Goal: Task Accomplishment & Management: Manage account settings

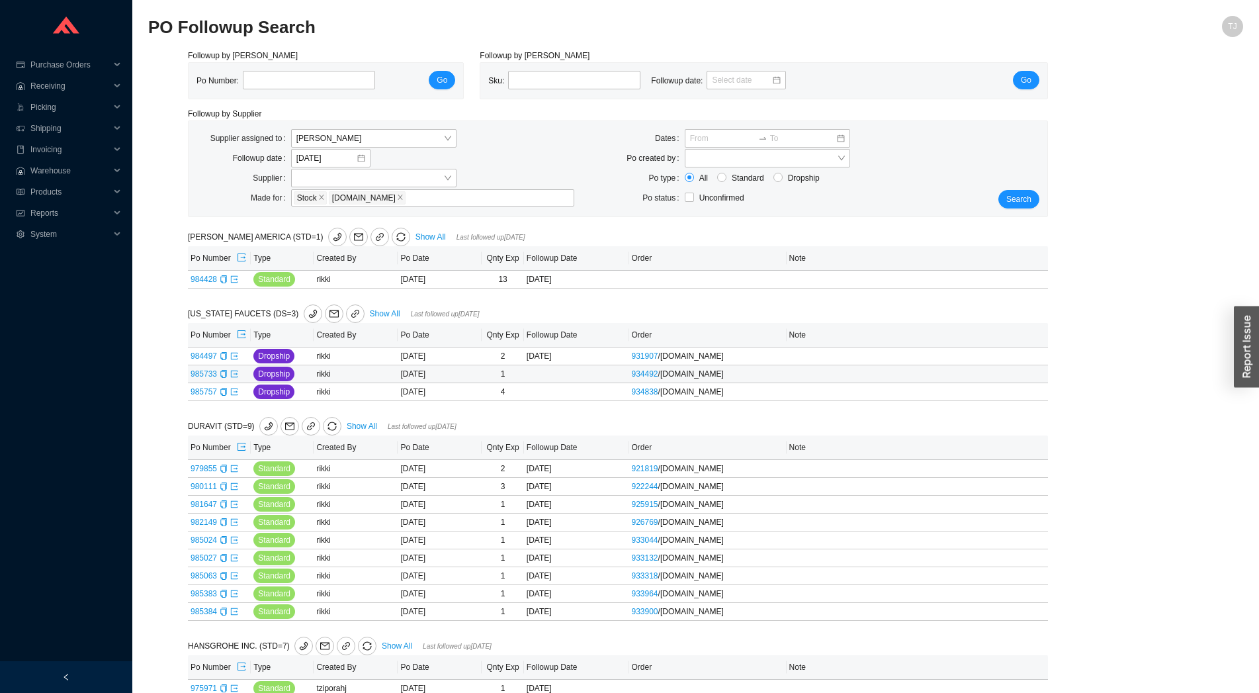
scroll to position [206, 0]
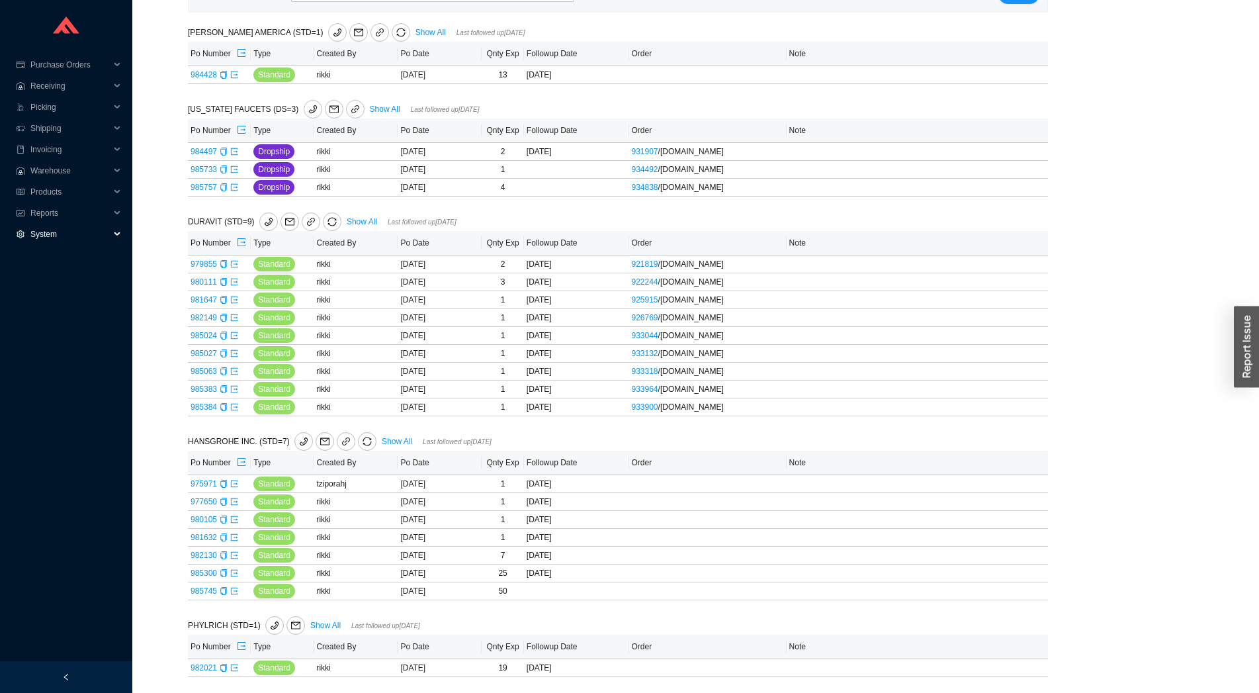
click at [56, 233] on span "System" at bounding box center [69, 234] width 79 height 21
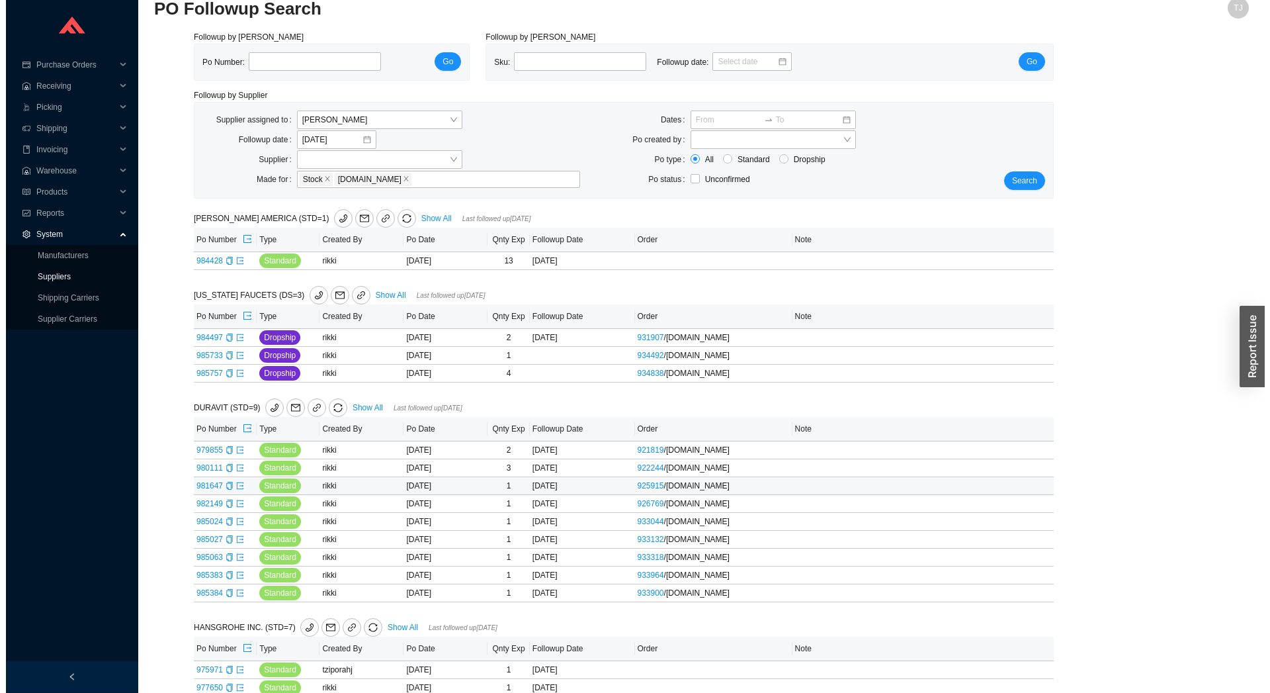
scroll to position [0, 0]
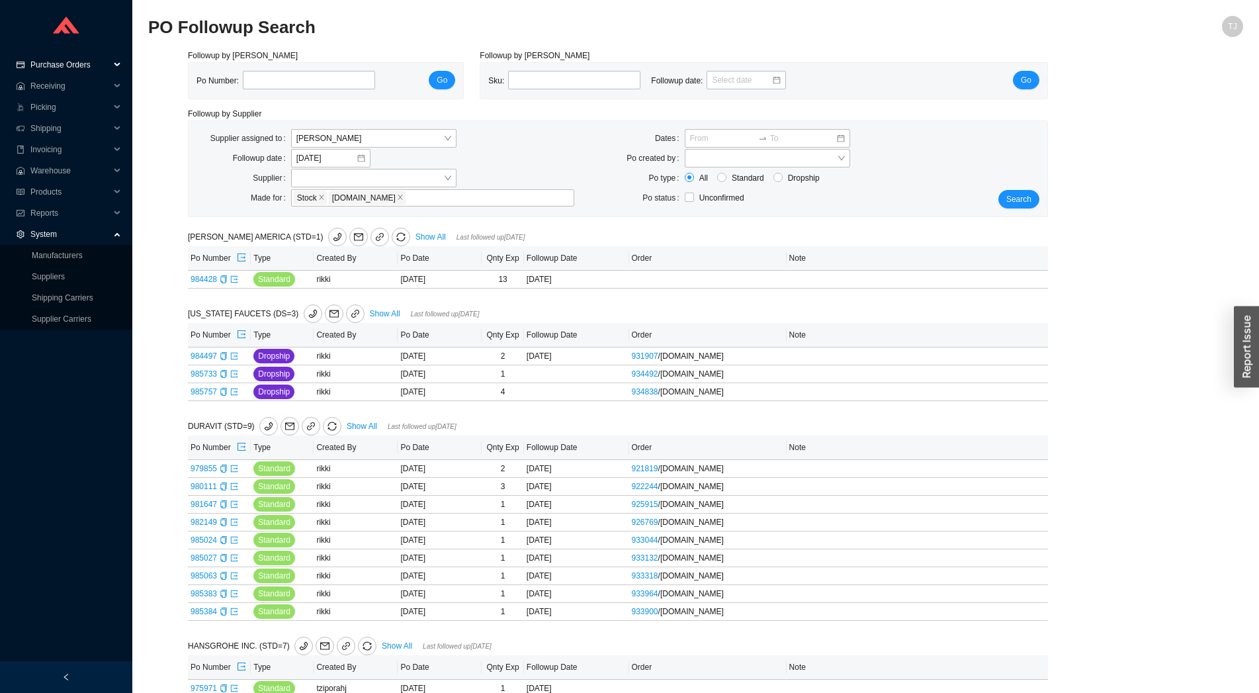
click at [83, 67] on span "Purchase Orders" at bounding box center [69, 64] width 79 height 21
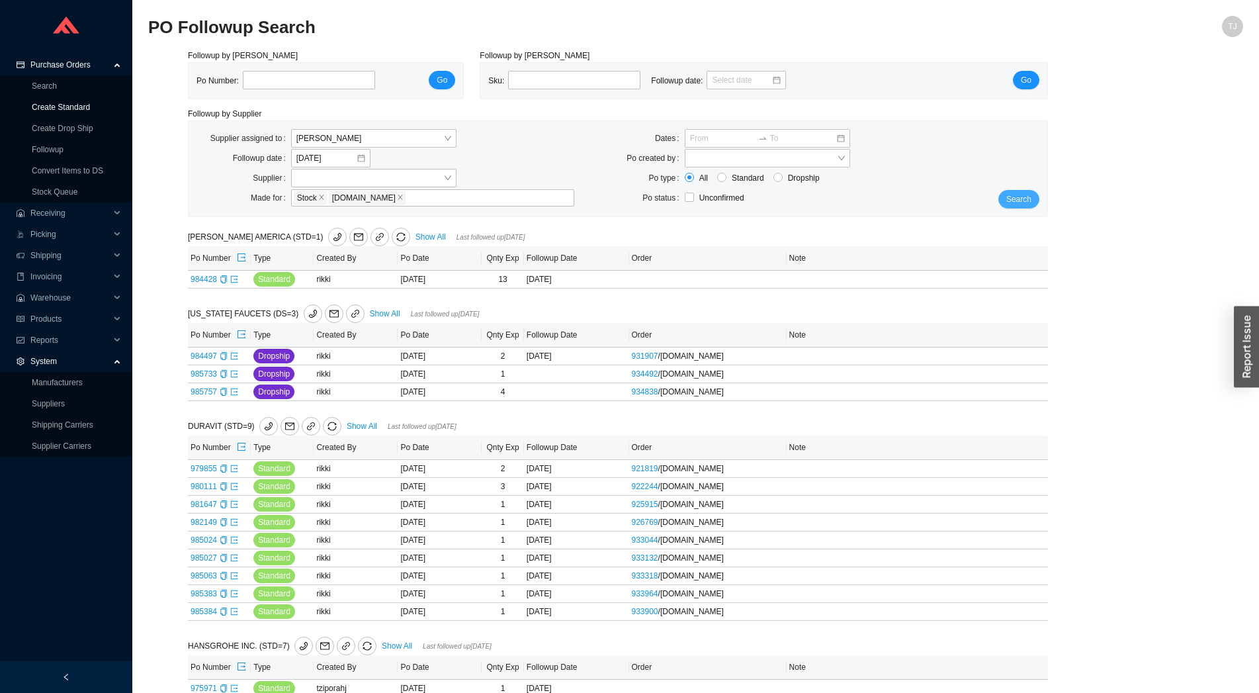
click at [1034, 203] on button "Search" at bounding box center [1018, 199] width 41 height 19
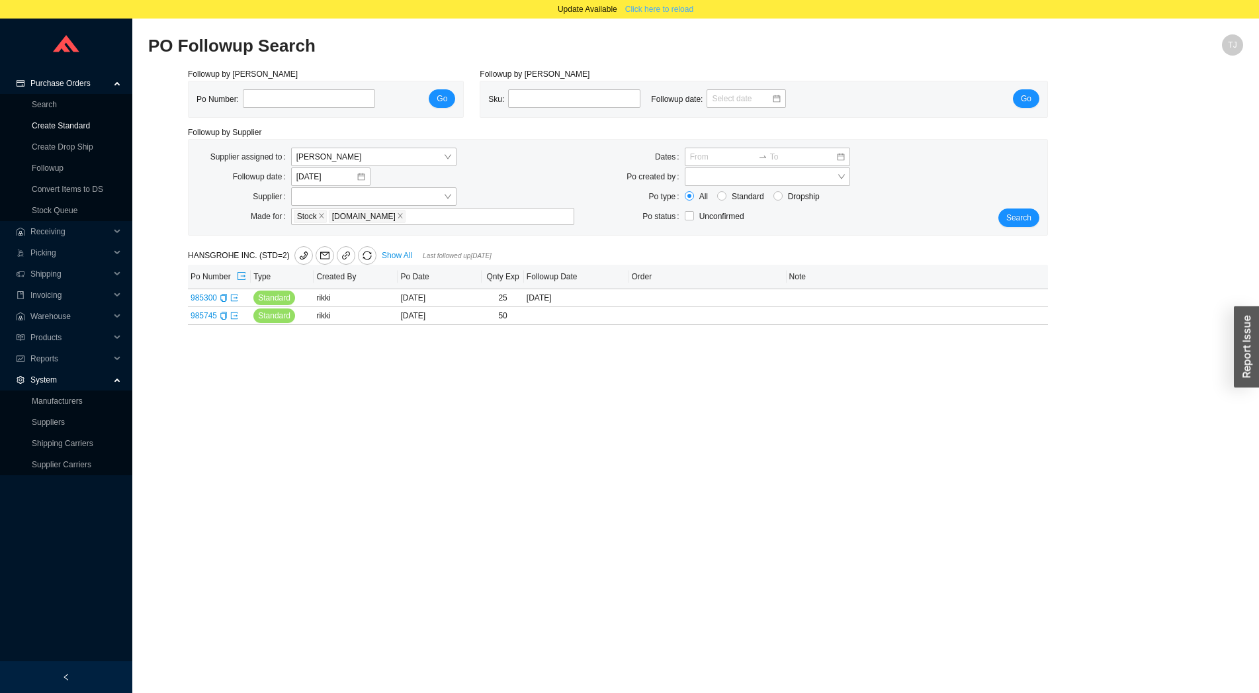
click at [677, 14] on span "Click here to reload" at bounding box center [659, 9] width 68 height 13
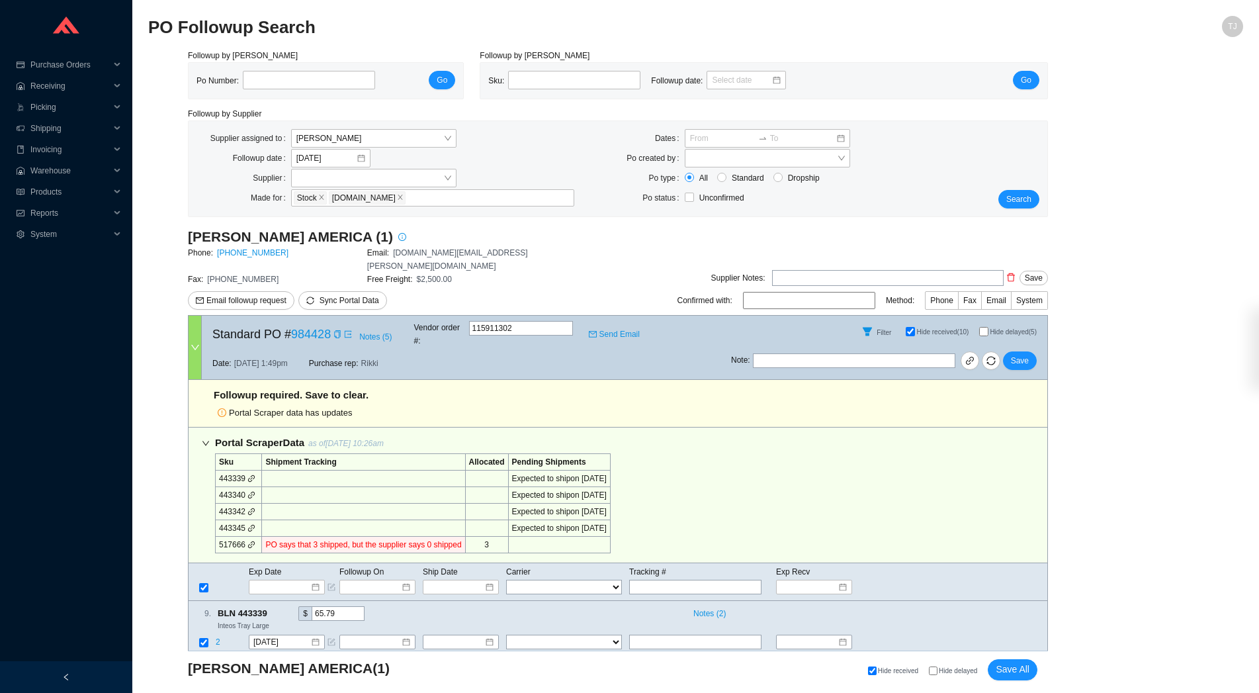
select select "1"
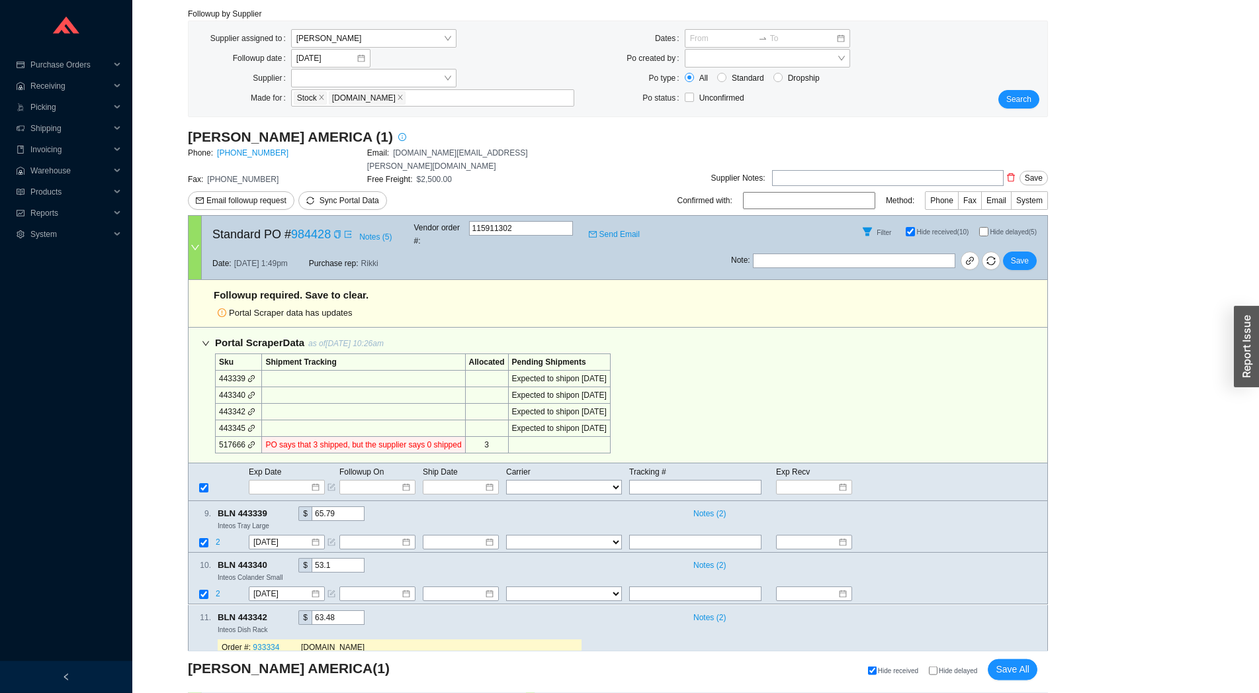
scroll to position [238, 0]
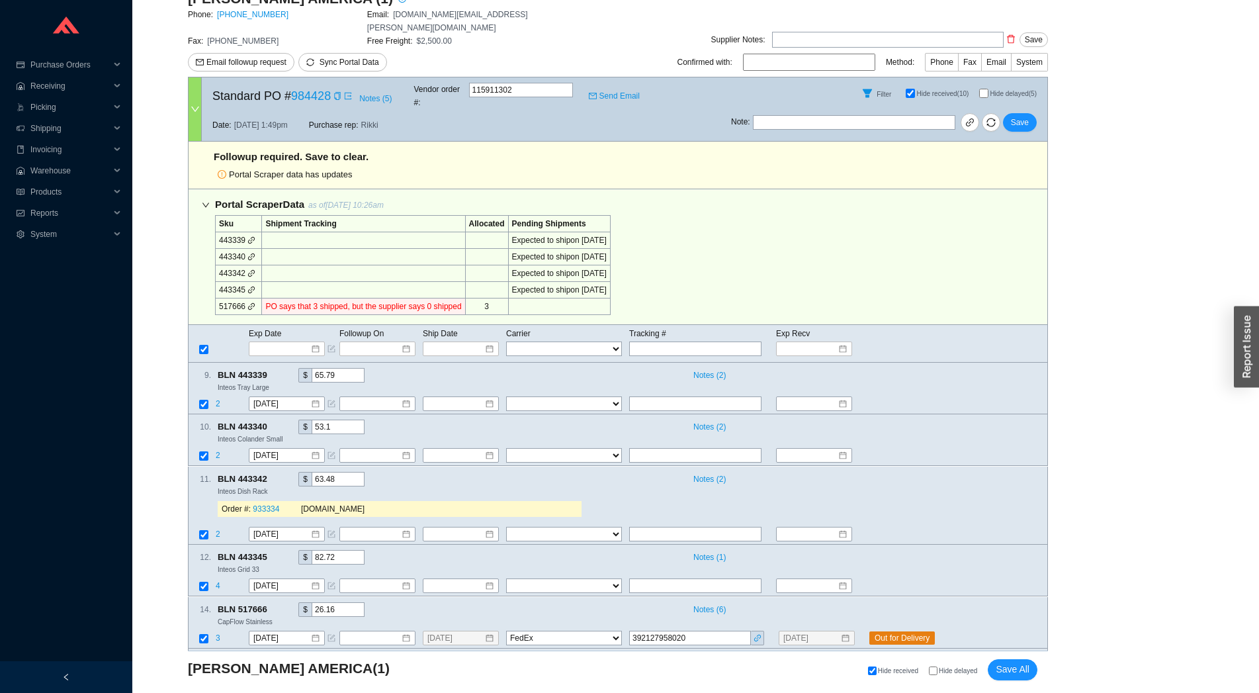
click at [934, 672] on input "Hide delayed" at bounding box center [933, 670] width 9 height 9
checkbox input "true"
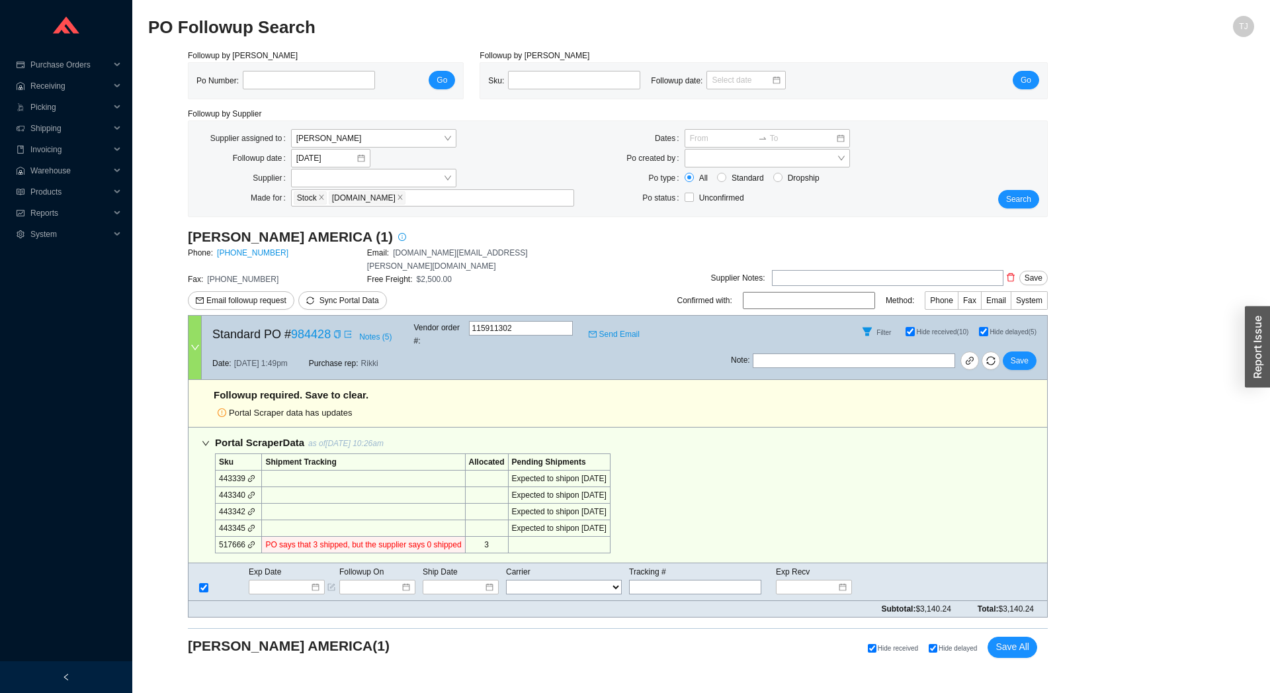
click at [934, 672] on main "PO Followup Search TJ Followup by PO Po Number: Go Followup by Sku Sku: Followu…" at bounding box center [701, 354] width 1106 height 677
click at [931, 644] on input "Hide delayed" at bounding box center [933, 648] width 9 height 9
checkbox input "false"
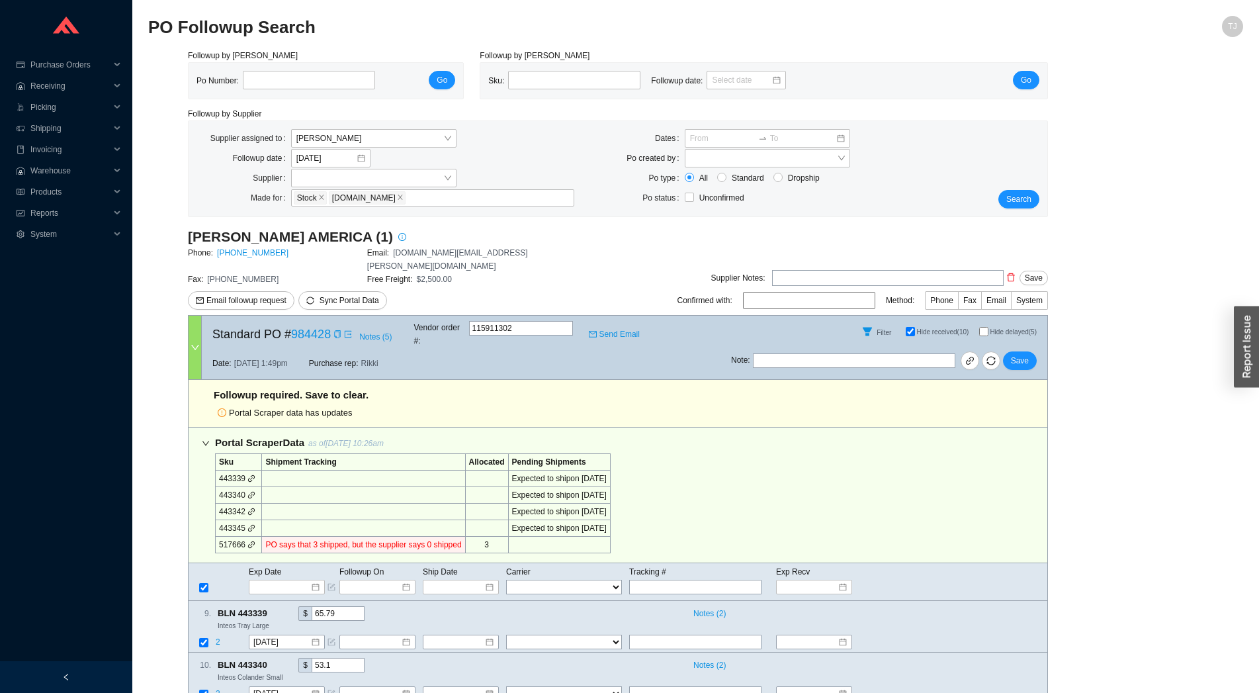
click at [251, 541] on icon "link" at bounding box center [251, 544] width 7 height 7
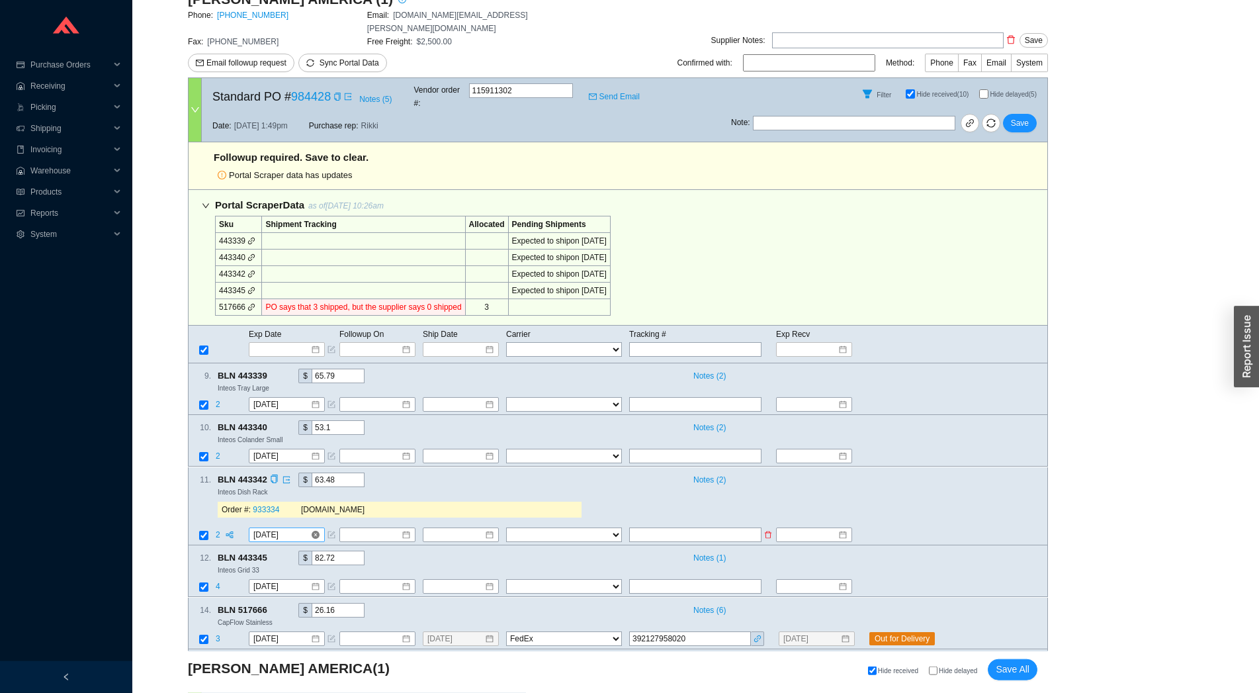
scroll to position [238, 0]
click at [1018, 671] on span "Save All" at bounding box center [1013, 669] width 34 height 15
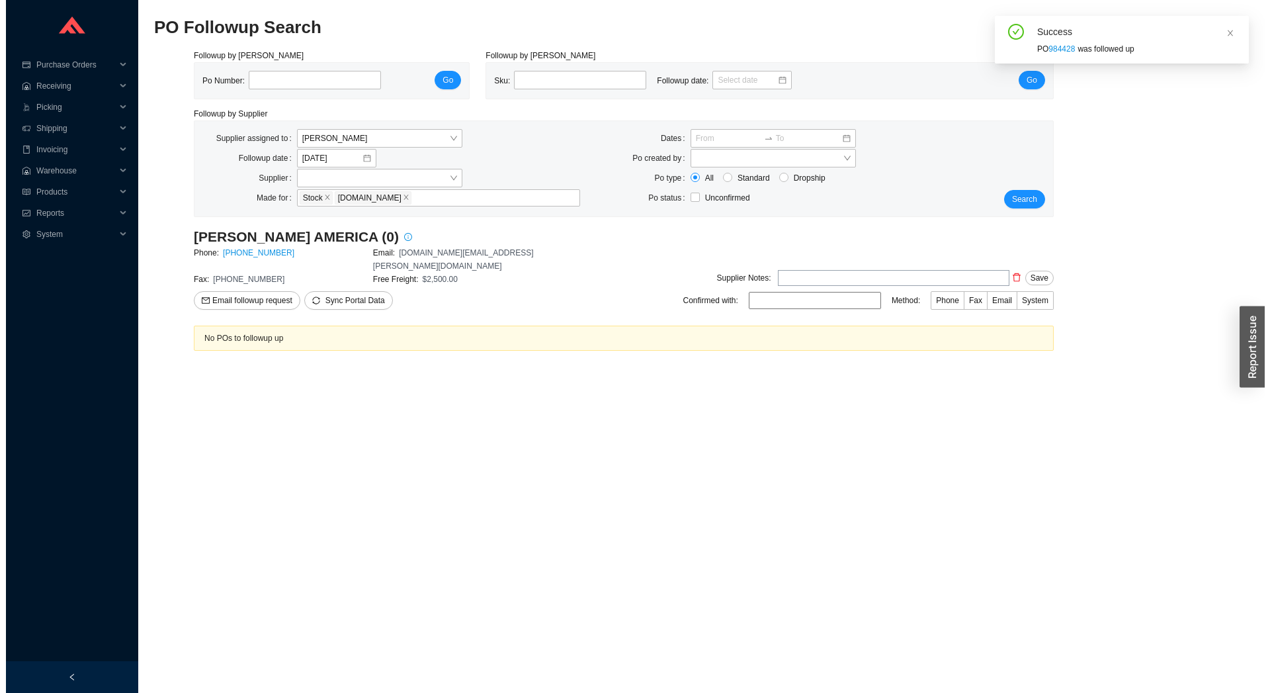
scroll to position [0, 0]
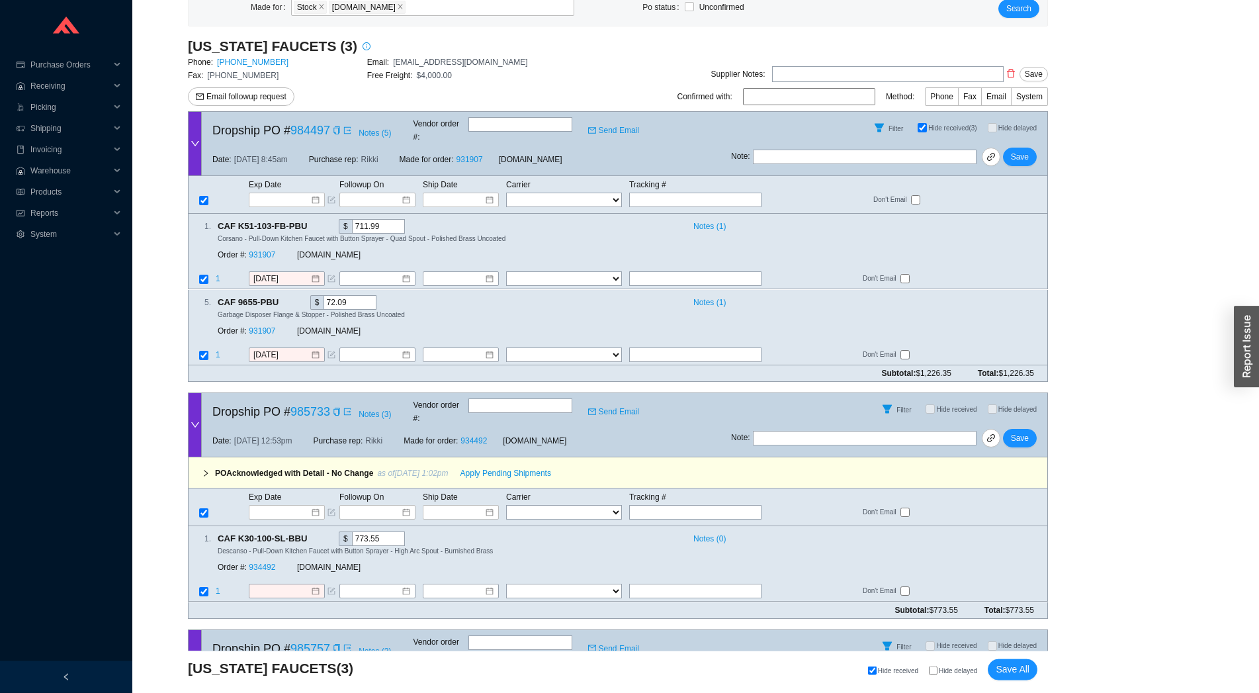
scroll to position [292, 0]
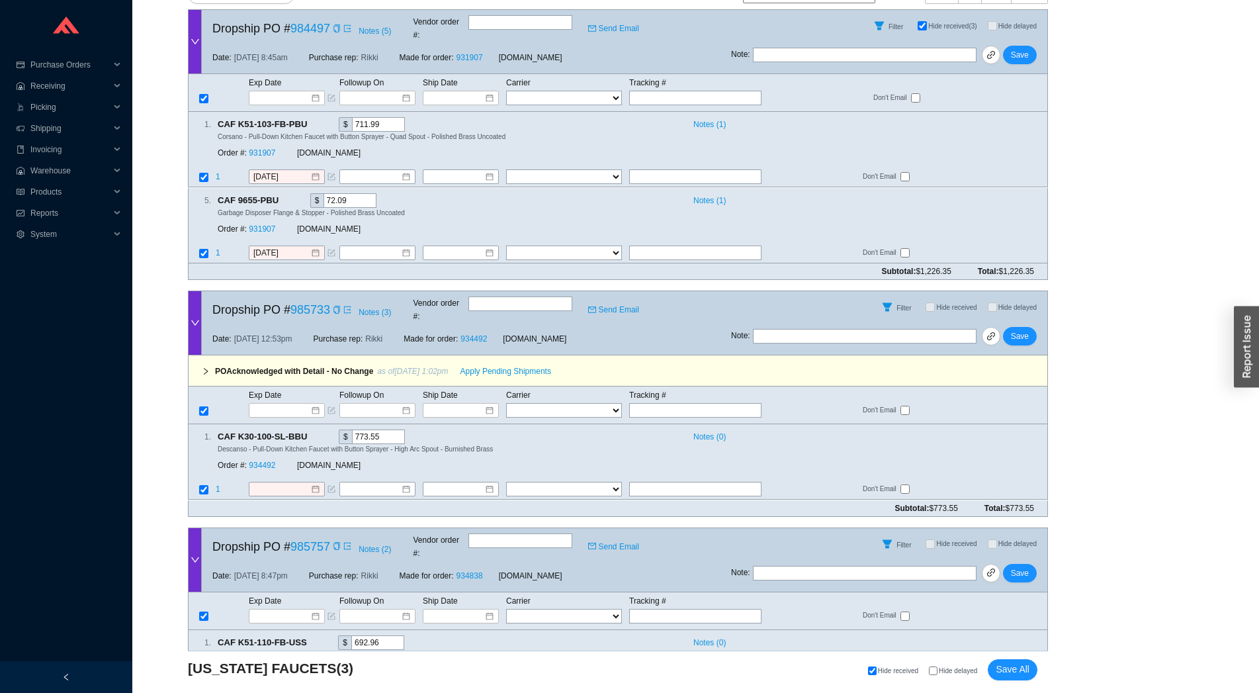
click at [502, 356] on div "PO Acknowledged with Detail - No Change as of 8/19/25 1:02pm Apply Pending Ship…" at bounding box center [618, 370] width 860 height 31
click at [501, 365] on span "Apply Pending Shipments" at bounding box center [506, 371] width 91 height 13
click at [270, 461] on link "934492" at bounding box center [262, 465] width 26 height 9
click at [1013, 330] on span "Save" at bounding box center [1020, 336] width 18 height 13
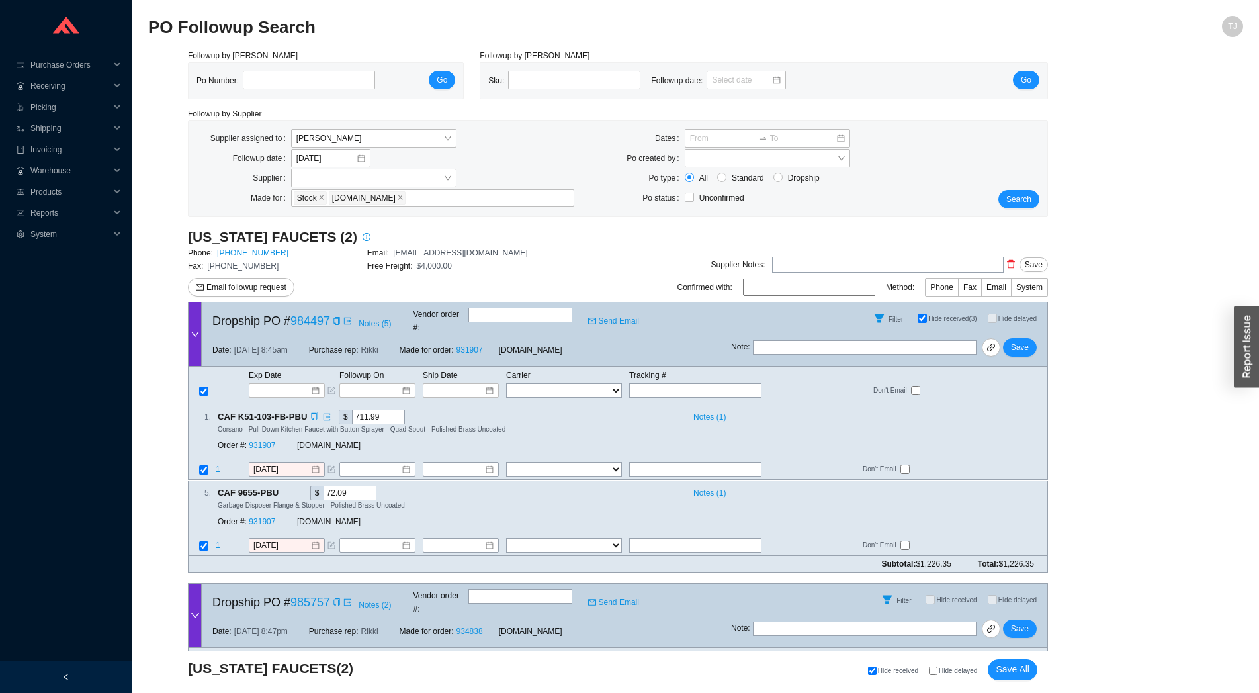
scroll to position [341, 0]
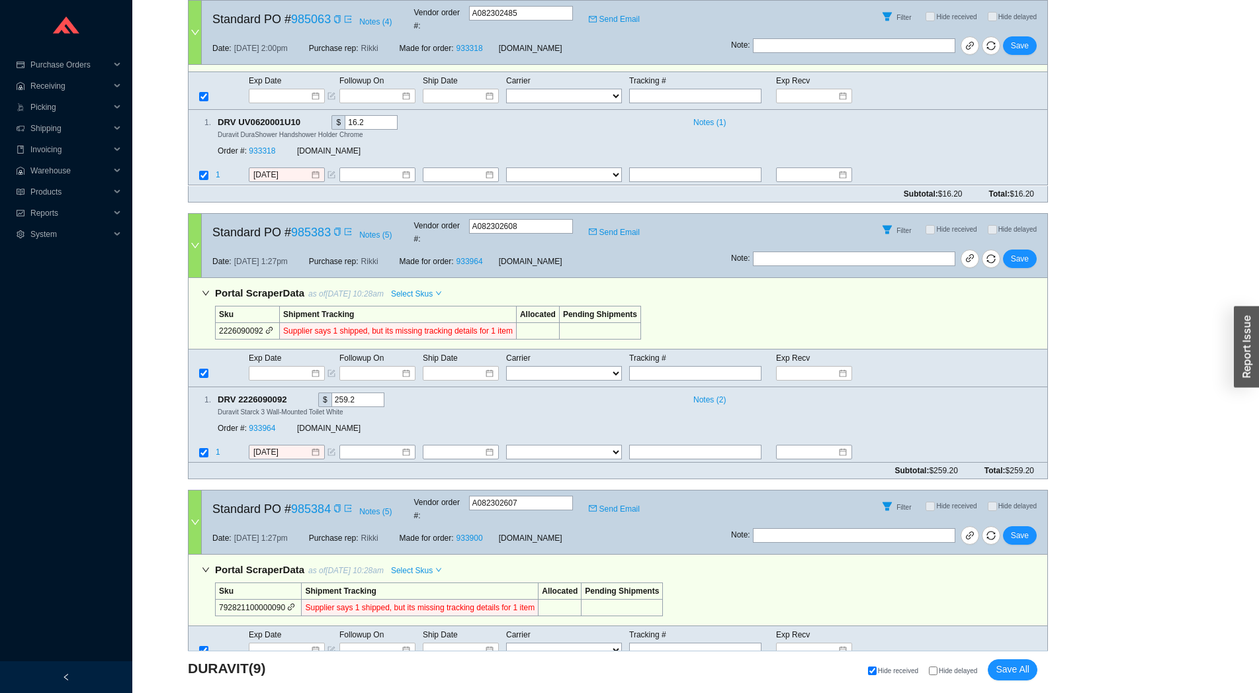
scroll to position [89, 0]
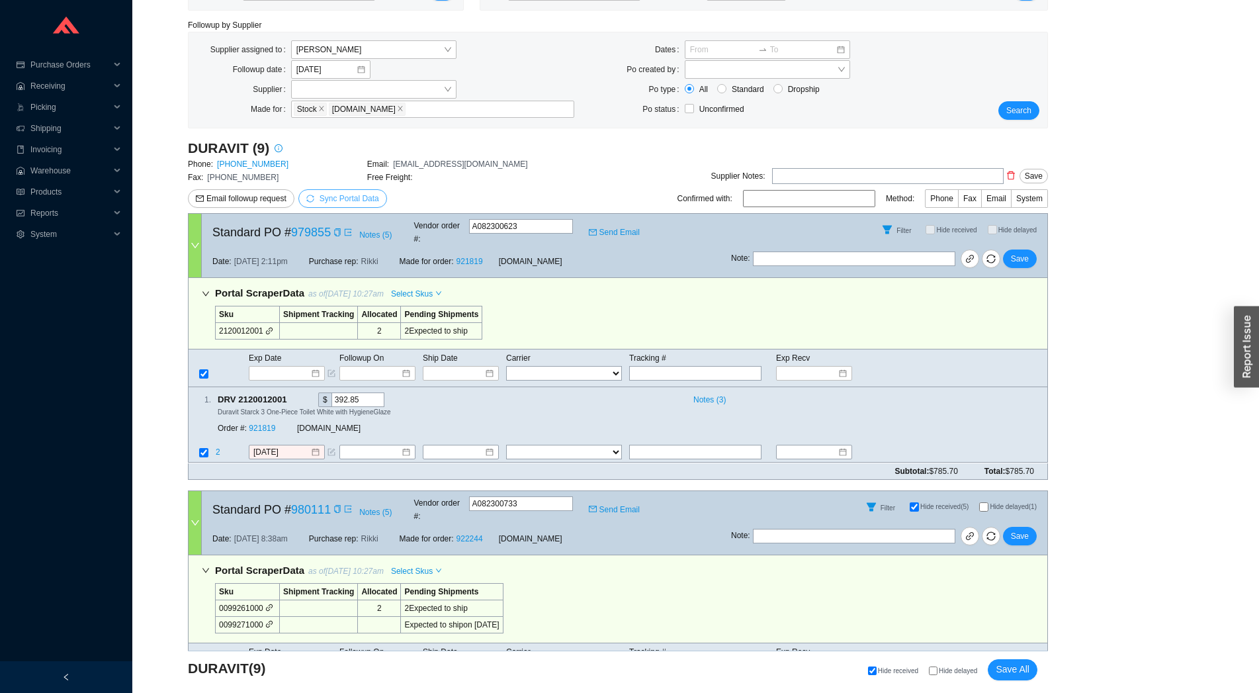
click at [335, 199] on span "Sync Portal Data" at bounding box center [350, 198] width 60 height 9
click at [410, 161] on span "OK" at bounding box center [412, 161] width 11 height 13
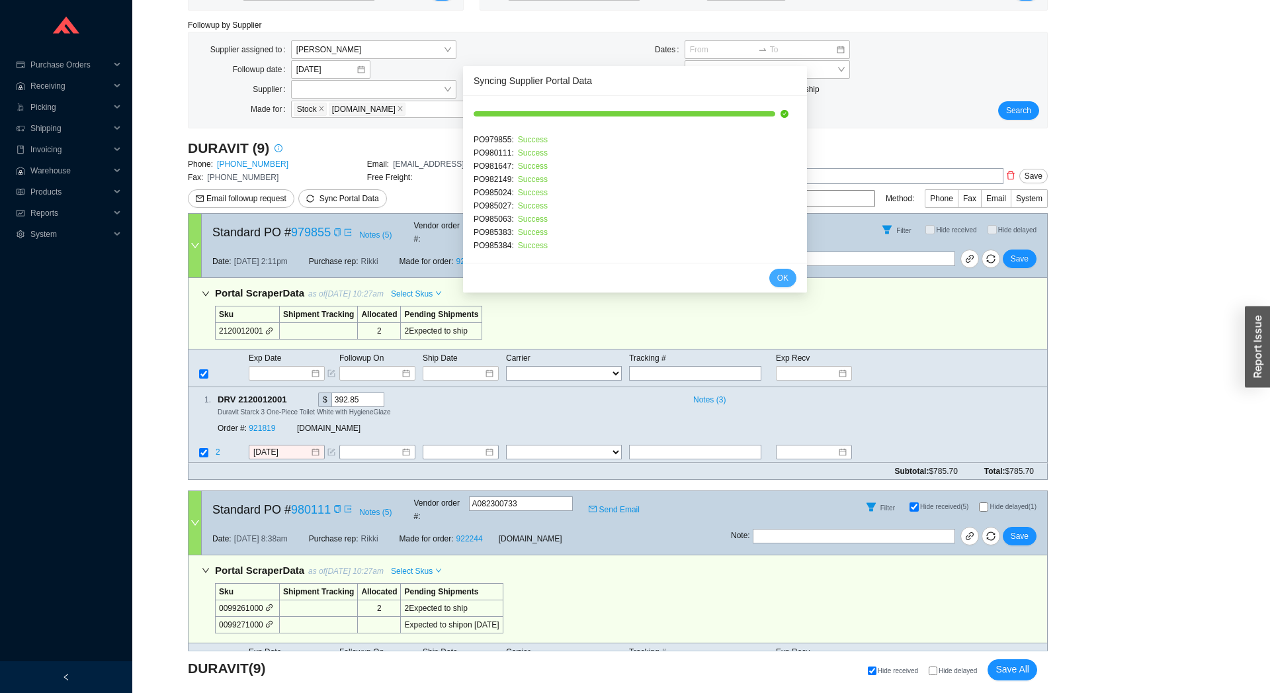
click at [777, 275] on span "OK" at bounding box center [782, 277] width 11 height 13
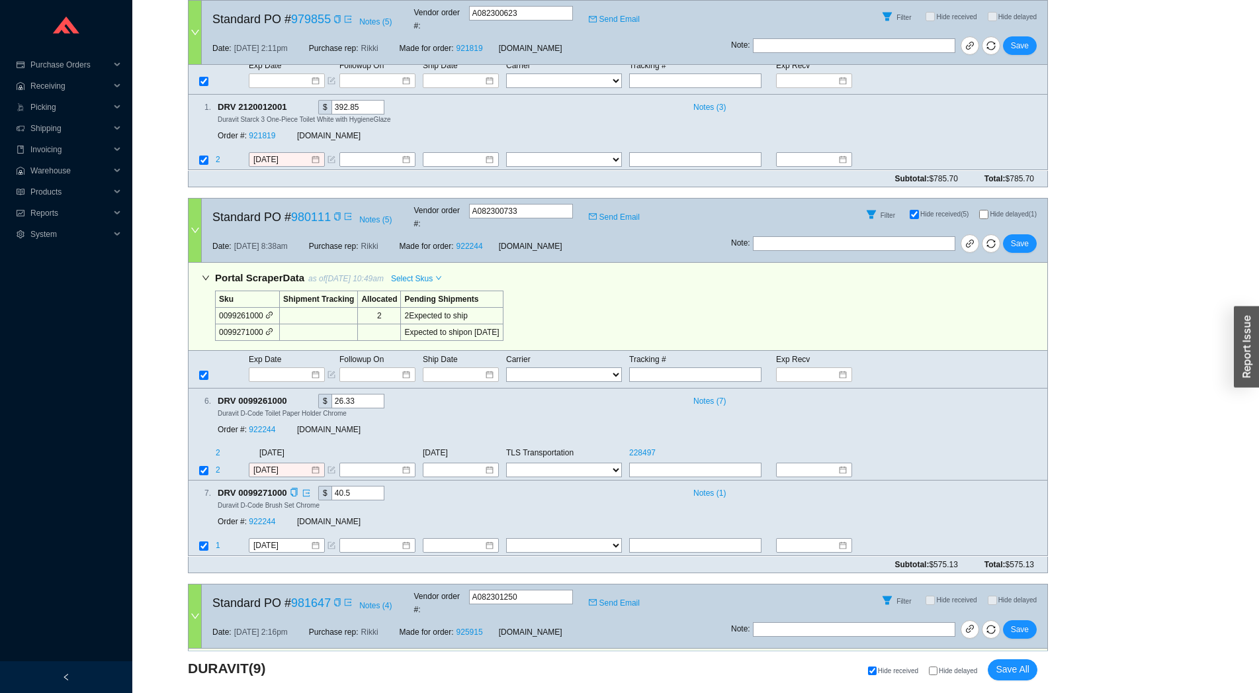
scroll to position [0, 0]
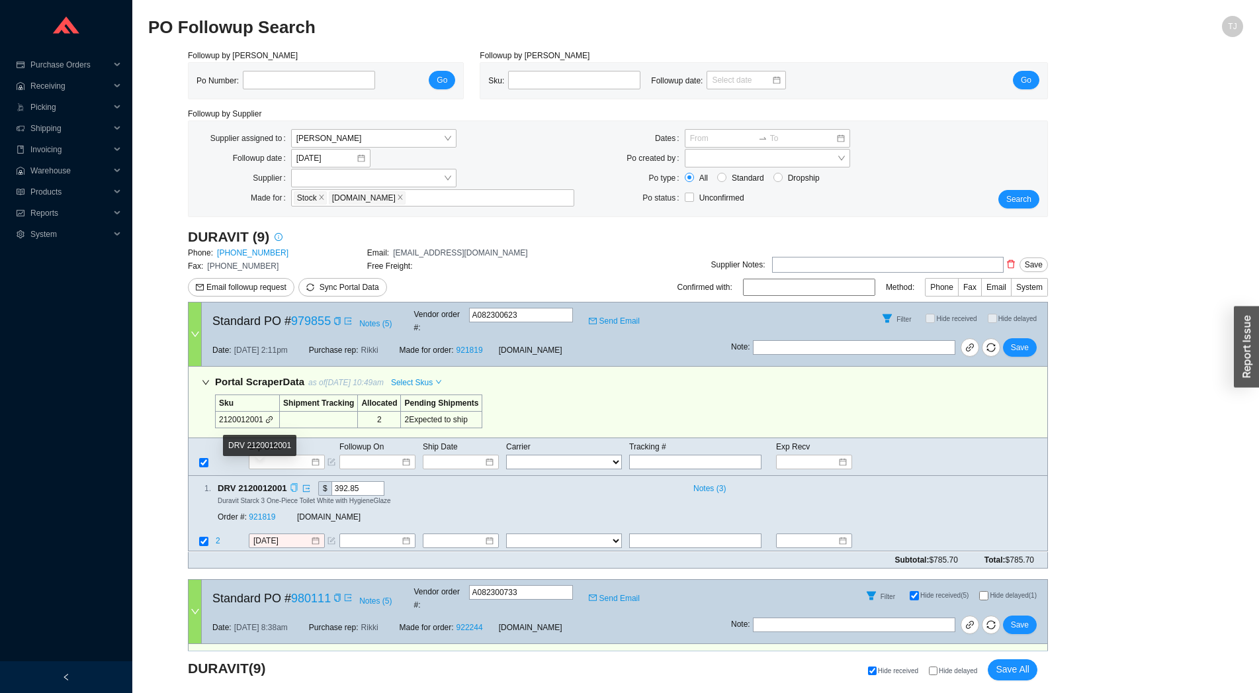
click at [292, 484] on icon "copy" at bounding box center [293, 488] width 7 height 9
click at [273, 513] on link "921819" at bounding box center [262, 517] width 26 height 9
click at [283, 535] on input "8/19/2025" at bounding box center [281, 541] width 57 height 13
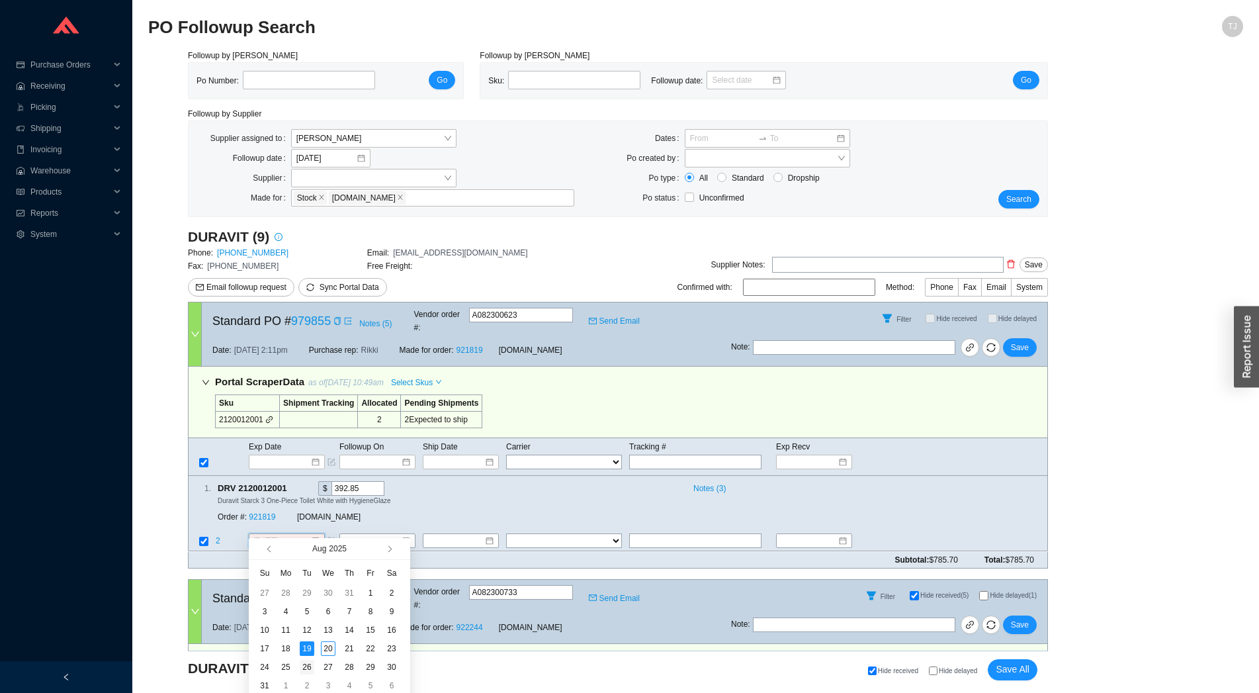
type input "8/26/2025"
click at [302, 667] on div "26" at bounding box center [307, 667] width 15 height 15
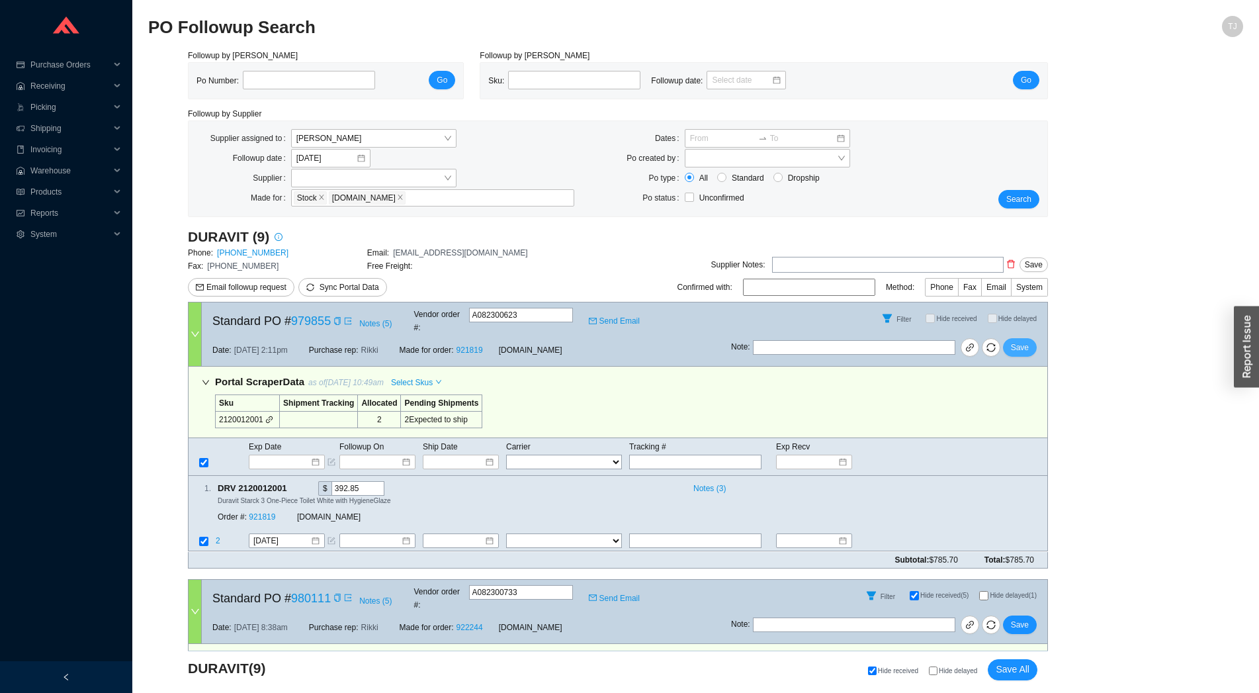
click at [1022, 341] on span "Save" at bounding box center [1020, 347] width 18 height 13
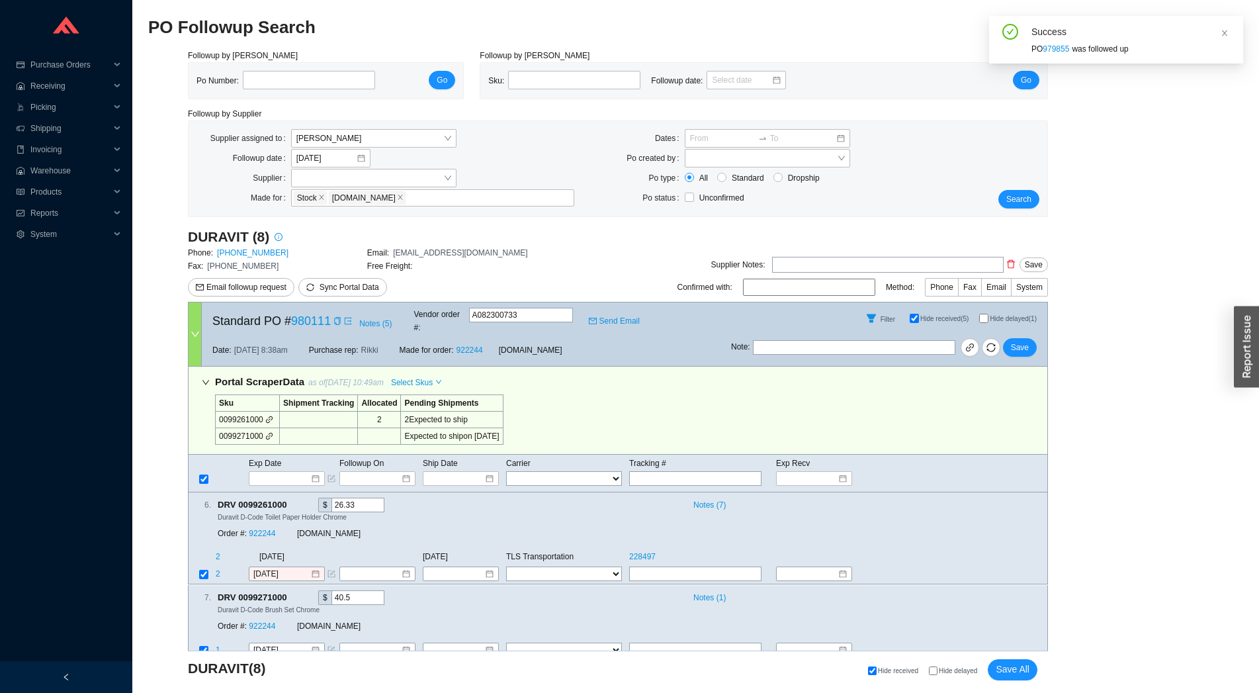
scroll to position [292, 0]
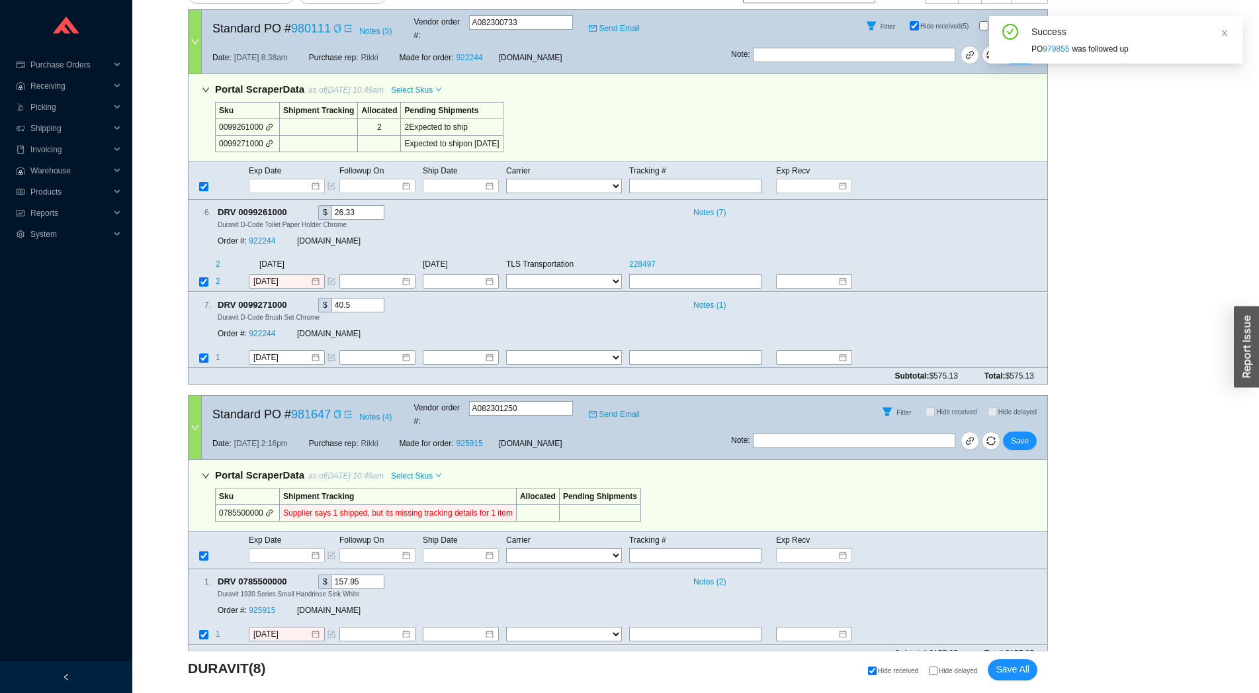
click at [272, 119] on td "0099261000" at bounding box center [248, 127] width 64 height 17
click at [267, 123] on icon "link" at bounding box center [269, 127] width 8 height 8
click at [297, 208] on icon "copy" at bounding box center [293, 212] width 7 height 9
click at [267, 235] on div "Order #: 922244" at bounding box center [257, 241] width 79 height 13
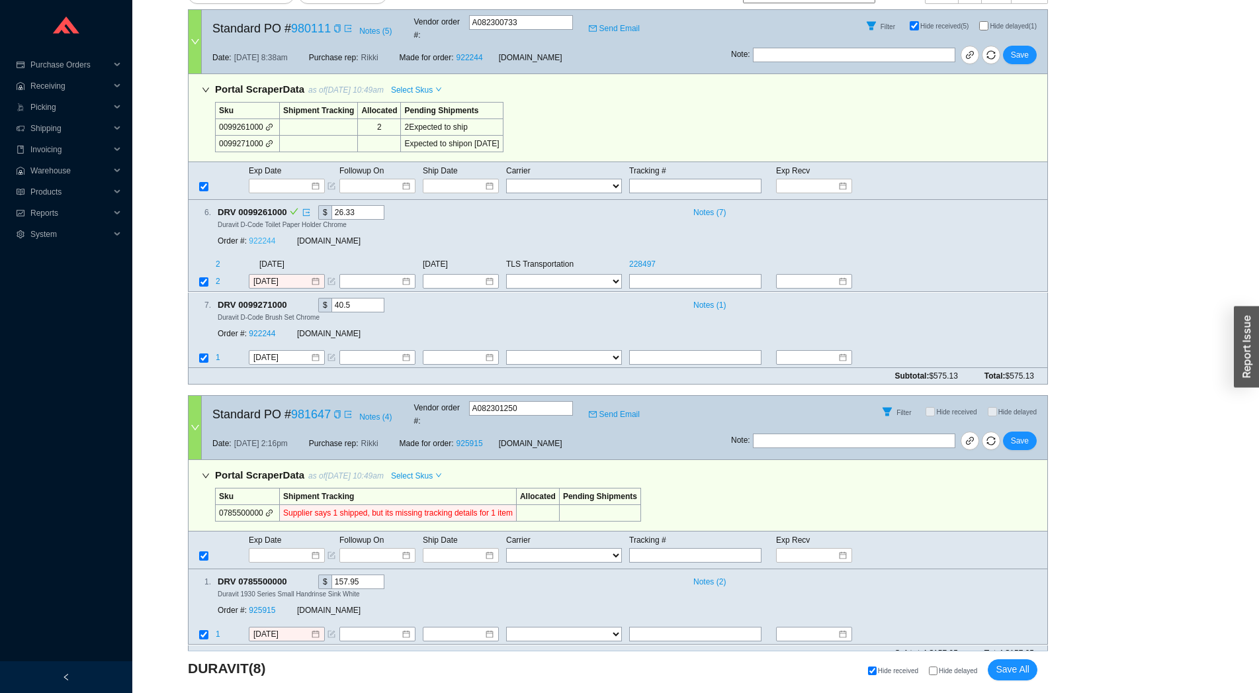
click at [266, 237] on link "922244" at bounding box center [262, 241] width 26 height 9
click at [274, 258] on span "6/17/2025" at bounding box center [297, 264] width 76 height 13
click at [270, 275] on input "[DATE]" at bounding box center [281, 281] width 57 height 13
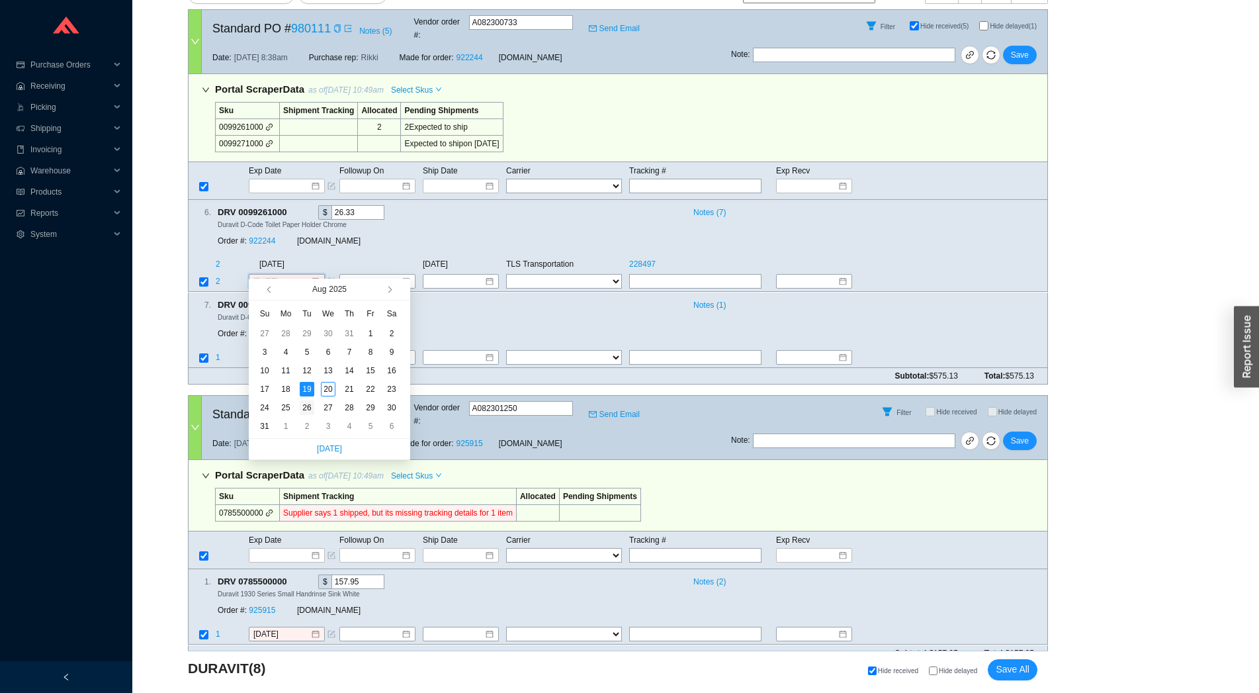
type input "[DATE]"
click at [309, 408] on div "26" at bounding box center [307, 407] width 15 height 15
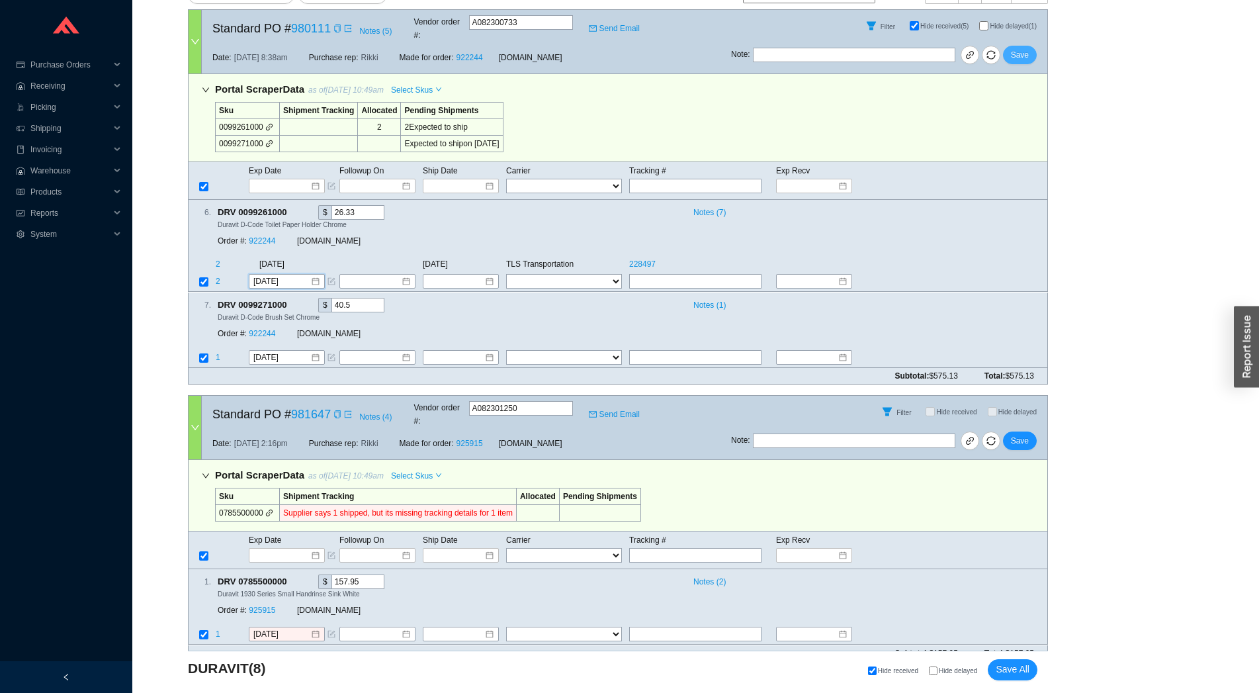
click at [1029, 46] on button "Save" at bounding box center [1020, 55] width 34 height 19
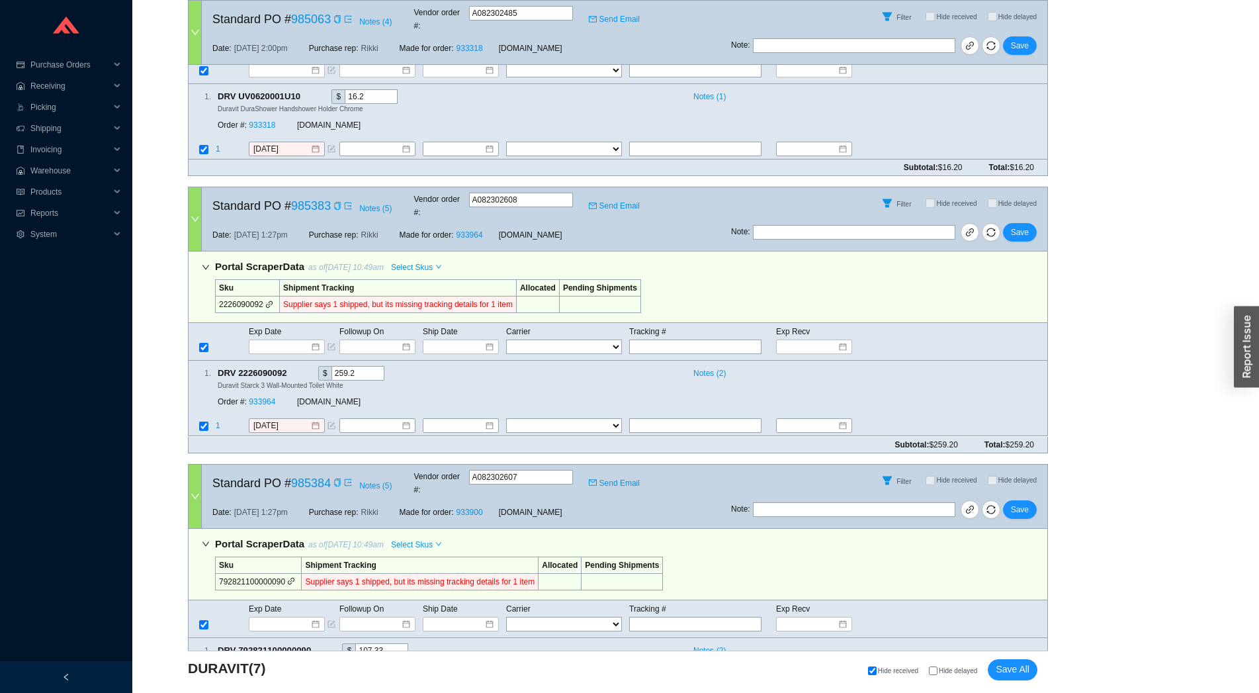
scroll to position [0, 0]
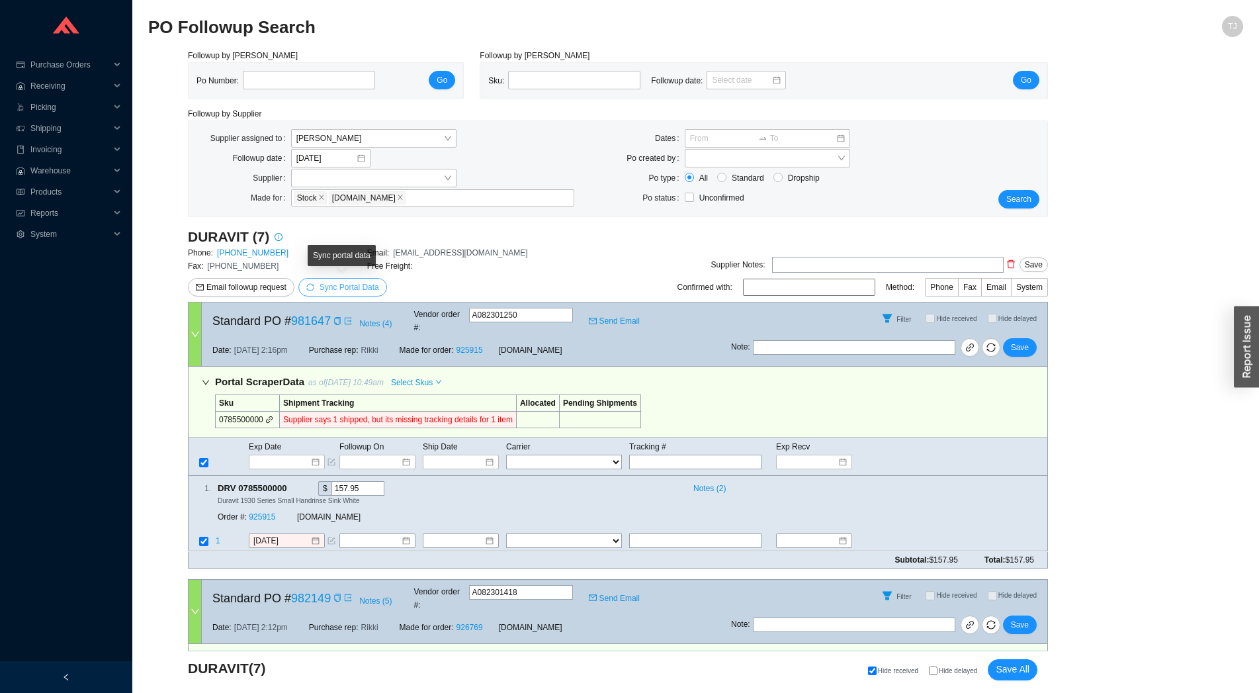
click at [369, 288] on span "Sync Portal Data" at bounding box center [350, 287] width 60 height 9
click at [411, 249] on span "OK" at bounding box center [412, 249] width 11 height 13
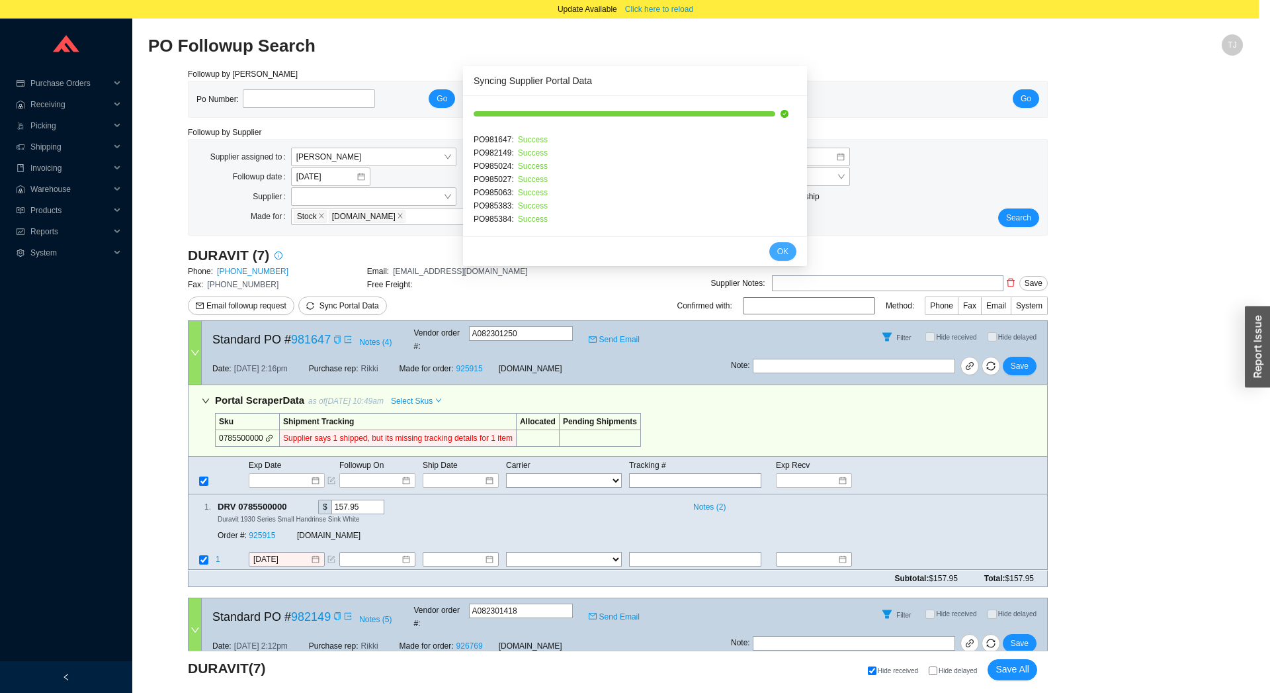
click at [777, 249] on span "OK" at bounding box center [782, 251] width 11 height 13
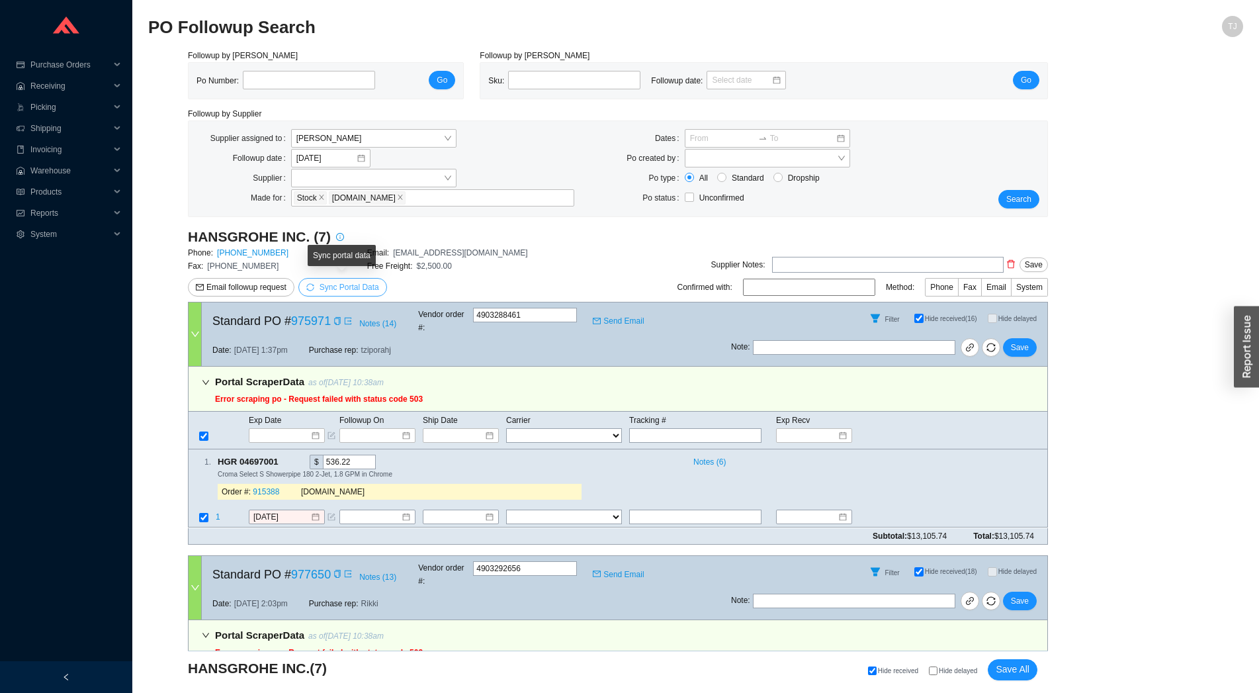
click at [345, 289] on span "Sync Portal Data" at bounding box center [350, 287] width 60 height 9
click at [410, 251] on span "OK" at bounding box center [412, 249] width 11 height 13
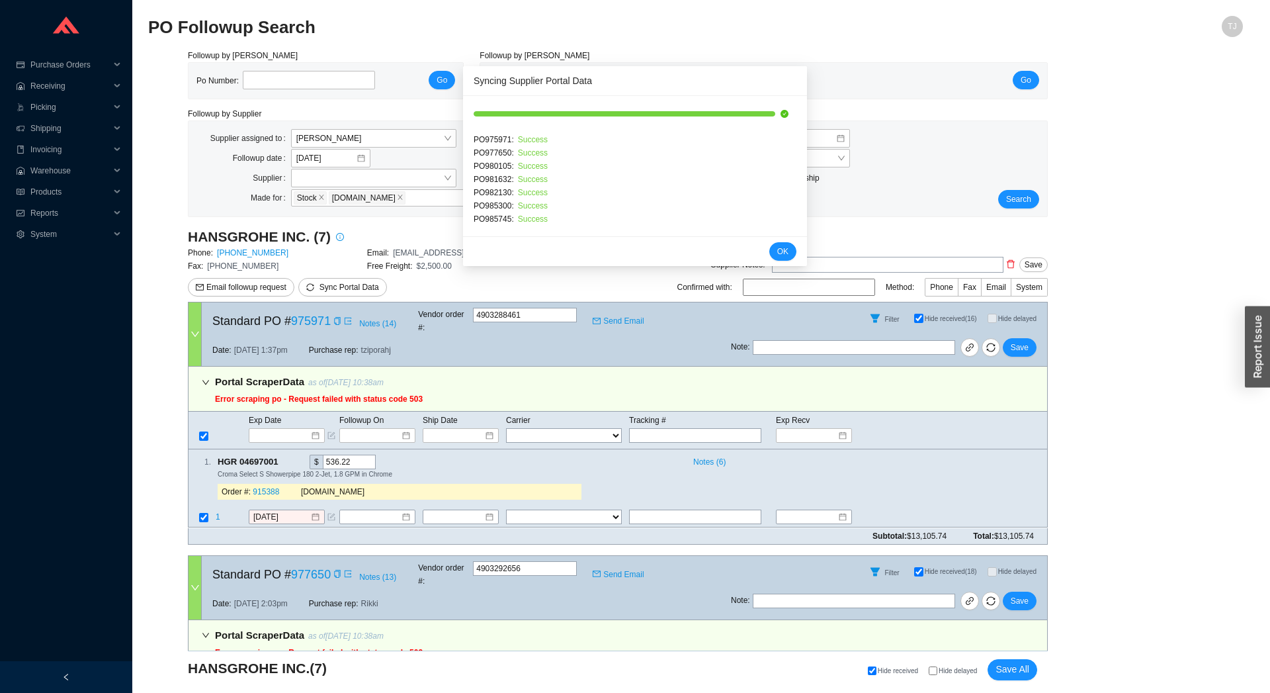
click at [754, 248] on div "Cancel OK" at bounding box center [635, 251] width 344 height 30
click at [777, 245] on span "OK" at bounding box center [782, 251] width 11 height 13
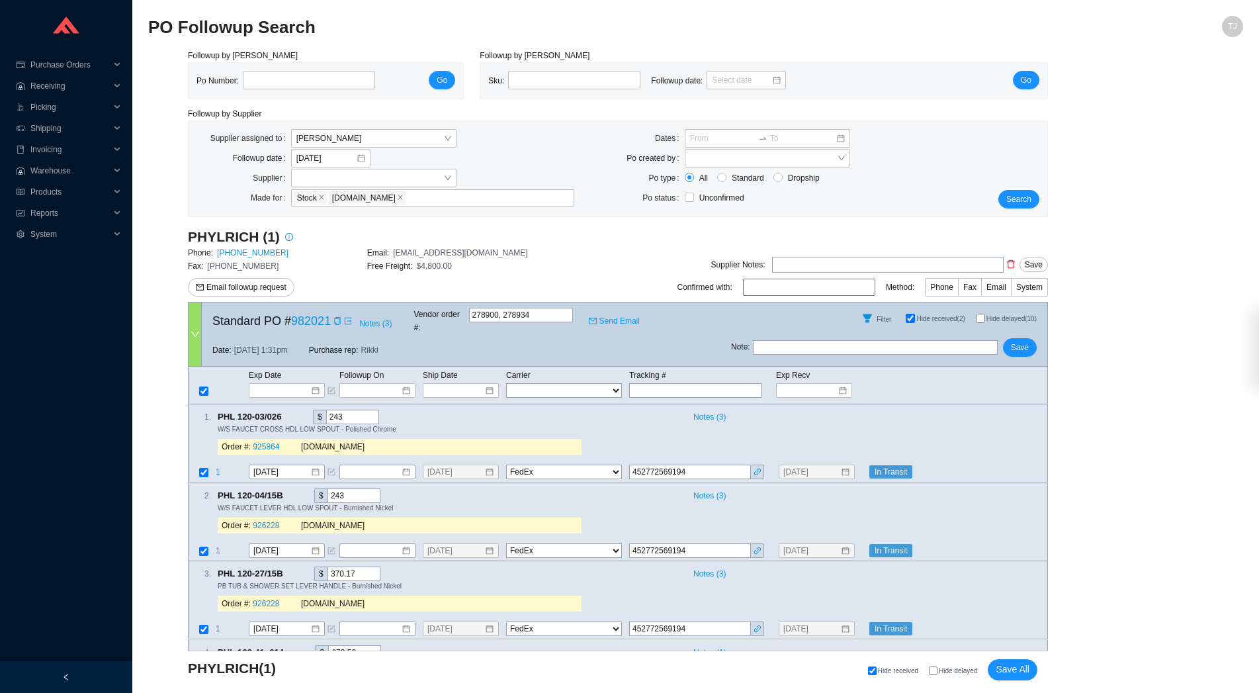
select select "1"
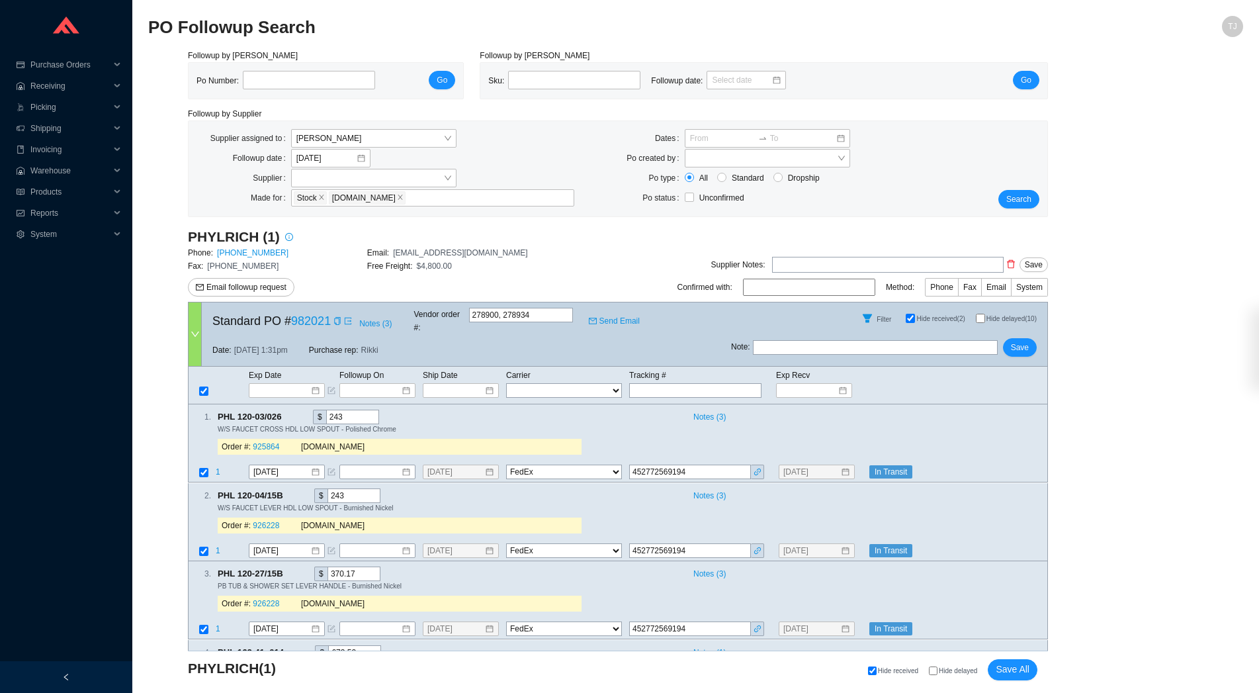
select select "1"
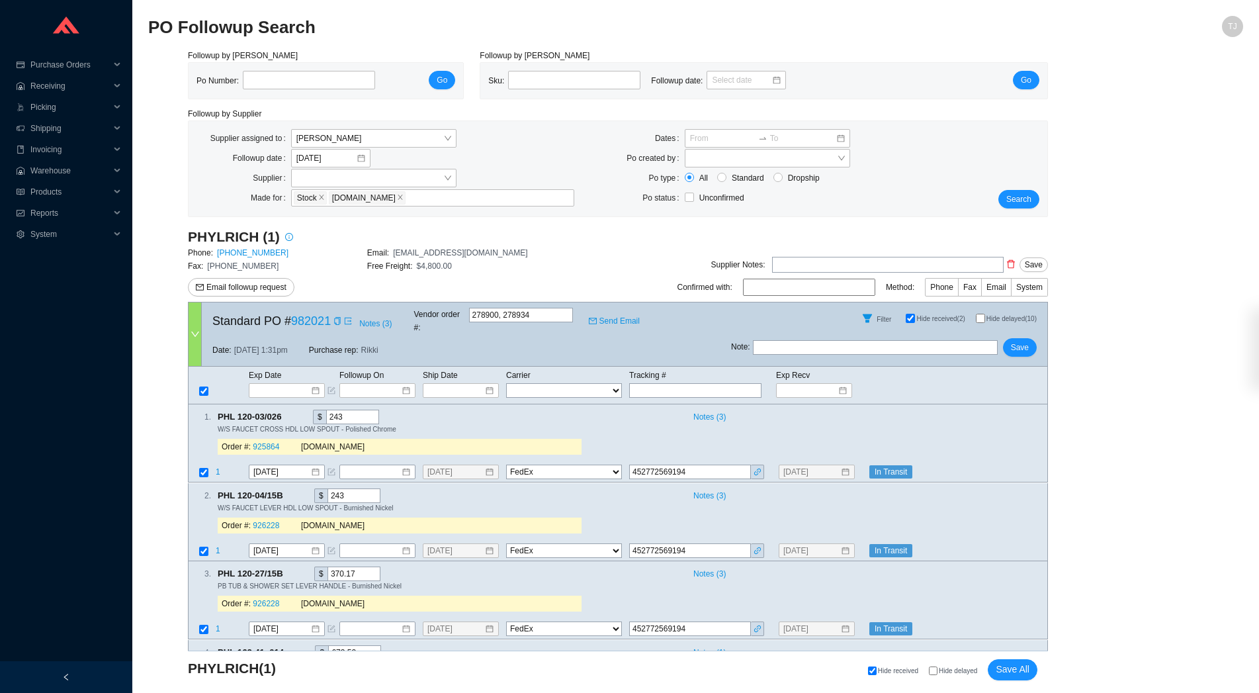
scroll to position [961, 0]
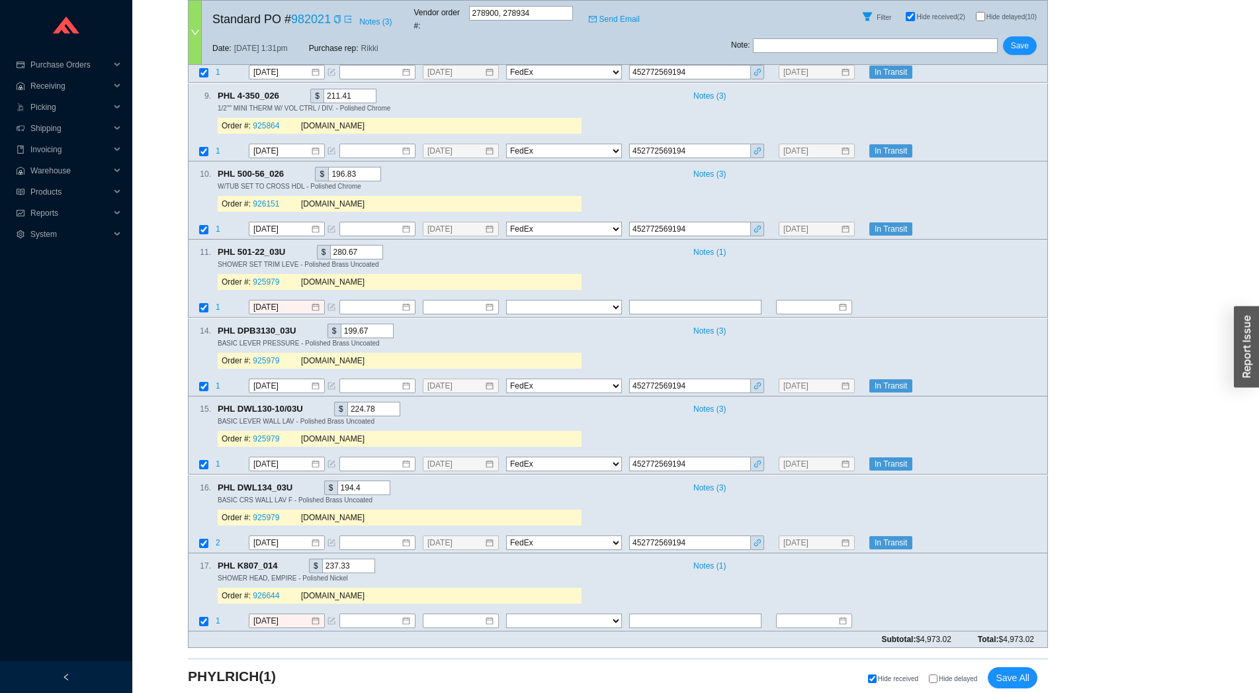
click at [944, 675] on span "Hide delayed" at bounding box center [958, 678] width 38 height 7
click at [938, 674] on input "Hide delayed" at bounding box center [933, 678] width 9 height 9
checkbox input "true"
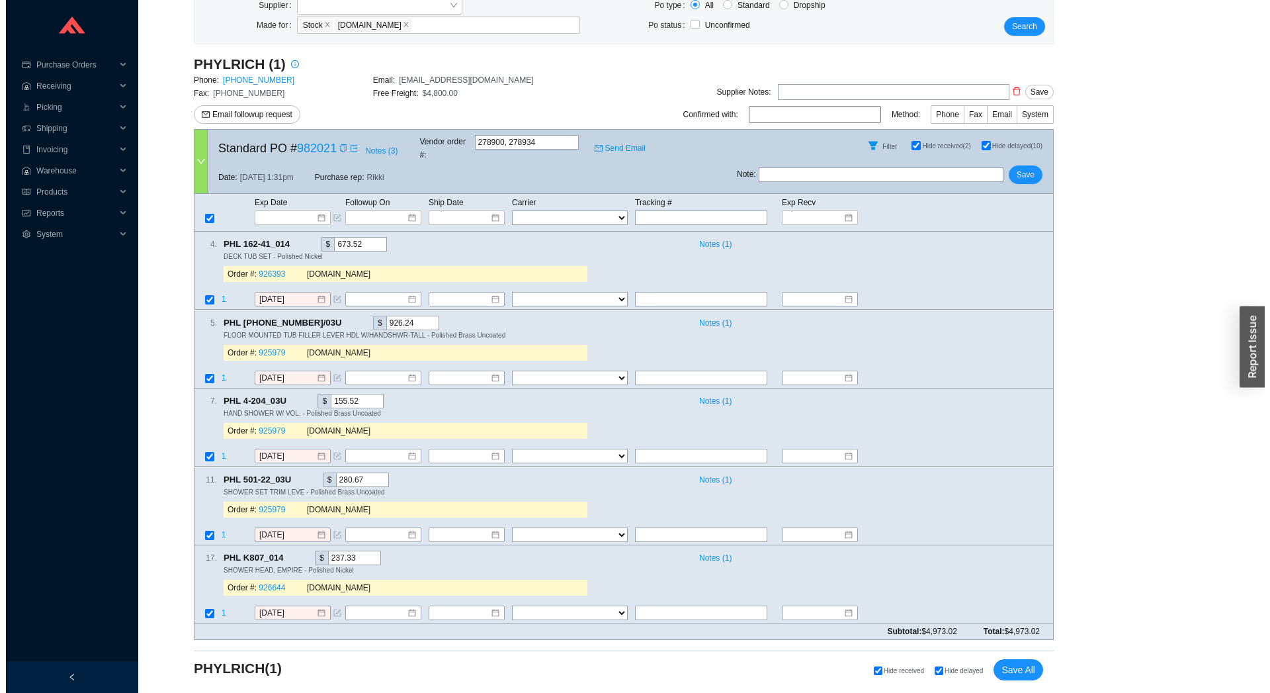
scroll to position [161, 0]
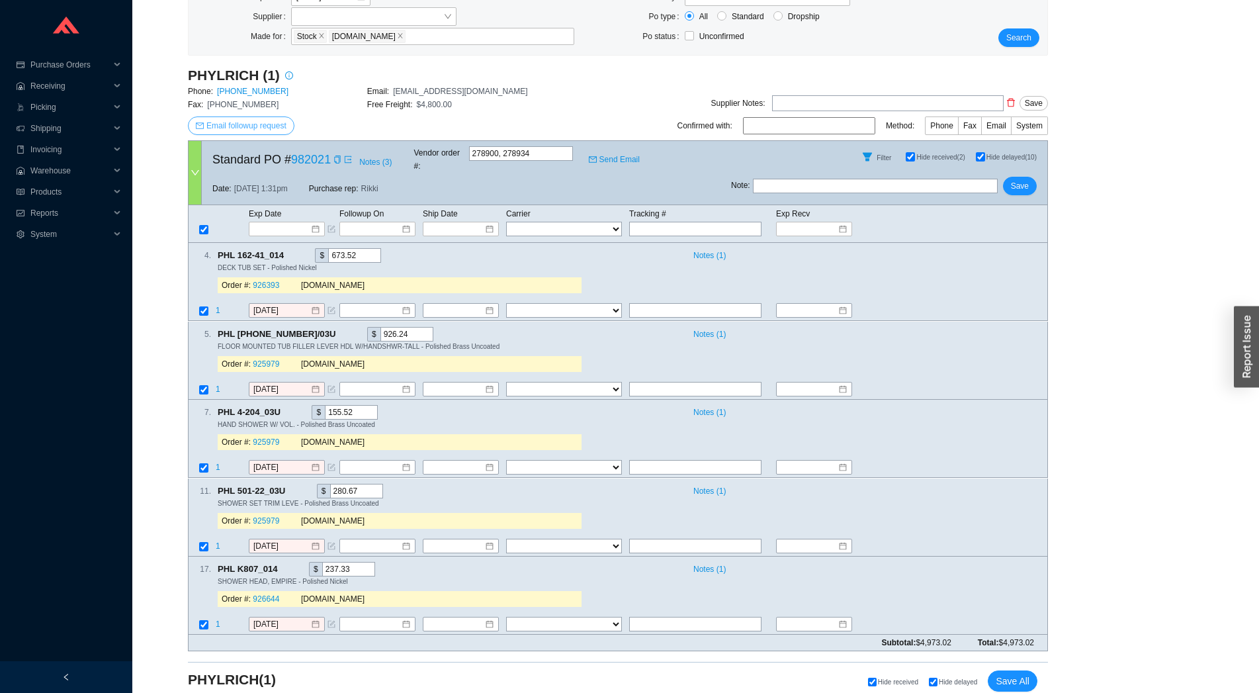
click at [256, 121] on span "Email followup request" at bounding box center [246, 125] width 80 height 13
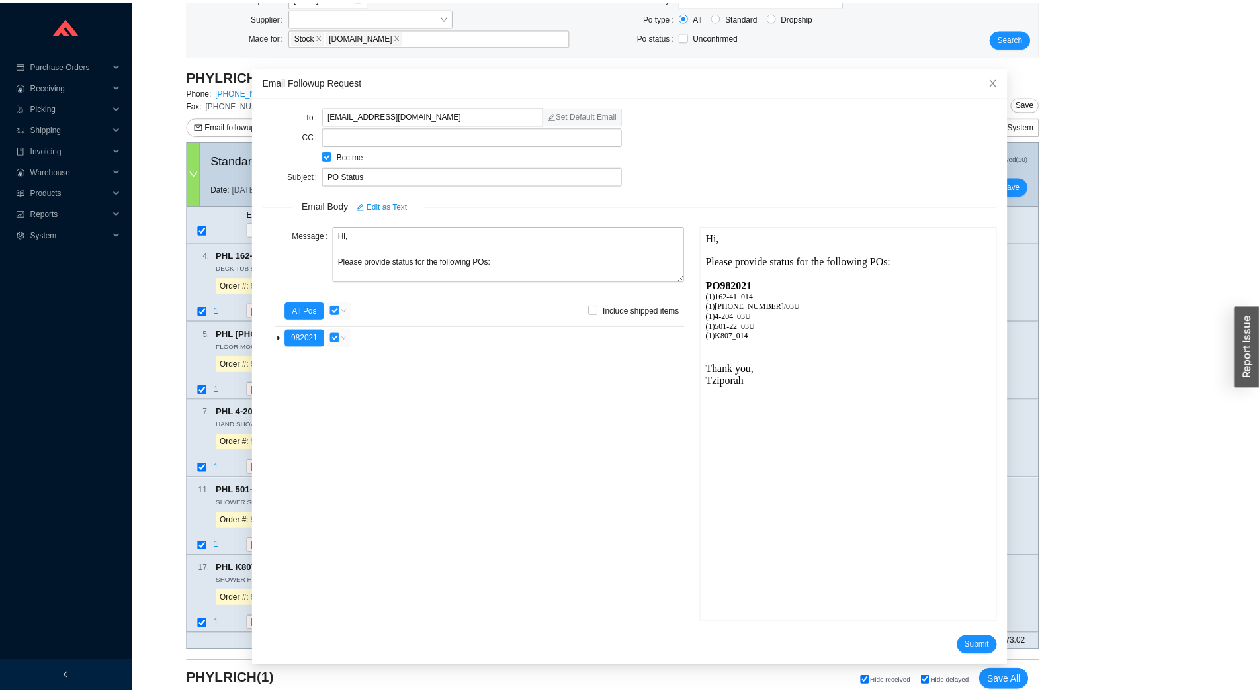
scroll to position [0, 0]
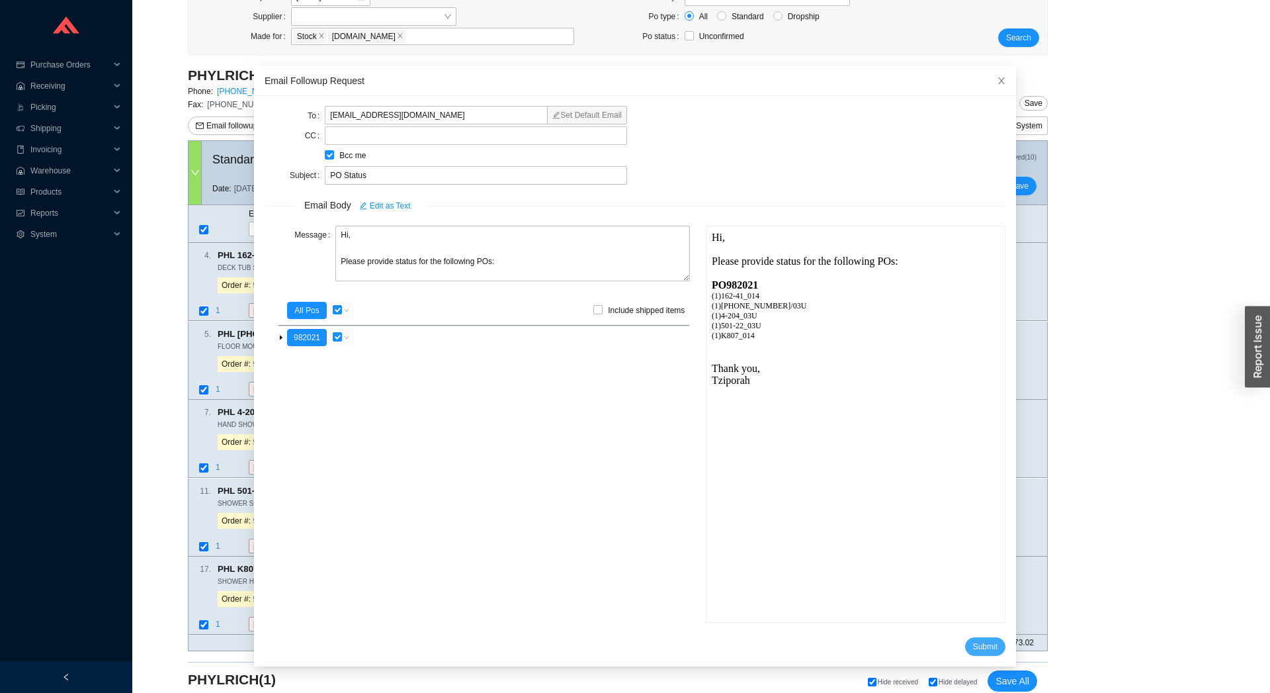
click at [973, 648] on span "Submit" at bounding box center [985, 646] width 24 height 13
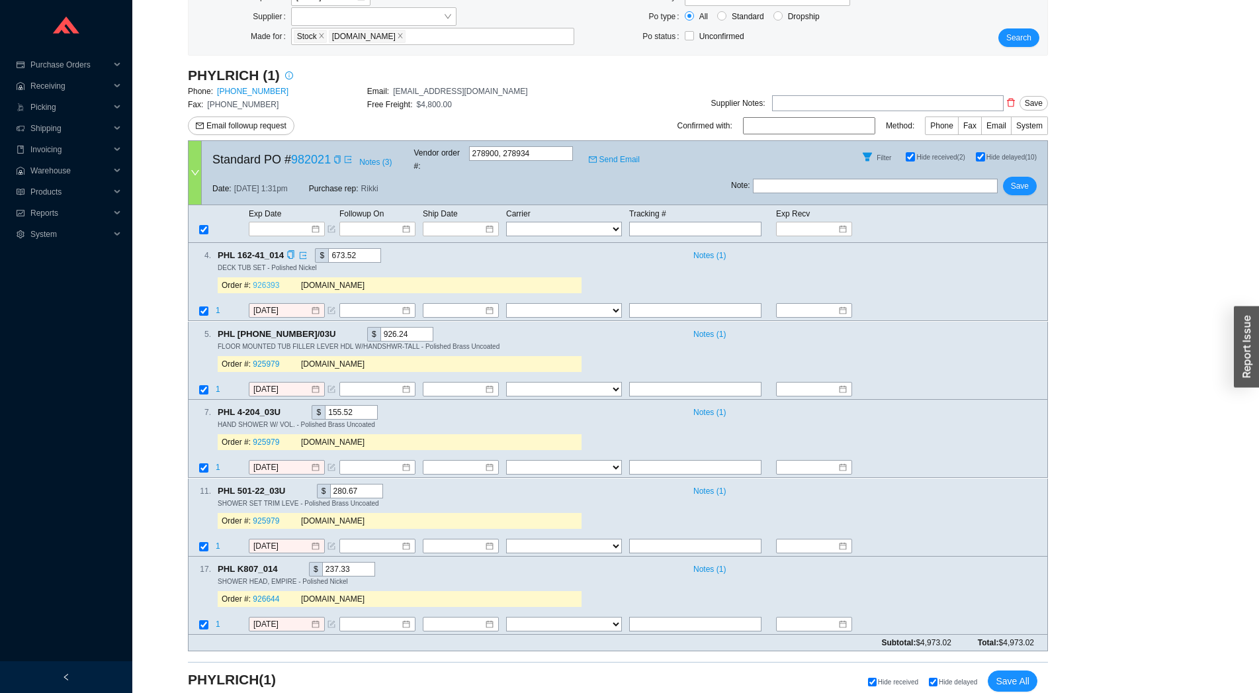
click at [260, 281] on link "926393" at bounding box center [266, 285] width 26 height 9
click at [264, 359] on link "925979" at bounding box center [266, 363] width 26 height 9
click at [262, 594] on link "926644" at bounding box center [266, 598] width 26 height 9
click at [281, 222] on input at bounding box center [282, 228] width 56 height 13
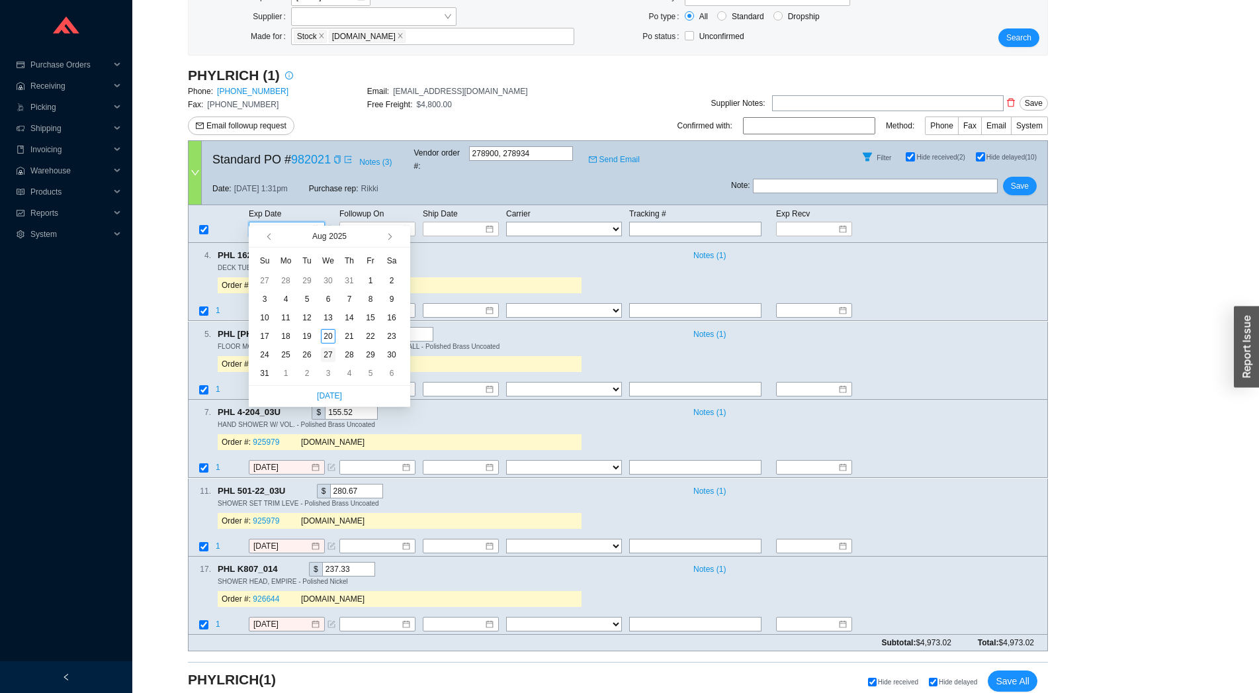
type input "8/27/2025"
click at [323, 356] on div "27" at bounding box center [328, 354] width 15 height 15
type input "8/27/2025"
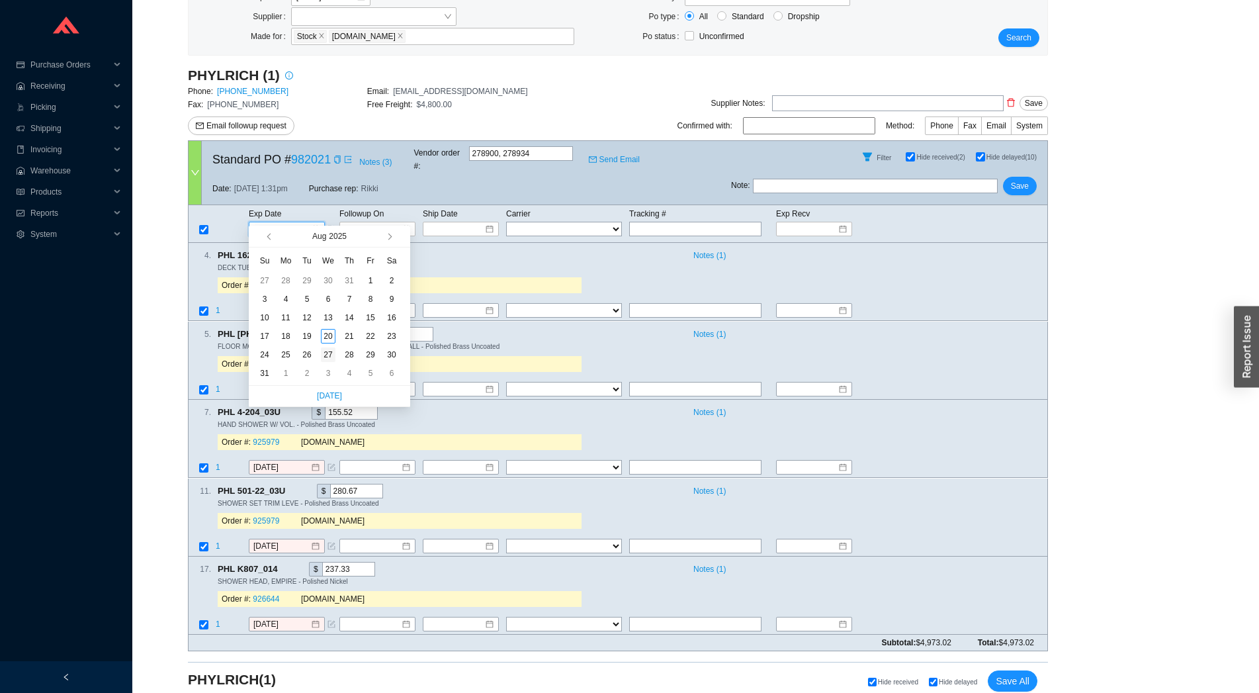
type input "8/27/2025"
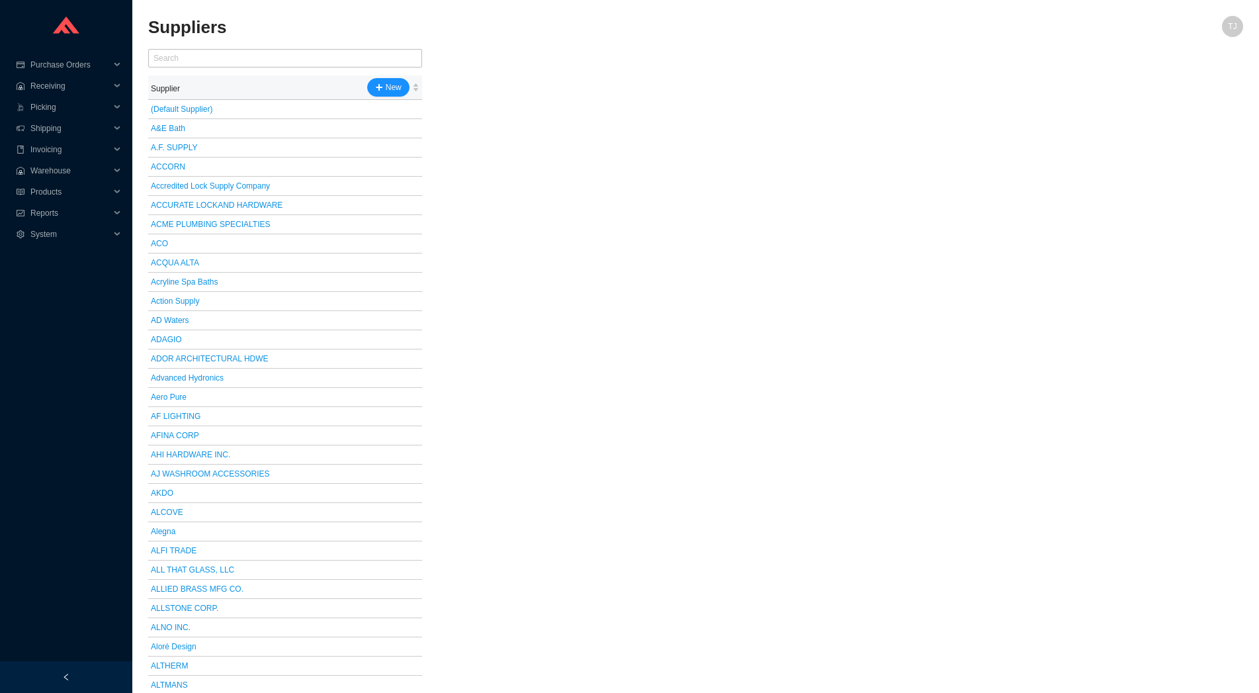
click at [210, 83] on div "Supplier New" at bounding box center [280, 87] width 259 height 19
click at [210, 57] on input "text" at bounding box center [285, 58] width 274 height 19
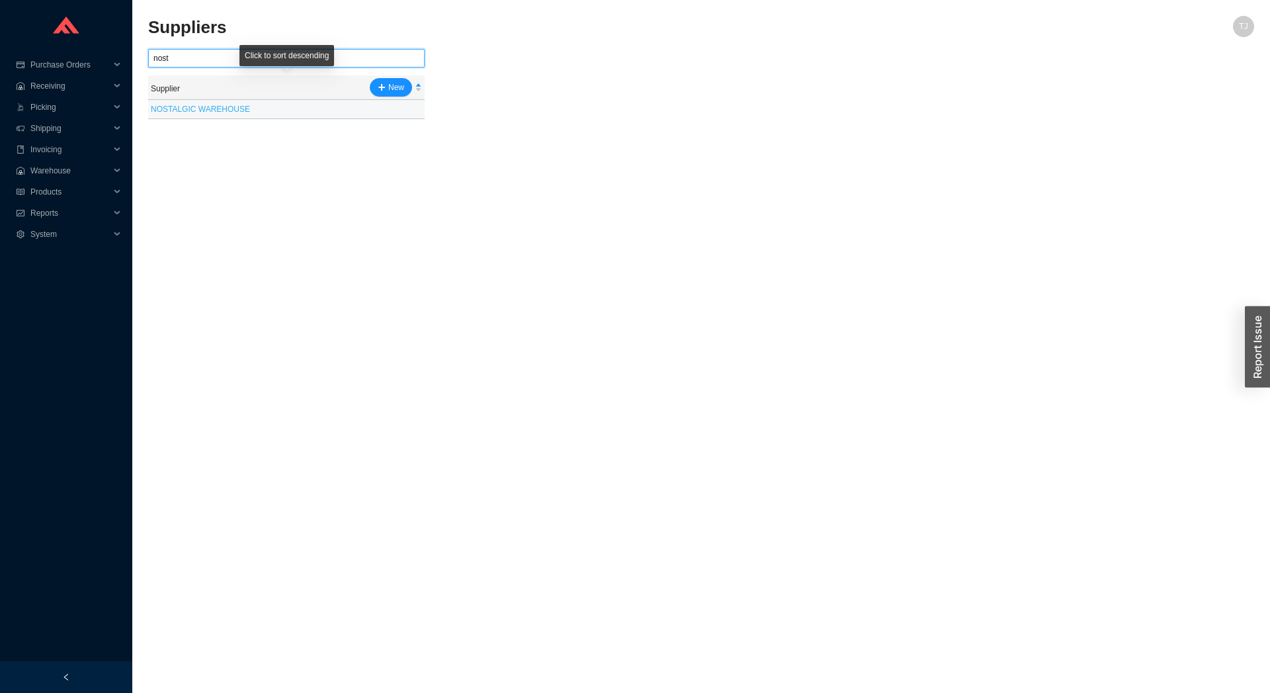
type input "nost"
click at [204, 109] on link "NOSTALGIC WAREHOUSE" at bounding box center [200, 109] width 99 height 9
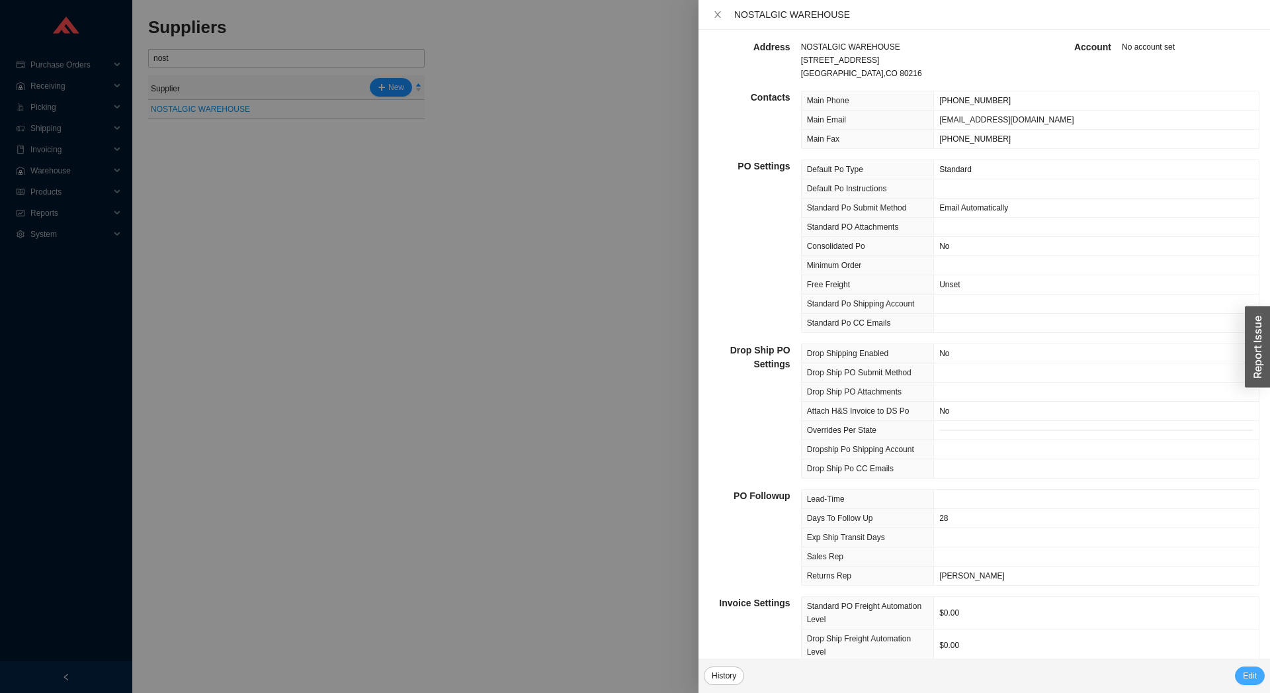
click at [1237, 672] on button "Edit" at bounding box center [1250, 675] width 30 height 19
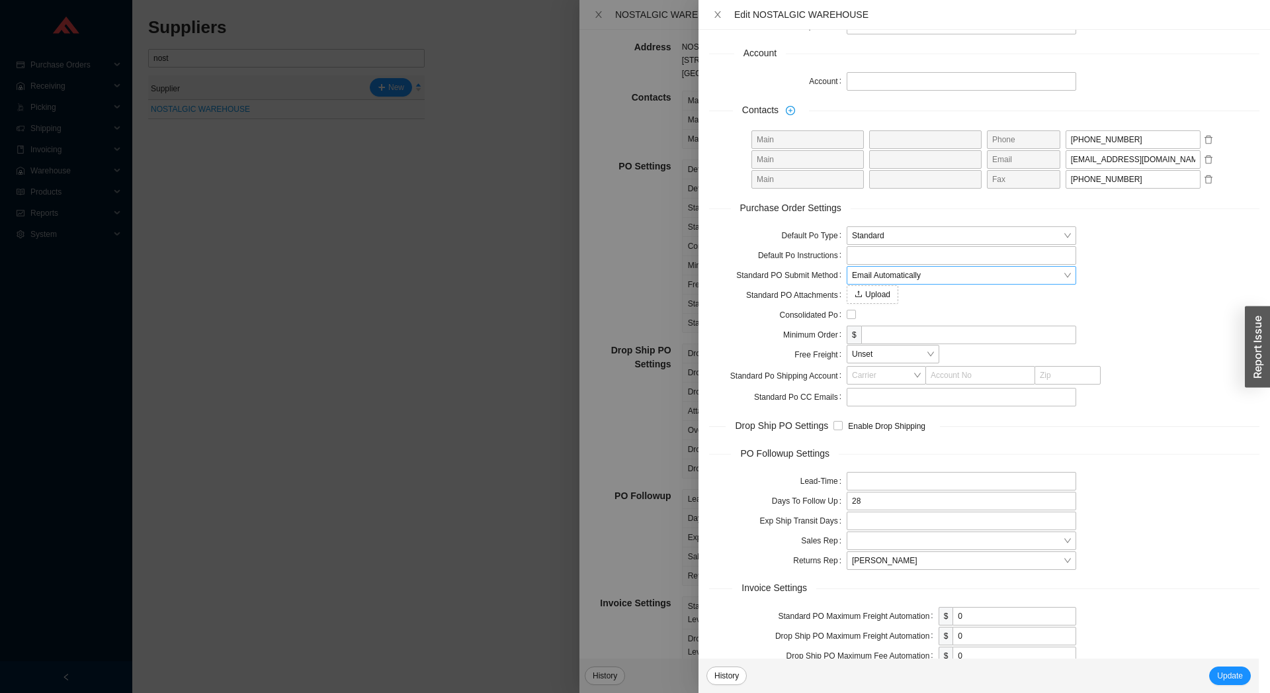
scroll to position [275, 0]
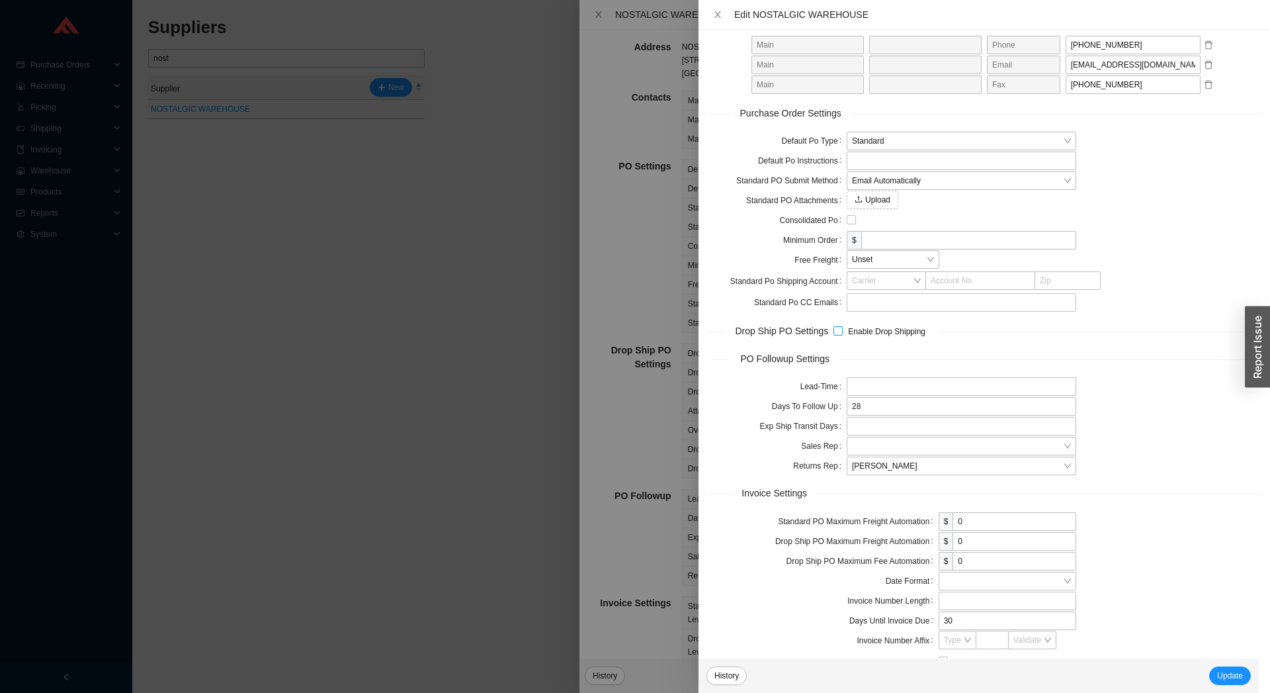
click at [835, 331] on input "Enable Drop Shipping" at bounding box center [838, 330] width 9 height 9
checkbox input "true"
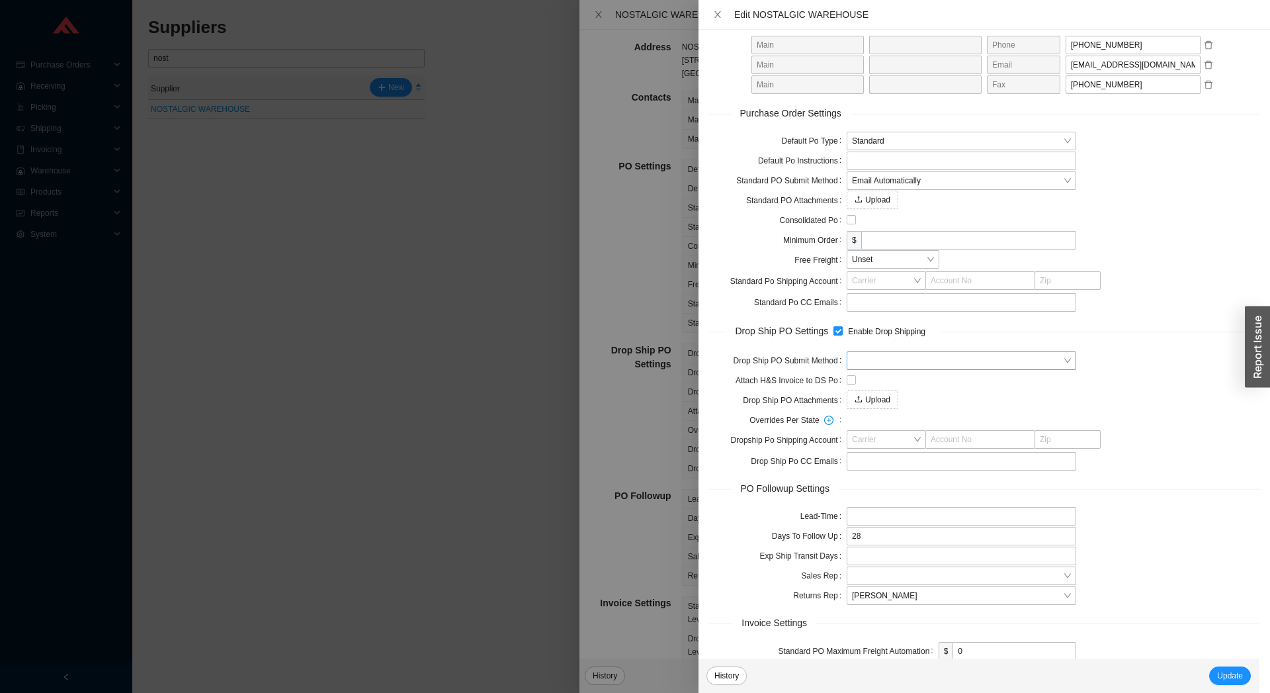
click at [862, 353] on input "search" at bounding box center [957, 360] width 211 height 17
click at [877, 404] on div "Email Automatically" at bounding box center [957, 403] width 214 height 12
click at [882, 138] on span "Standard" at bounding box center [961, 140] width 219 height 17
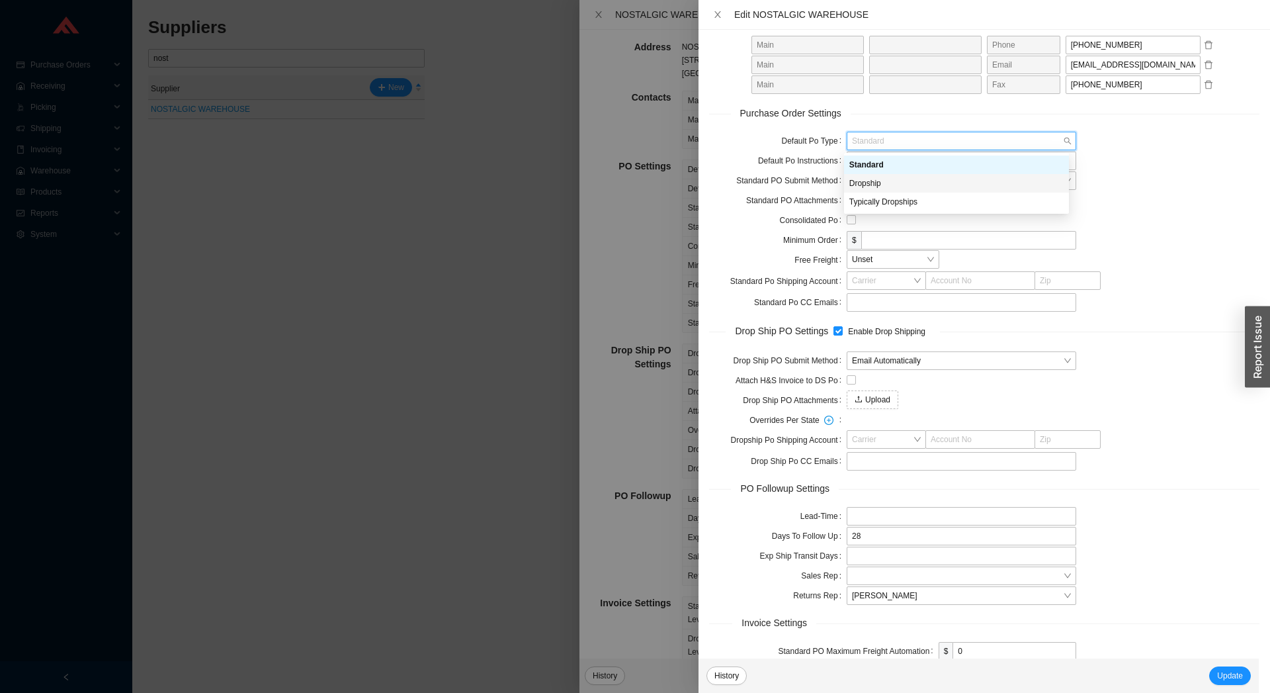
click at [882, 188] on div "Dropship" at bounding box center [957, 183] width 214 height 12
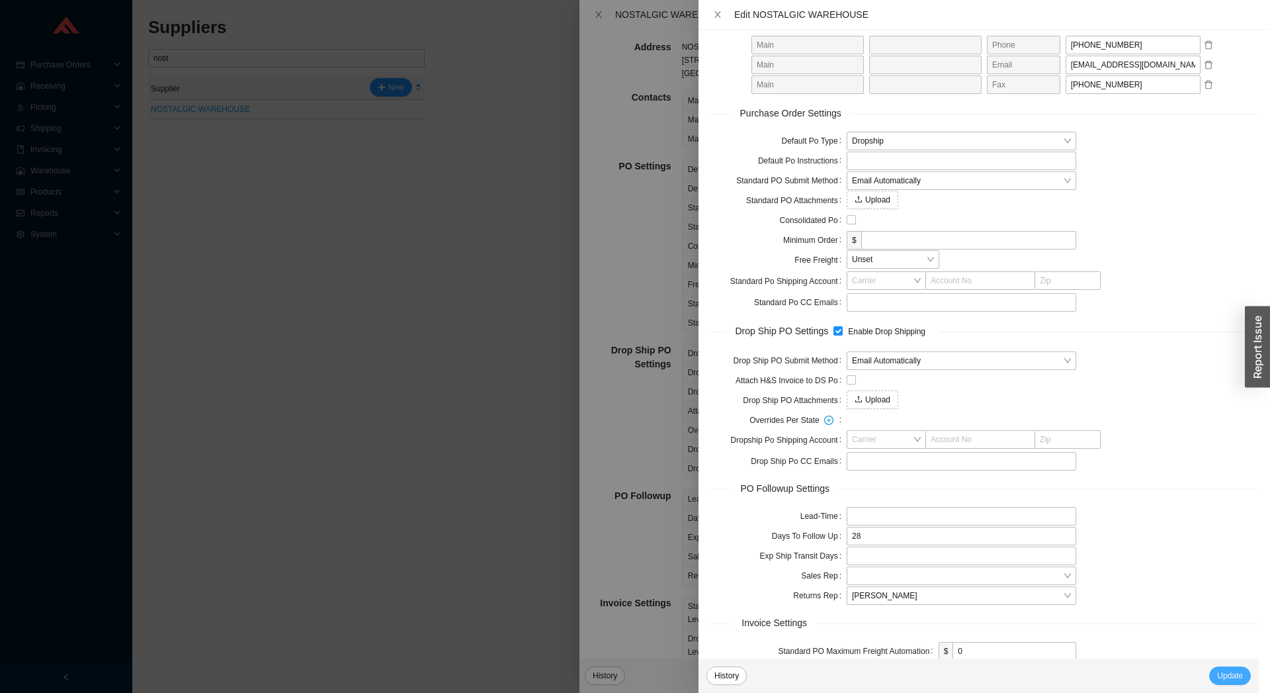
click at [1229, 678] on span "Update" at bounding box center [1230, 675] width 26 height 13
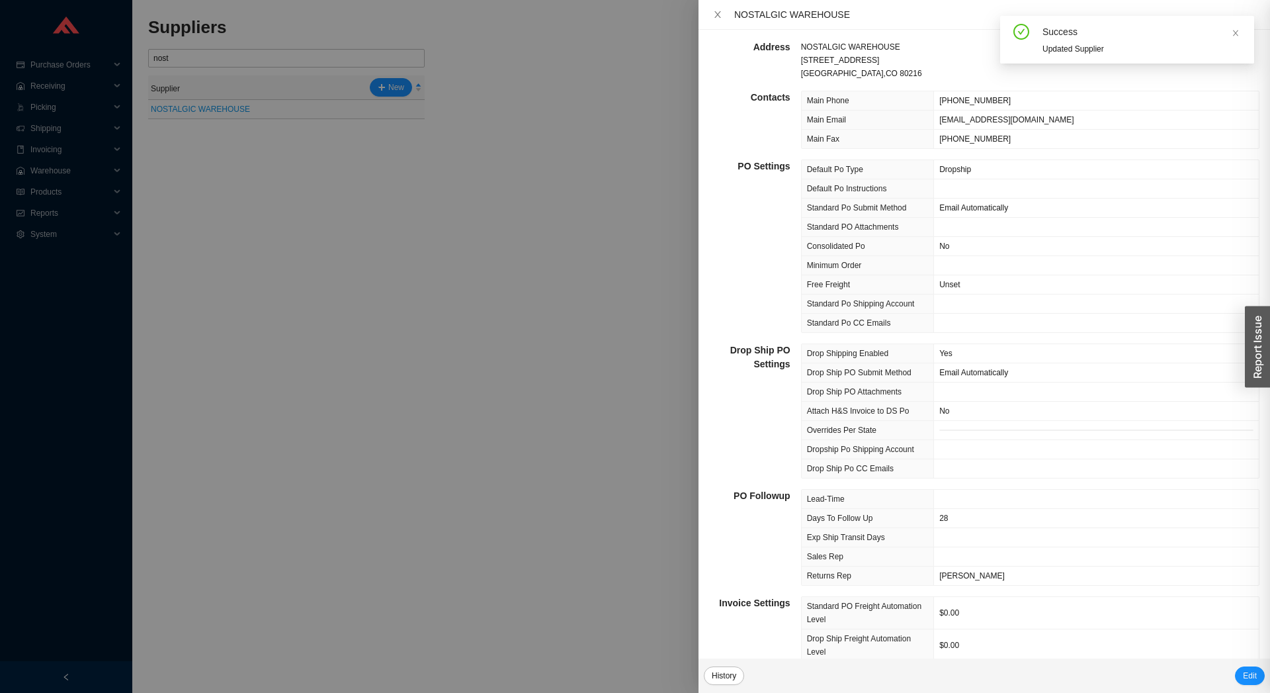
scroll to position [0, 0]
click at [335, 430] on div at bounding box center [635, 346] width 1270 height 693
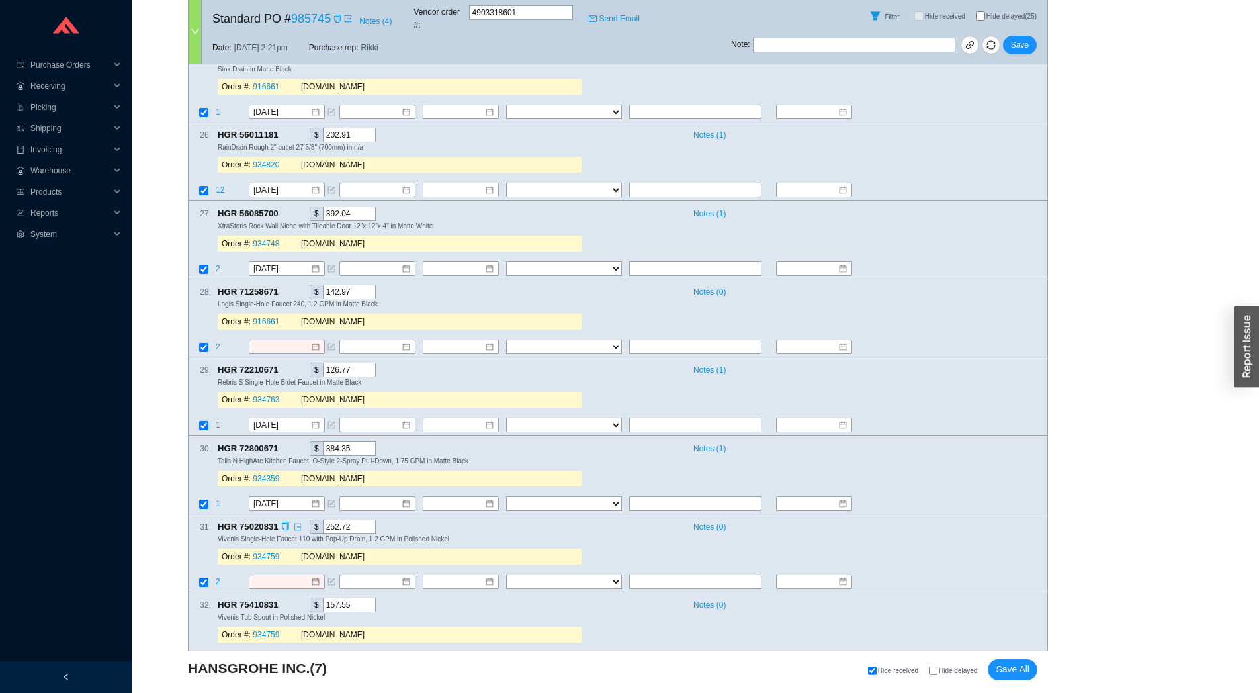
scroll to position [6331, 0]
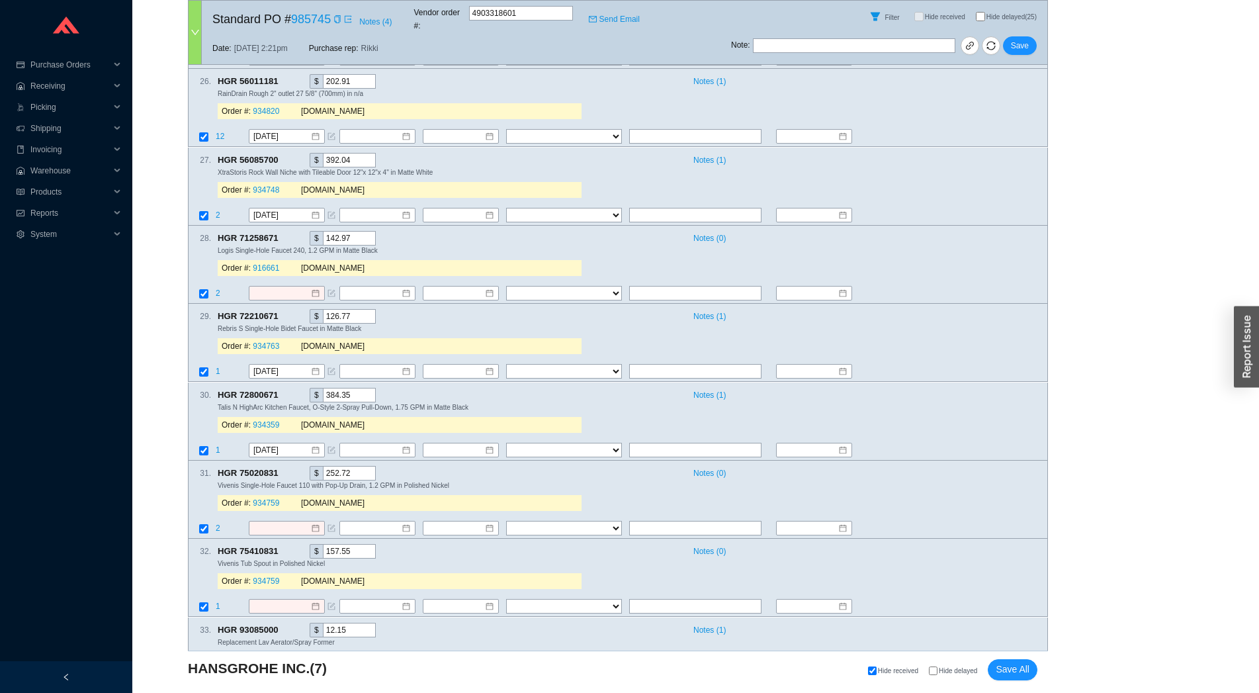
click at [941, 678] on div "Hide received Hide delayed Save All" at bounding box center [754, 669] width 566 height 21
click at [943, 674] on span "Hide delayed" at bounding box center [958, 670] width 38 height 7
click at [938, 675] on input "Hide delayed" at bounding box center [933, 670] width 9 height 9
checkbox input "true"
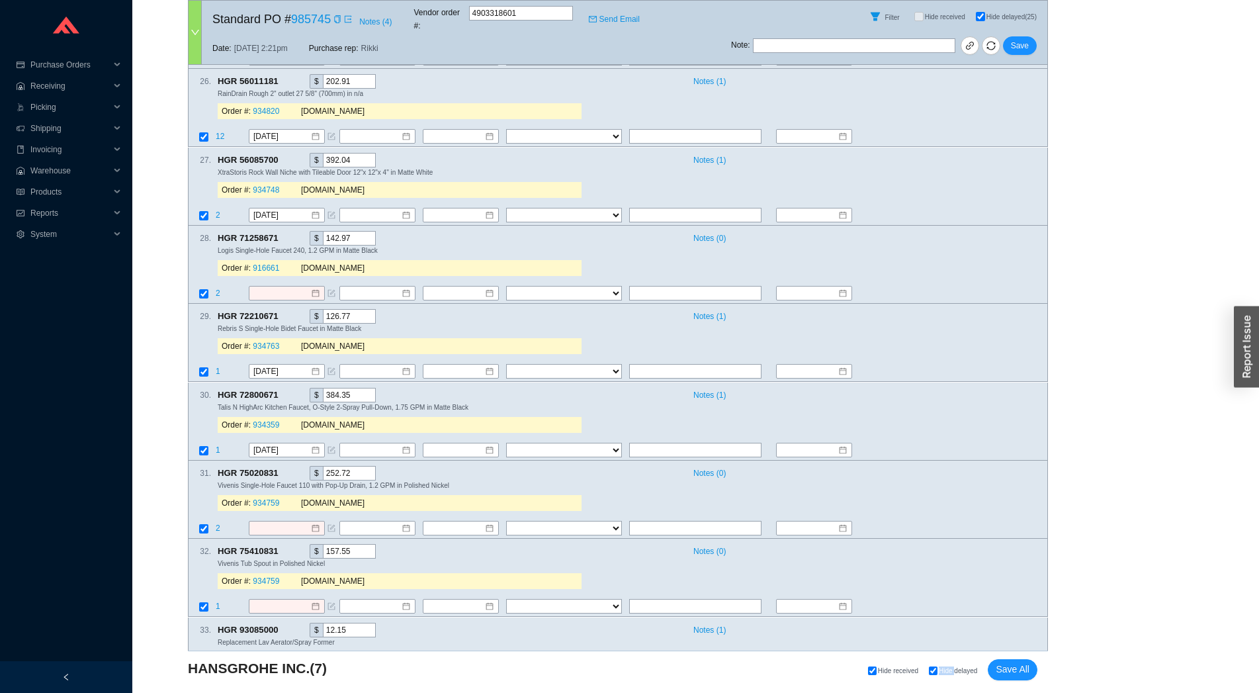
checkbox input "true"
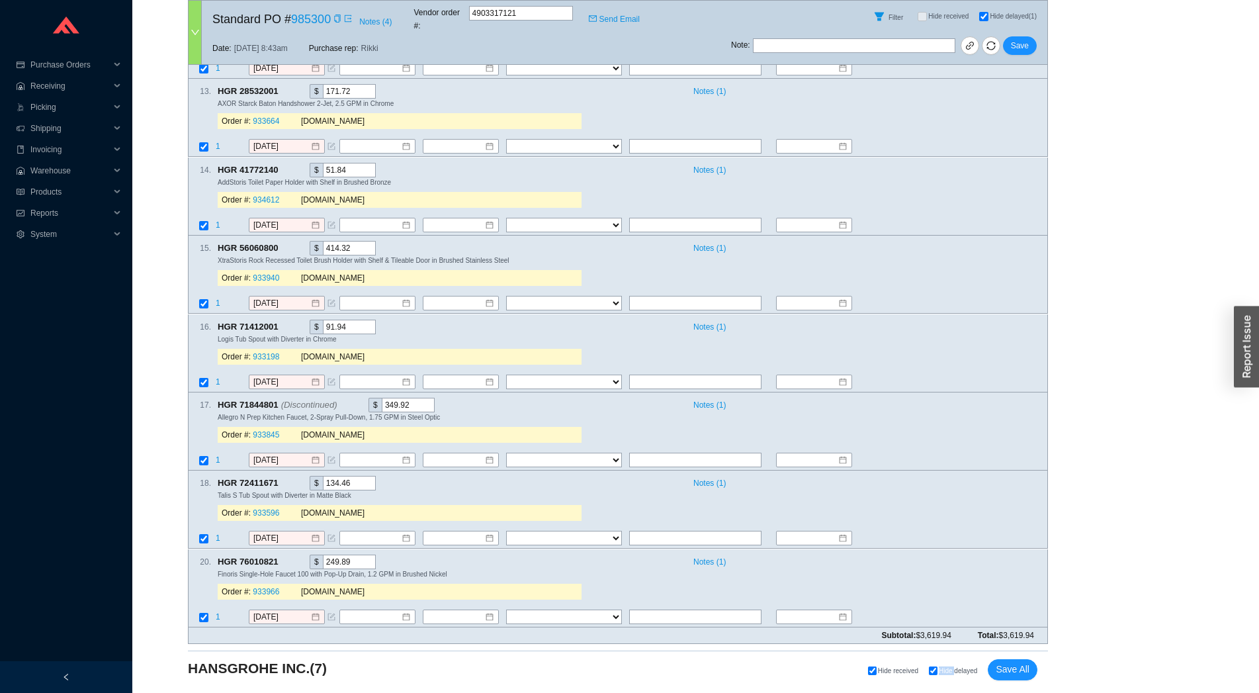
scroll to position [3530, 0]
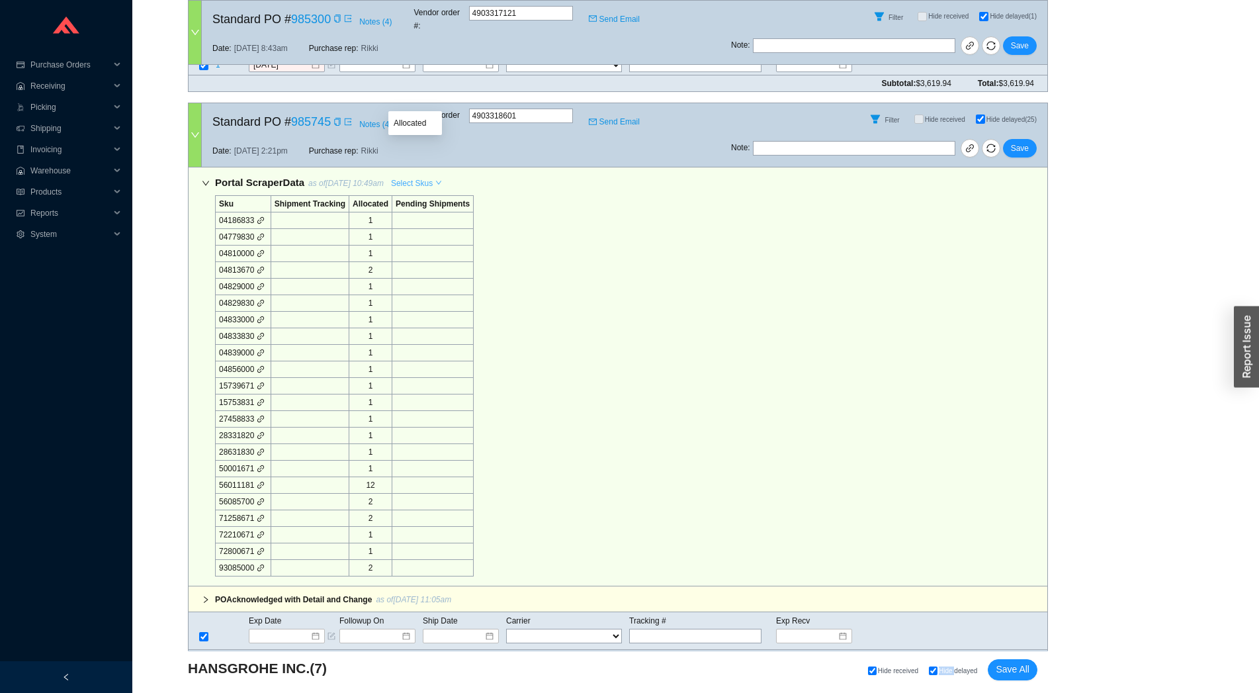
click at [414, 177] on span "Select Skus" at bounding box center [412, 183] width 42 height 13
click at [410, 121] on span "Allocated" at bounding box center [415, 123] width 43 height 12
checkbox input "false"
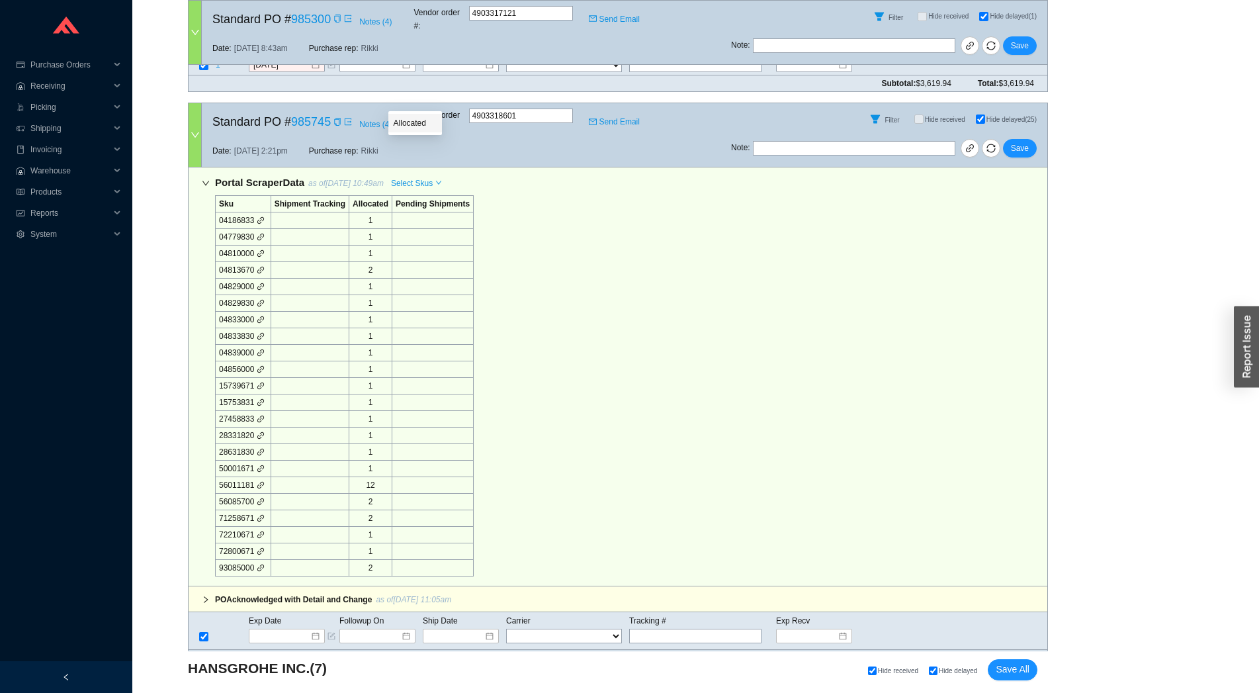
checkbox input "false"
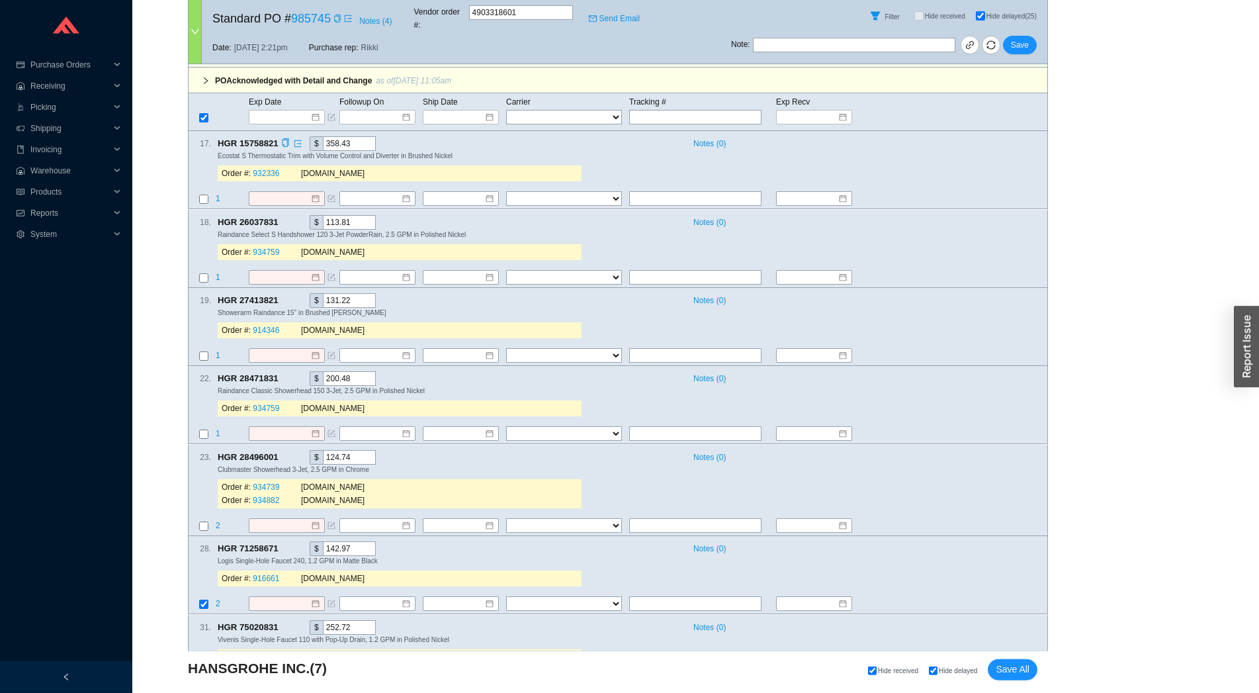
scroll to position [4115, 0]
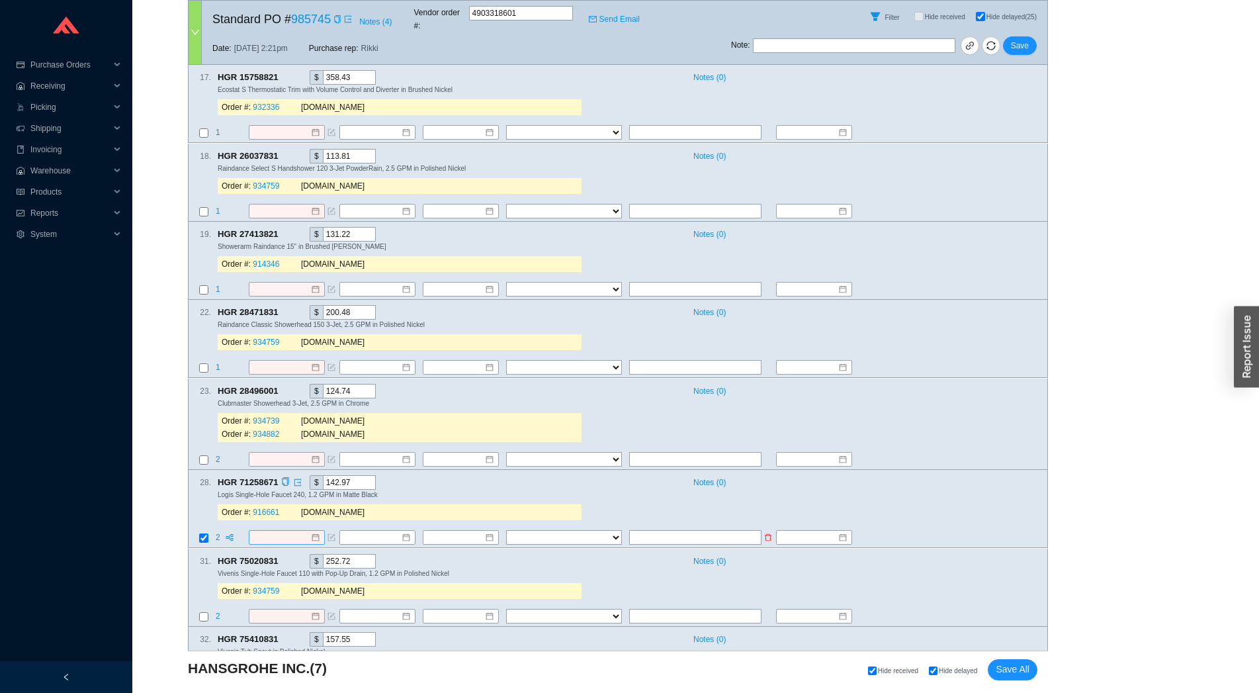
click at [259, 531] on input at bounding box center [281, 537] width 57 height 13
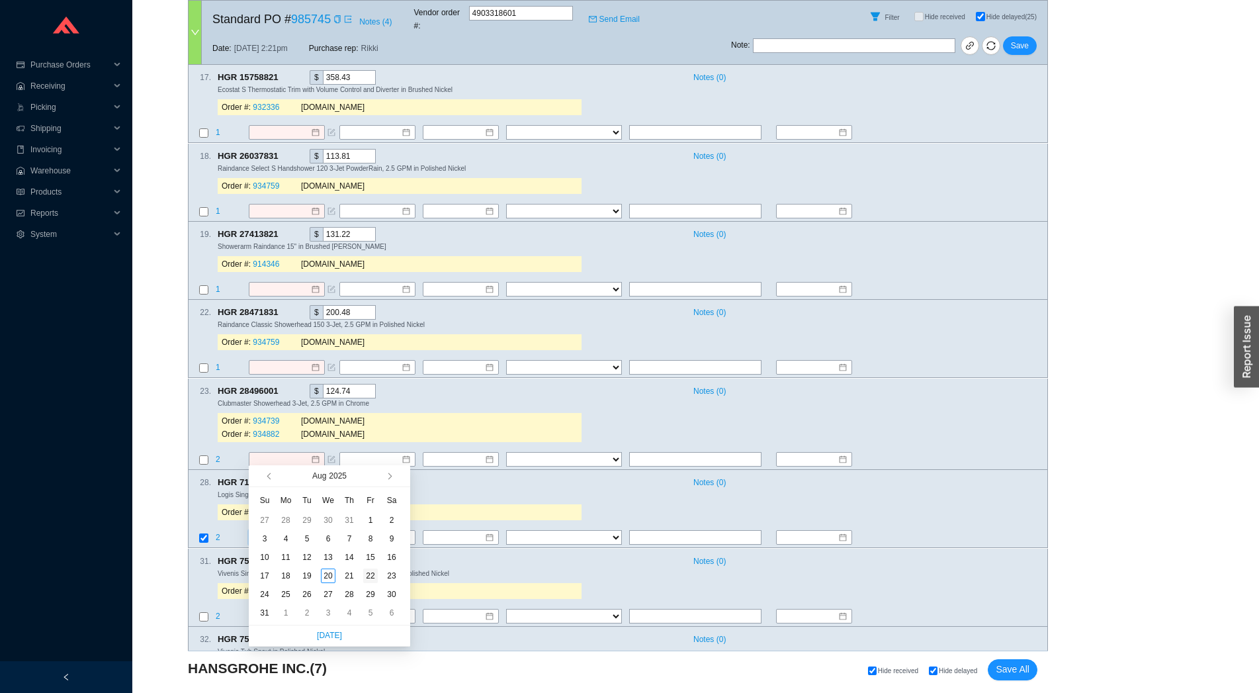
type input "[DATE]"
click at [361, 577] on td "22" at bounding box center [370, 575] width 21 height 19
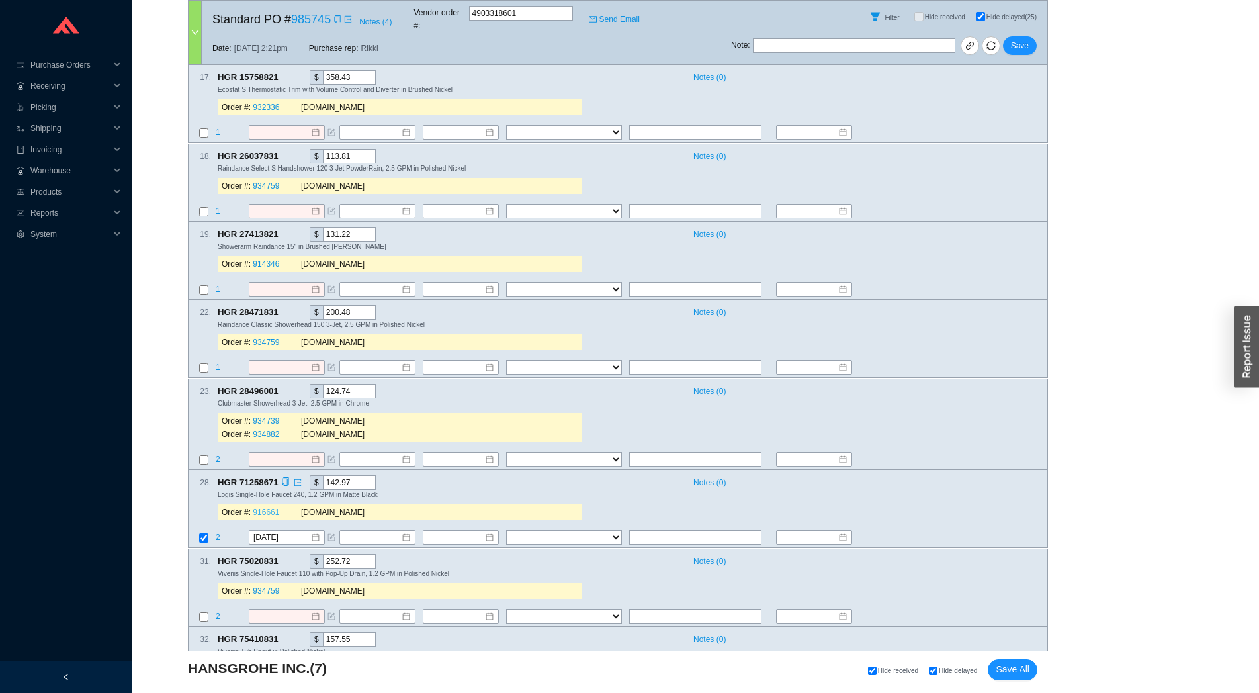
click at [267, 508] on link "916661" at bounding box center [266, 512] width 26 height 9
click at [283, 478] on icon "copy" at bounding box center [285, 482] width 9 height 9
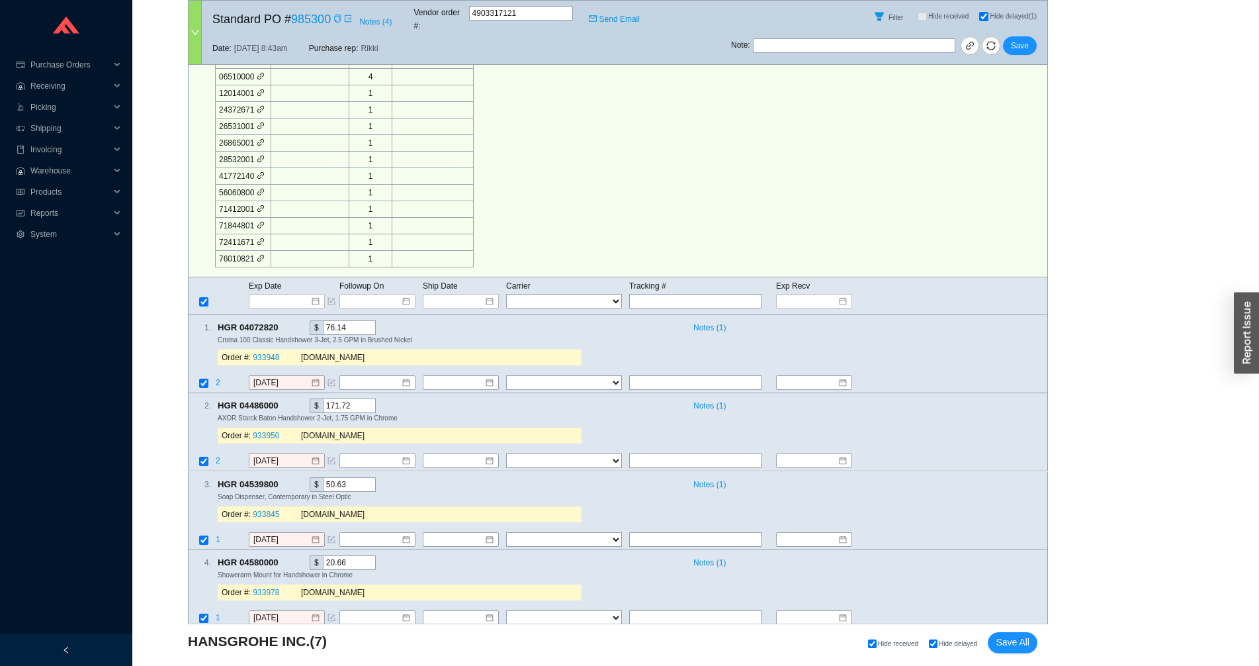
scroll to position [1510, 0]
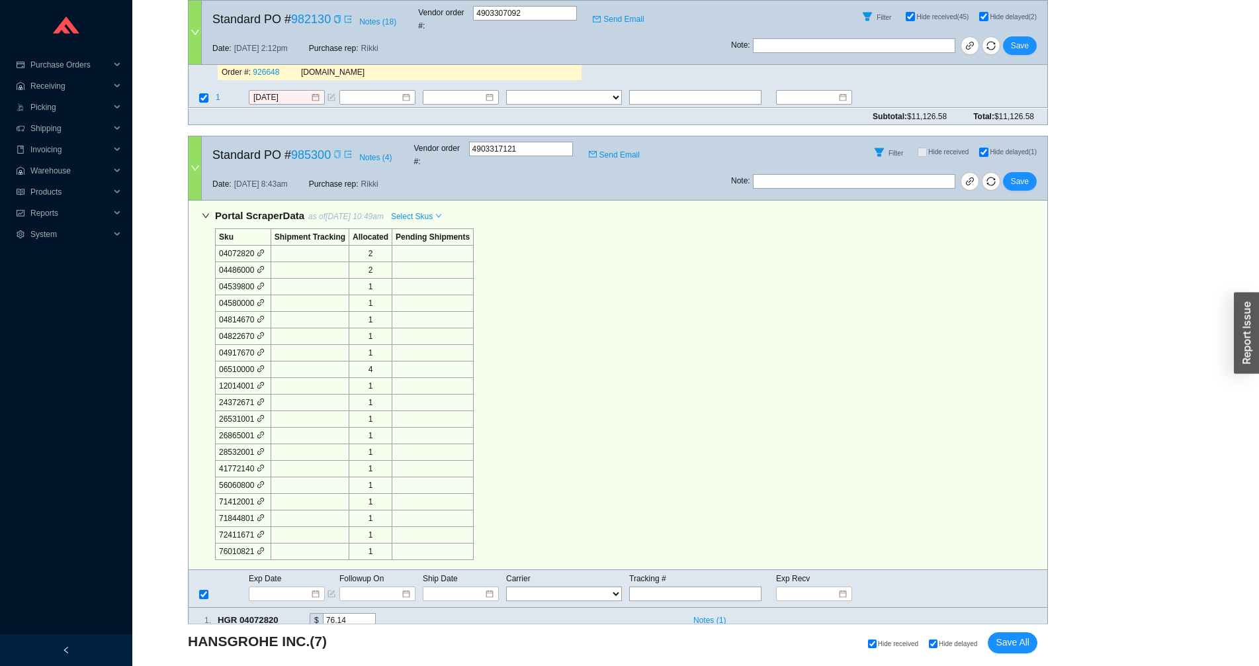
click at [334, 150] on icon "copy" at bounding box center [337, 154] width 6 height 8
click at [977, 172] on link at bounding box center [970, 181] width 19 height 19
click at [335, 150] on icon "copy" at bounding box center [337, 154] width 8 height 8
click at [592, 150] on icon "mail" at bounding box center [593, 154] width 8 height 8
click at [701, 613] on span "Notes ( 1 )" at bounding box center [709, 619] width 32 height 13
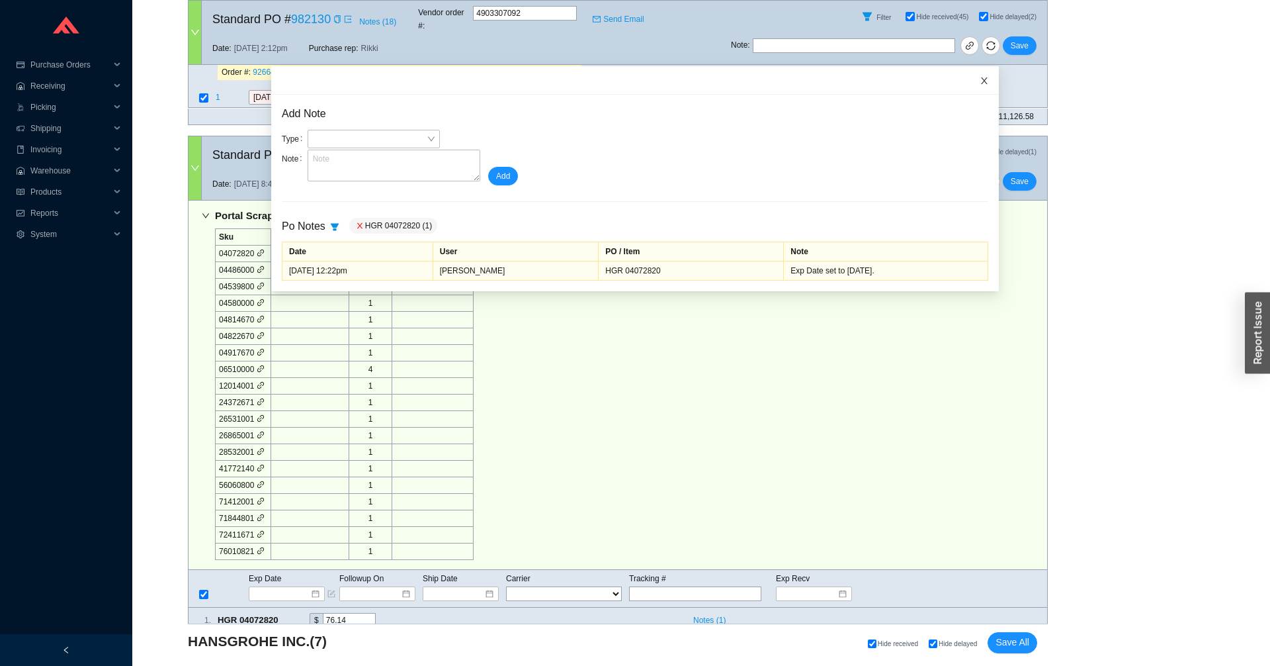
click at [970, 84] on span "Close" at bounding box center [984, 80] width 29 height 29
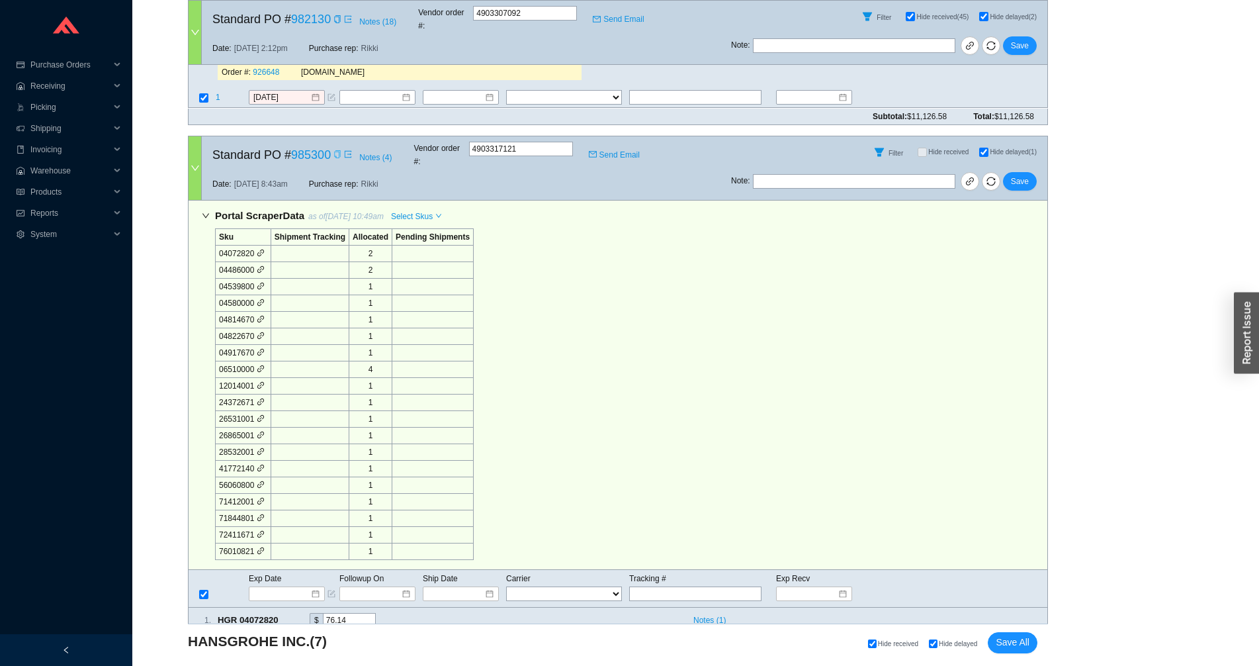
click at [206, 214] on icon "down" at bounding box center [205, 216] width 7 height 5
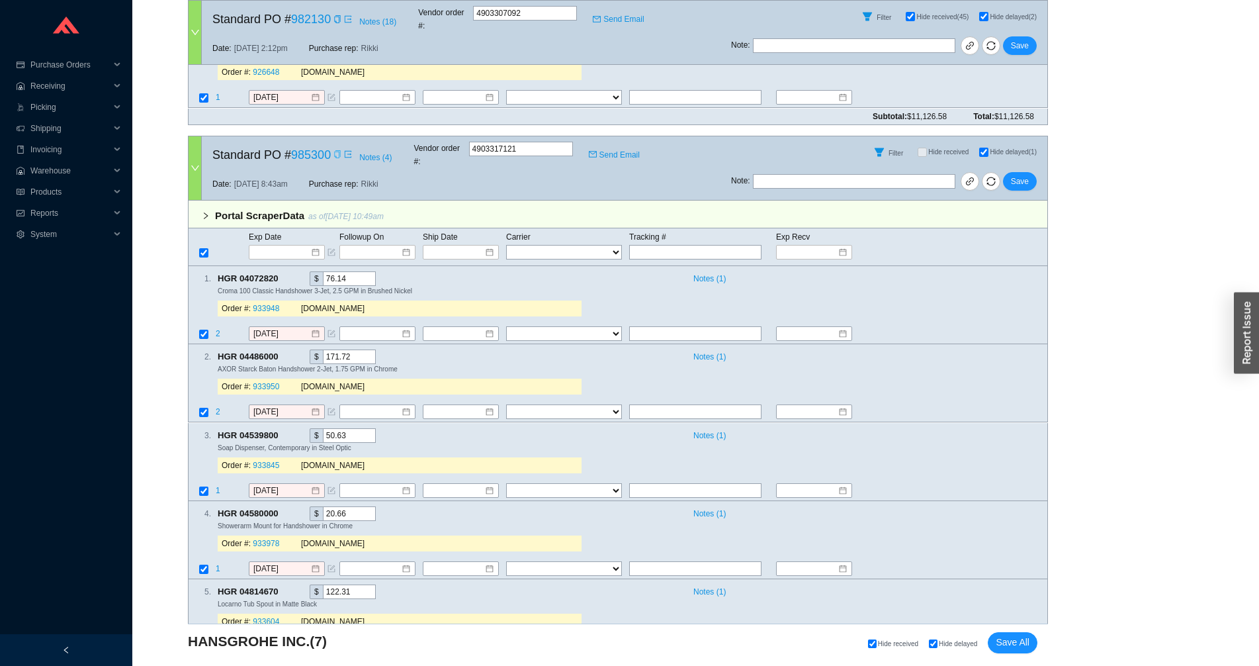
click at [206, 212] on icon "right" at bounding box center [206, 215] width 4 height 7
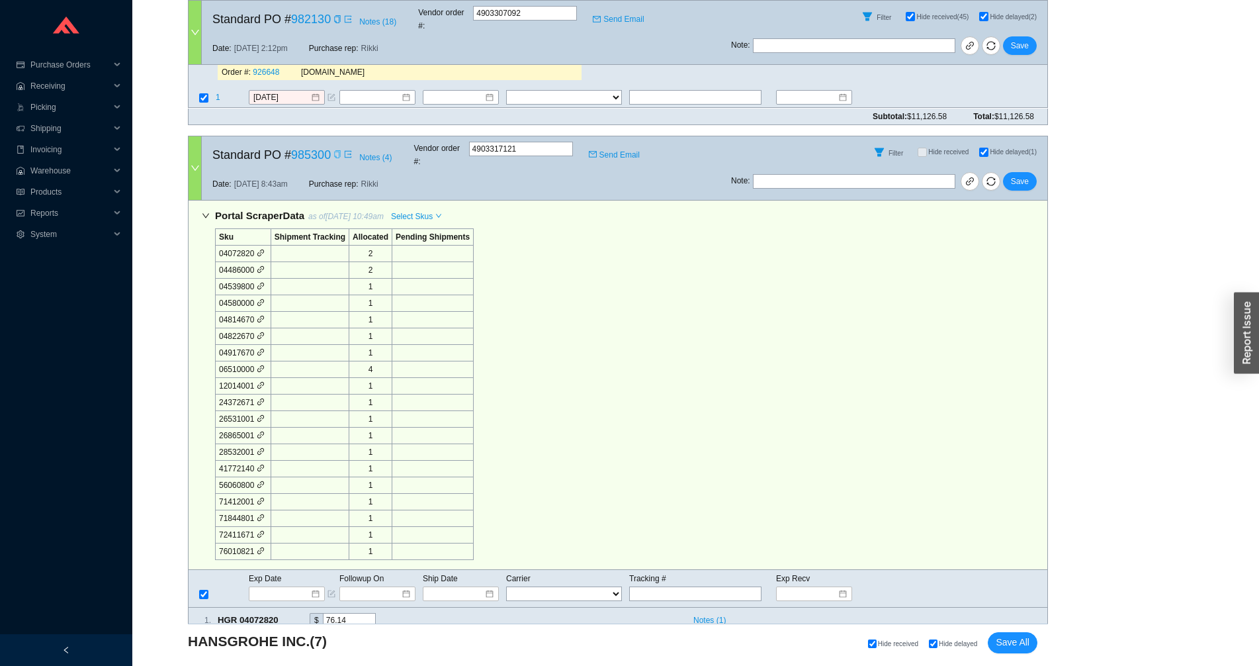
click at [197, 136] on div at bounding box center [195, 168] width 13 height 64
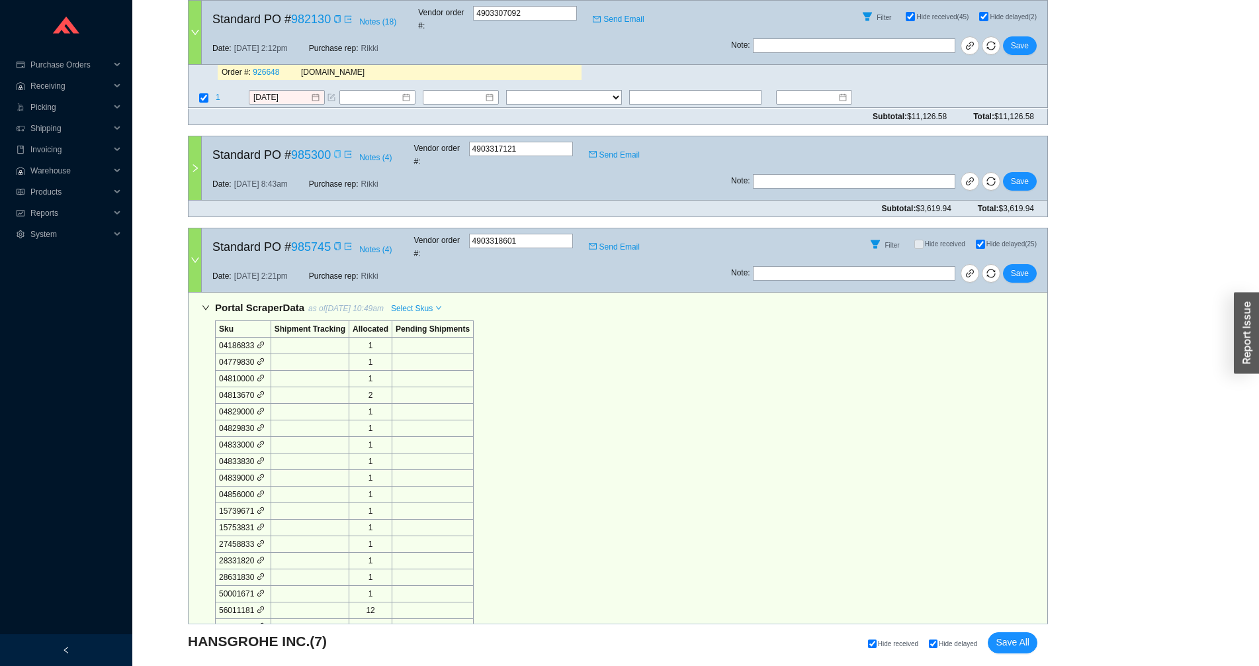
click at [195, 255] on icon "down" at bounding box center [195, 259] width 9 height 9
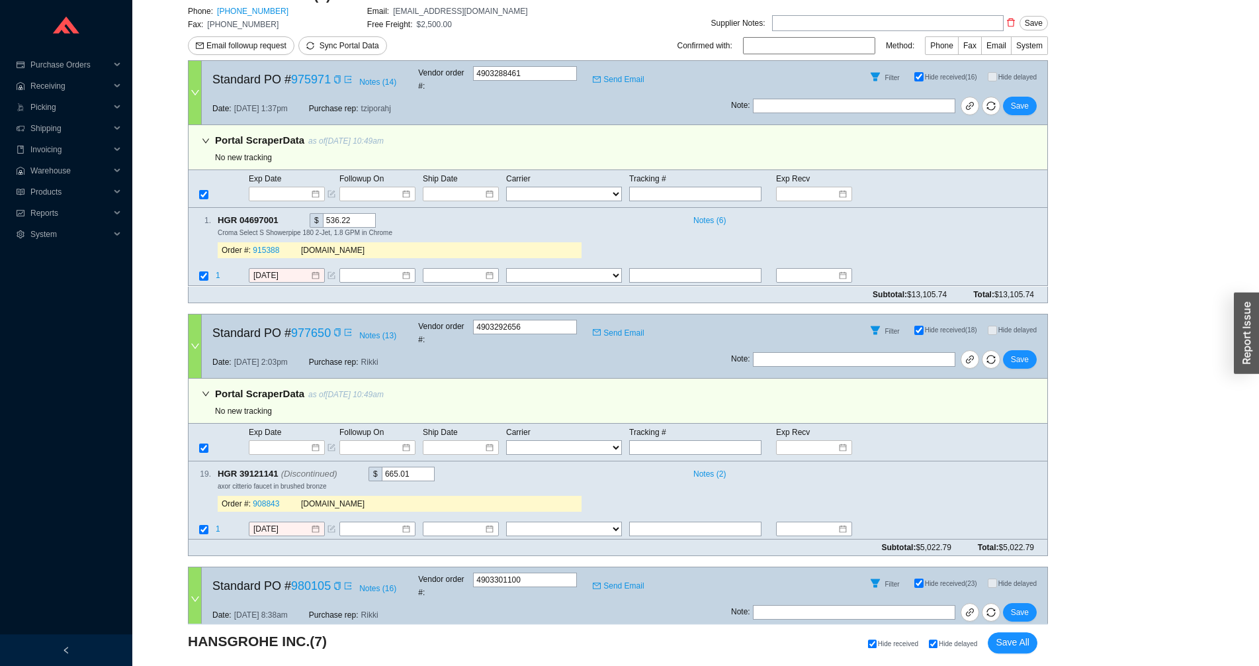
scroll to position [238, 0]
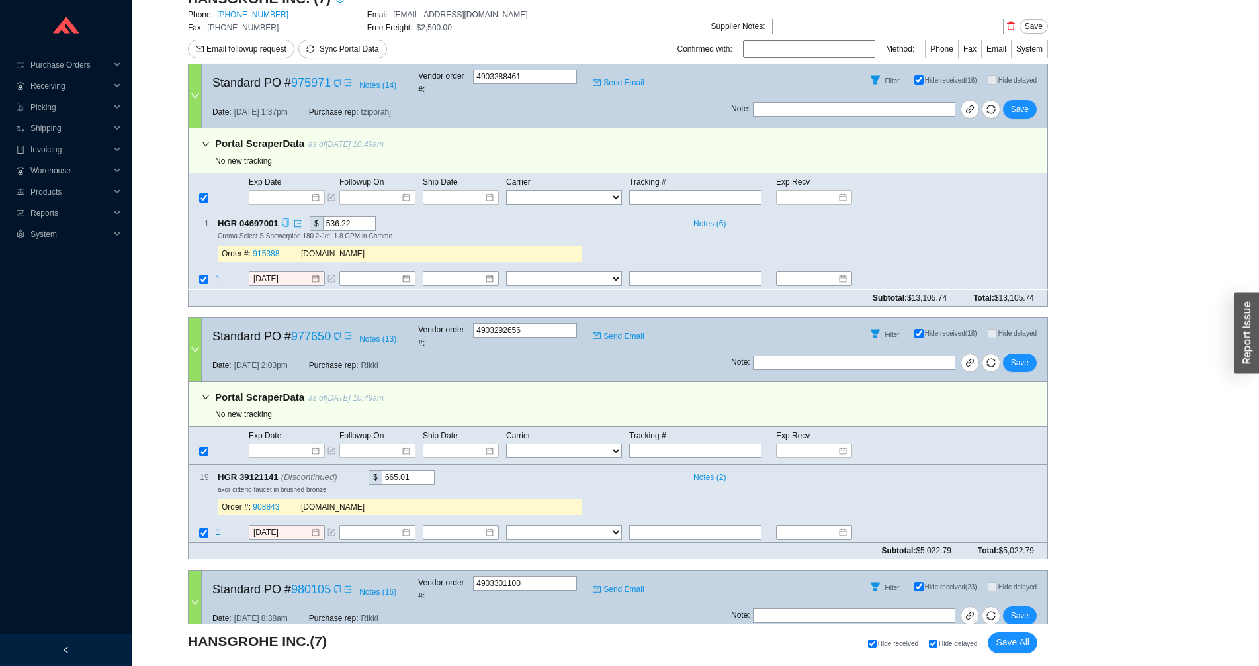
click at [287, 219] on icon "copy" at bounding box center [285, 223] width 9 height 9
click at [218, 275] on span "1" at bounding box center [218, 279] width 5 height 9
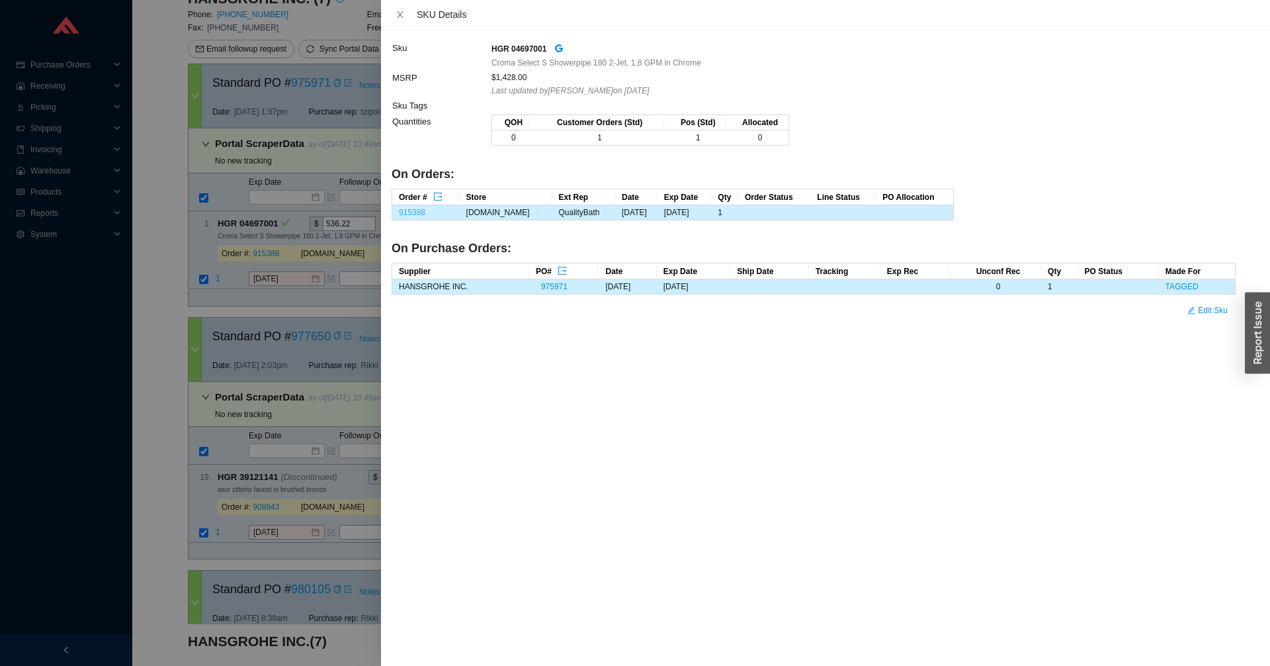
click at [402, 213] on link "915388" at bounding box center [412, 212] width 26 height 9
click at [271, 253] on div at bounding box center [635, 333] width 1270 height 666
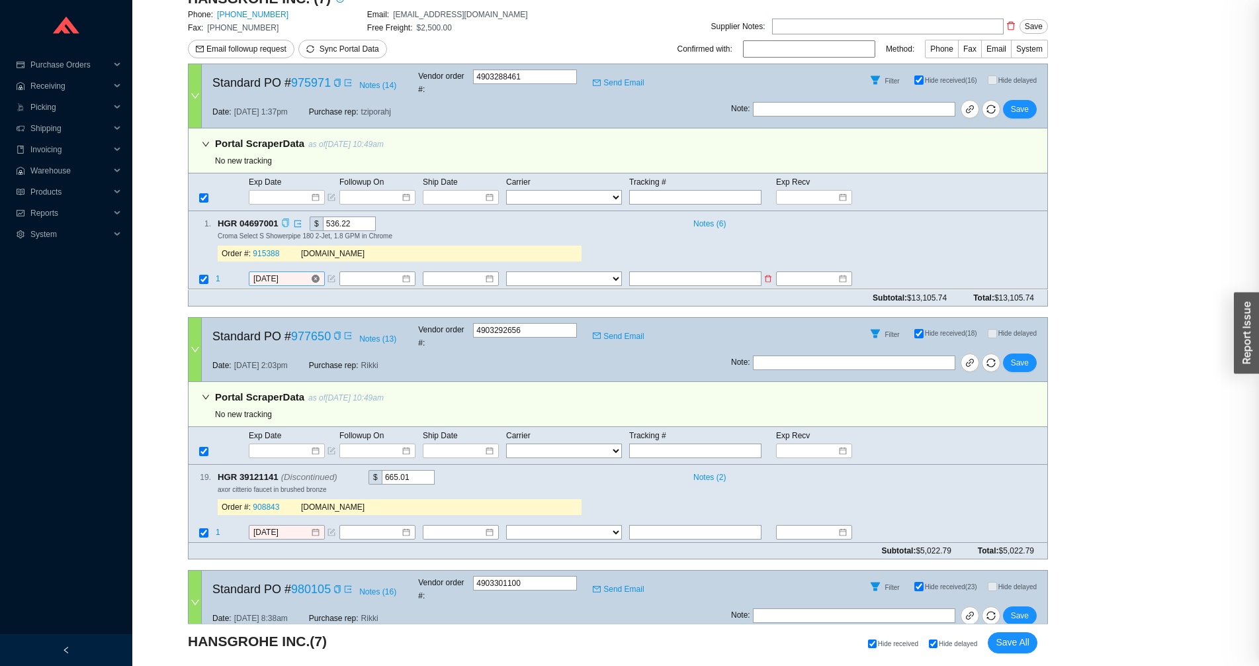
click at [269, 273] on input "8/15/2025" at bounding box center [281, 279] width 57 height 13
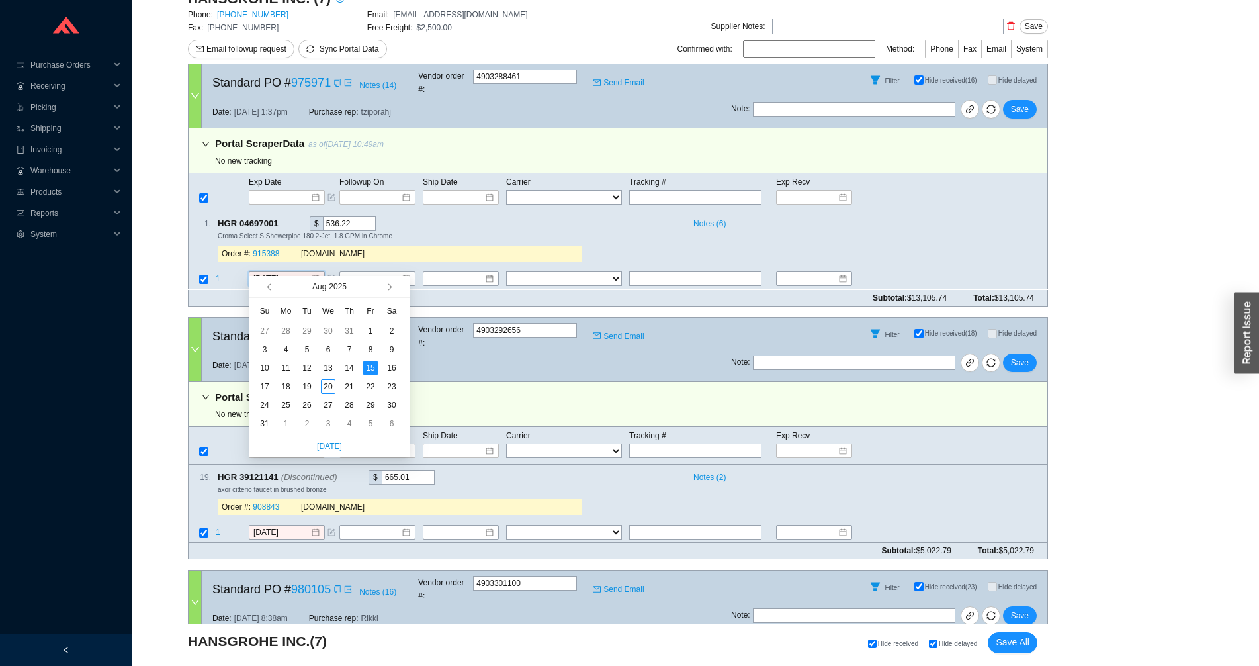
click at [380, 289] on div "Aug 2025" at bounding box center [329, 286] width 105 height 21
click at [384, 288] on button "button" at bounding box center [388, 286] width 13 height 21
type input "[DATE]"
click at [313, 368] on div "16" at bounding box center [307, 368] width 15 height 15
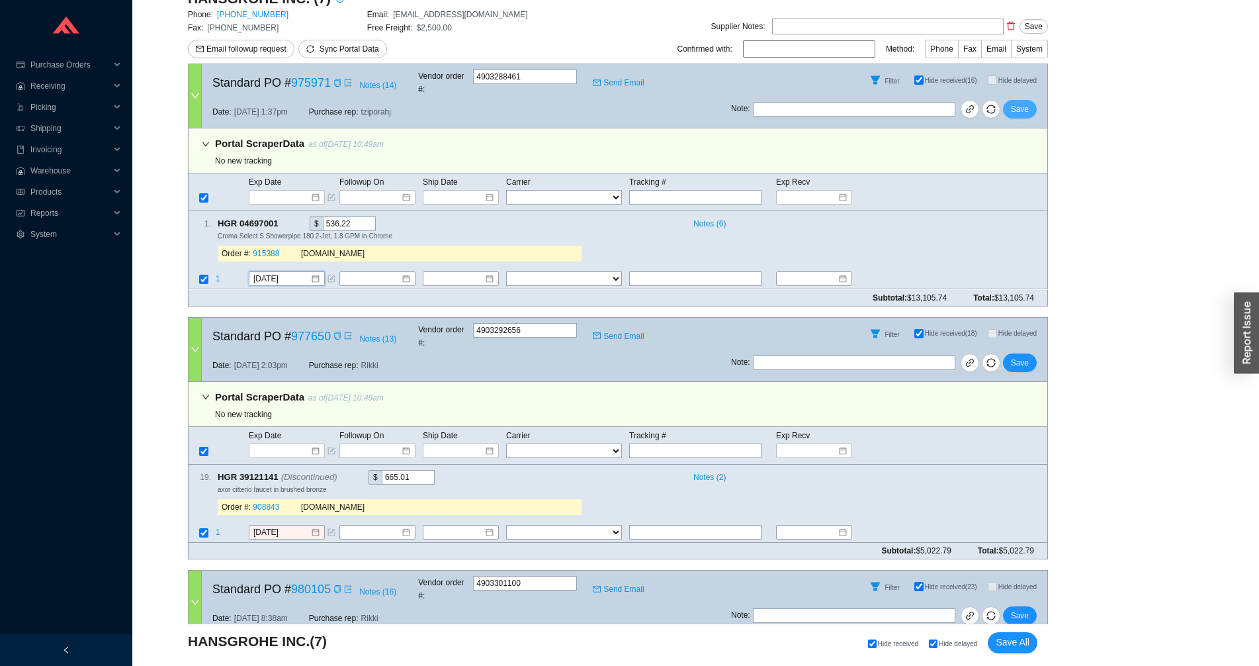
click at [1028, 103] on span "Save" at bounding box center [1020, 109] width 18 height 13
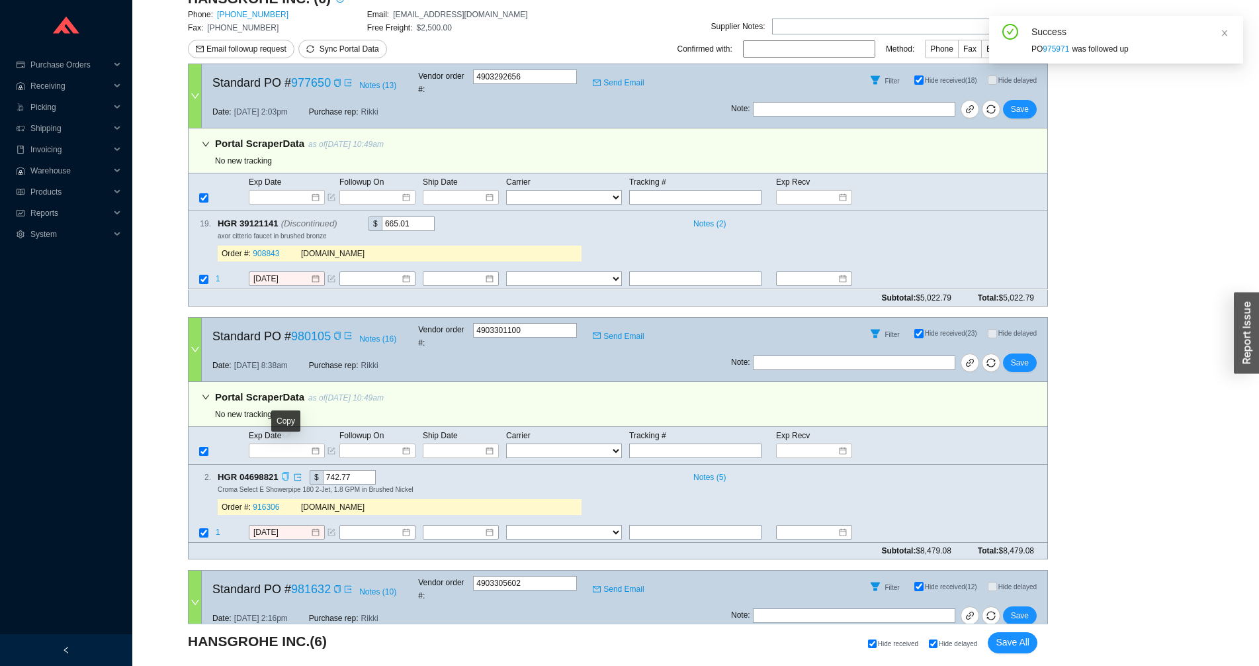
click at [288, 472] on icon "copy" at bounding box center [285, 476] width 9 height 9
click at [218, 527] on span "1" at bounding box center [218, 531] width 5 height 9
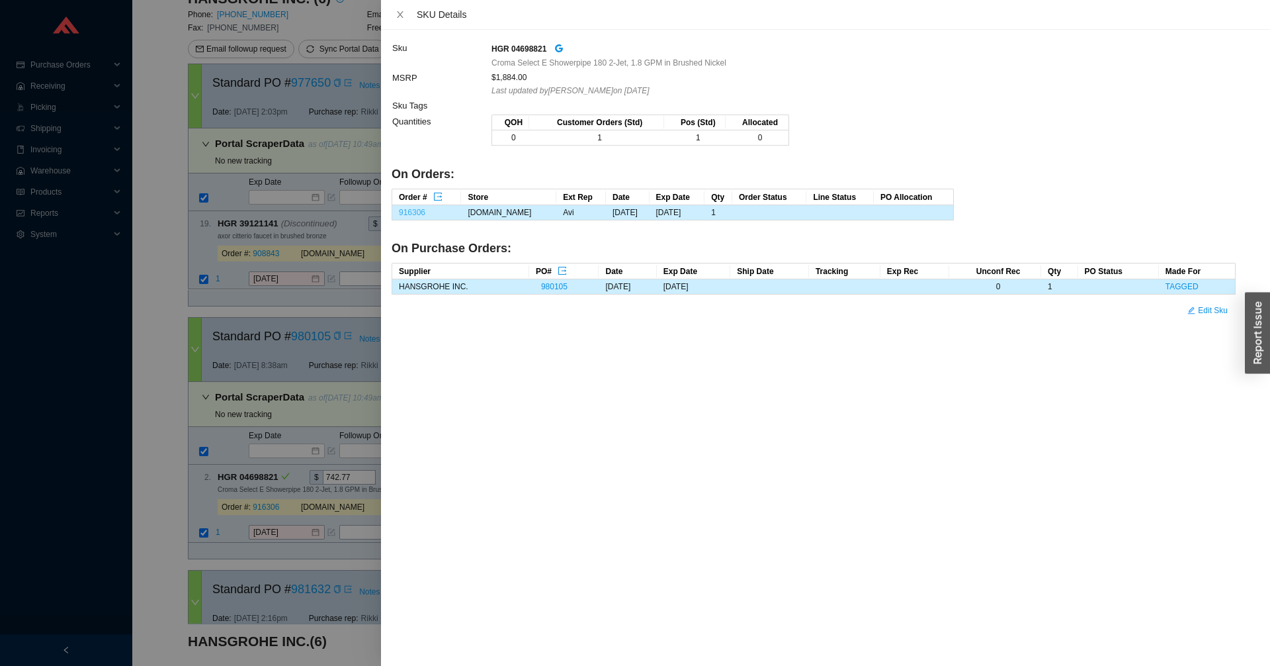
click at [406, 209] on link "916306" at bounding box center [412, 212] width 26 height 9
click at [265, 357] on div at bounding box center [635, 333] width 1270 height 666
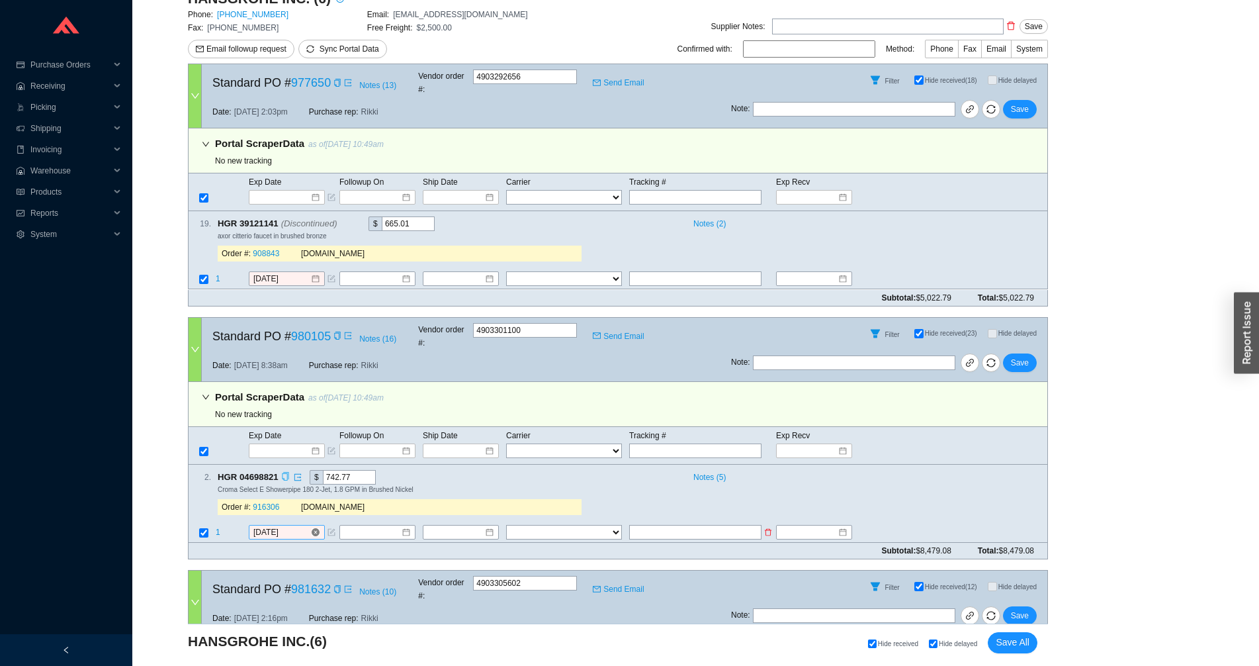
click at [265, 525] on input "8/19/2025" at bounding box center [281, 531] width 57 height 13
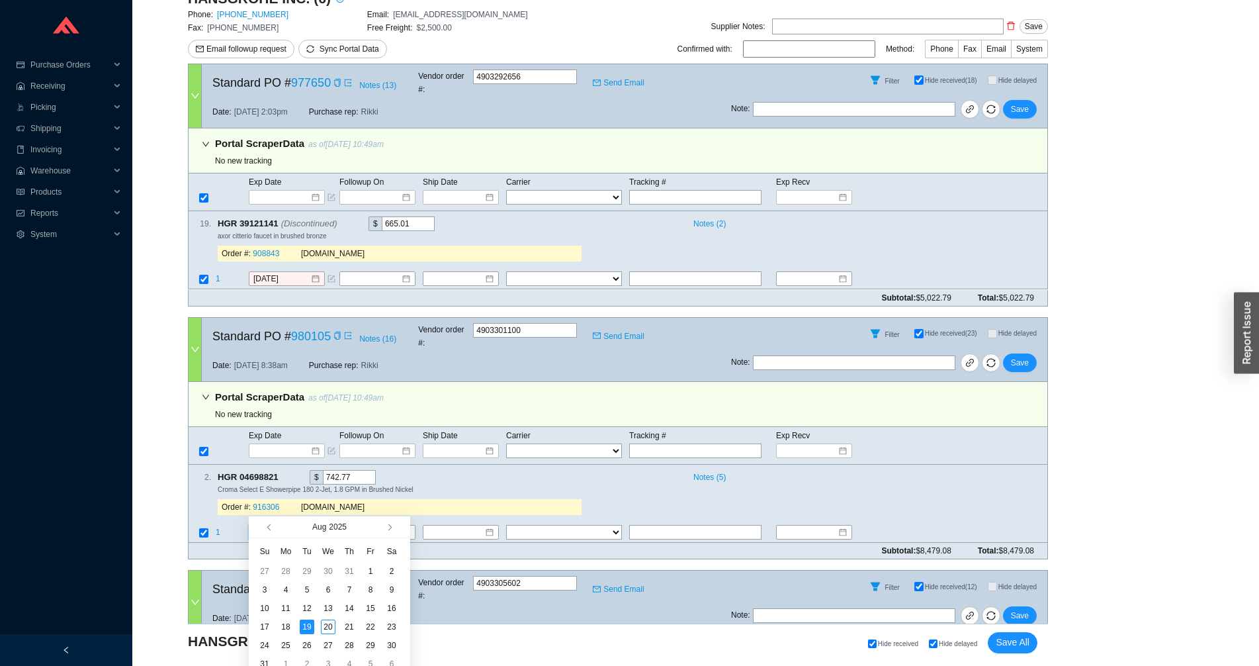
click at [378, 528] on div "Aug 2025" at bounding box center [329, 526] width 105 height 21
click at [383, 529] on button "button" at bounding box center [388, 526] width 13 height 21
type input "9/15/2025"
click at [285, 610] on div "15" at bounding box center [286, 608] width 15 height 15
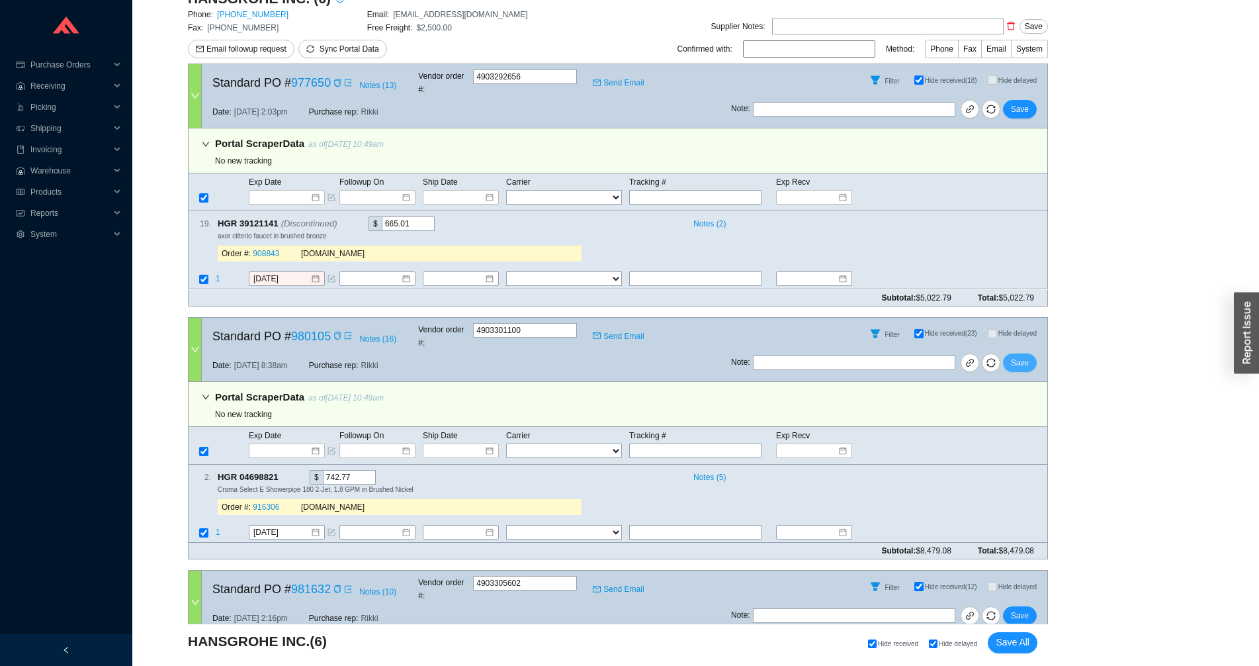
click at [1021, 356] on span "Save" at bounding box center [1020, 362] width 18 height 13
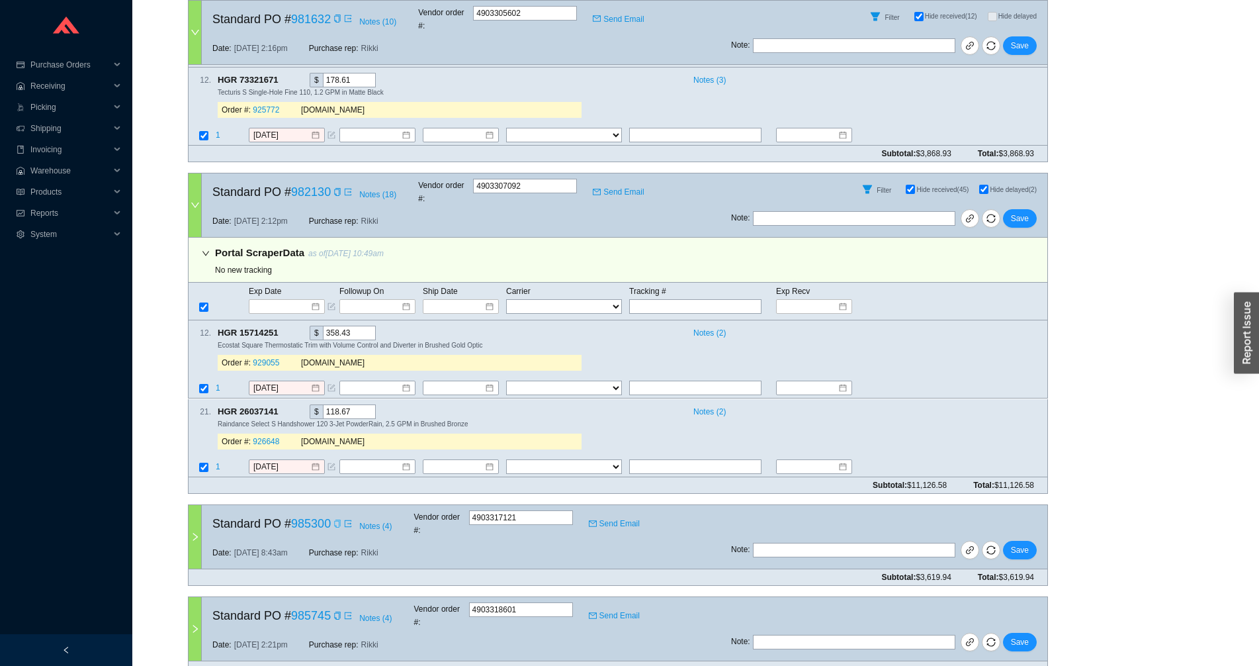
scroll to position [0, 0]
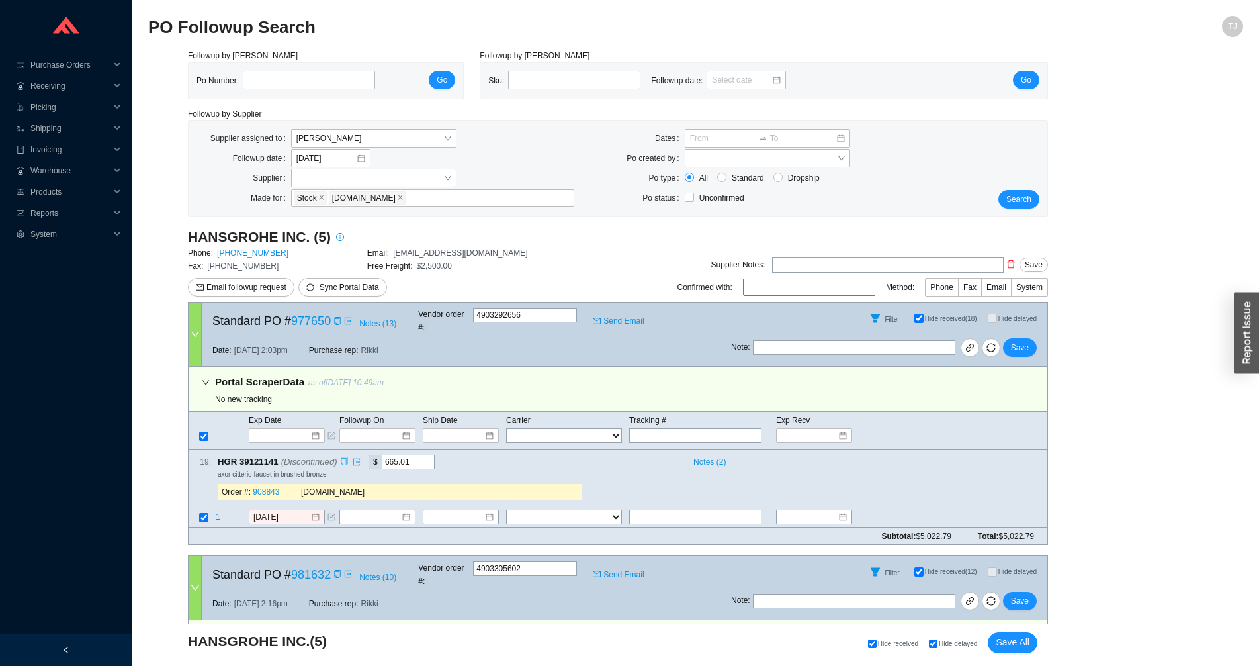
click at [340, 457] on icon "copy" at bounding box center [344, 461] width 9 height 9
click at [217, 513] on span "1" at bounding box center [218, 517] width 5 height 9
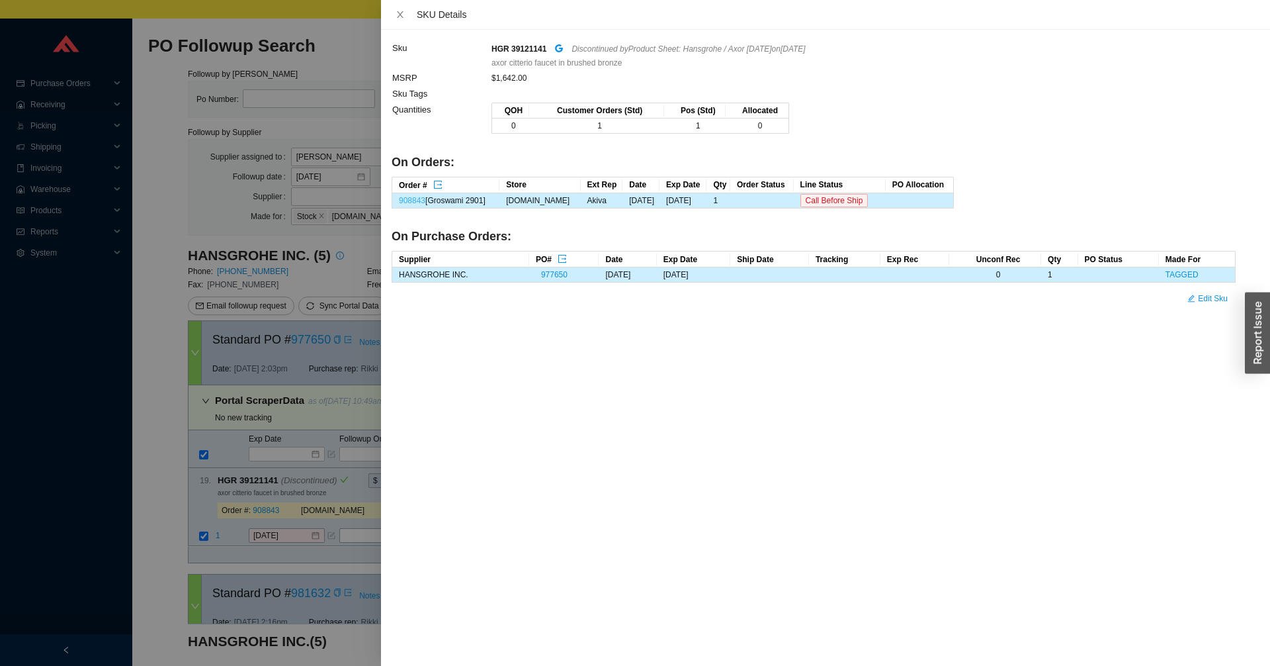
click at [415, 202] on link "908843" at bounding box center [412, 200] width 26 height 9
click at [280, 533] on div at bounding box center [635, 333] width 1270 height 666
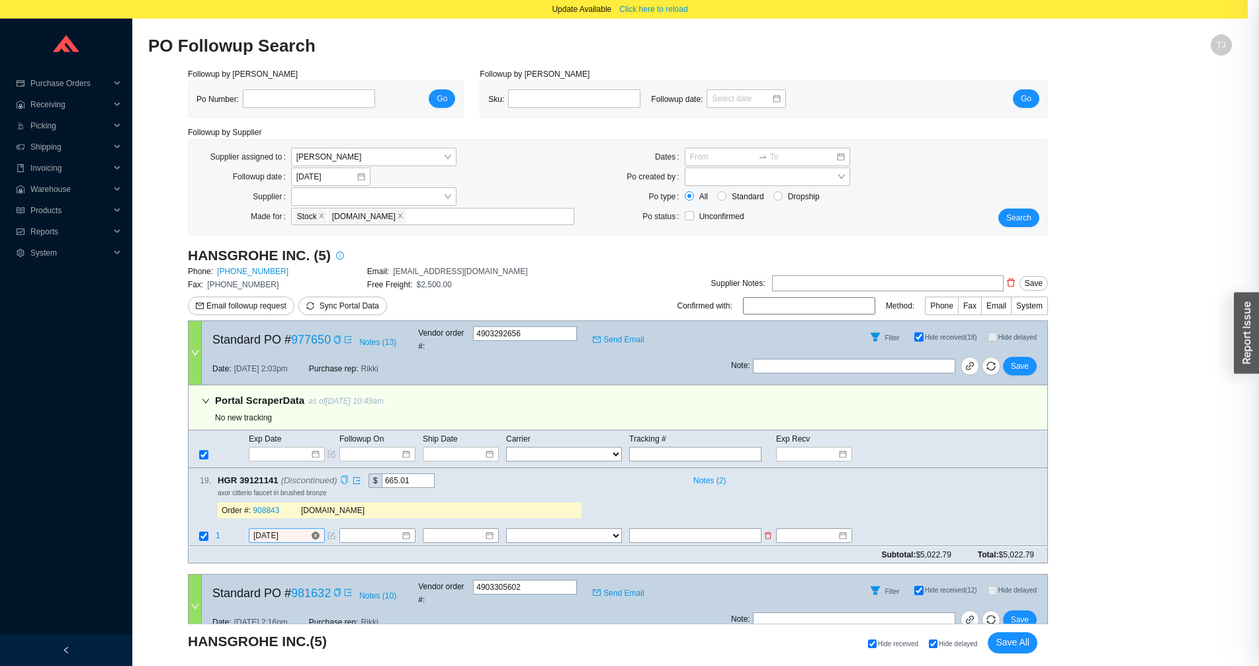
click at [273, 529] on input "8/18/2025" at bounding box center [281, 535] width 57 height 13
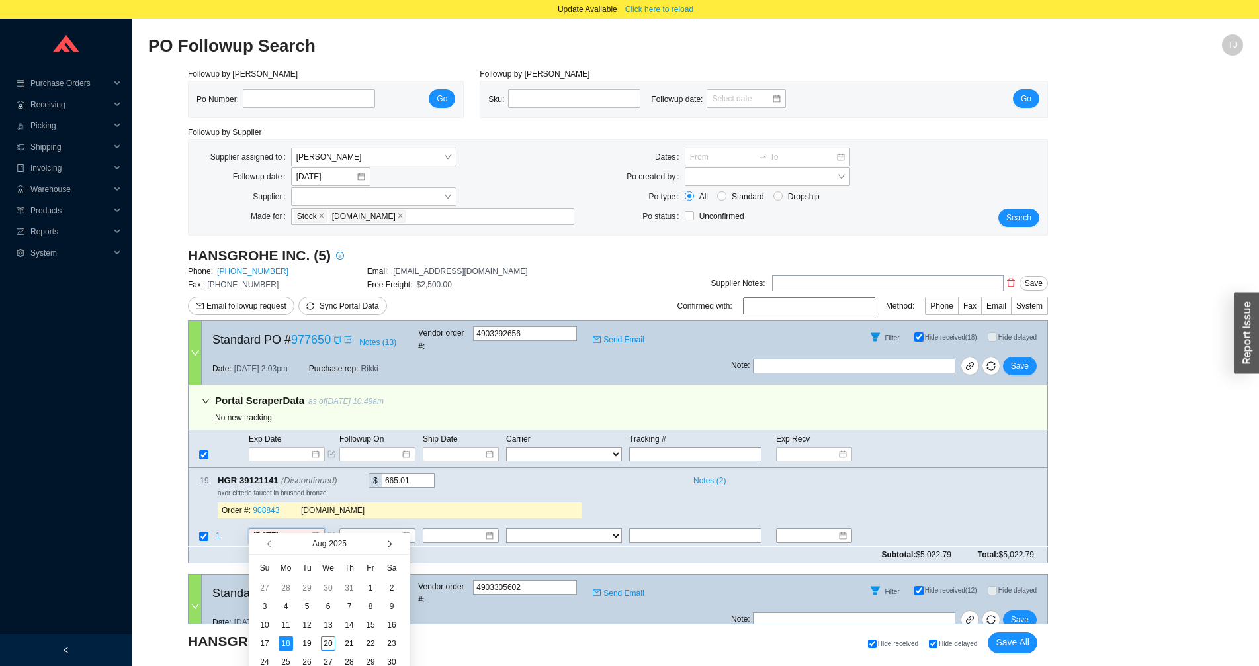
click at [386, 541] on button "button" at bounding box center [388, 543] width 13 height 21
type input "9/15/2025"
click at [282, 626] on div "15" at bounding box center [286, 624] width 15 height 15
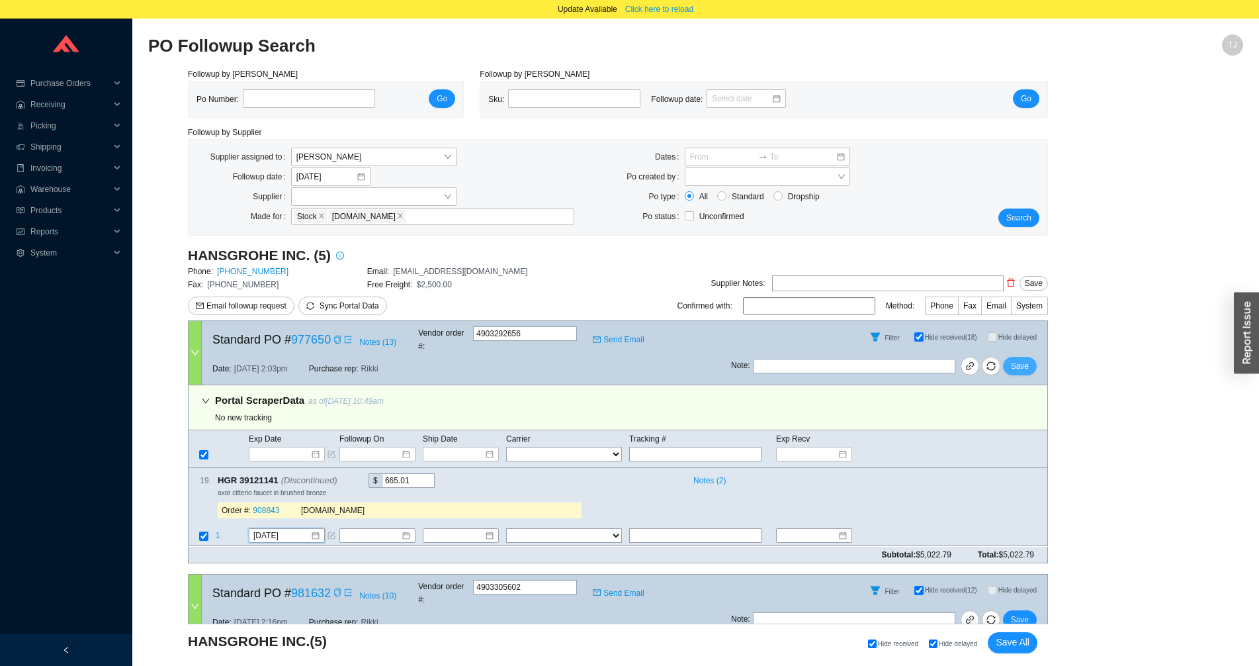
click at [1016, 359] on span "Save" at bounding box center [1020, 365] width 18 height 13
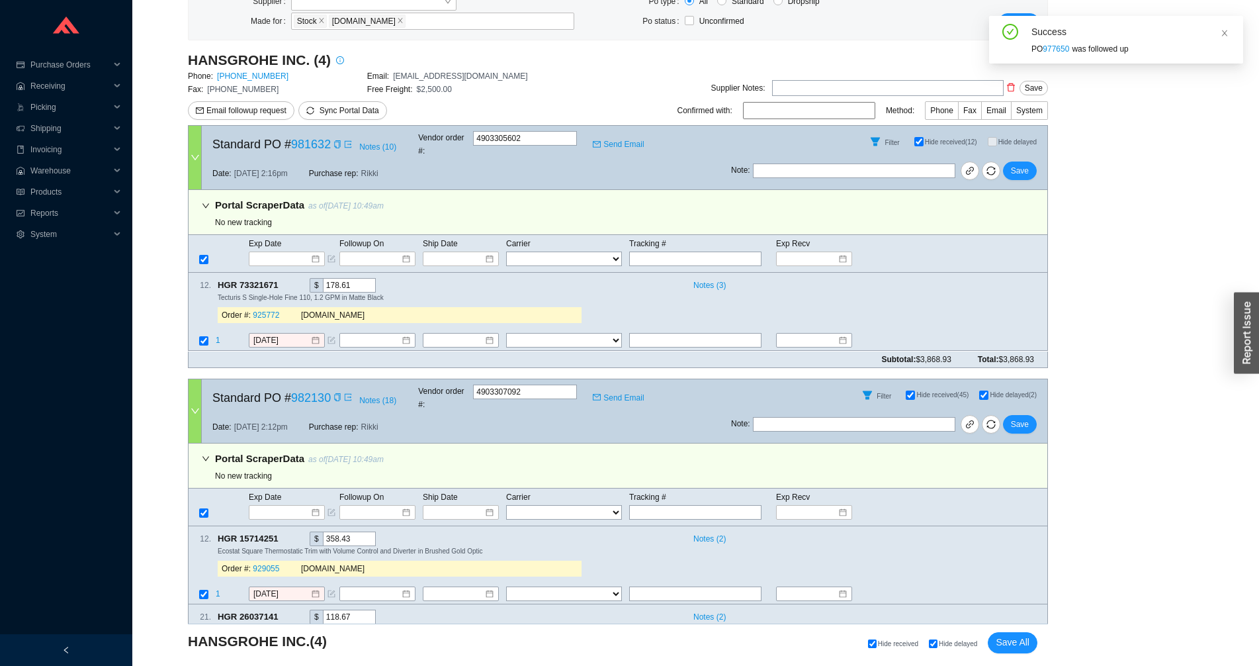
scroll to position [292, 0]
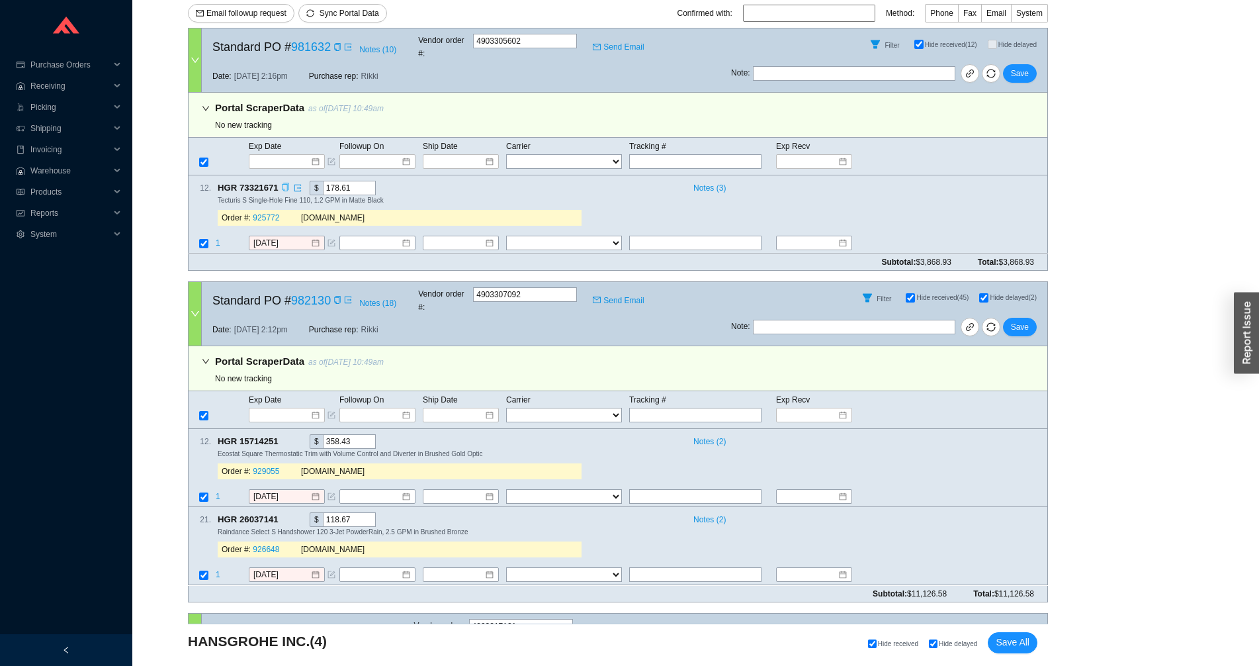
click at [284, 183] on icon "copy" at bounding box center [285, 187] width 9 height 9
click at [218, 239] on span "1" at bounding box center [218, 243] width 5 height 9
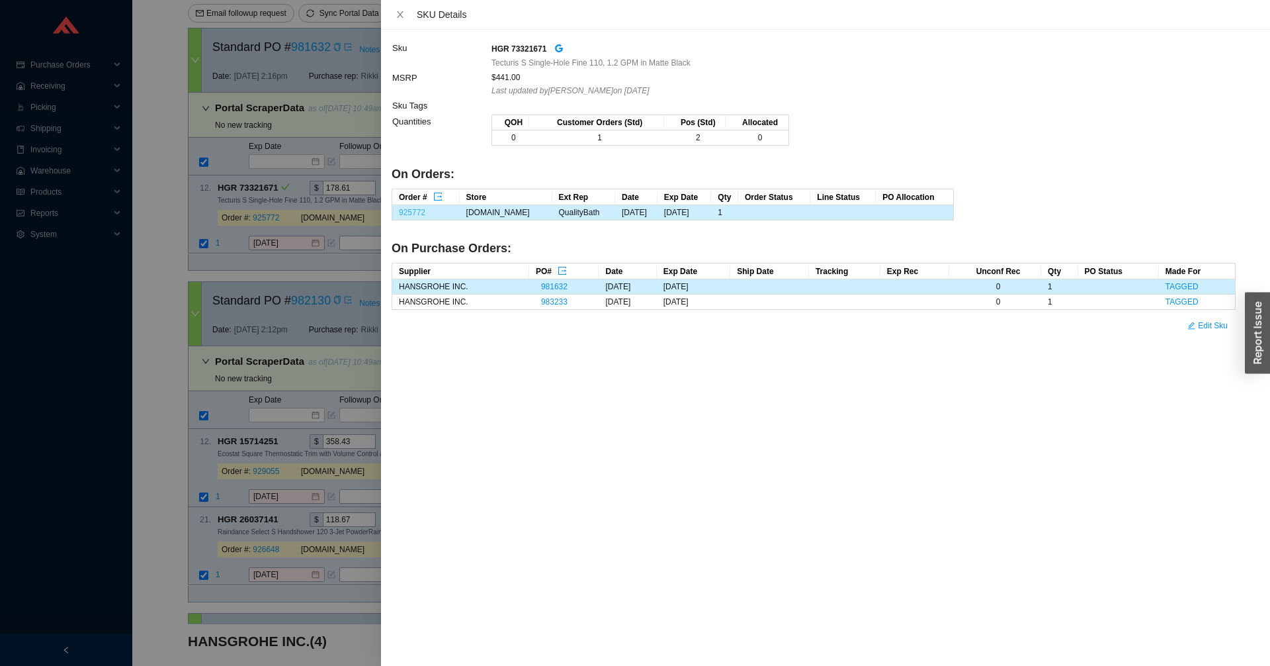
click at [417, 213] on link "925772" at bounding box center [412, 212] width 26 height 9
click at [257, 279] on div at bounding box center [635, 333] width 1270 height 666
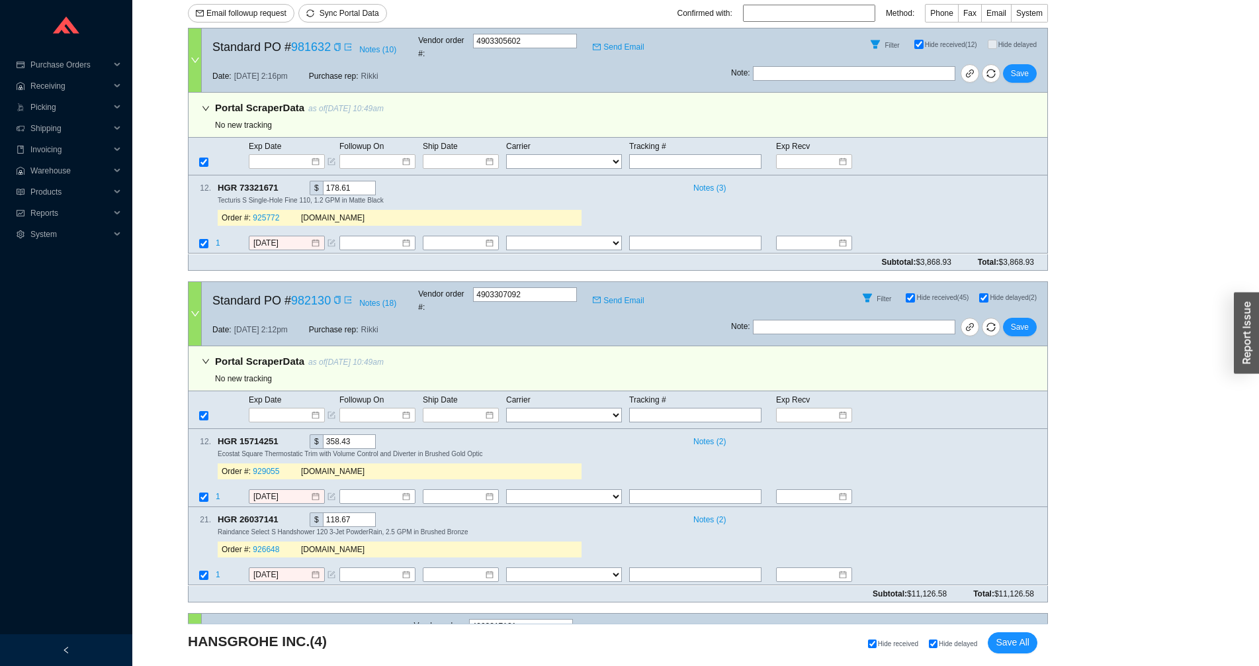
click at [296, 184] on icon "export" at bounding box center [298, 188] width 8 height 8
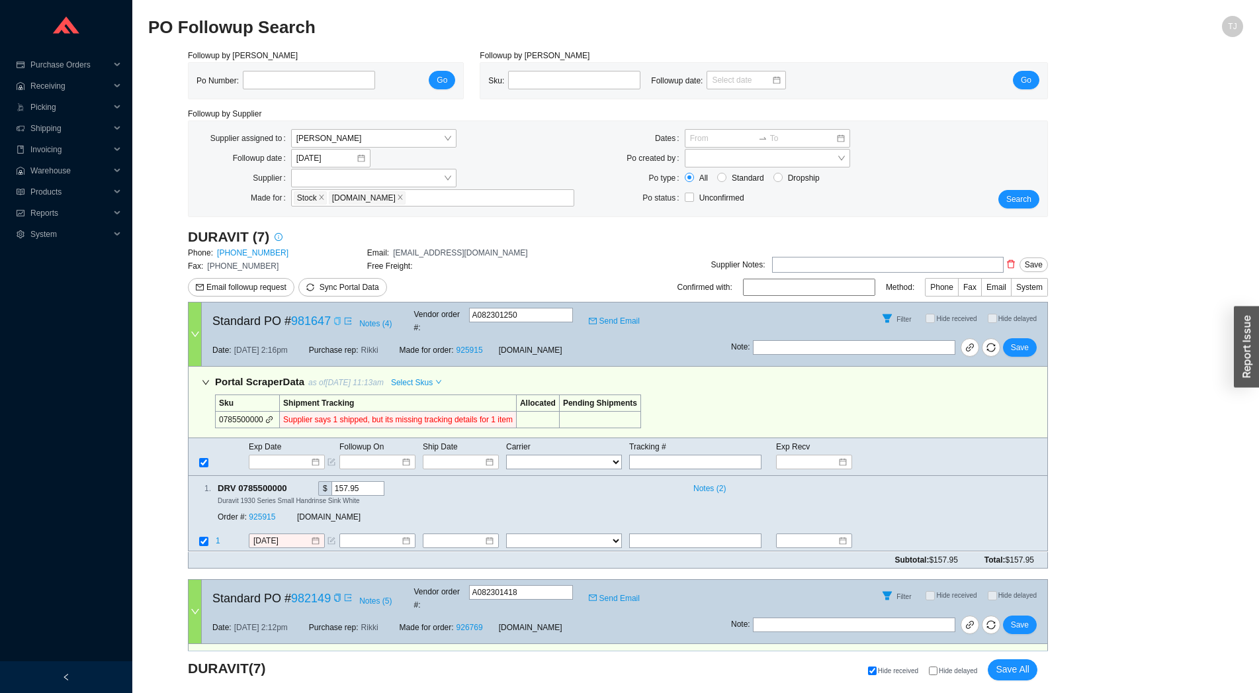
click at [333, 317] on icon "copy" at bounding box center [337, 321] width 8 height 8
click at [649, 457] on td at bounding box center [702, 462] width 147 height 16
click at [655, 456] on td at bounding box center [702, 462] width 147 height 16
click at [656, 455] on input "text" at bounding box center [695, 462] width 132 height 15
paste input "39211489867+"
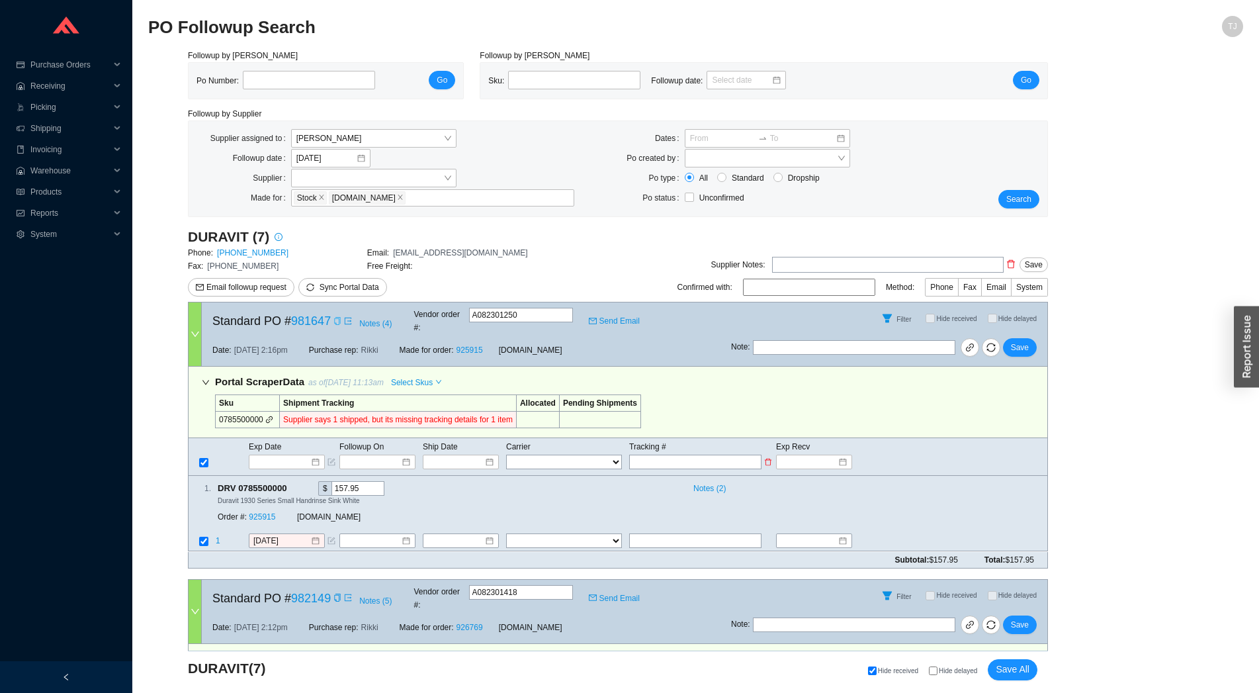
type input "39211489867+"
type input "39211489867"
drag, startPoint x: 699, startPoint y: 448, endPoint x: 520, endPoint y: 451, distance: 178.7
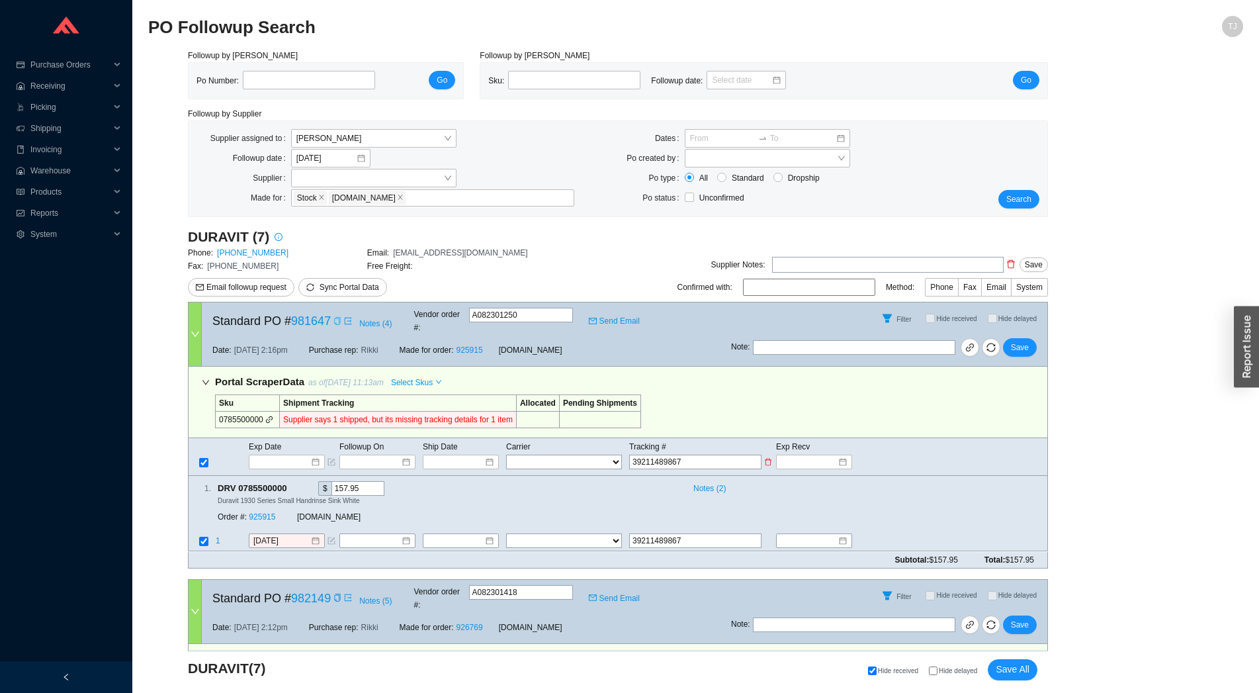
click at [629, 455] on input "39211489867" at bounding box center [695, 462] width 132 height 15
type input "39211489867"
select select "22"
click option "OLD DOMINION" at bounding box center [0, 0] width 0 height 0
select select "22"
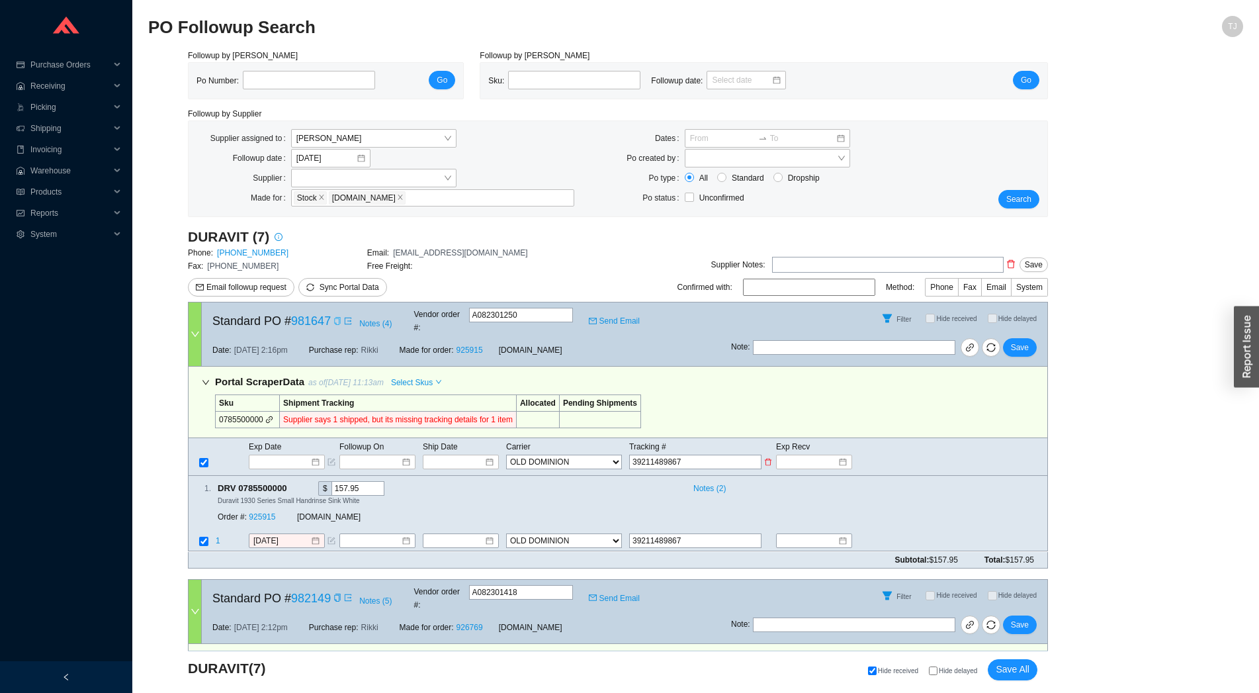
click at [464, 455] on input at bounding box center [456, 461] width 56 height 13
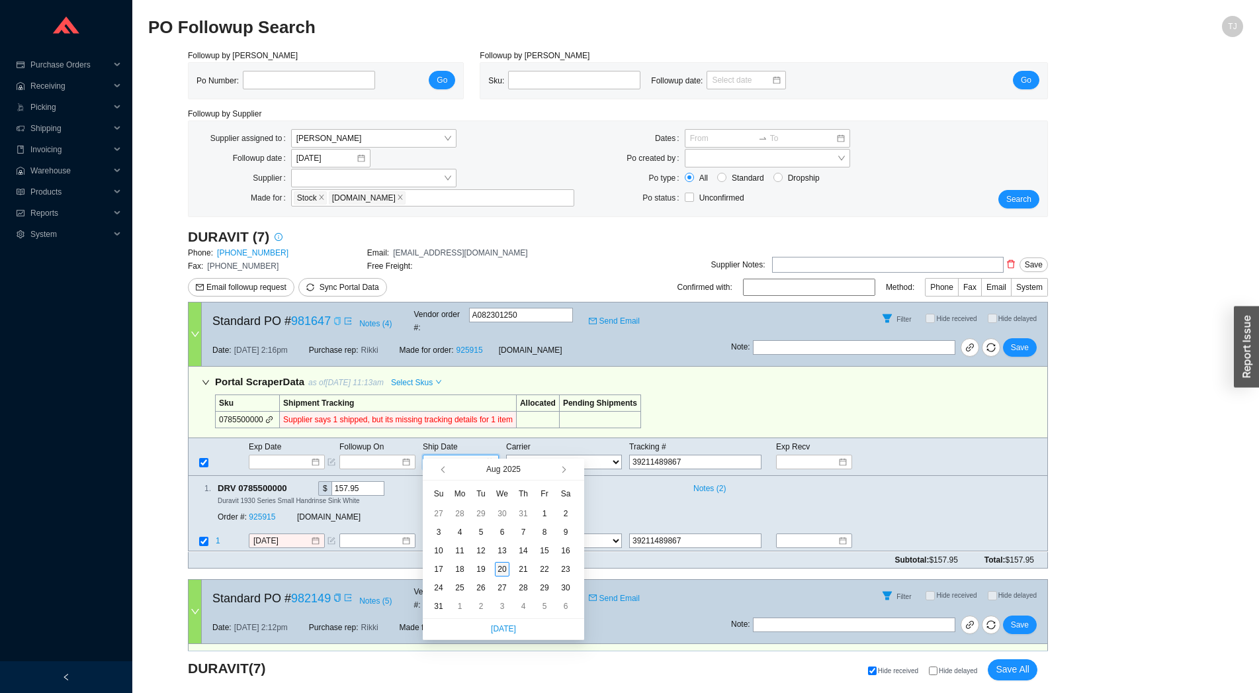
type input "[DATE]"
click at [499, 571] on div "20" at bounding box center [502, 569] width 15 height 15
type input "[DATE]"
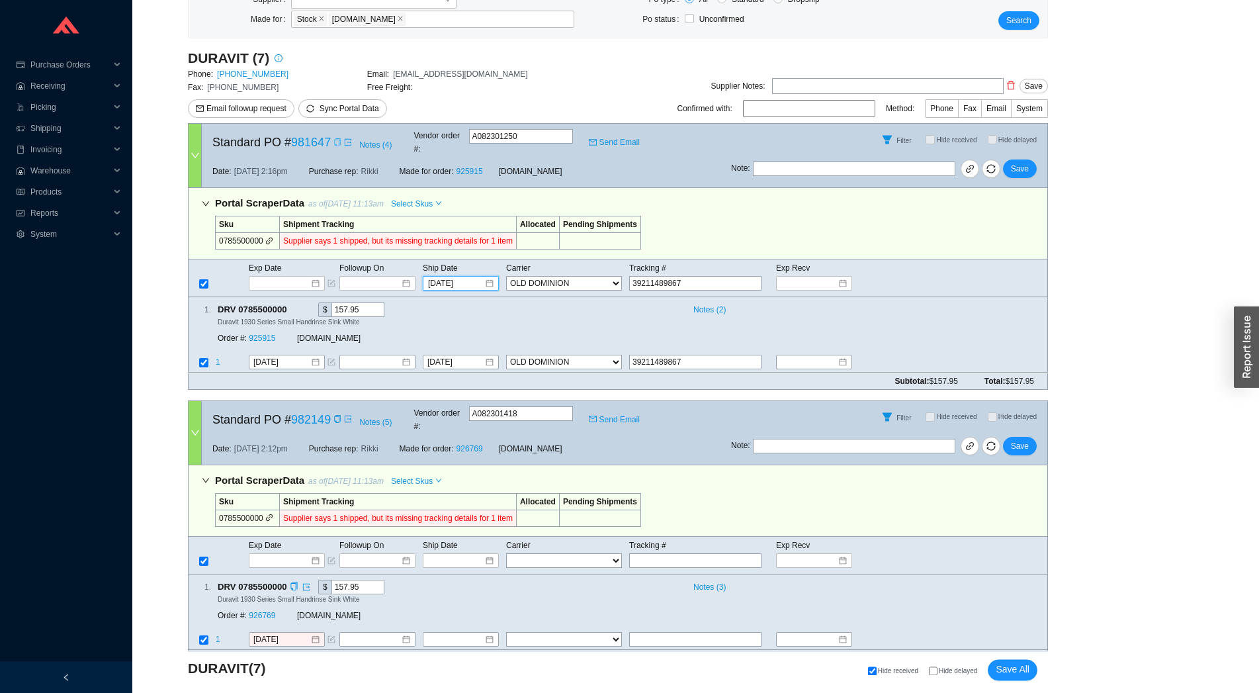
scroll to position [292, 0]
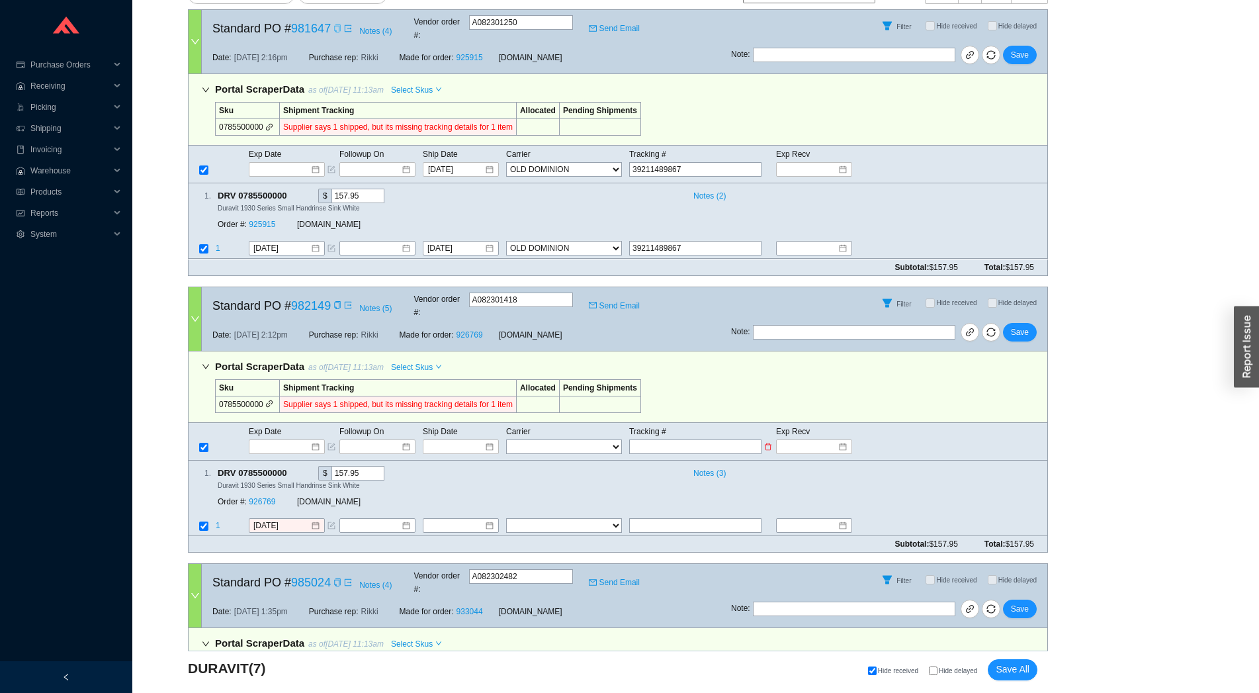
click at [668, 439] on input "text" at bounding box center [695, 446] width 132 height 15
paste input "39211489867"
type input "39211489867"
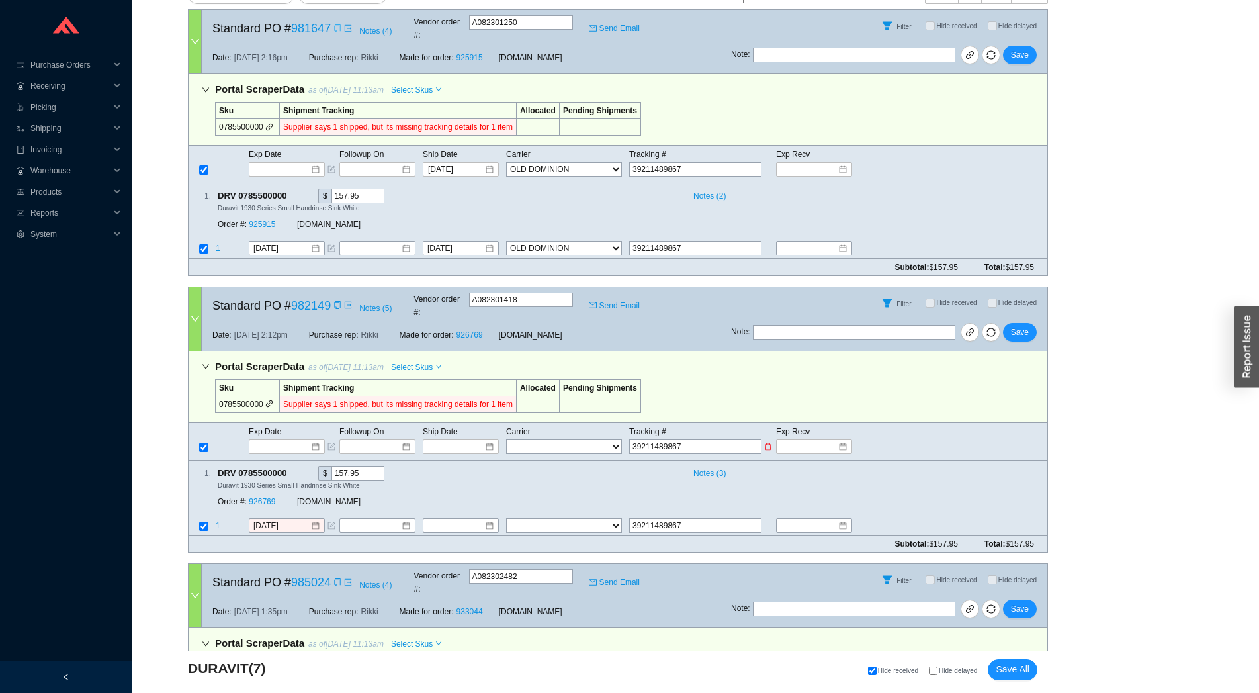
click at [506, 439] on select "FedEx UPS ---------------- 2 Day Transportation INC A&B Freight A. Duie Pyle AA…" at bounding box center [564, 446] width 116 height 15
select select "22"
click option "OLD DOMINION" at bounding box center [0, 0] width 0 height 0
select select "22"
drag, startPoint x: 587, startPoint y: 427, endPoint x: 465, endPoint y: 411, distance: 123.4
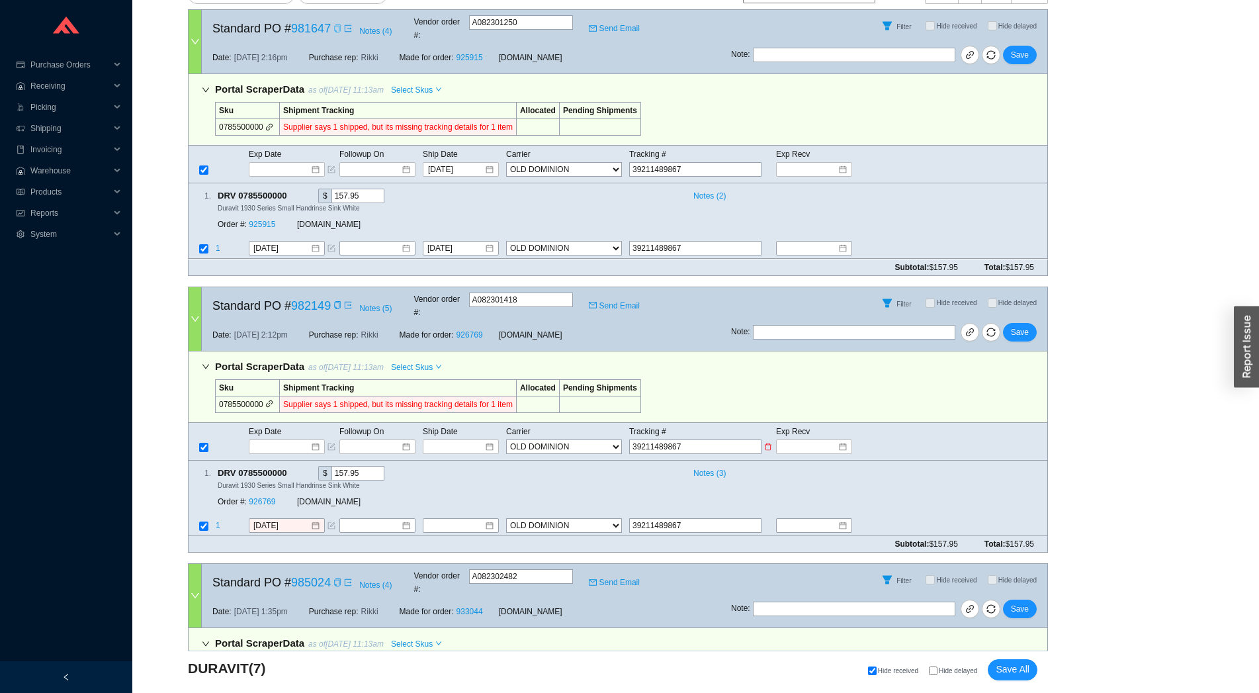
click at [465, 424] on td "Ship Date" at bounding box center [463, 431] width 83 height 15
click at [461, 440] on input at bounding box center [456, 446] width 56 height 13
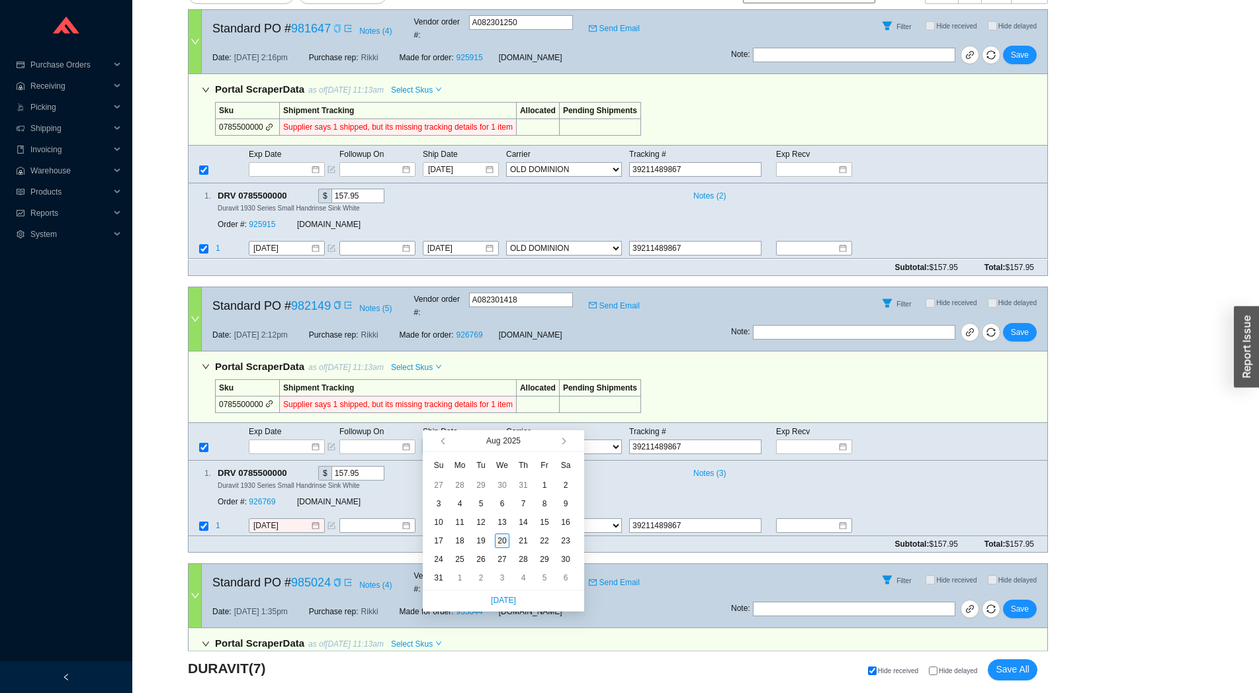
type input "[DATE]"
click at [503, 546] on div "20" at bounding box center [502, 540] width 15 height 15
type input "[DATE]"
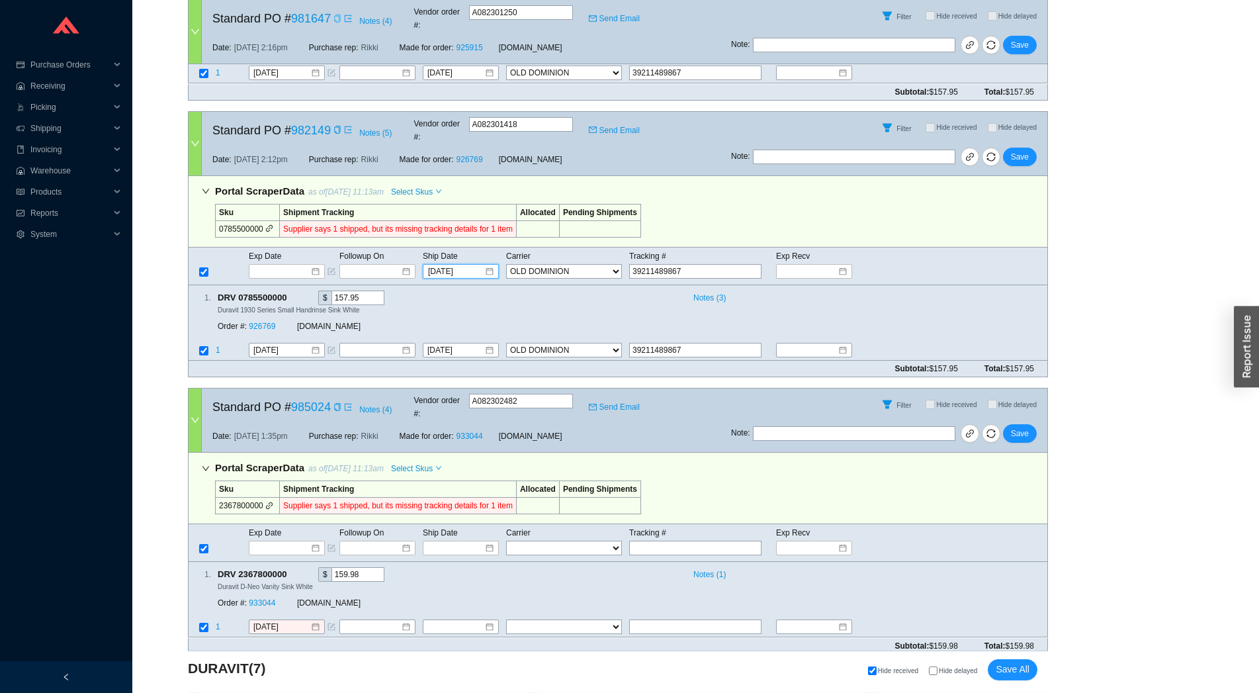
scroll to position [585, 0]
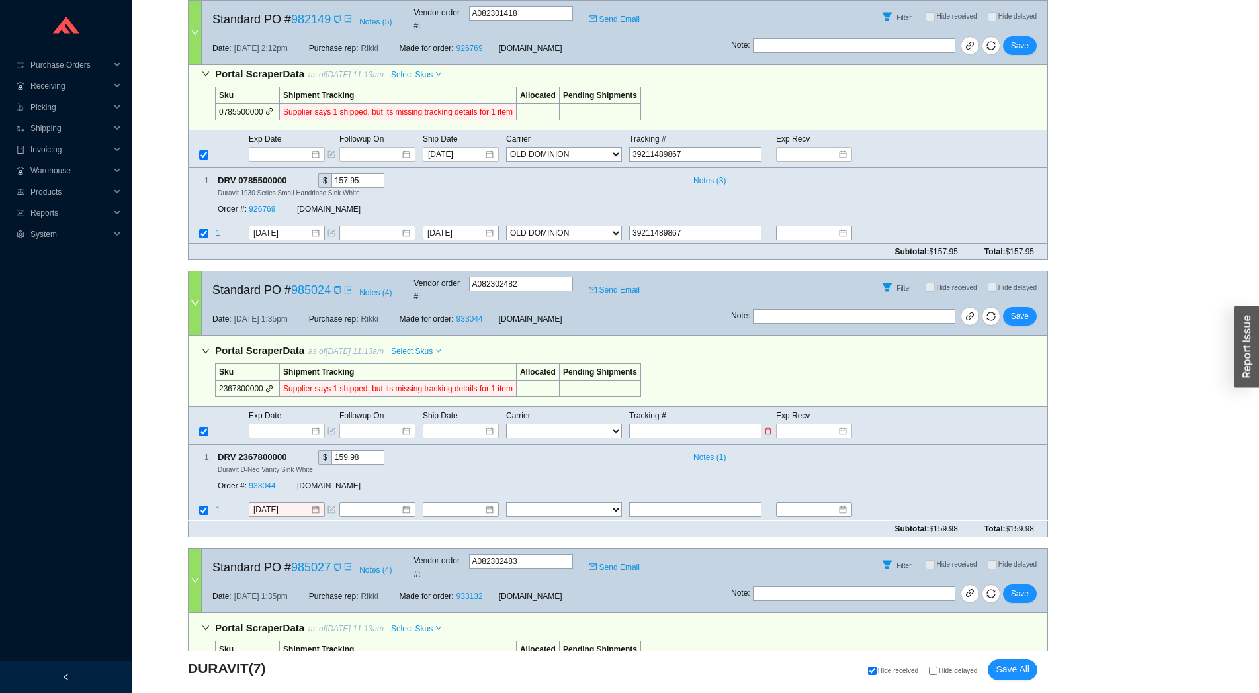
click at [680, 423] on input "text" at bounding box center [695, 430] width 132 height 15
paste input "39211489867"
type input "39211489867"
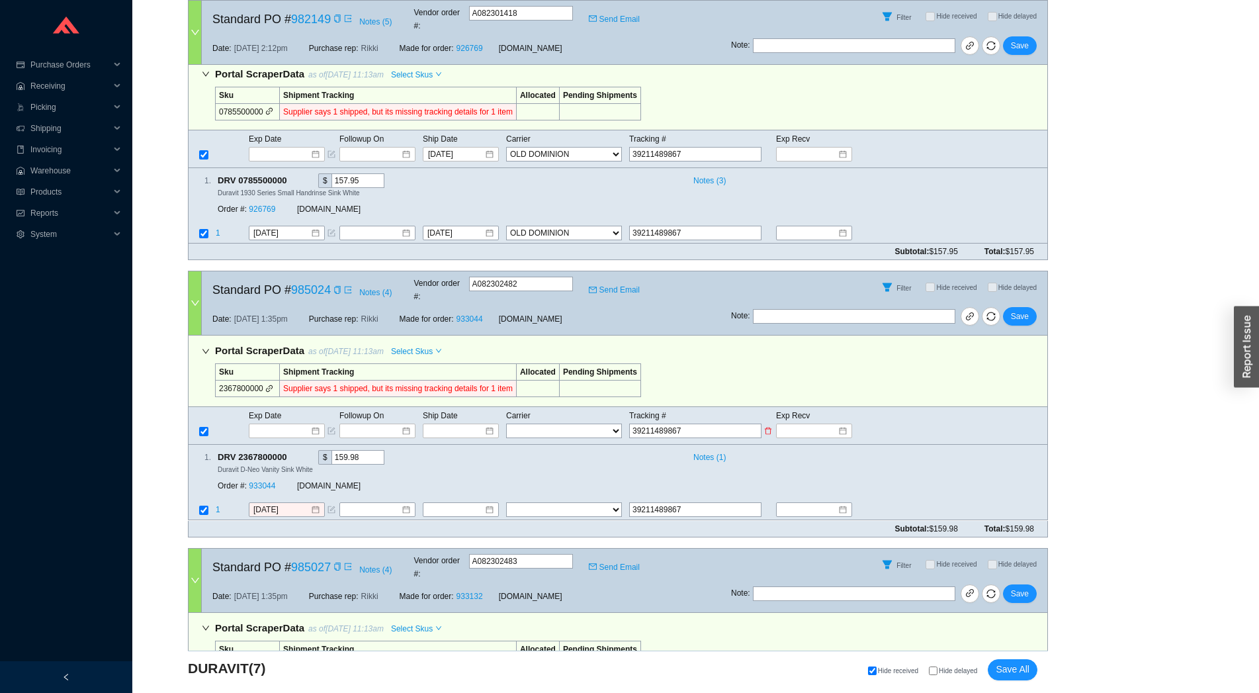
click at [574, 423] on td "FedEx UPS ---------------- 2 Day Transportation INC A&B Freight A. Duie Pyle AA…" at bounding box center [567, 431] width 123 height 16
click at [506, 423] on select "FedEx UPS ---------------- 2 Day Transportation INC A&B Freight A. Duie Pyle AA…" at bounding box center [564, 430] width 116 height 15
select select "22"
click option "OLD DOMINION" at bounding box center [0, 0] width 0 height 0
select select "22"
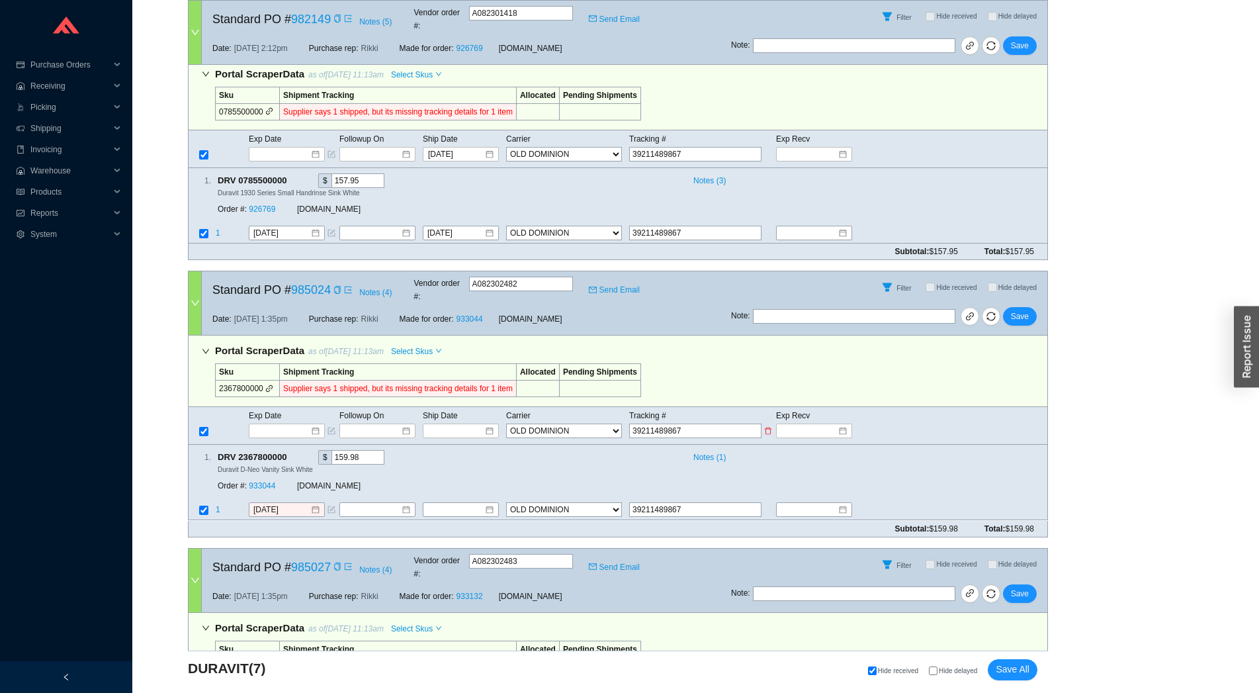
click at [484, 424] on div at bounding box center [461, 430] width 66 height 13
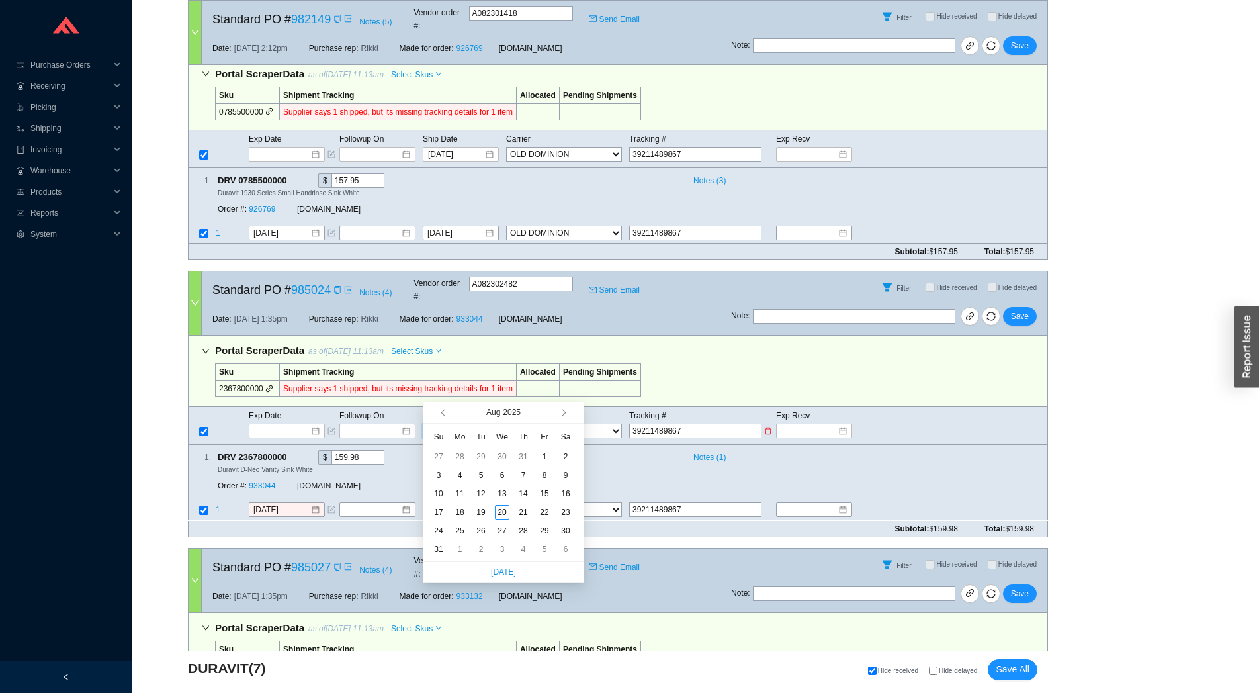
click at [476, 424] on input at bounding box center [456, 430] width 56 height 13
type input "[DATE]"
click at [507, 516] on div "20" at bounding box center [502, 512] width 15 height 15
type input "[DATE]"
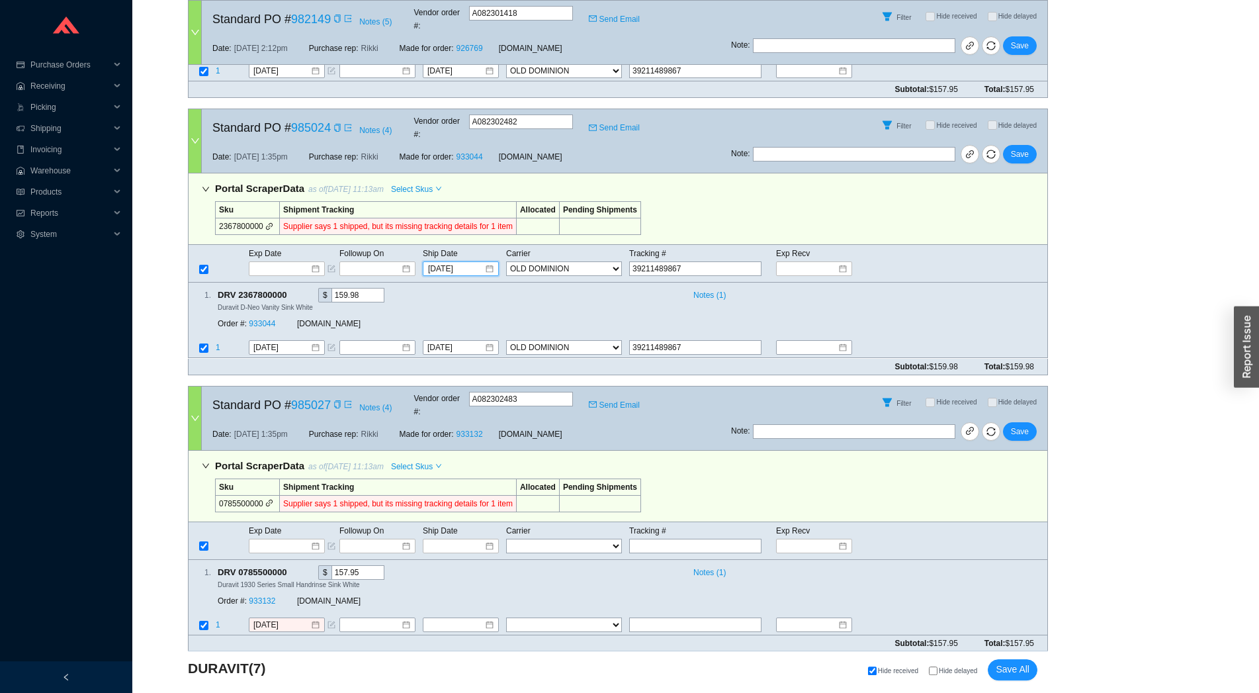
scroll to position [877, 0]
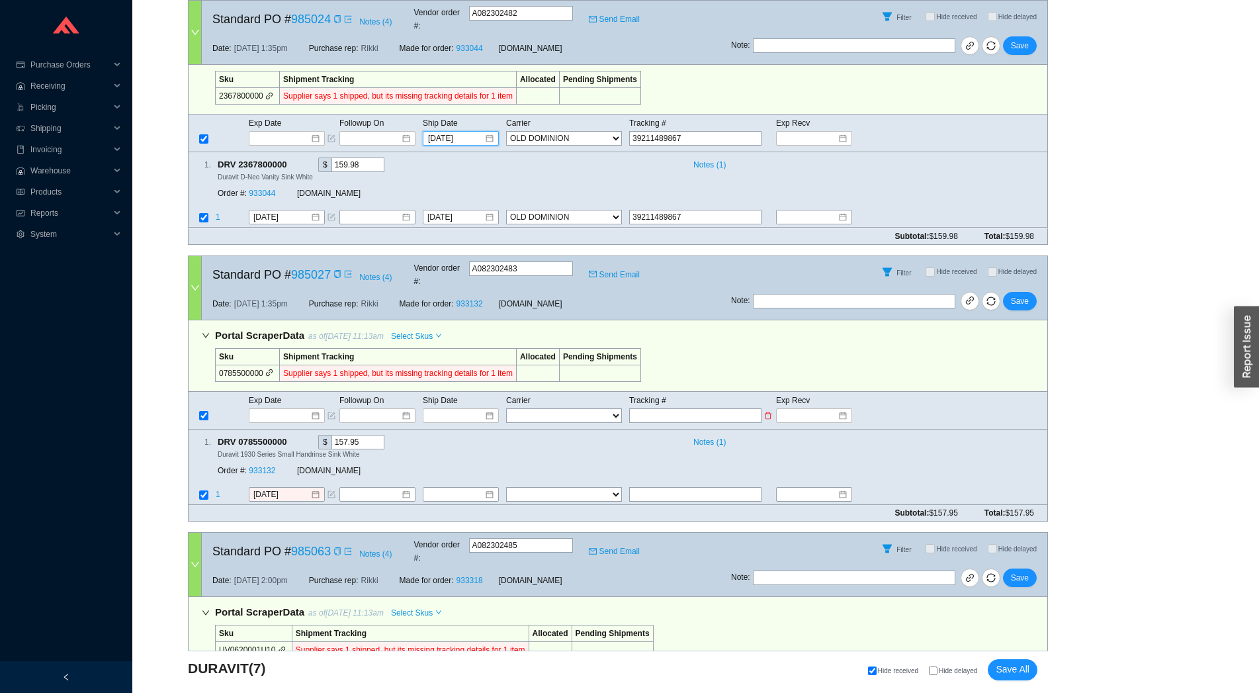
click at [683, 408] on input "text" at bounding box center [695, 415] width 132 height 15
paste input "39211489867"
type input "39211489867"
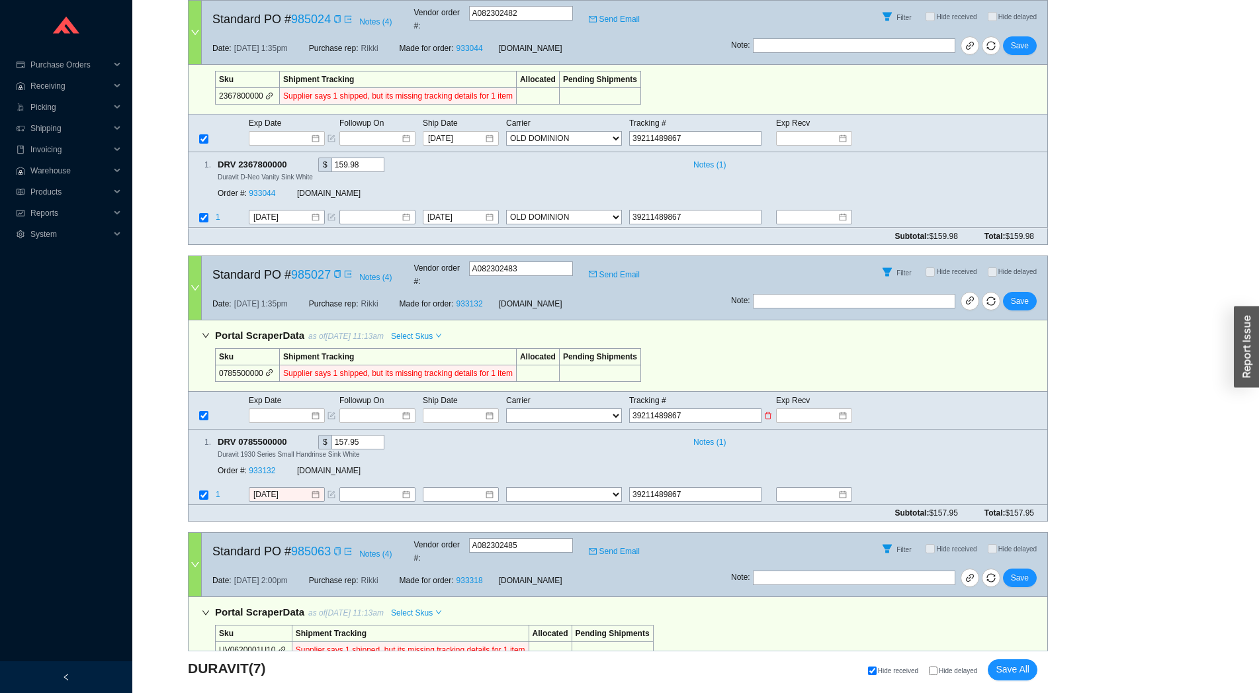
click at [506, 408] on select "FedEx UPS ---------------- 2 Day Transportation INC A&B Freight A. Duie Pyle AA…" at bounding box center [564, 415] width 116 height 15
select select "22"
click option "OLD DOMINION" at bounding box center [0, 0] width 0 height 0
select select "22"
click at [462, 409] on input at bounding box center [456, 415] width 56 height 13
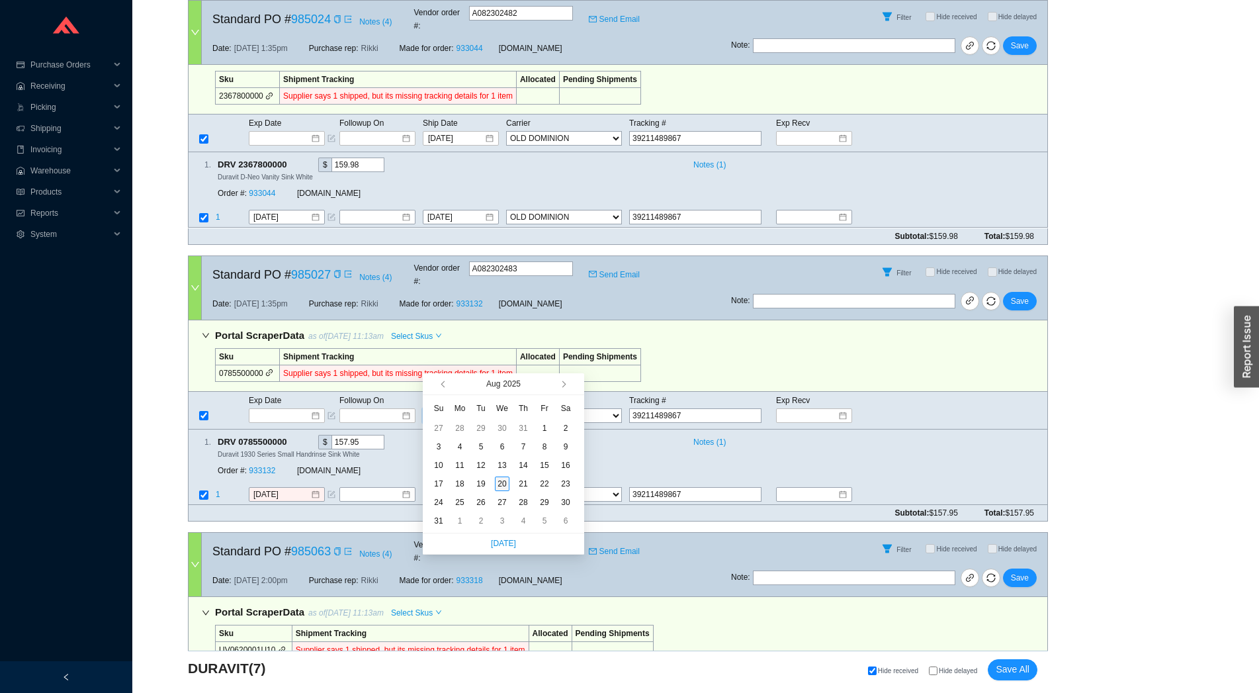
type input "[DATE]"
click at [504, 485] on div "20" at bounding box center [502, 483] width 15 height 15
type input "[DATE]"
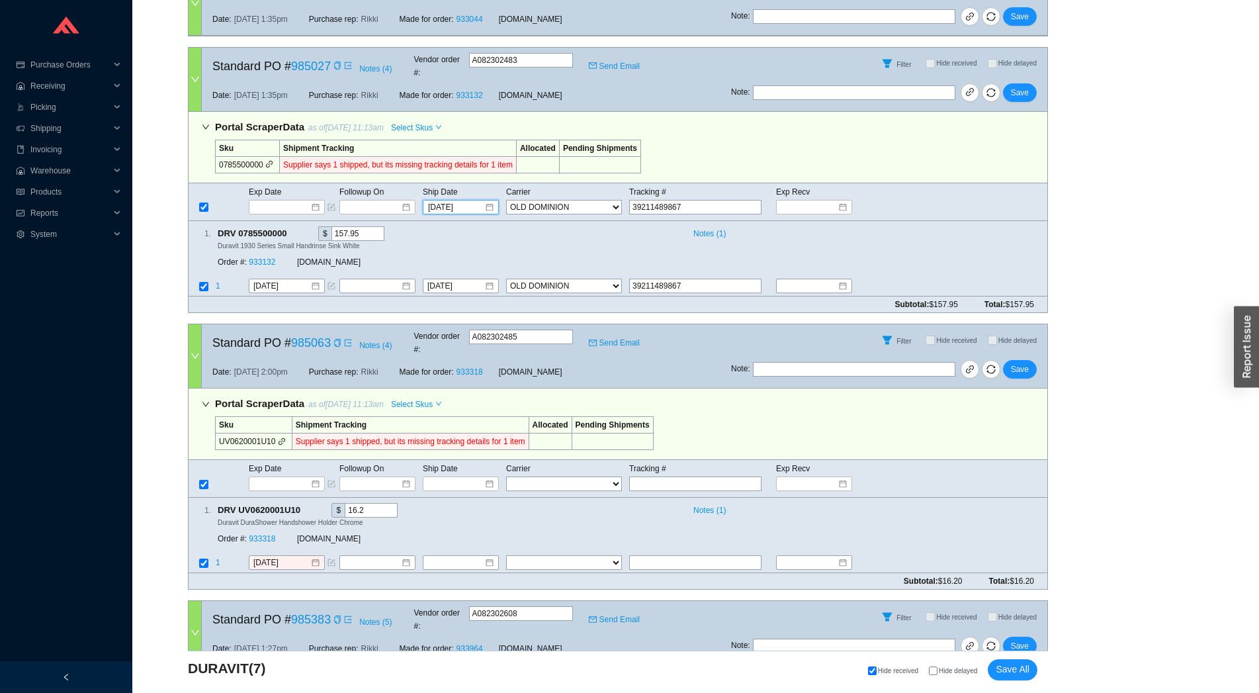
scroll to position [1170, 0]
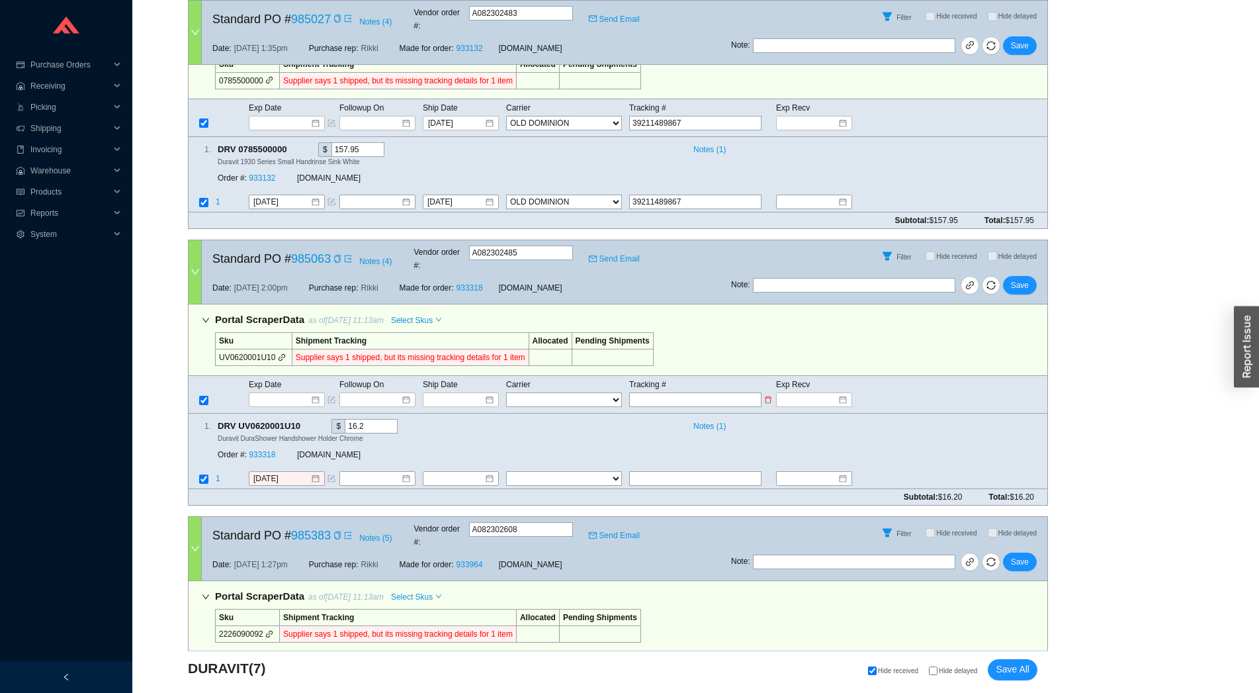
click at [682, 392] on input "text" at bounding box center [695, 399] width 132 height 15
paste input "39211489867"
type input "39211489867"
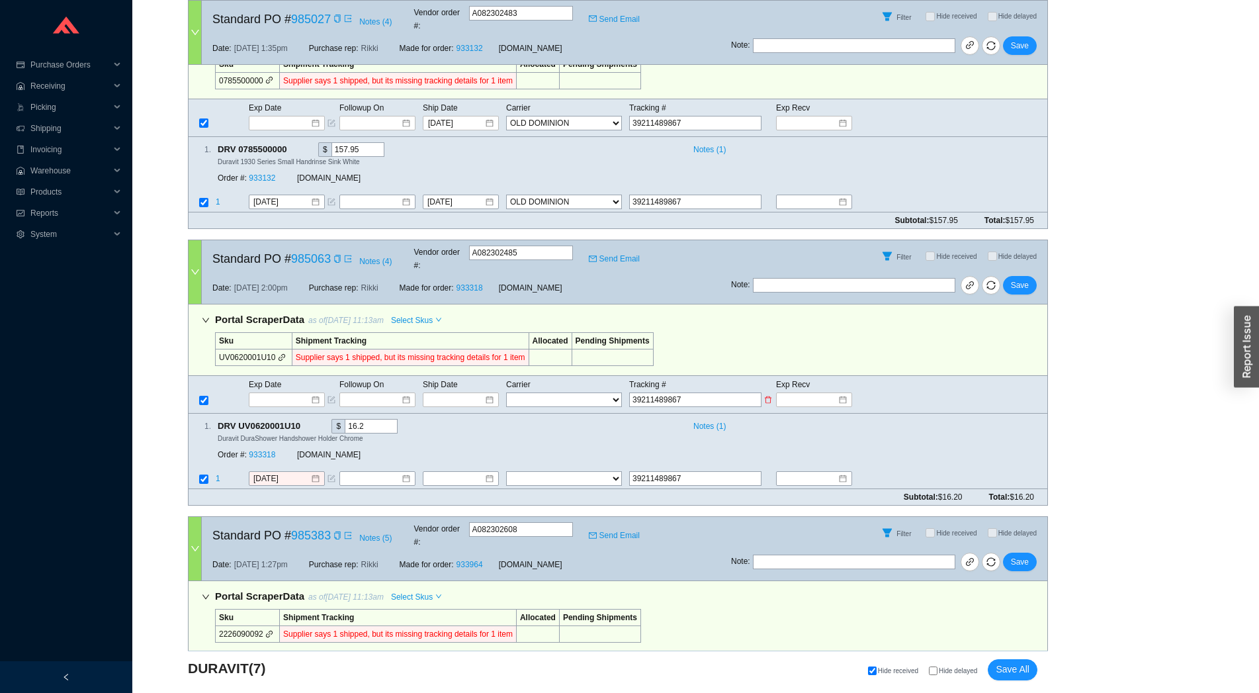
click at [506, 392] on select "FedEx UPS ---------------- 2 Day Transportation INC A&B Freight A. Duie Pyle AA…" at bounding box center [564, 399] width 116 height 15
select select "22"
click option "OLD DOMINION" at bounding box center [0, 0] width 0 height 0
select select "22"
drag, startPoint x: 582, startPoint y: 337, endPoint x: 467, endPoint y: 336, distance: 114.5
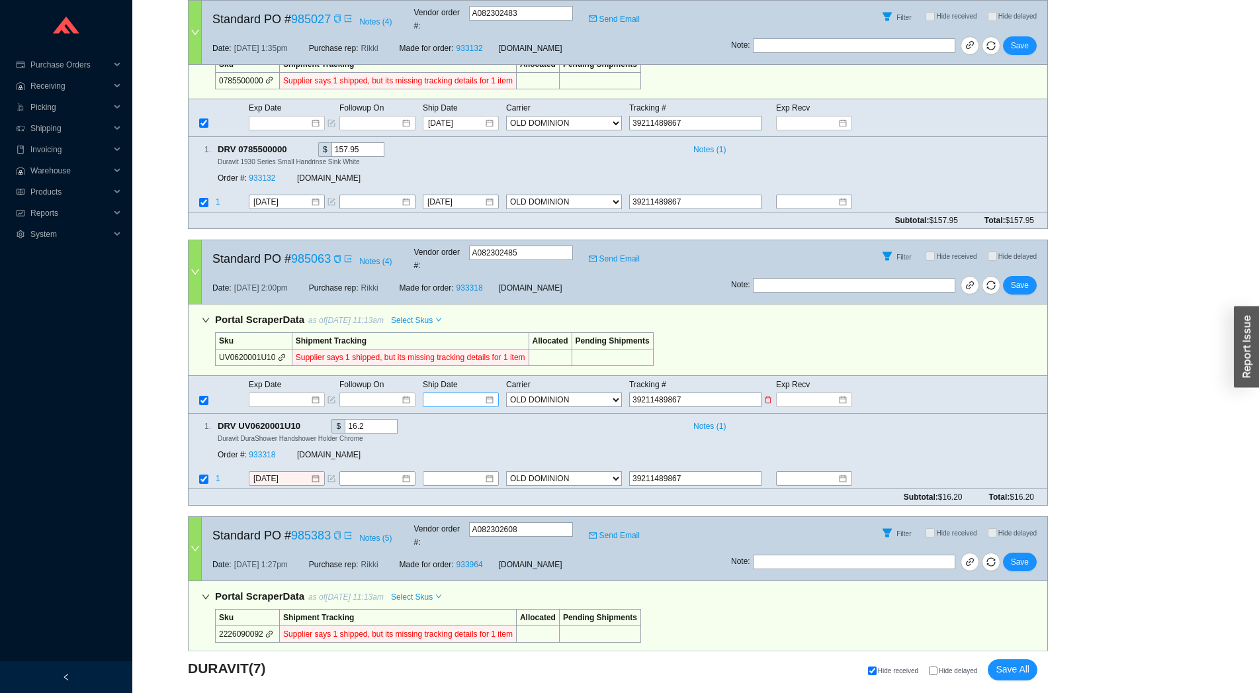
click at [471, 393] on input at bounding box center [456, 399] width 56 height 13
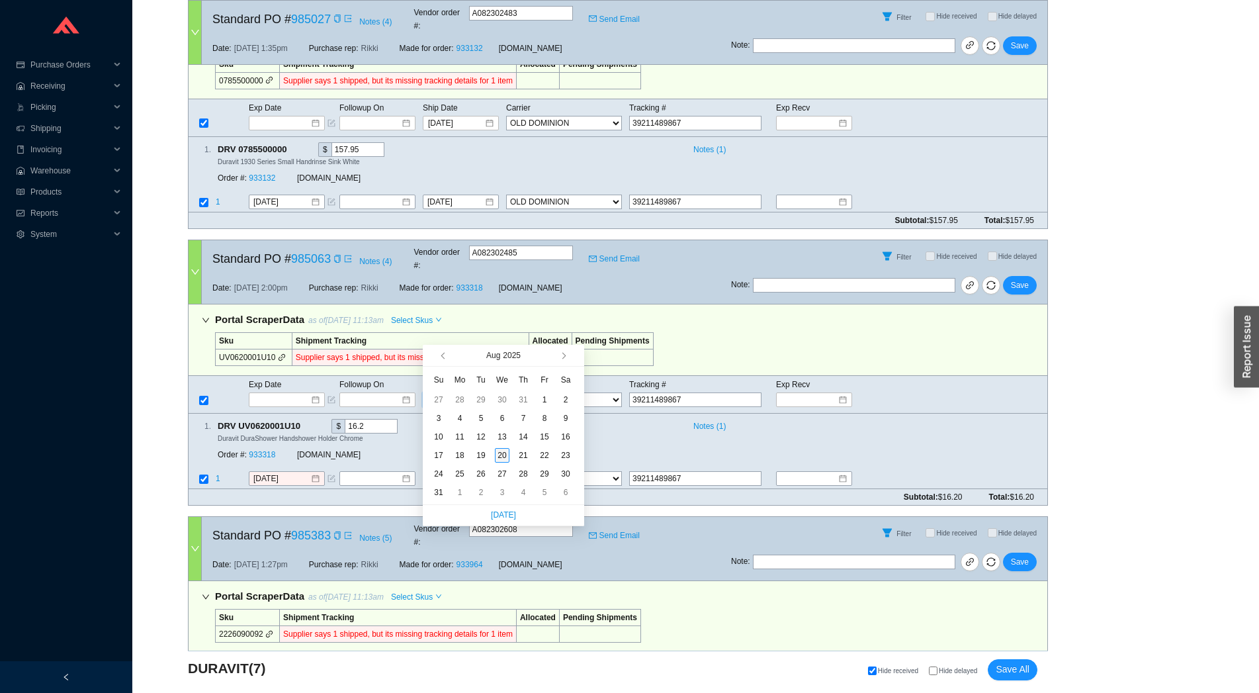
type input "8/20/2025"
click at [497, 457] on div "20" at bounding box center [502, 455] width 15 height 15
type input "8/20/2025"
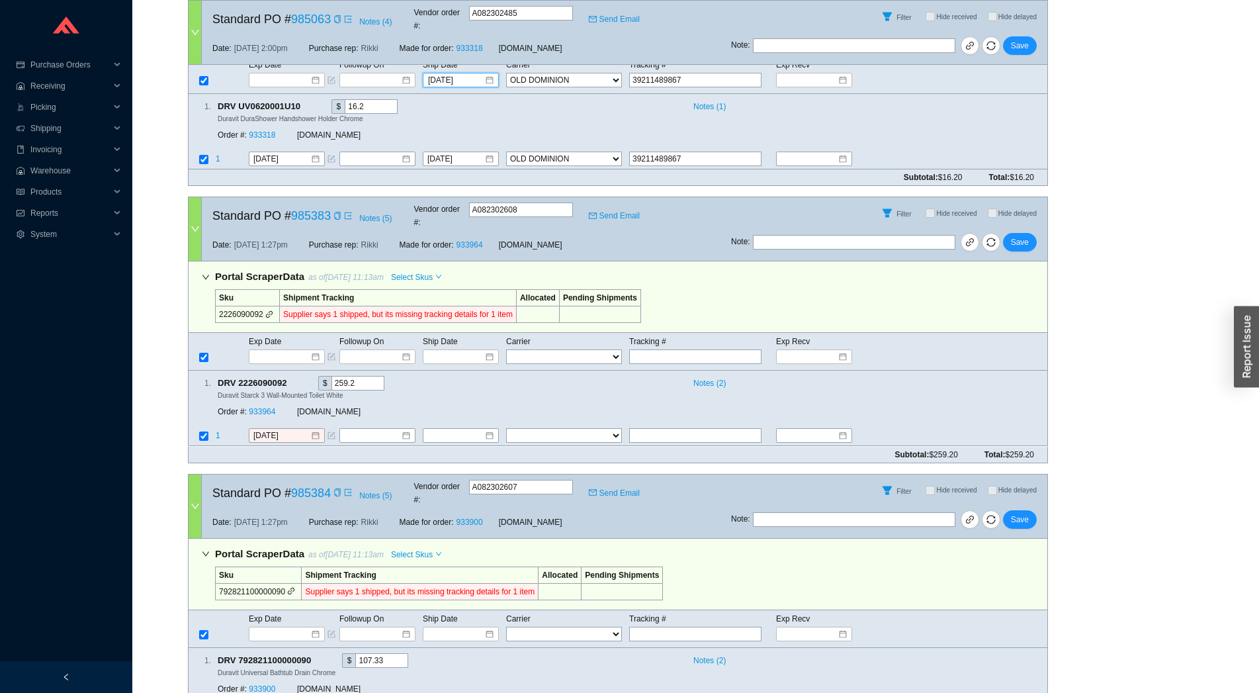
scroll to position [1499, 0]
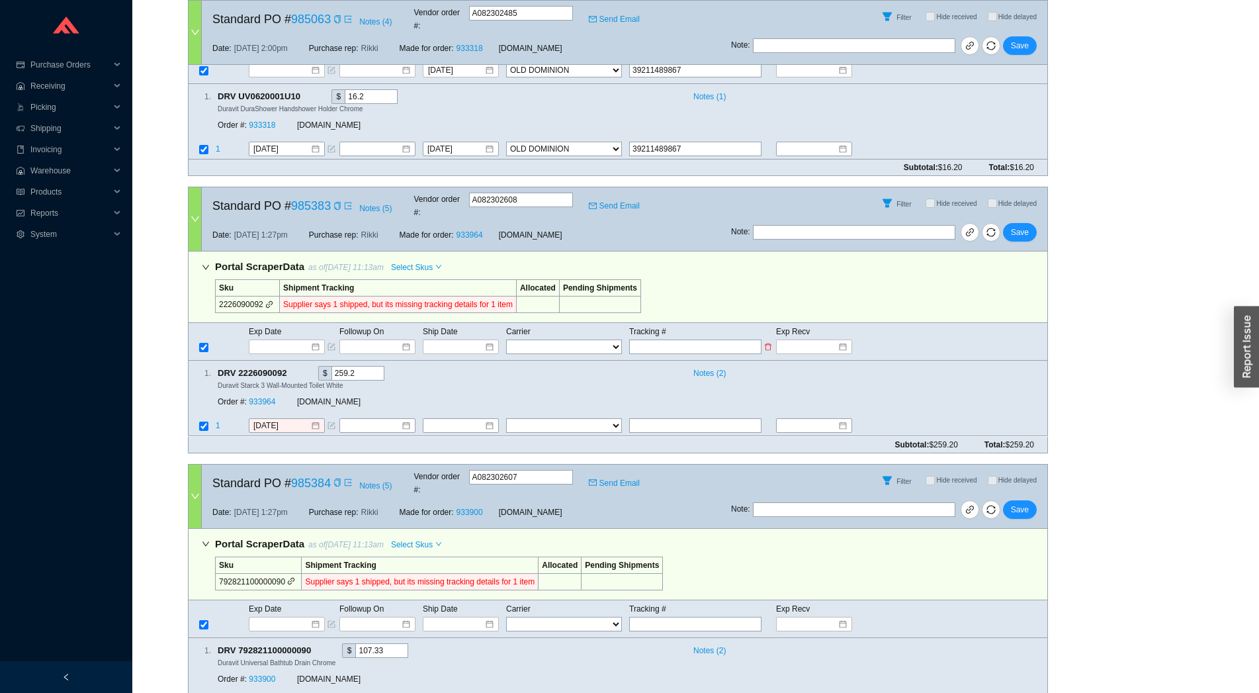
click at [674, 339] on input "text" at bounding box center [695, 346] width 132 height 15
paste input "39211489867"
type input "39211489867"
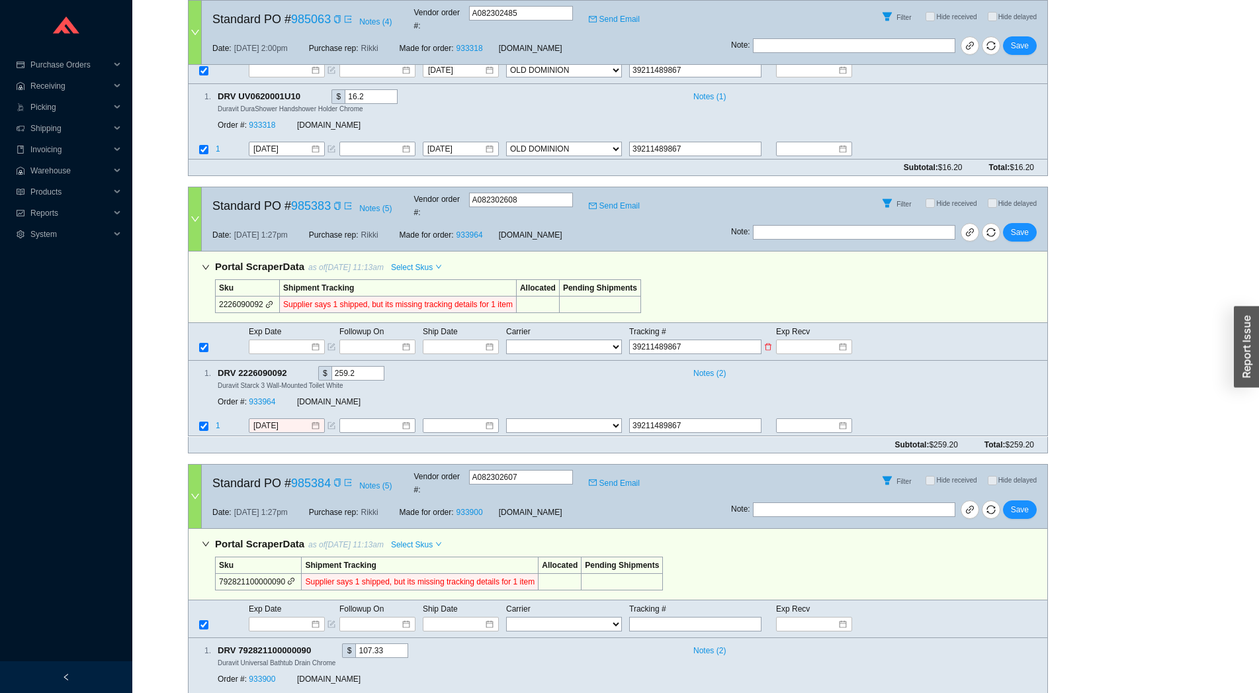
select select "22"
click option "OLD DOMINION" at bounding box center [0, 0] width 0 height 0
select select "22"
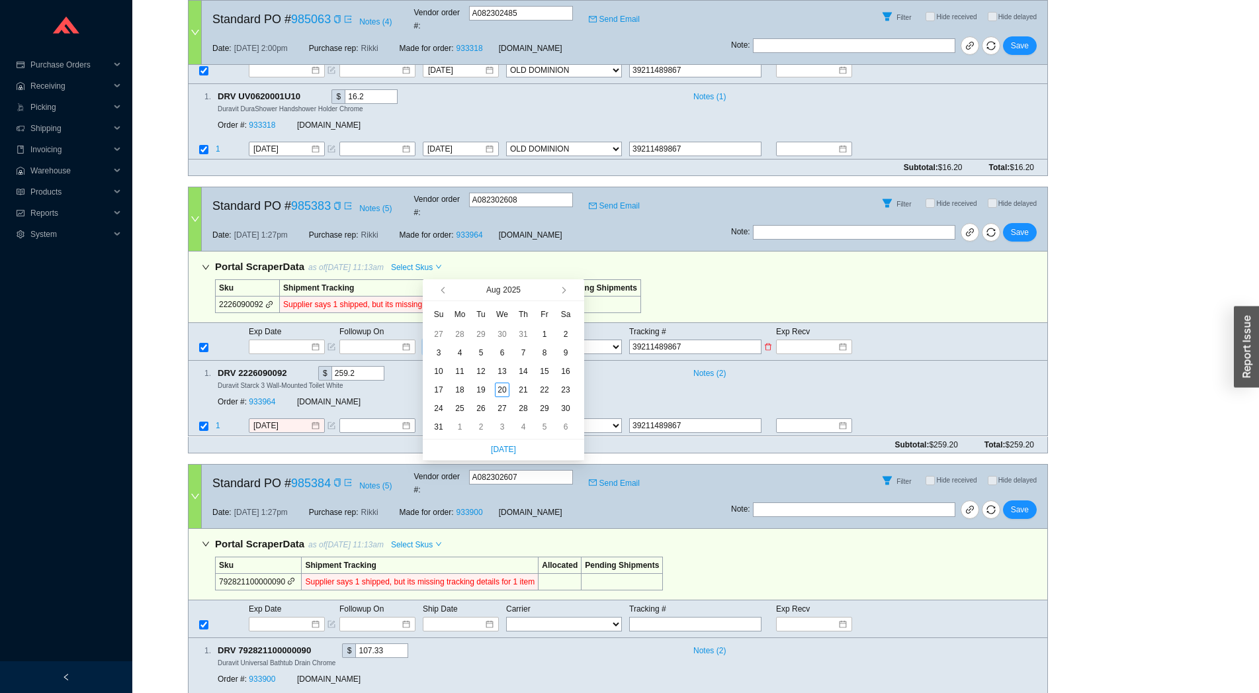
click at [472, 340] on input at bounding box center [456, 346] width 56 height 13
type input "[DATE]"
click at [498, 388] on div "20" at bounding box center [502, 389] width 15 height 15
type input "[DATE]"
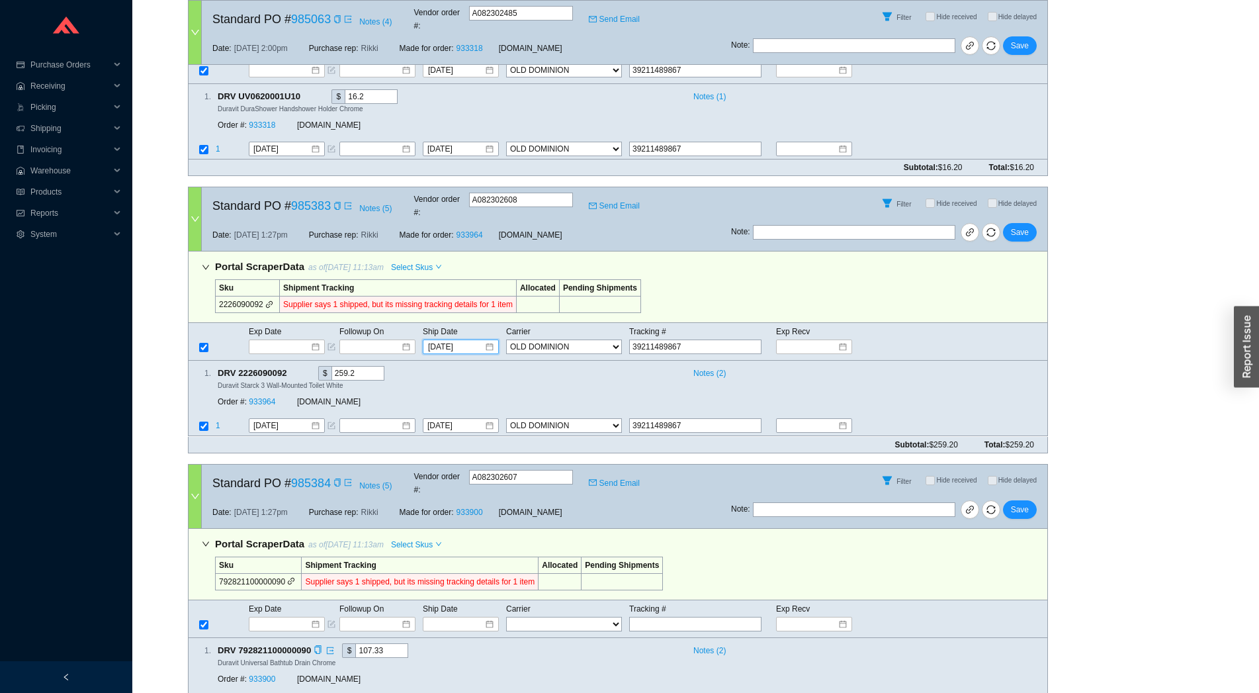
click at [715, 638] on div "1 . DRV 792821100000090 $ 107.33 Notes ( 2 ) Duravit Universal Bathtub Drain Ch…" at bounding box center [618, 675] width 860 height 75
drag, startPoint x: 711, startPoint y: 539, endPoint x: 689, endPoint y: 537, distance: 21.9
click at [711, 617] on input "text" at bounding box center [695, 624] width 132 height 15
paste input "39211489867"
type input "39211489867"
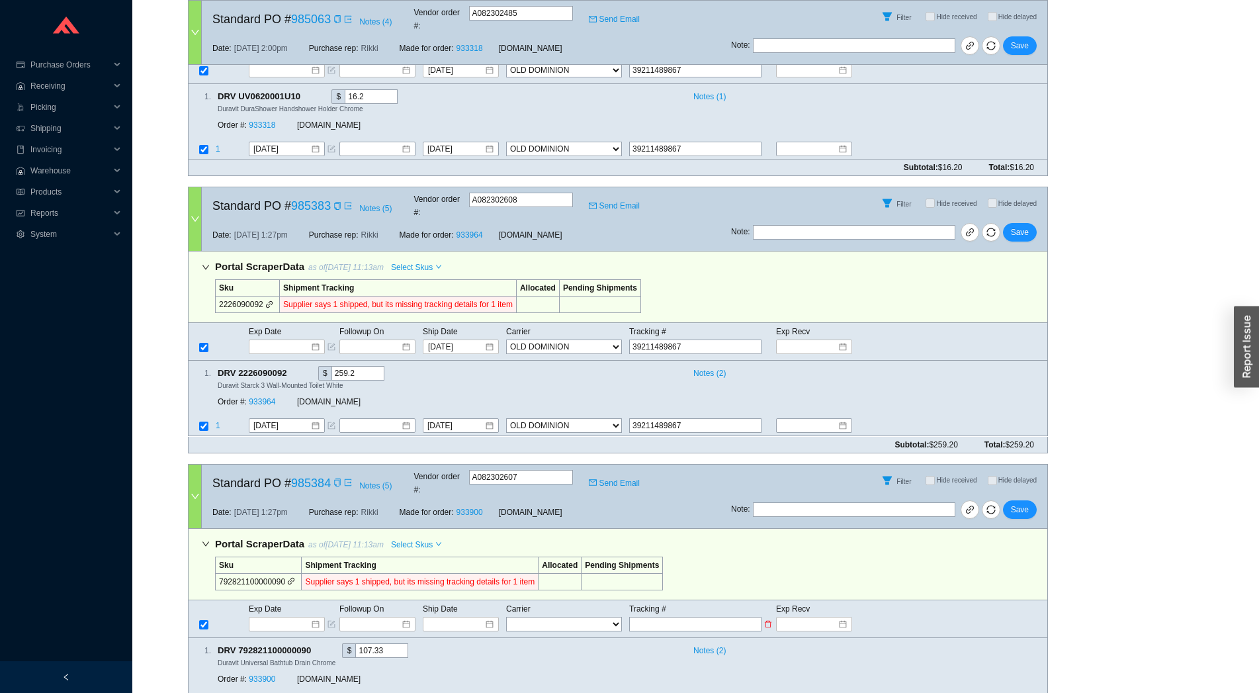
type input "39211489867"
click at [506, 617] on select "FedEx UPS ---------------- 2 Day Transportation INC A&B Freight A. Duie Pyle AA…" at bounding box center [564, 624] width 116 height 15
select select "22"
click option "OLD DOMINION" at bounding box center [0, 0] width 0 height 0
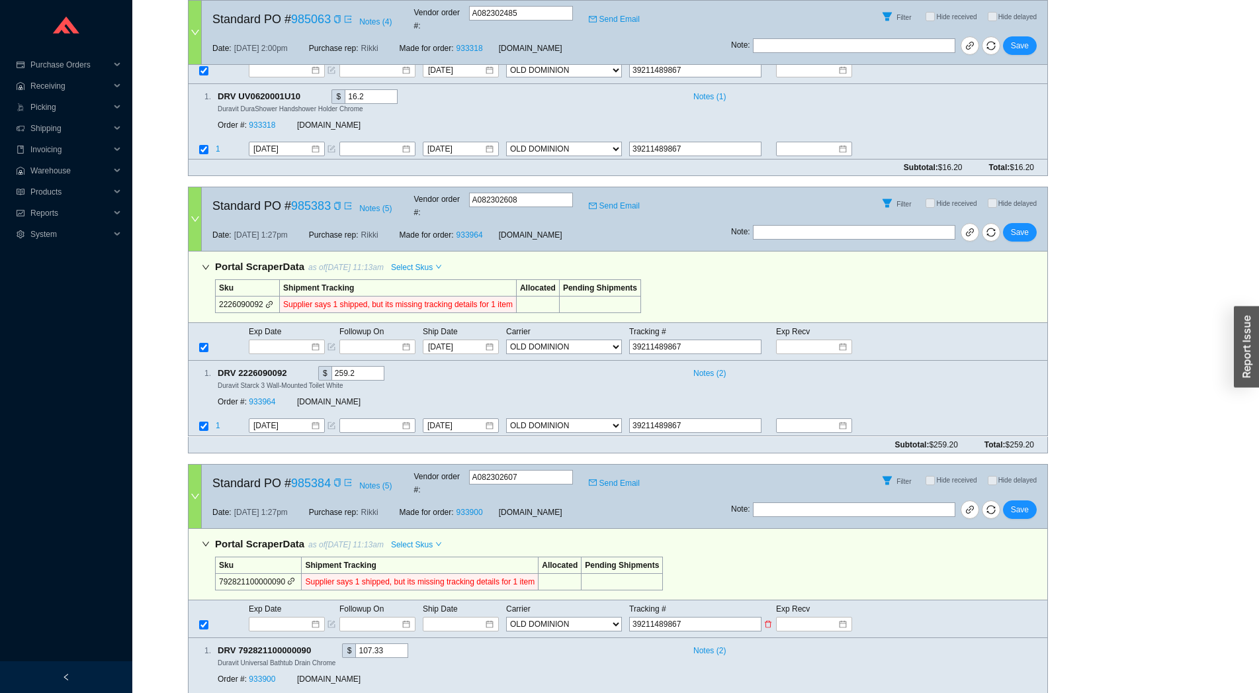
select select "22"
click at [456, 617] on input at bounding box center [456, 623] width 56 height 13
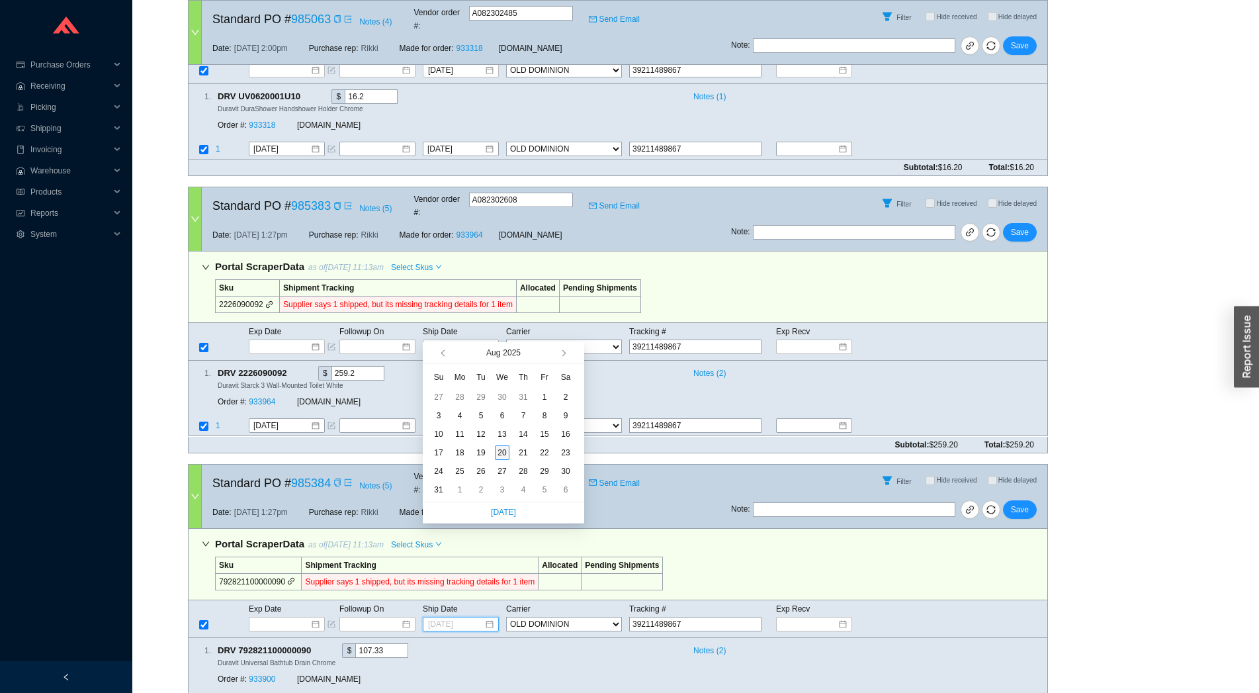
type input "[DATE]"
click at [501, 459] on div "20" at bounding box center [502, 452] width 15 height 15
type input "[DATE]"
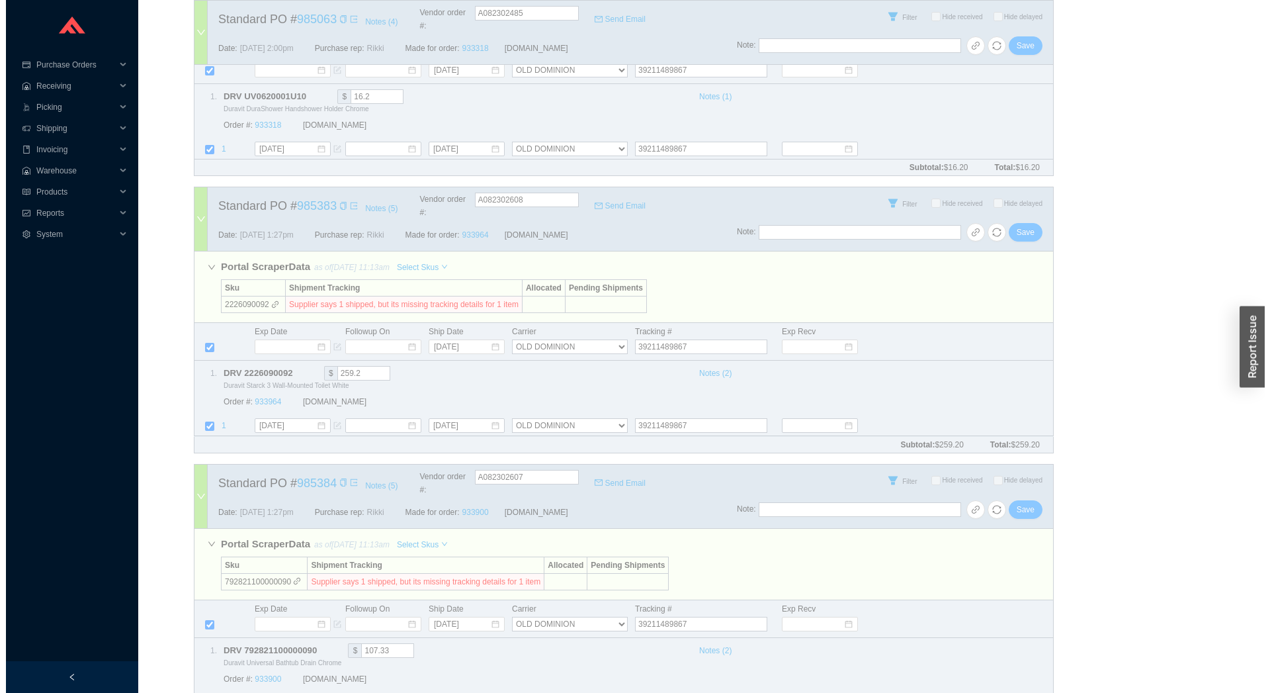
scroll to position [0, 0]
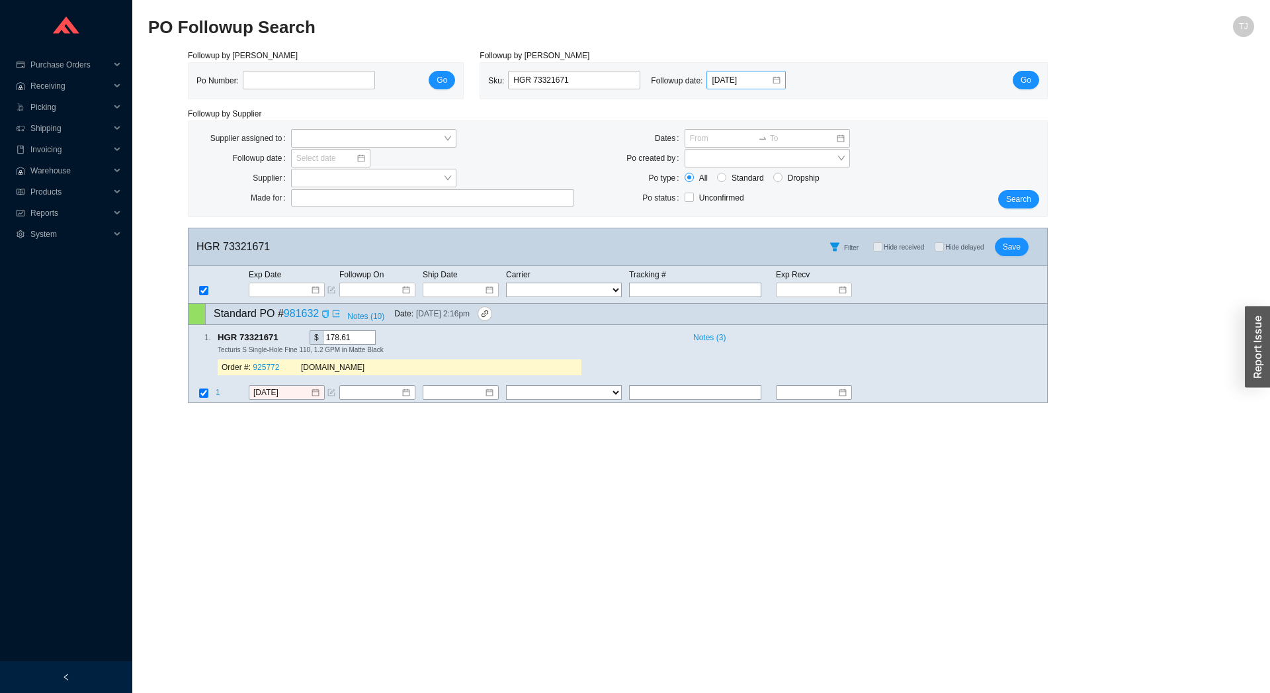
click at [779, 81] on div "[DATE]" at bounding box center [746, 80] width 79 height 19
click at [1030, 75] on span "Go" at bounding box center [1026, 79] width 11 height 13
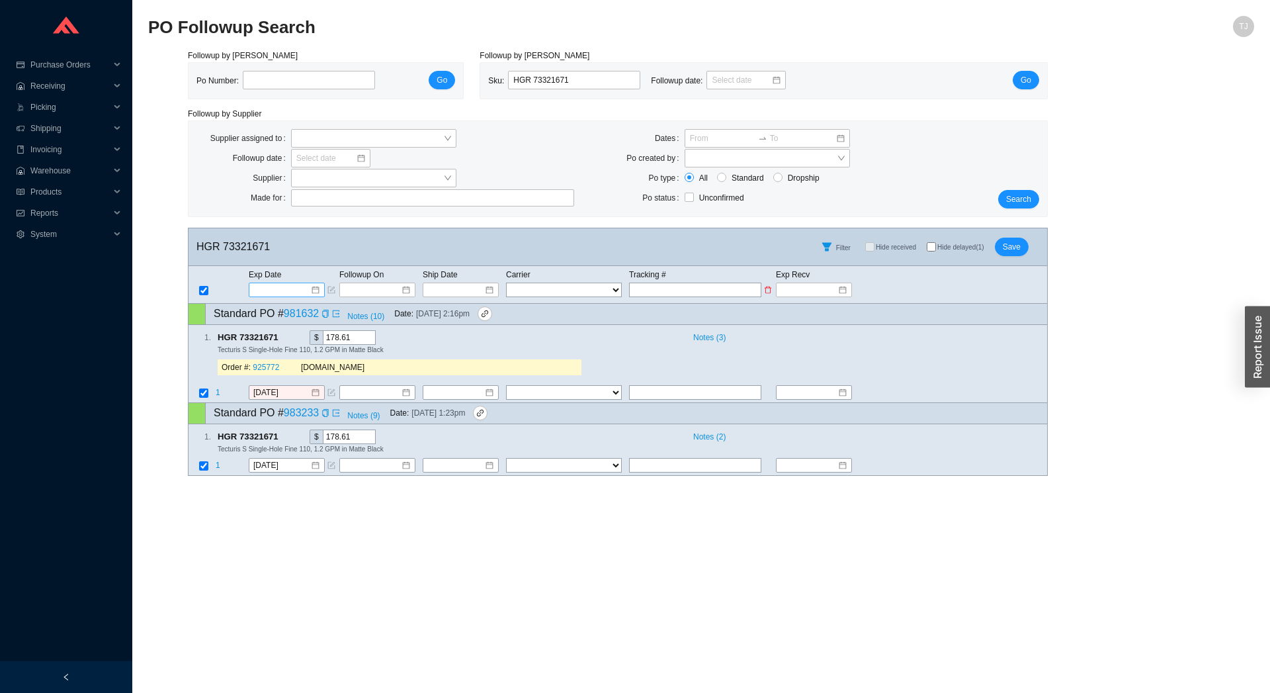
click at [275, 296] on input at bounding box center [282, 289] width 56 height 13
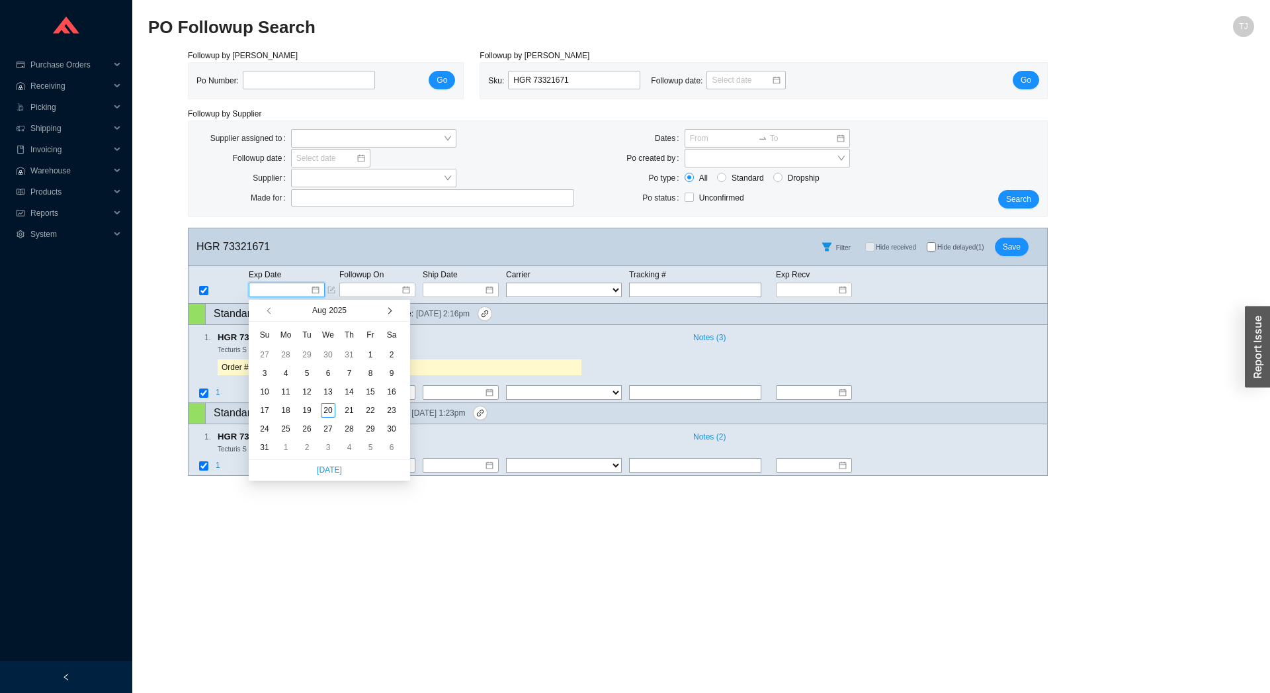
click at [383, 312] on button "button" at bounding box center [388, 310] width 13 height 21
type input "[DATE]"
click at [325, 392] on div "17" at bounding box center [328, 391] width 15 height 15
type input "[DATE]"
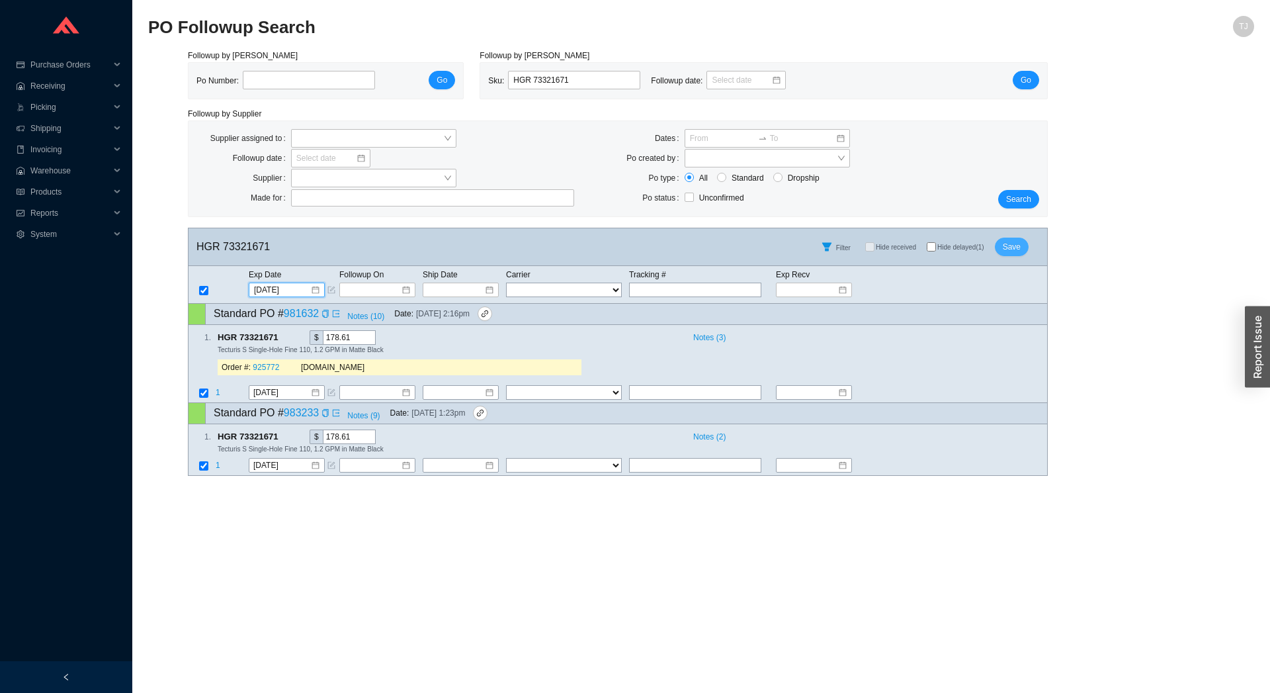
click at [1012, 247] on span "Save" at bounding box center [1012, 246] width 18 height 13
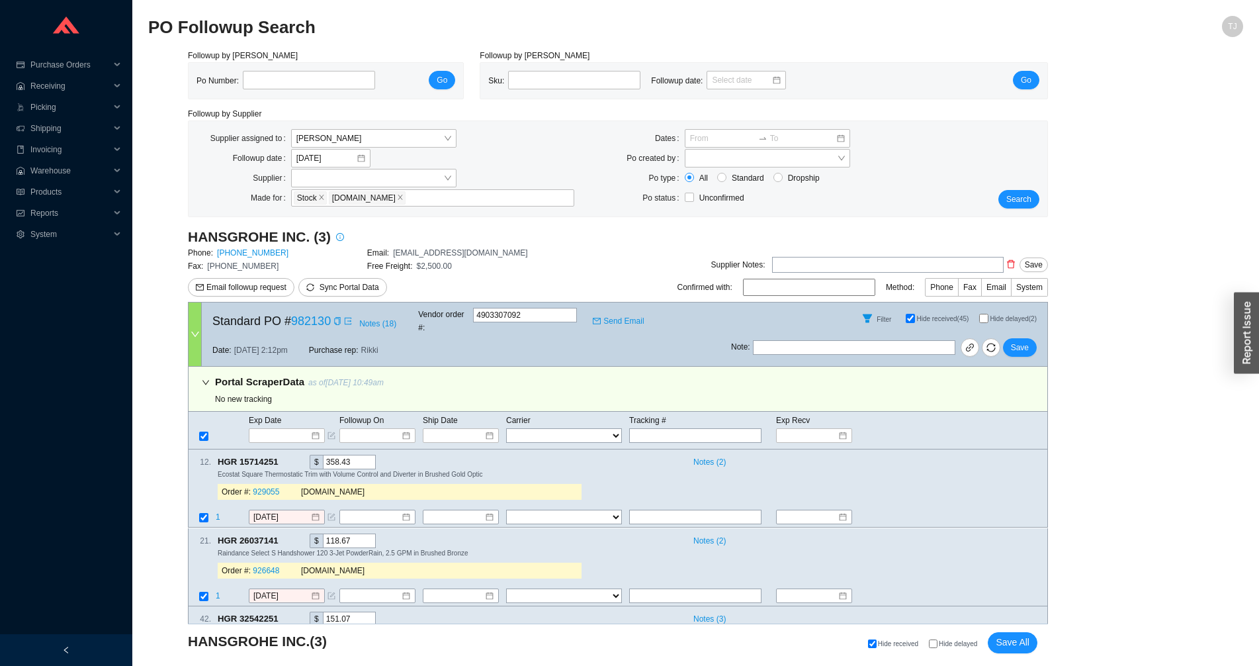
click at [959, 643] on span "Hide delayed" at bounding box center [958, 643] width 38 height 7
click at [938, 643] on input "Hide delayed" at bounding box center [933, 643] width 9 height 9
checkbox input "true"
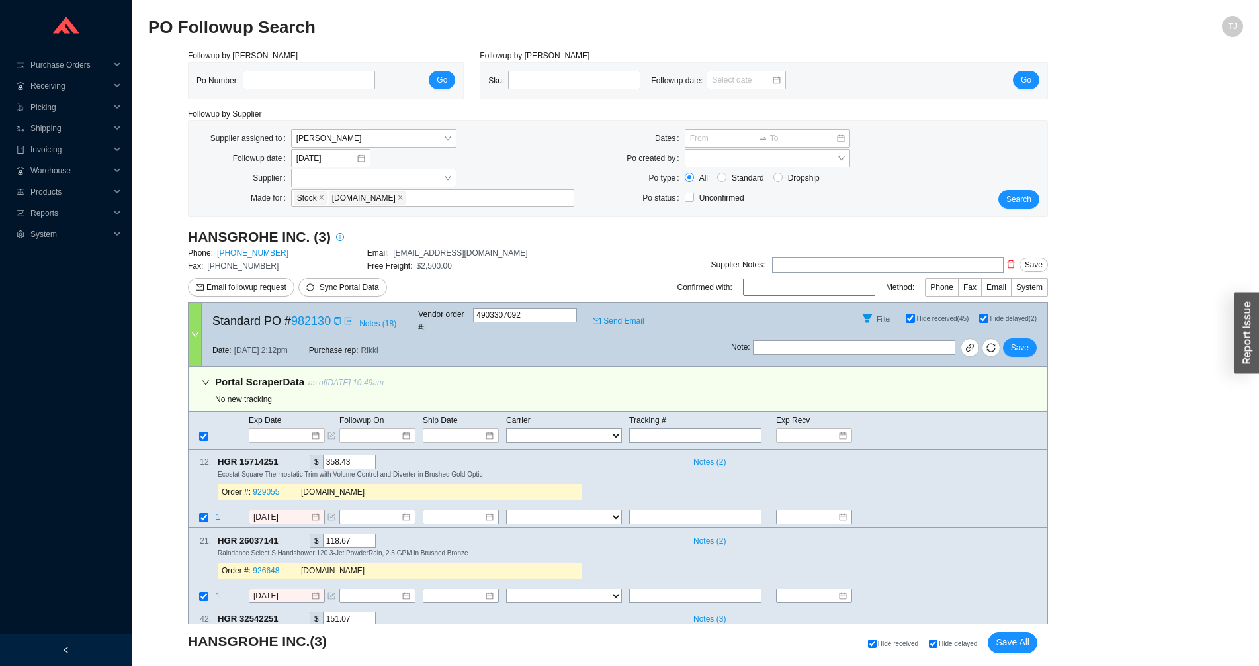
checkbox input "true"
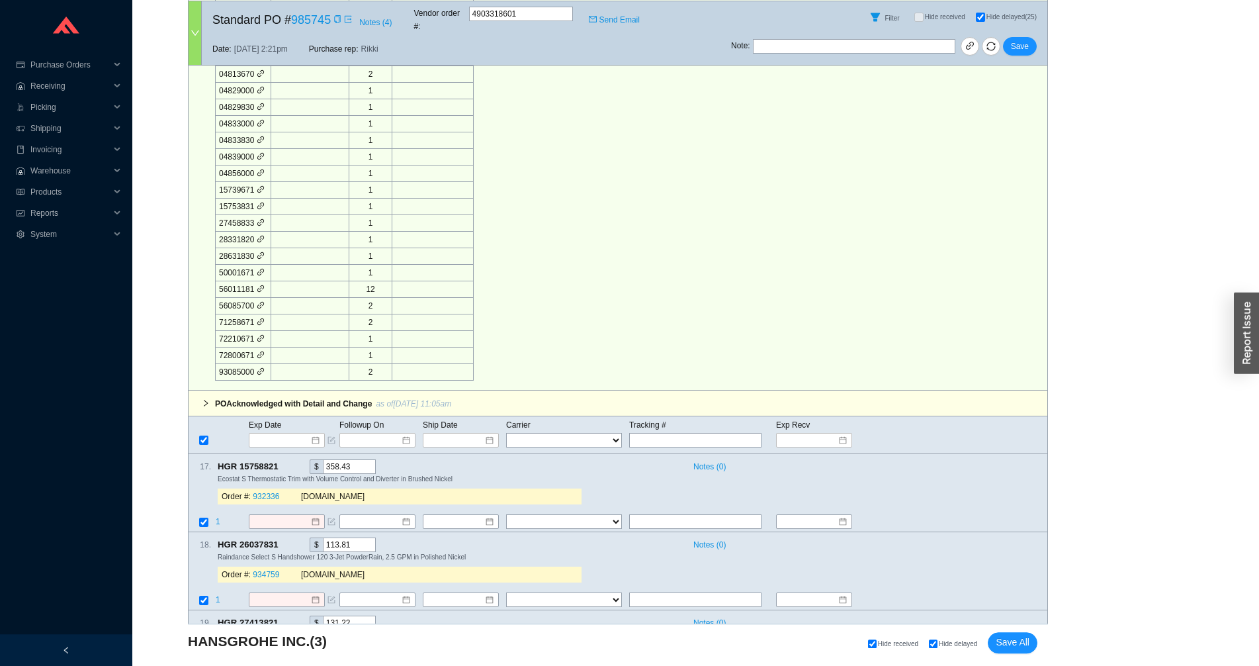
scroll to position [2596, 0]
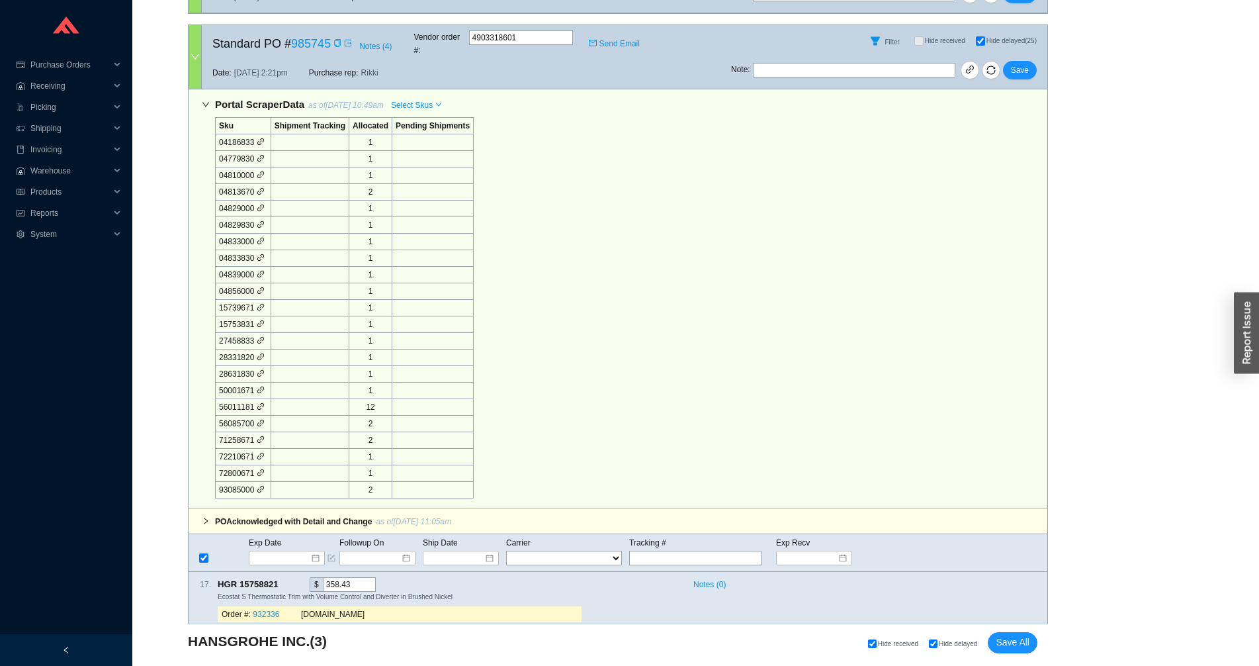
click at [414, 89] on div "Portal Scraper Data as of [DATE] 10:49am Select Skus Sku Shipment Tracking Allo…" at bounding box center [618, 298] width 860 height 419
click at [414, 99] on span "Select Skus" at bounding box center [412, 105] width 42 height 13
click at [414, 91] on span "Allocated" at bounding box center [415, 96] width 43 height 12
checkbox input "false"
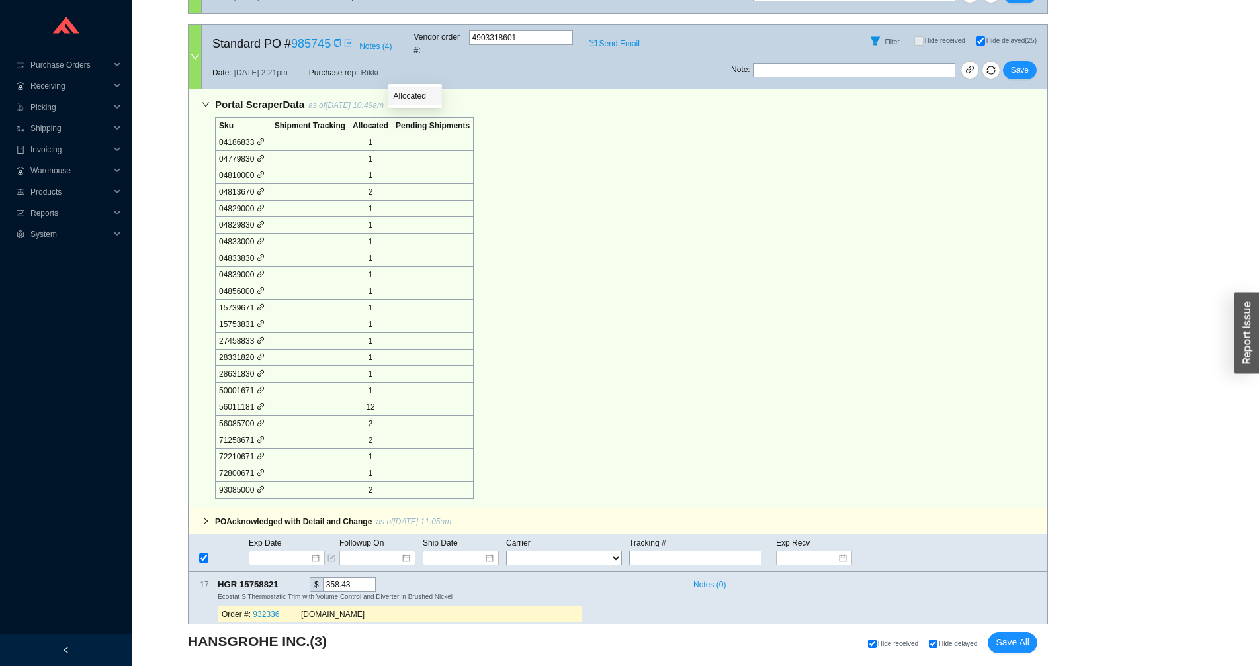
checkbox input "false"
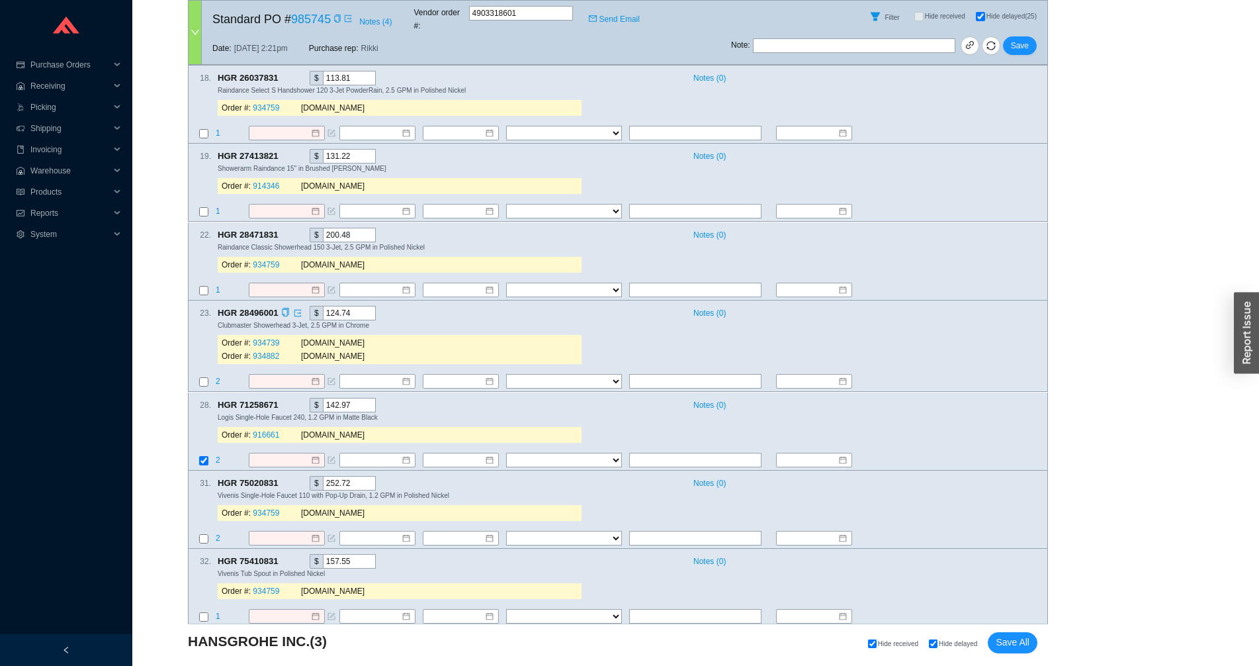
scroll to position [3181, 0]
click at [273, 453] on input at bounding box center [281, 459] width 57 height 13
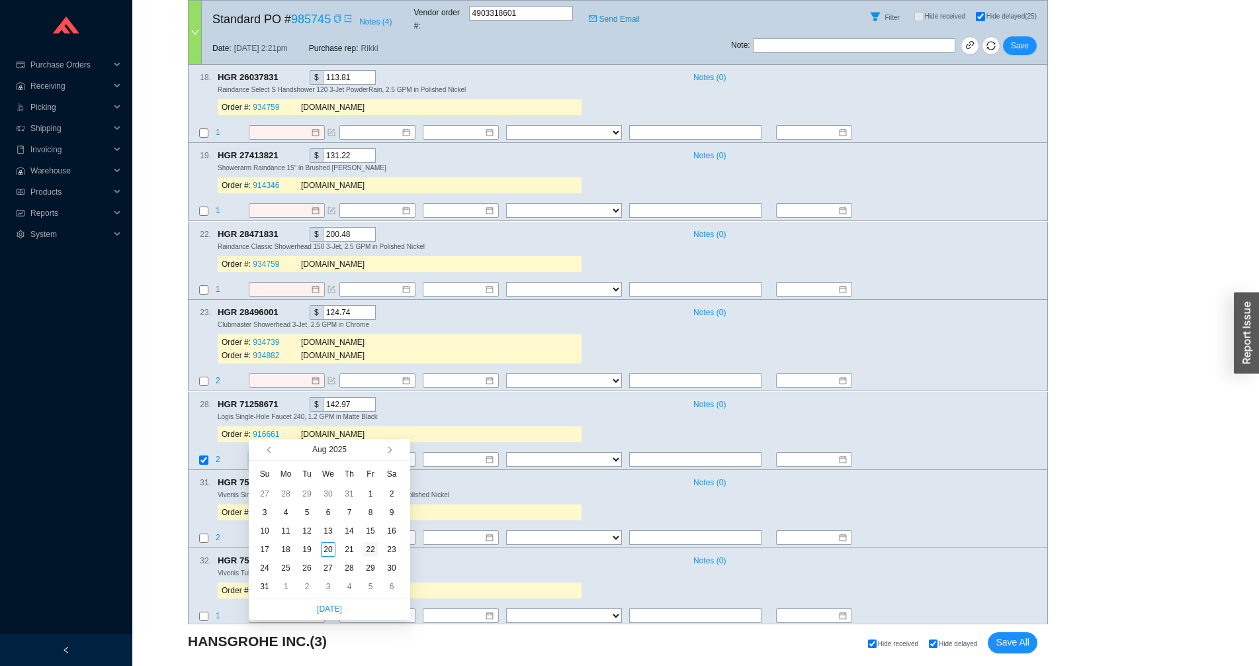
type input "8/22/2025"
click at [369, 551] on div "22" at bounding box center [370, 549] width 15 height 15
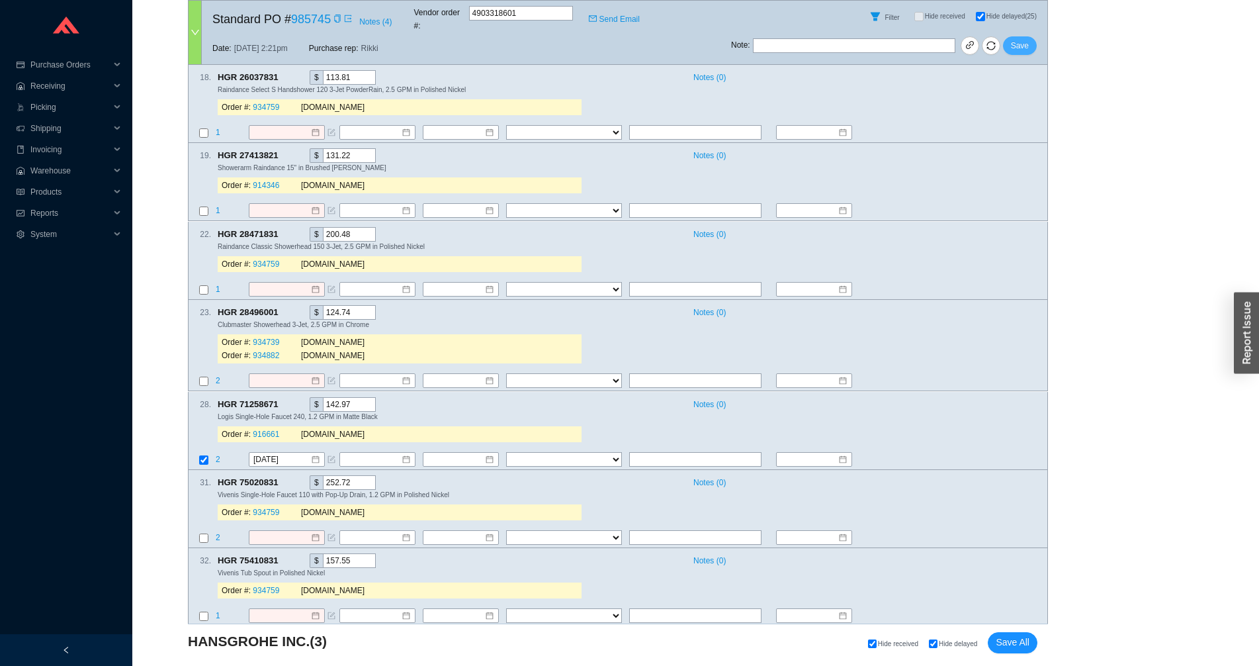
click at [1018, 39] on span "Save" at bounding box center [1020, 45] width 18 height 13
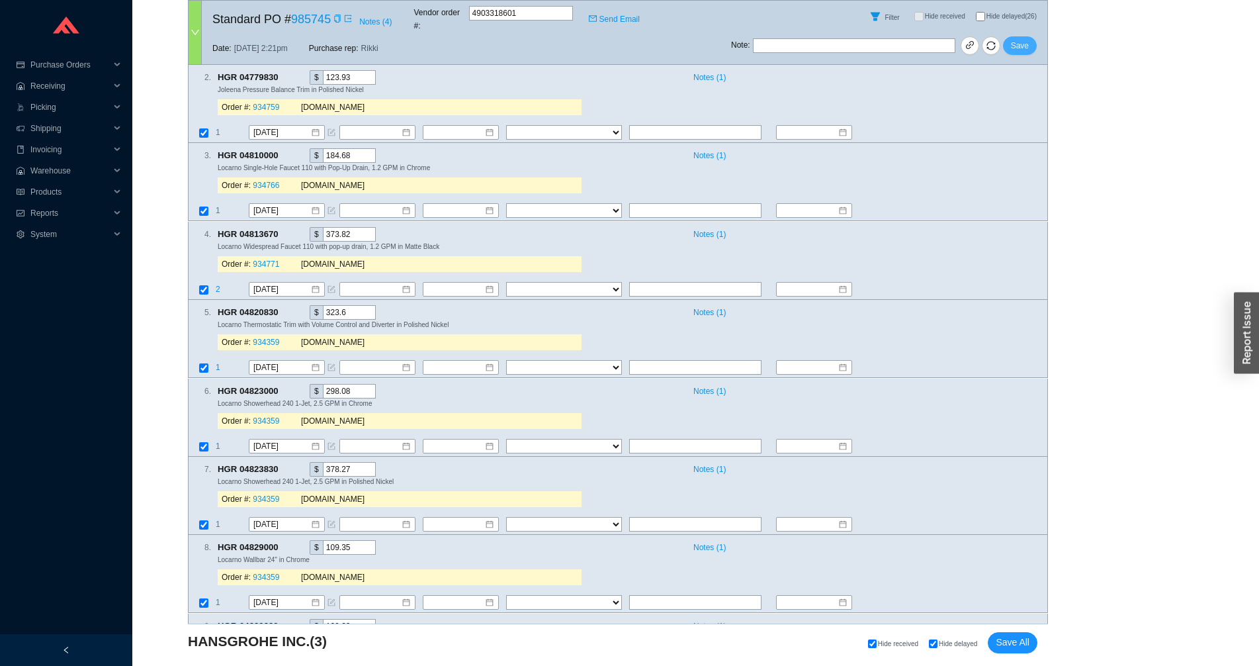
checkbox input "false"
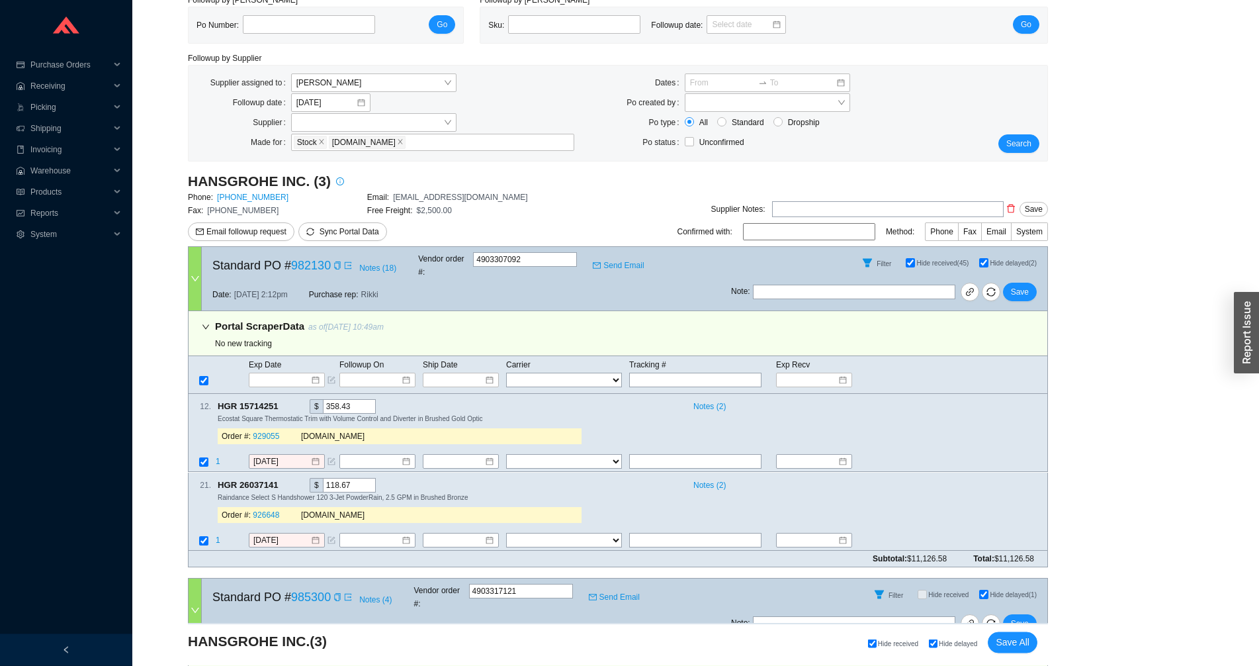
scroll to position [0, 0]
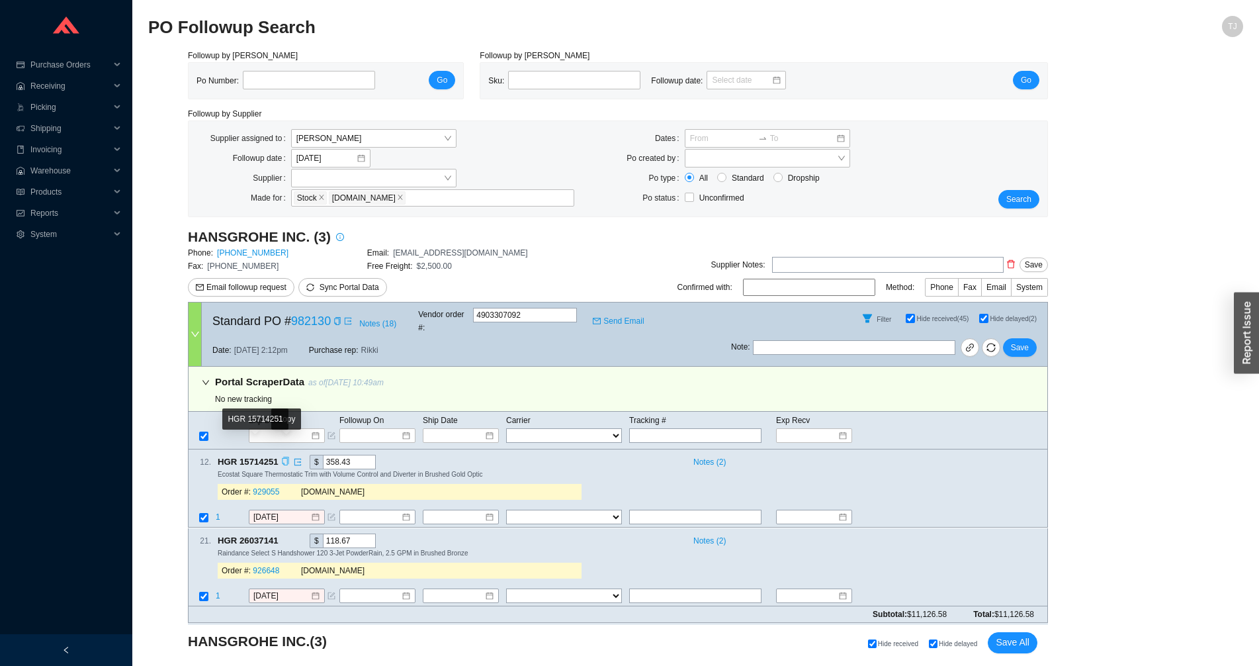
click at [286, 457] on icon "copy" at bounding box center [285, 461] width 9 height 9
click at [220, 509] on td "1" at bounding box center [231, 518] width 33 height 18
click at [219, 513] on span "1" at bounding box center [218, 517] width 5 height 9
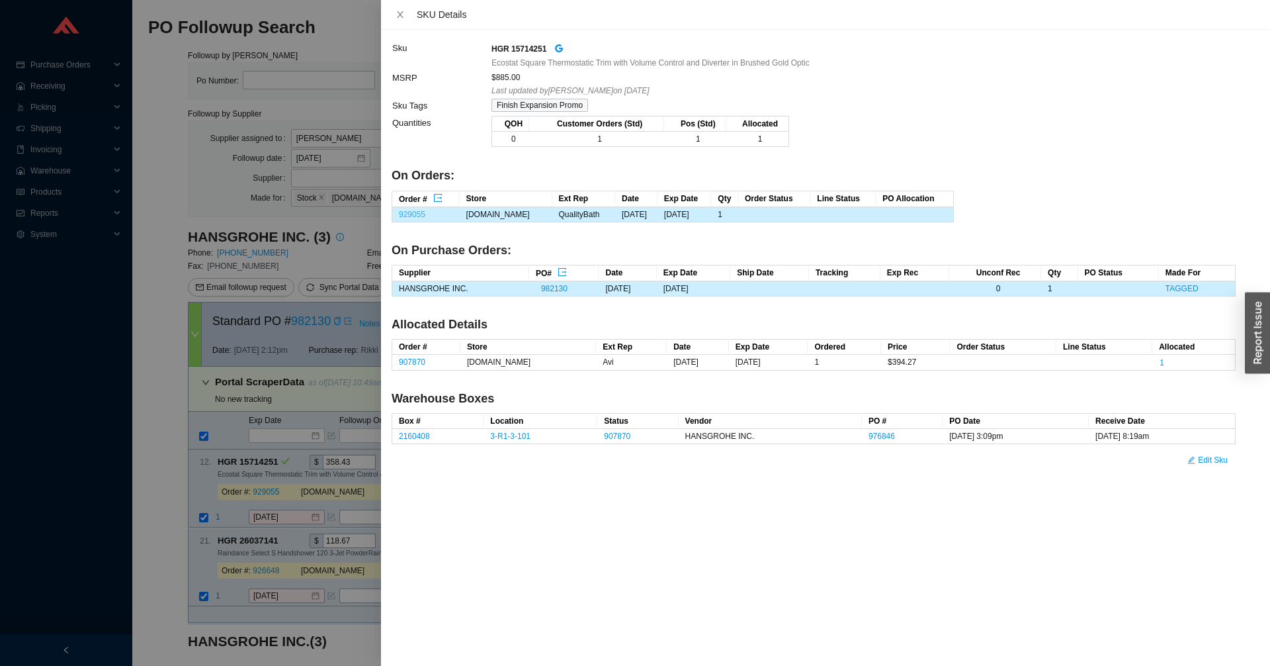
click at [417, 211] on link "929055" at bounding box center [412, 214] width 26 height 9
click at [274, 503] on div at bounding box center [635, 333] width 1270 height 666
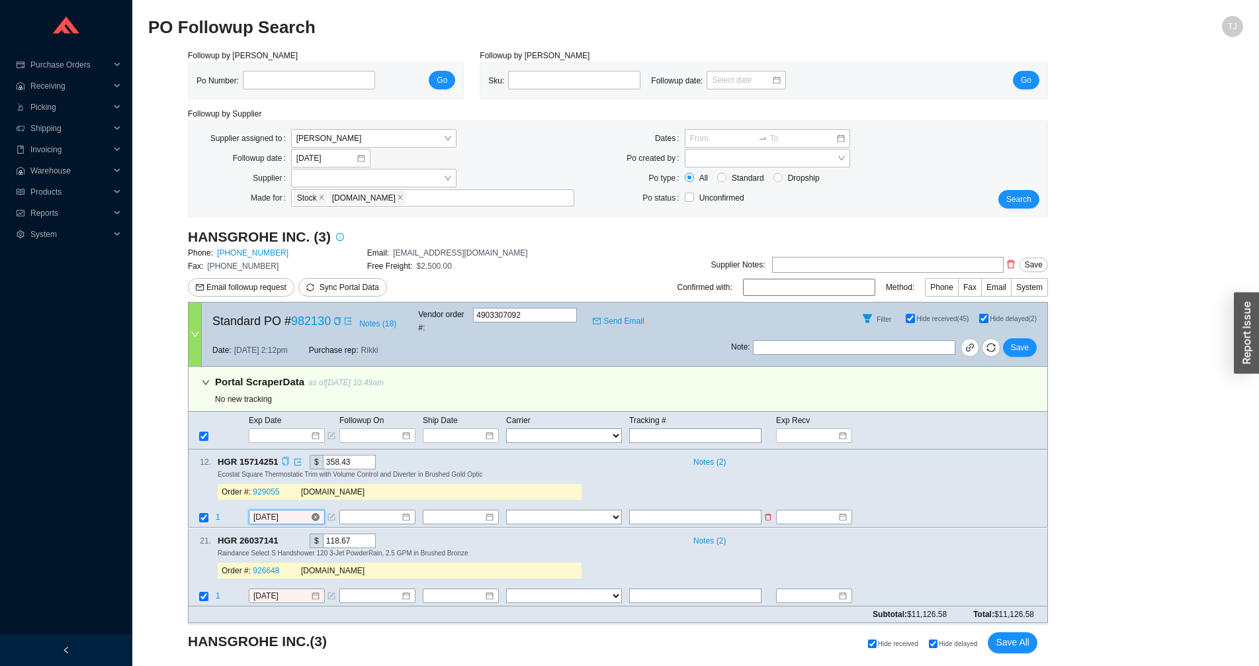
click at [277, 511] on input "8/15/2025" at bounding box center [281, 517] width 57 height 13
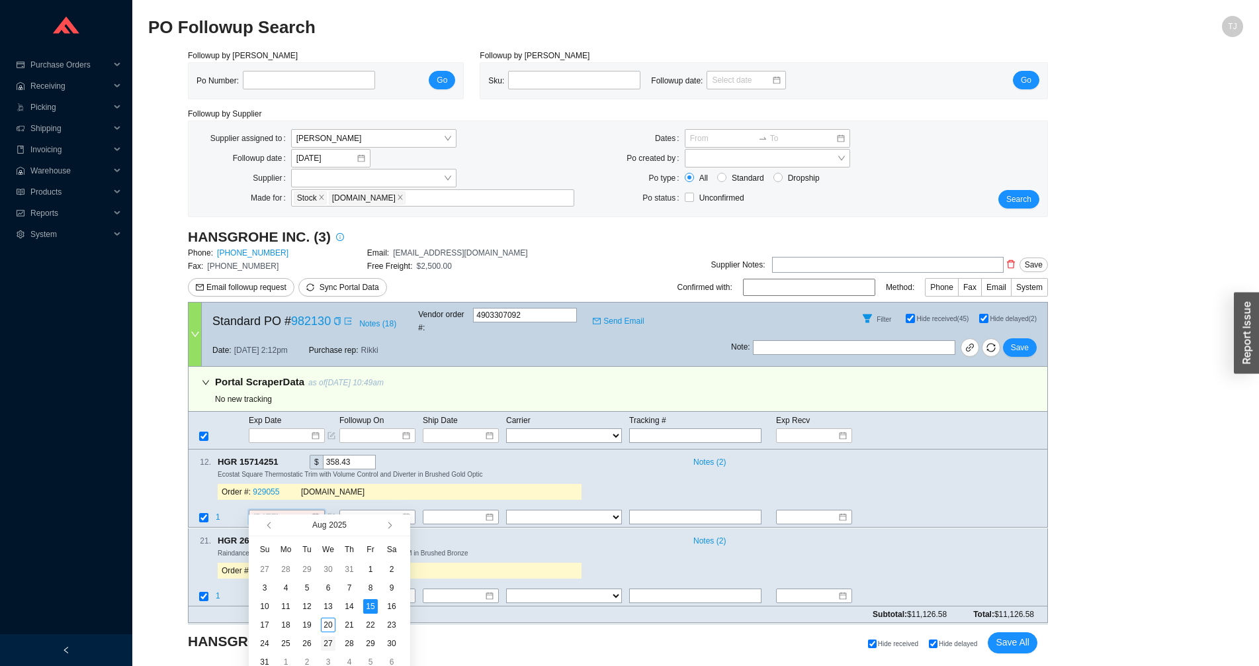
type input "8/27/2025"
click at [330, 647] on div "27" at bounding box center [328, 643] width 15 height 15
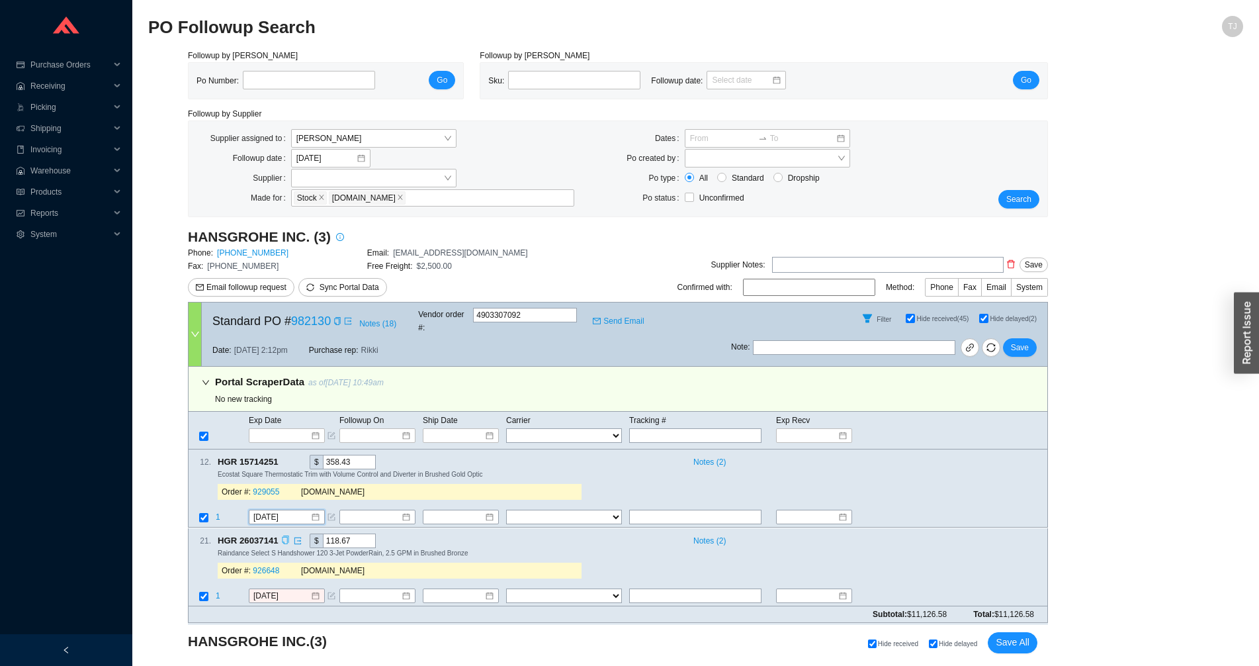
click at [285, 533] on div "Copy" at bounding box center [285, 540] width 9 height 15
click at [217, 591] on span "1" at bounding box center [218, 595] width 5 height 9
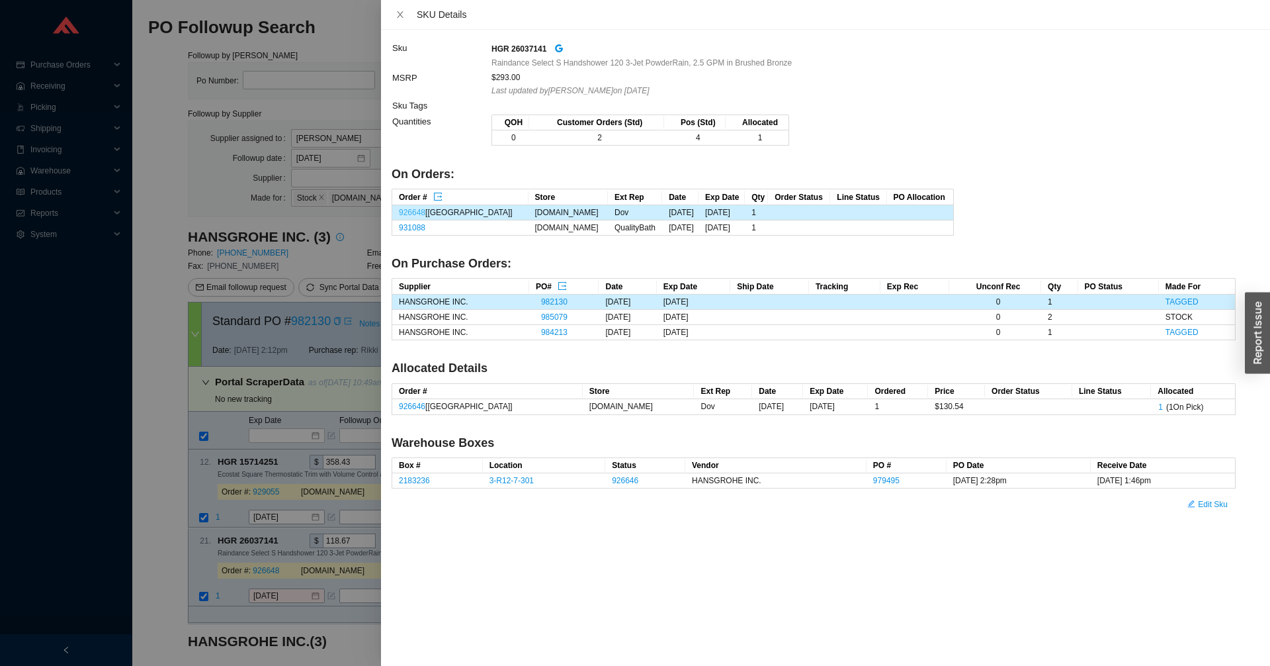
click at [414, 210] on link "926648" at bounding box center [412, 212] width 26 height 9
click at [409, 228] on link "931088" at bounding box center [412, 227] width 26 height 9
click at [285, 578] on div at bounding box center [635, 333] width 1270 height 666
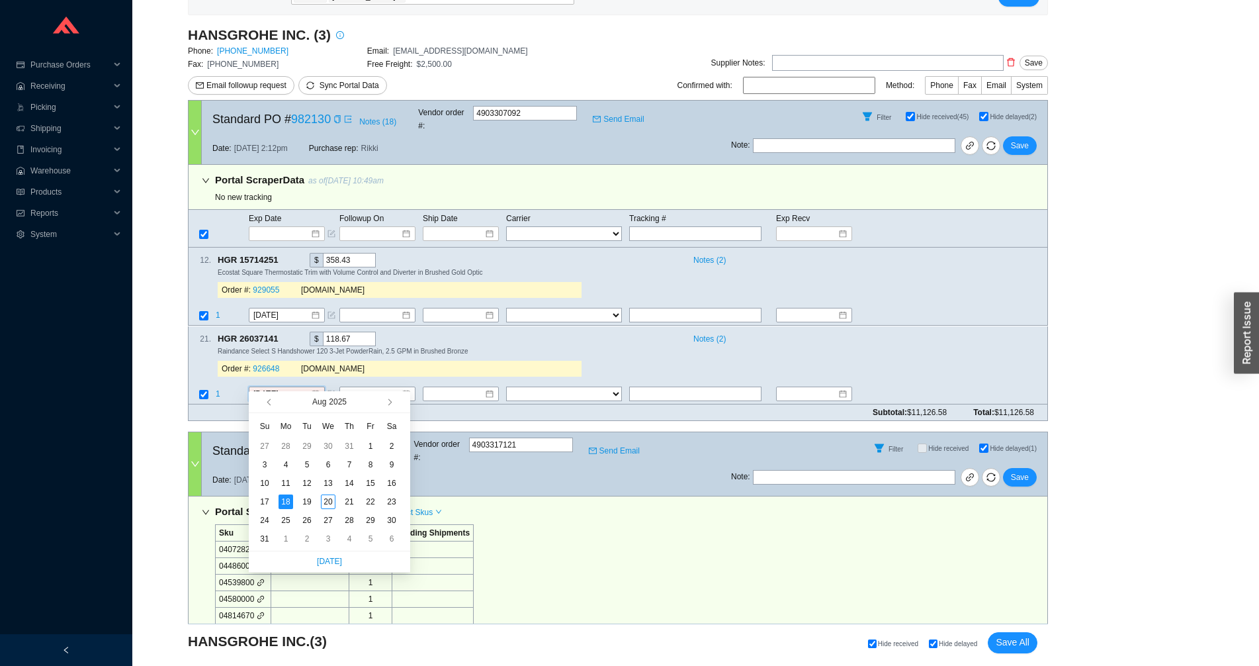
scroll to position [292, 0]
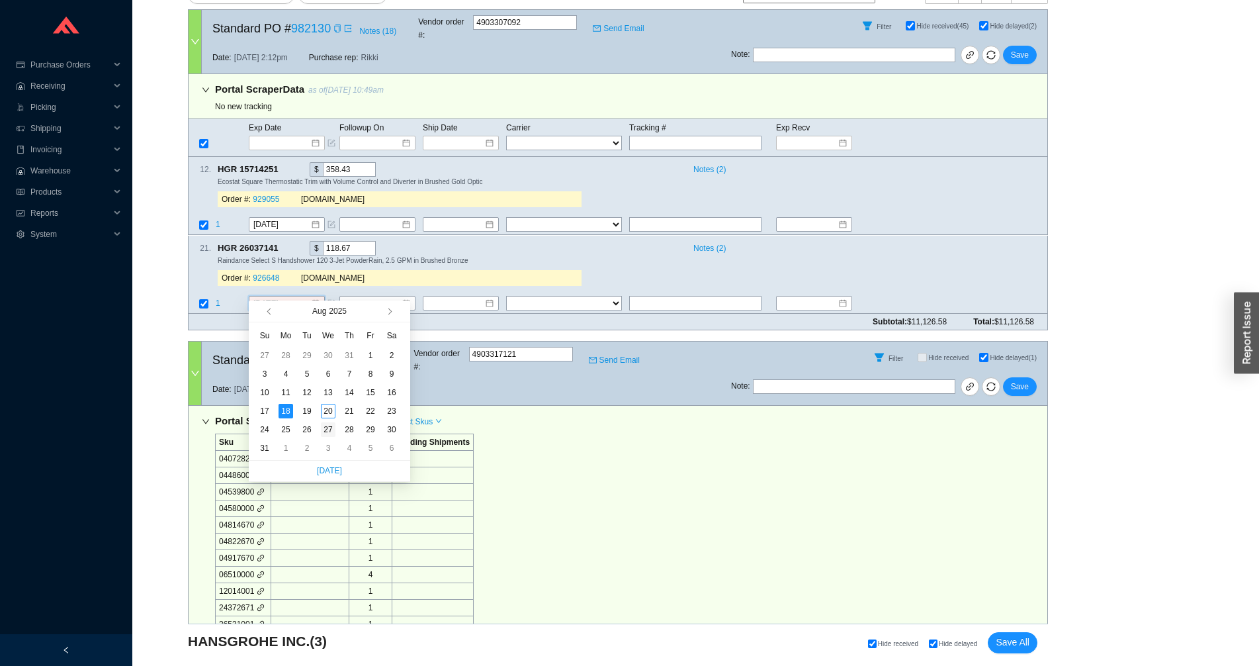
type input "8/27/2025"
click at [324, 430] on div "27" at bounding box center [328, 429] width 15 height 15
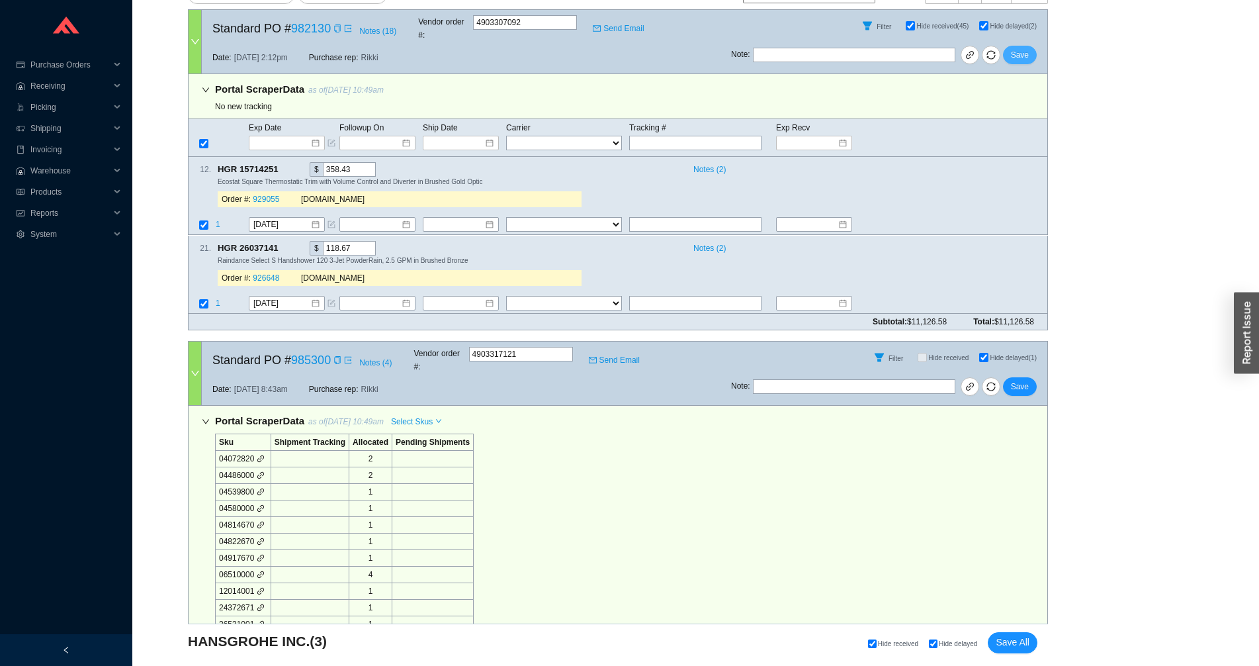
click at [1027, 48] on span "Save" at bounding box center [1020, 54] width 18 height 13
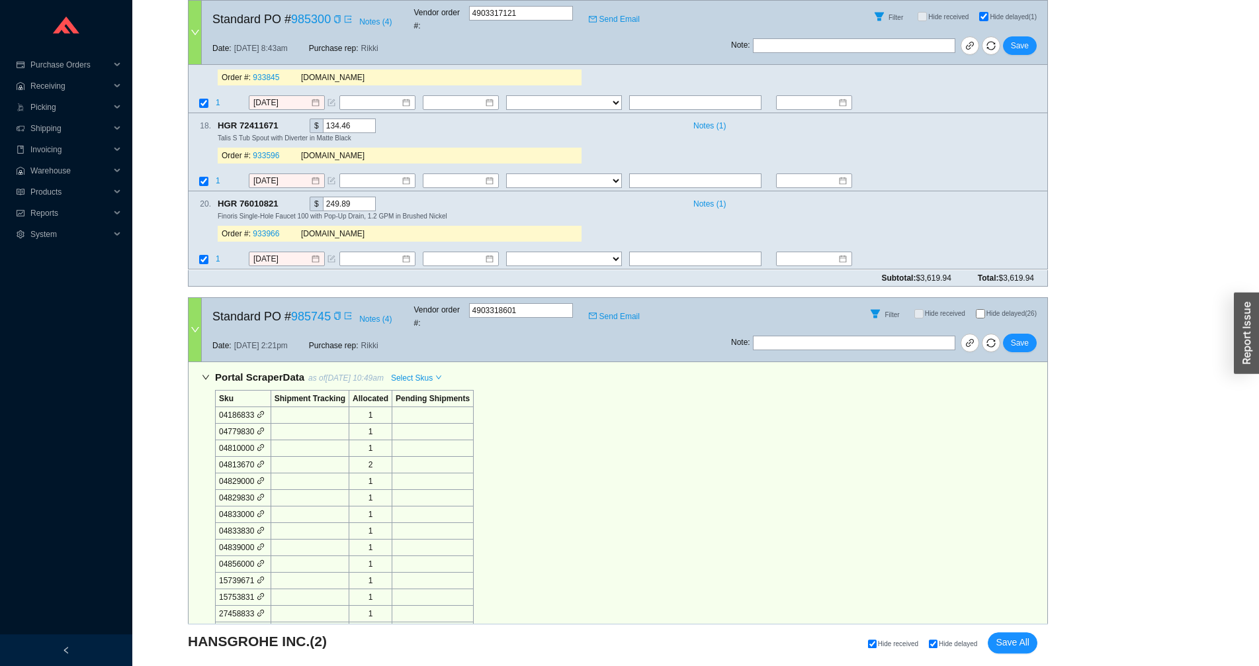
scroll to position [1905, 0]
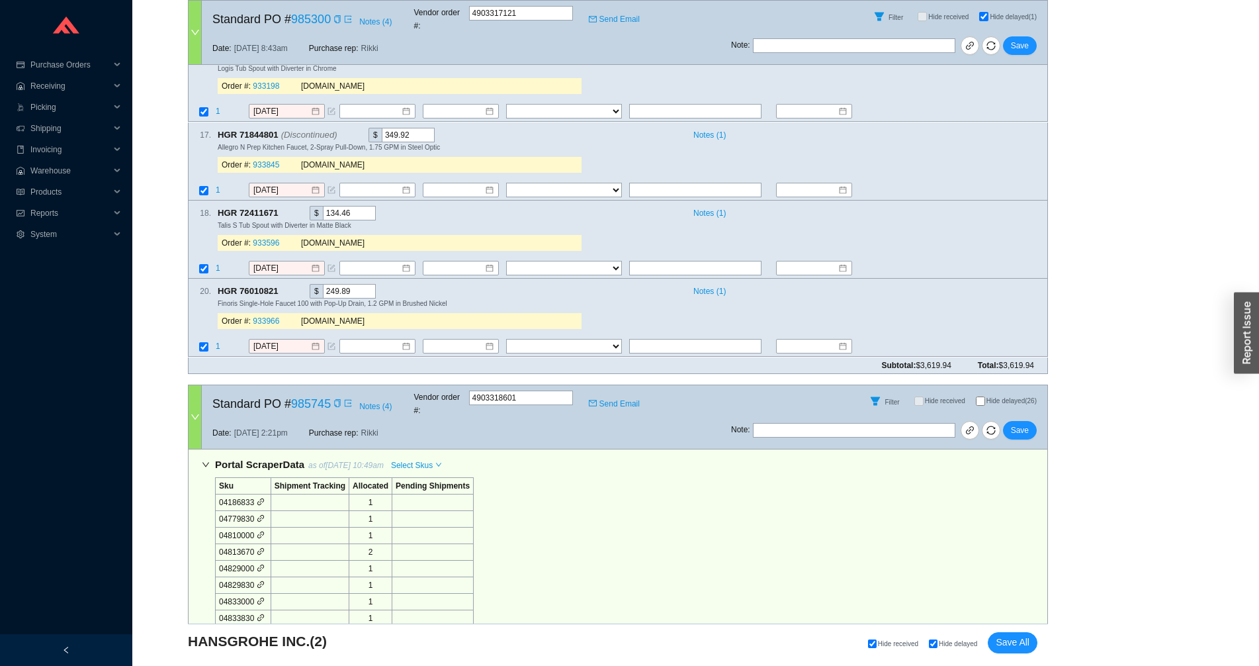
click at [994, 397] on span "Hide delayed (26)" at bounding box center [1012, 400] width 50 height 7
click at [985, 396] on input "Hide delayed (26)" at bounding box center [980, 400] width 9 height 9
checkbox input "true"
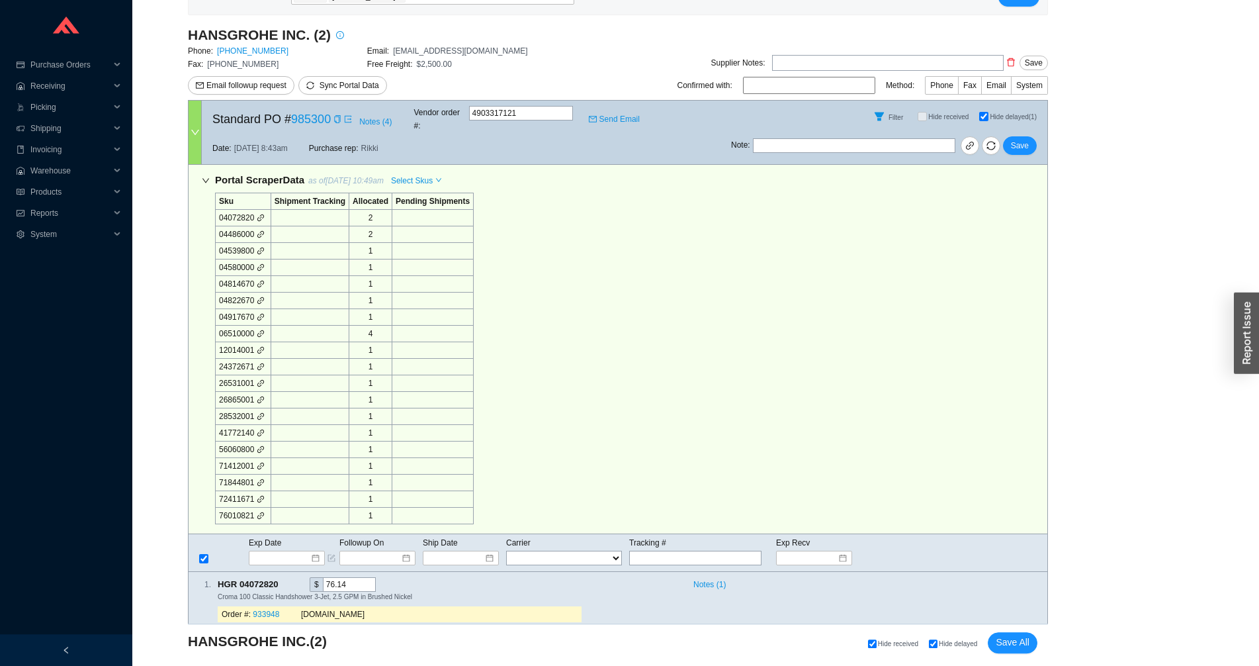
scroll to position [0, 0]
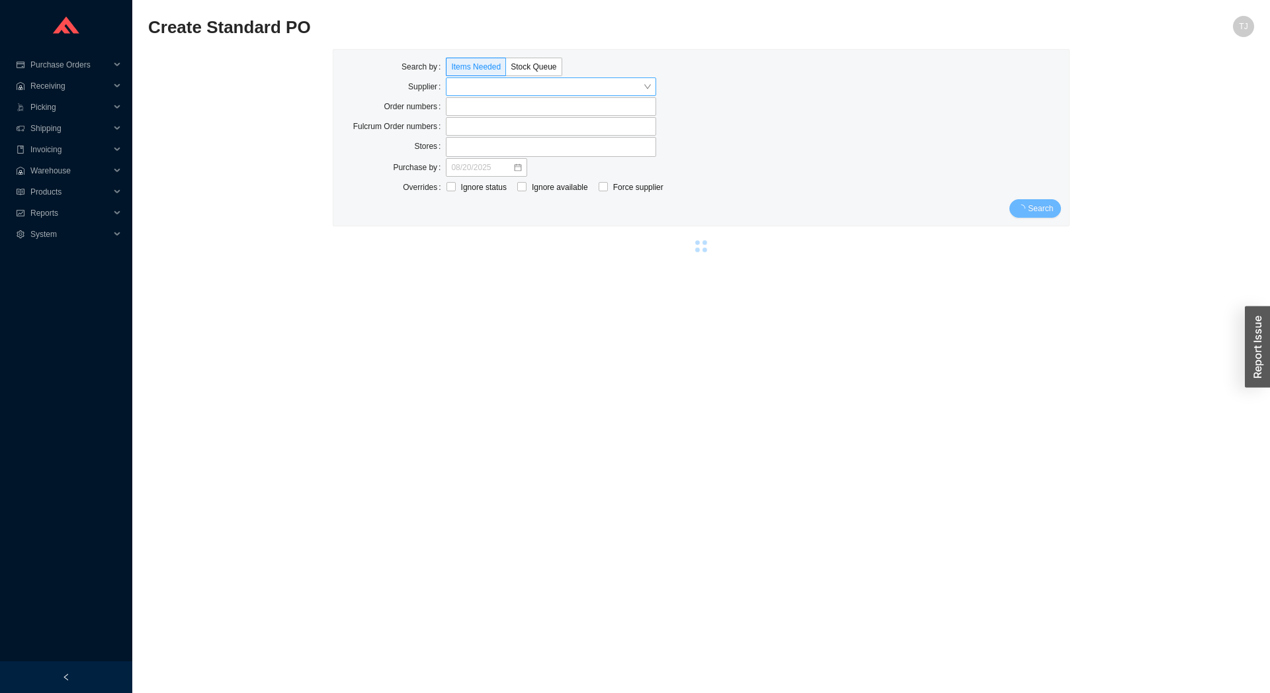
click at [474, 87] on input "search" at bounding box center [547, 86] width 192 height 17
type input "a"
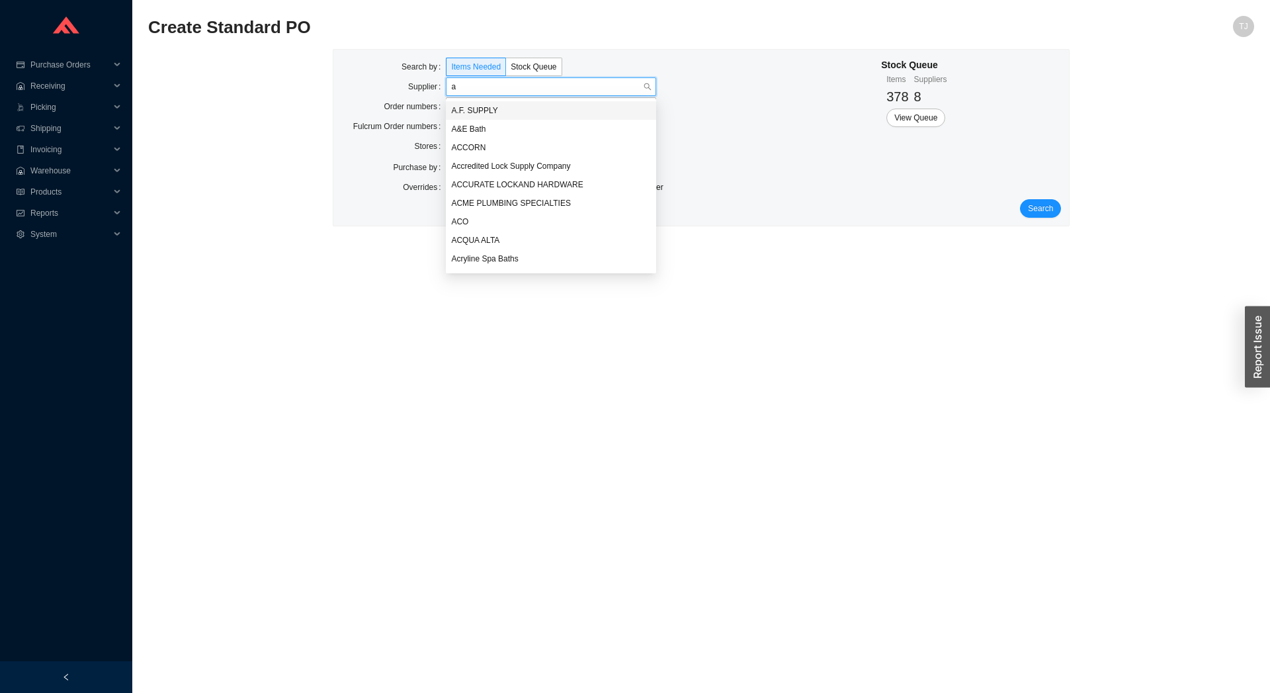
click at [483, 116] on div "A.F. SUPPLY" at bounding box center [551, 111] width 200 height 12
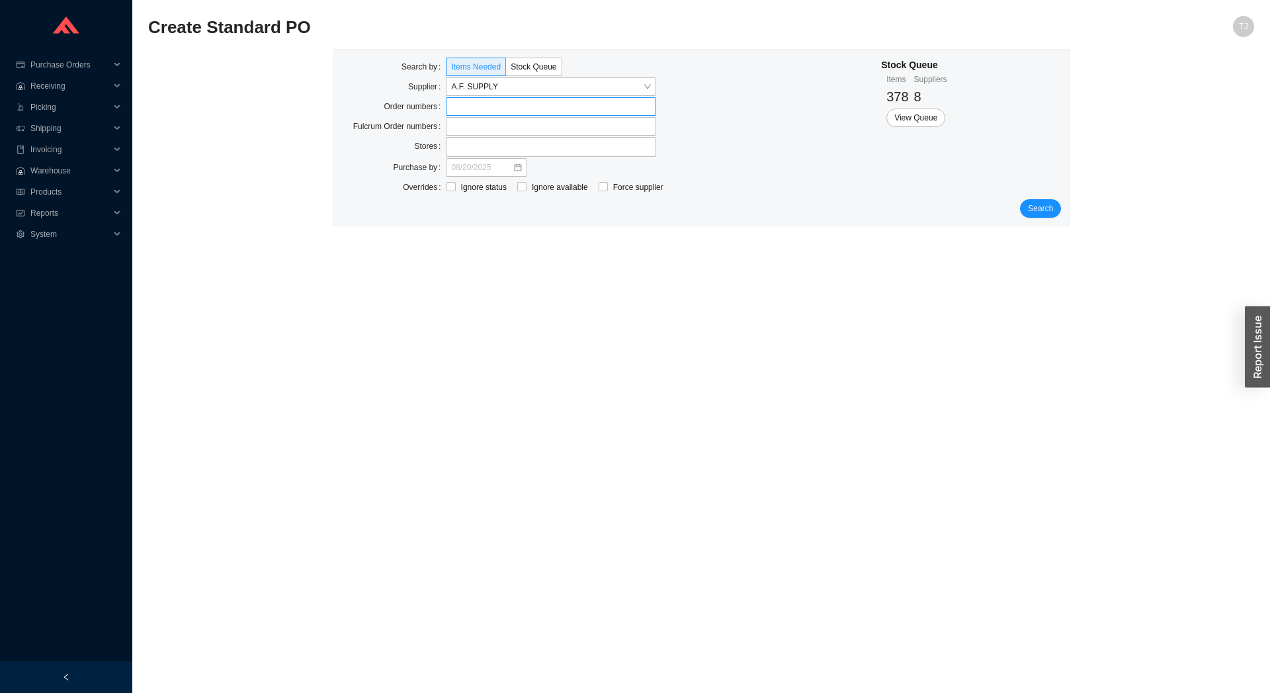
click at [474, 112] on label at bounding box center [551, 106] width 210 height 19
click at [457, 112] on input at bounding box center [452, 106] width 9 height 15
click at [1043, 215] on span "Search" at bounding box center [1040, 209] width 25 height 13
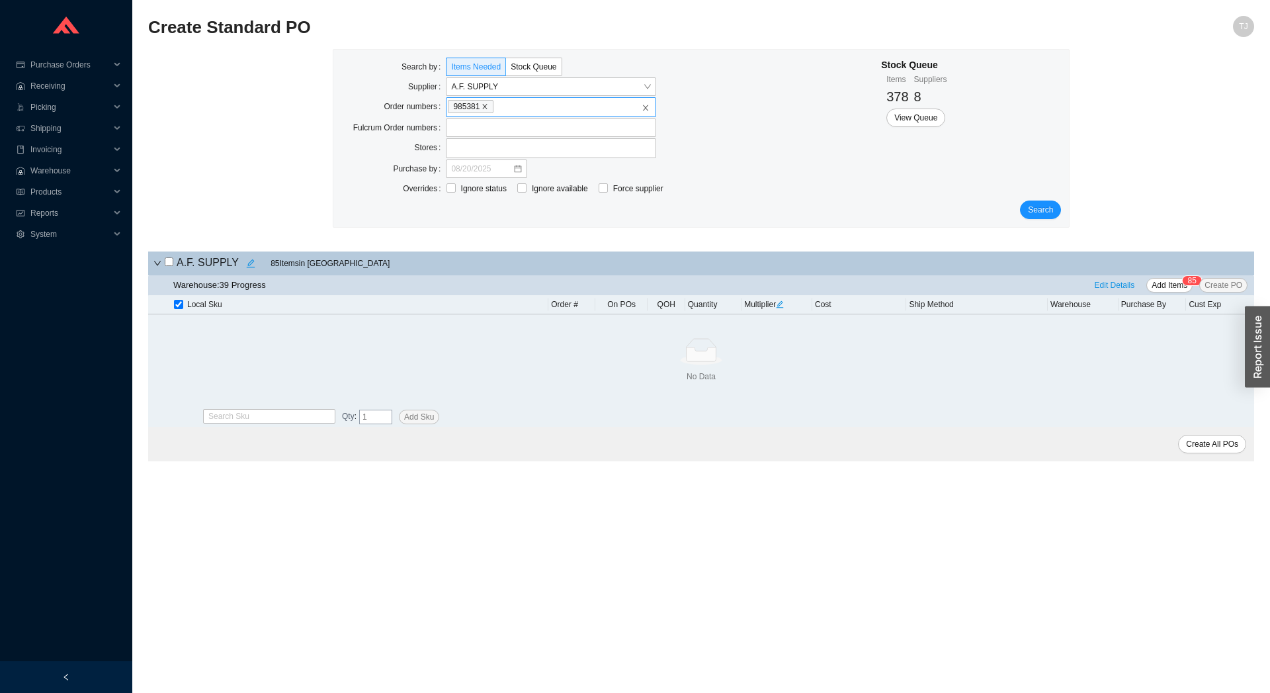
click at [486, 107] on icon "close" at bounding box center [485, 106] width 7 height 7
click at [496, 107] on input "985381" at bounding box center [500, 106] width 9 height 15
click at [1036, 206] on span "Search" at bounding box center [1040, 209] width 25 height 13
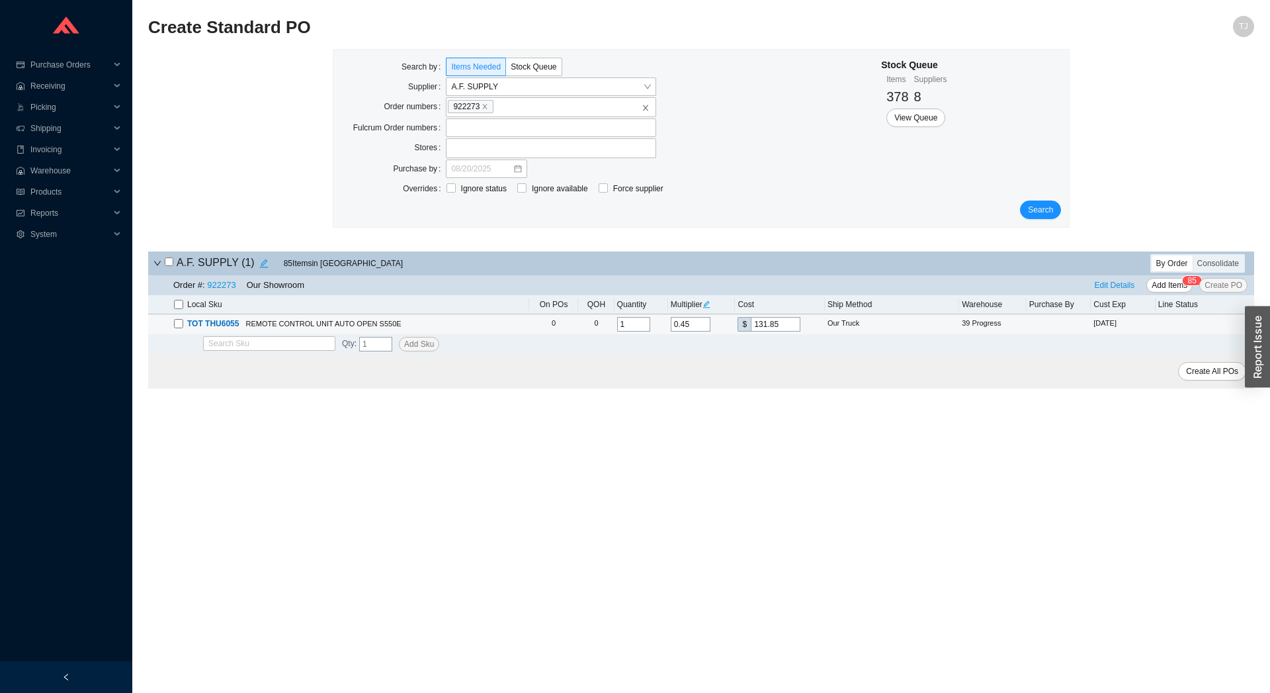
click at [182, 324] on input "checkbox" at bounding box center [178, 323] width 9 height 9
checkbox input "true"
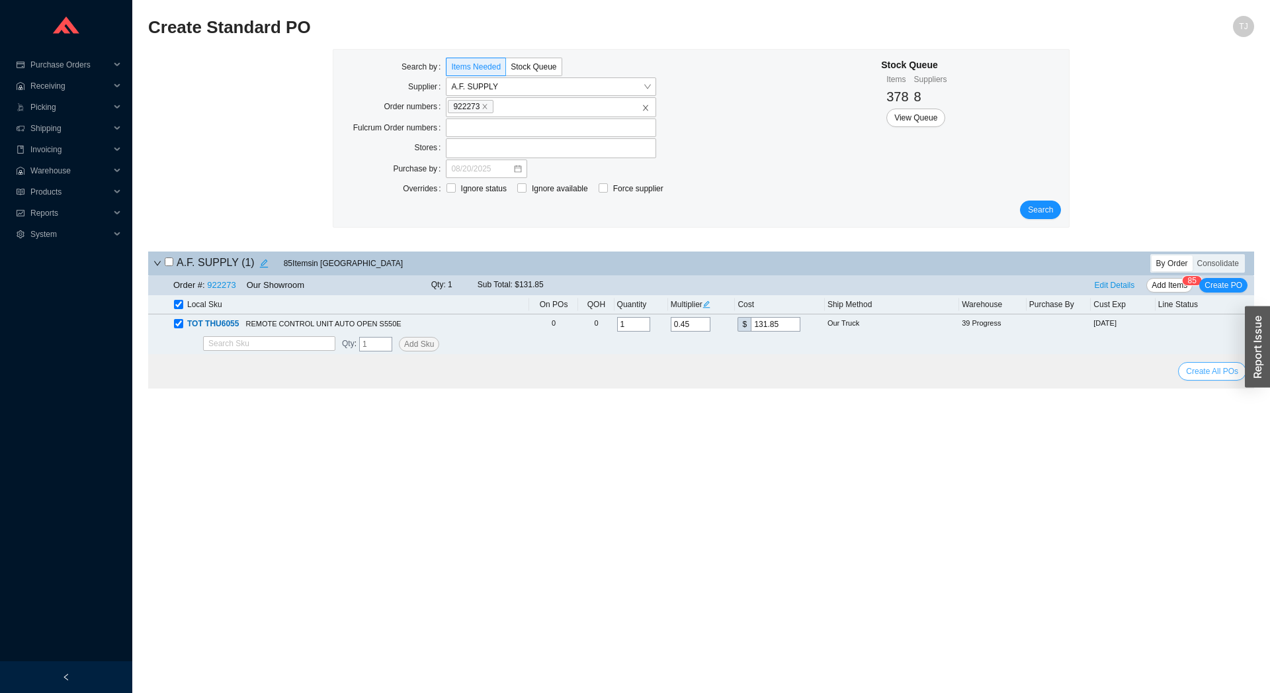
click at [1211, 369] on span "Create All POs" at bounding box center [1212, 371] width 52 height 13
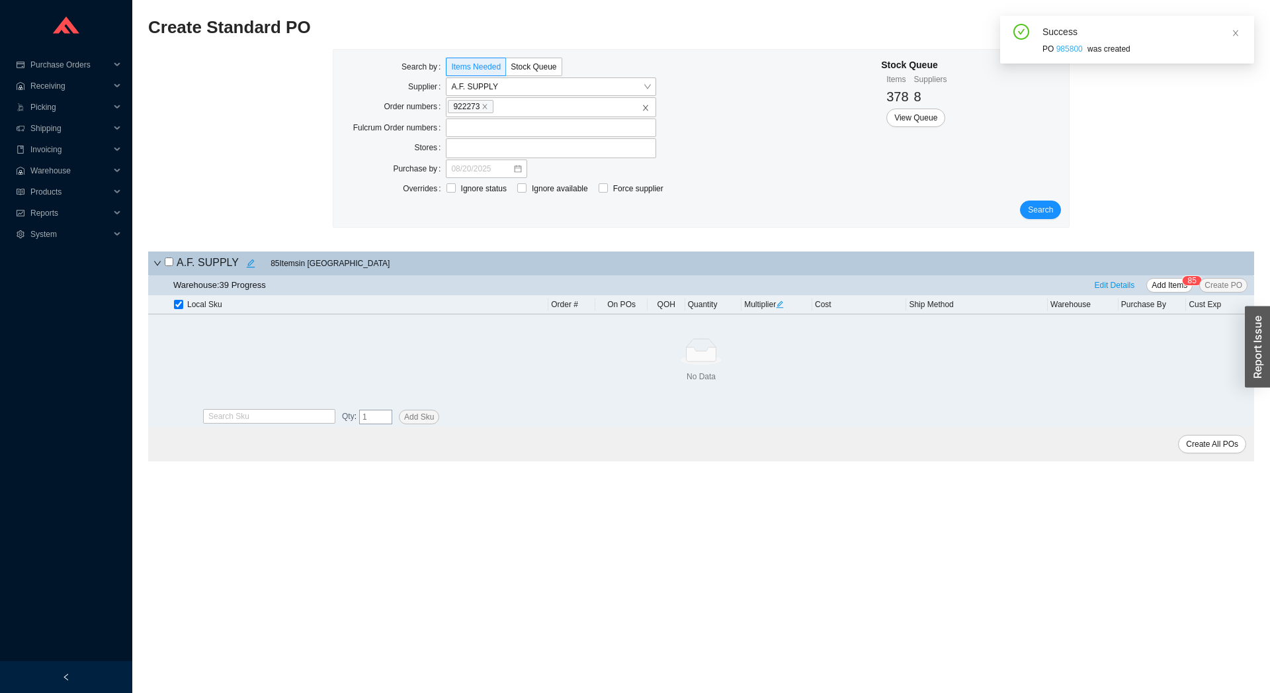
click at [1065, 52] on link "985800" at bounding box center [1070, 48] width 26 height 9
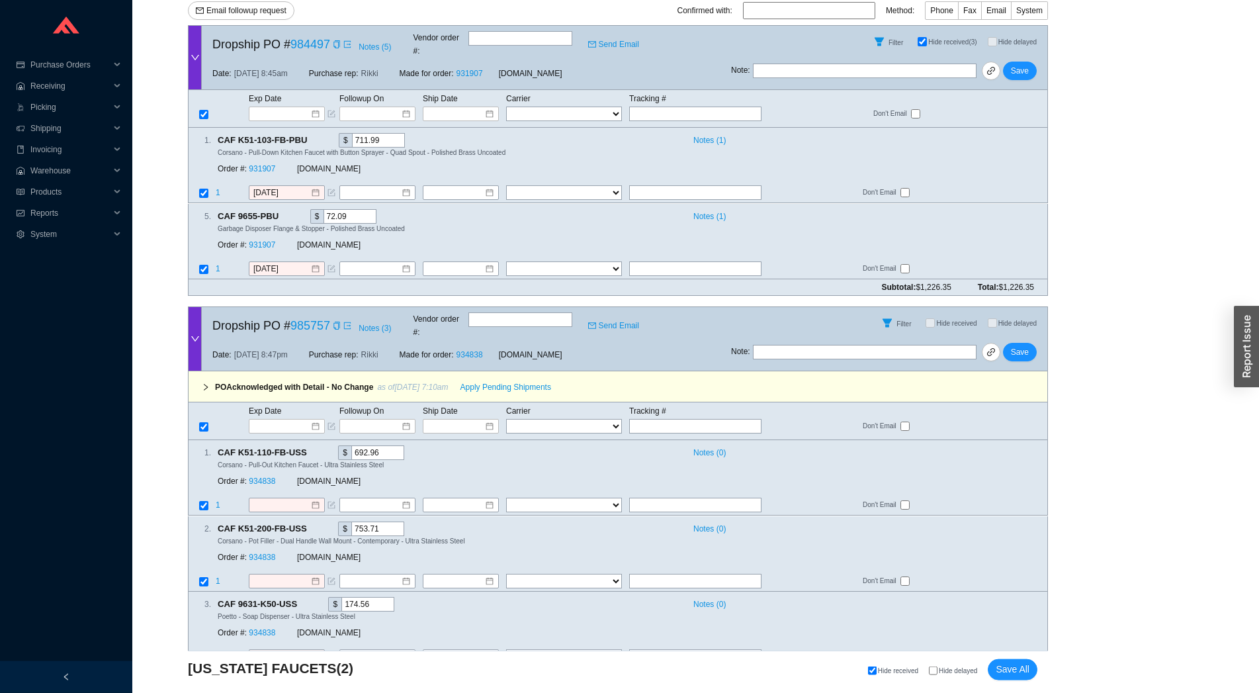
scroll to position [372, 0]
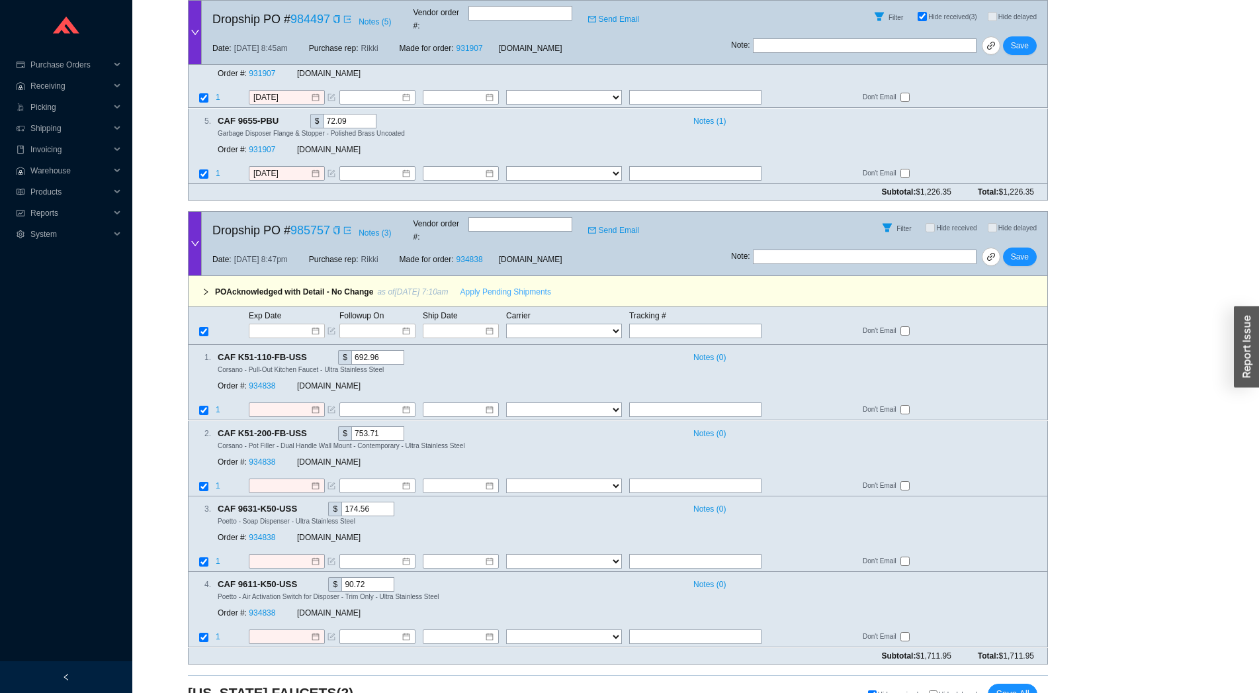
click at [500, 285] on span "Apply Pending Shipments" at bounding box center [506, 291] width 91 height 13
click at [267, 382] on link "934838" at bounding box center [262, 386] width 26 height 9
click at [1012, 247] on button "Save" at bounding box center [1020, 256] width 34 height 19
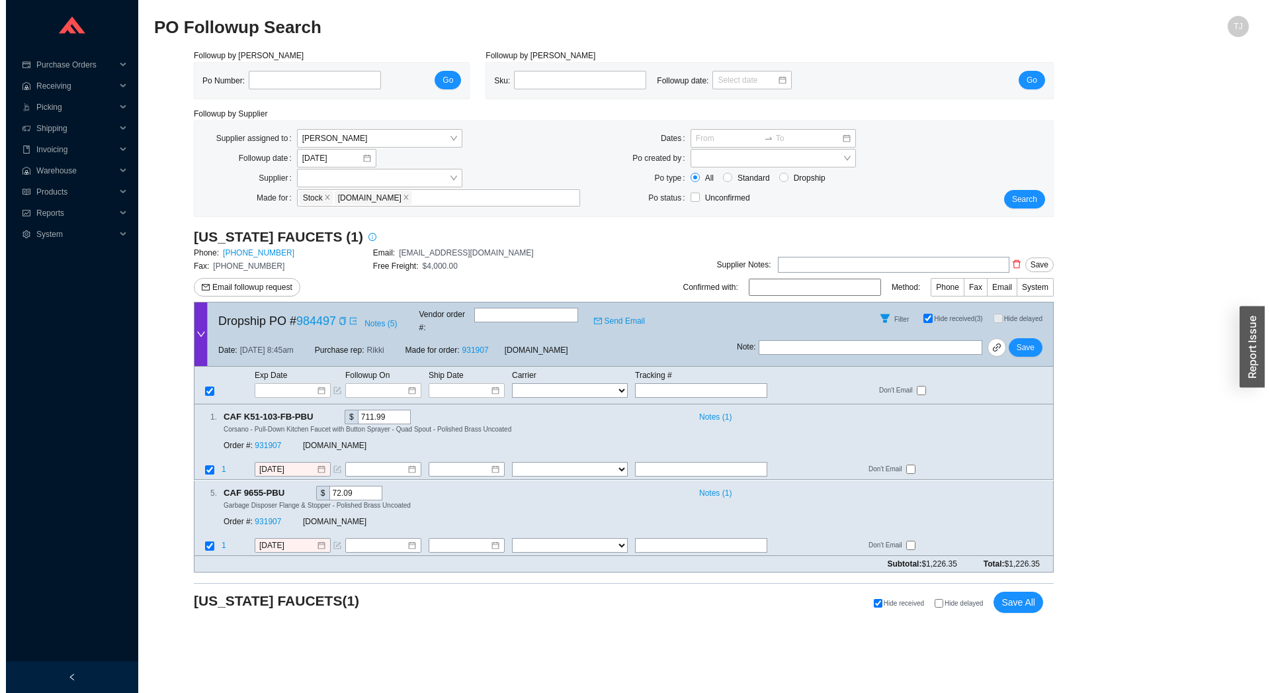
scroll to position [0, 0]
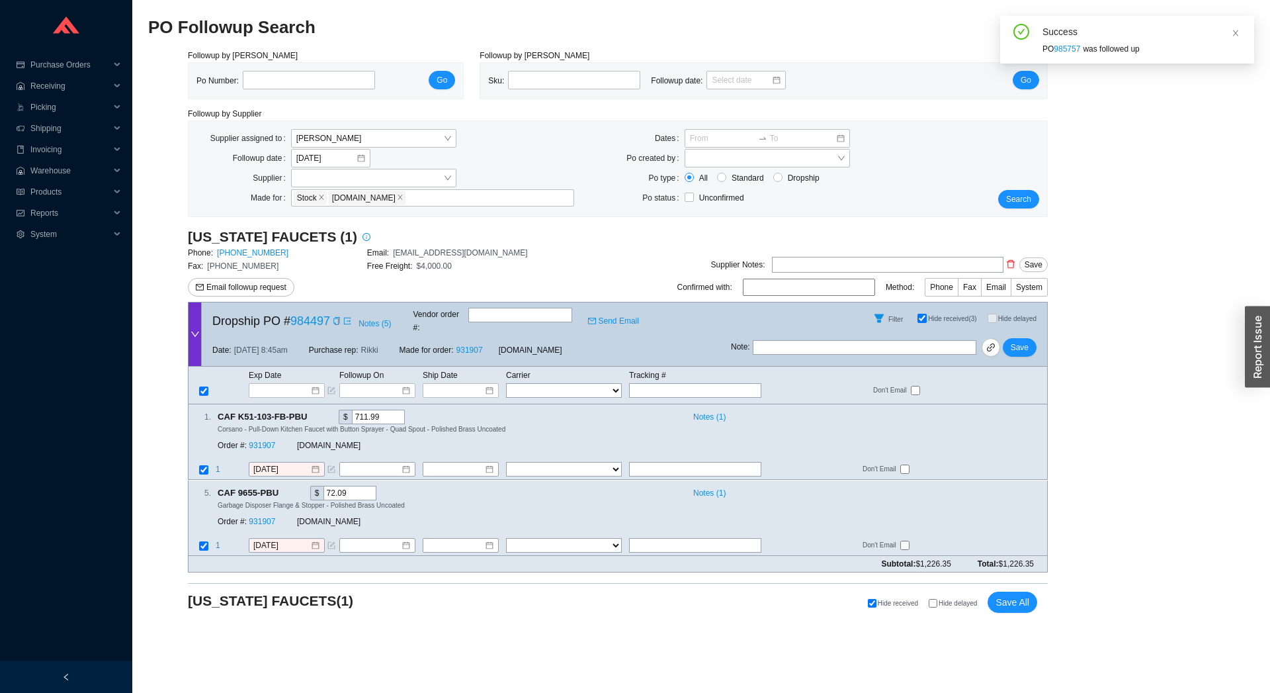
click at [253, 300] on div "[US_STATE] FAUCETS (1) Phone: [PHONE_NUMBER] Email: [EMAIL_ADDRESS][DOMAIN_NAME…" at bounding box center [367, 265] width 359 height 74
click at [255, 283] on span "Email followup request" at bounding box center [246, 287] width 80 height 13
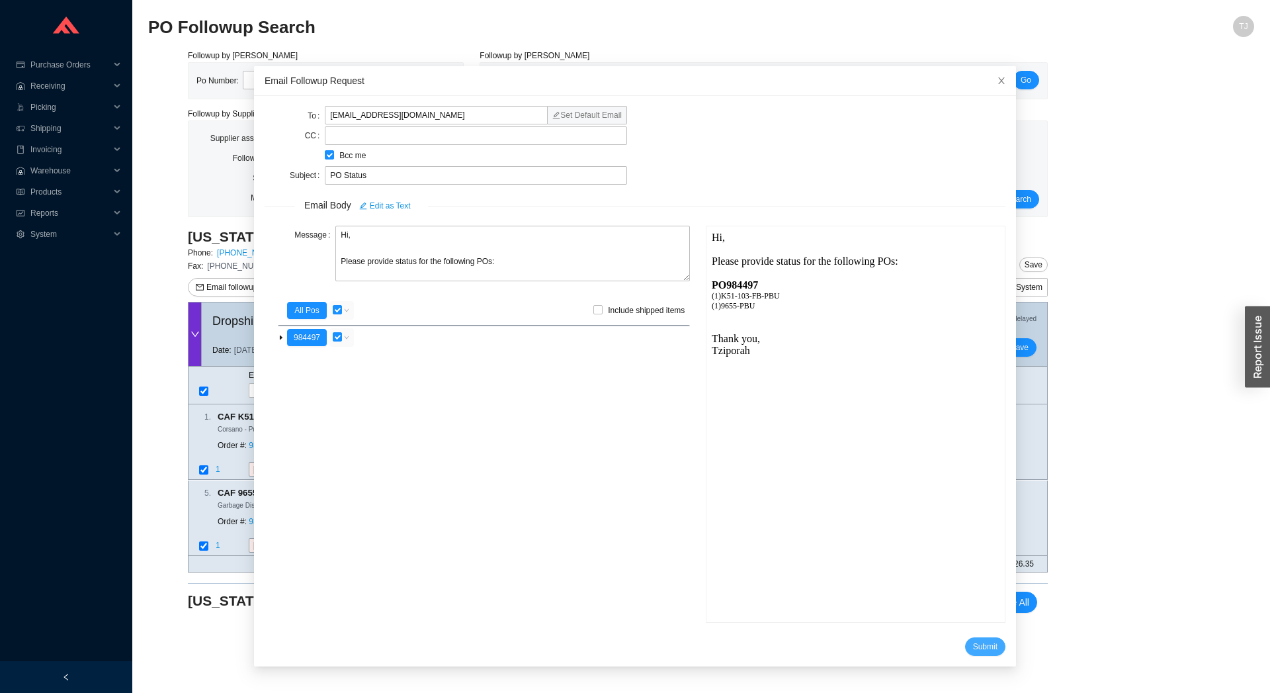
click at [973, 642] on span "Submit" at bounding box center [985, 646] width 24 height 13
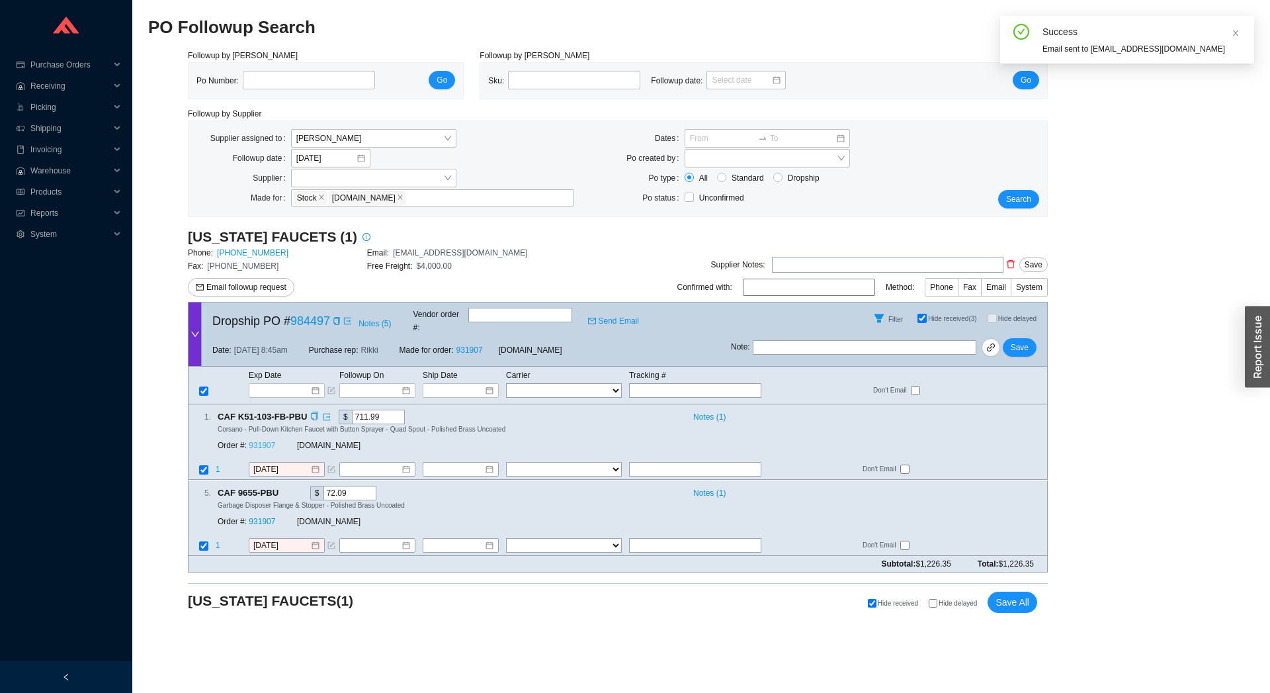
click at [261, 441] on link "931907" at bounding box center [262, 445] width 26 height 9
click at [277, 389] on div "Exp Date Followup On Ship Date Carrier Tracking # FedEx UPS ---------------- 2 …" at bounding box center [618, 386] width 860 height 38
click at [291, 384] on input at bounding box center [282, 390] width 56 height 13
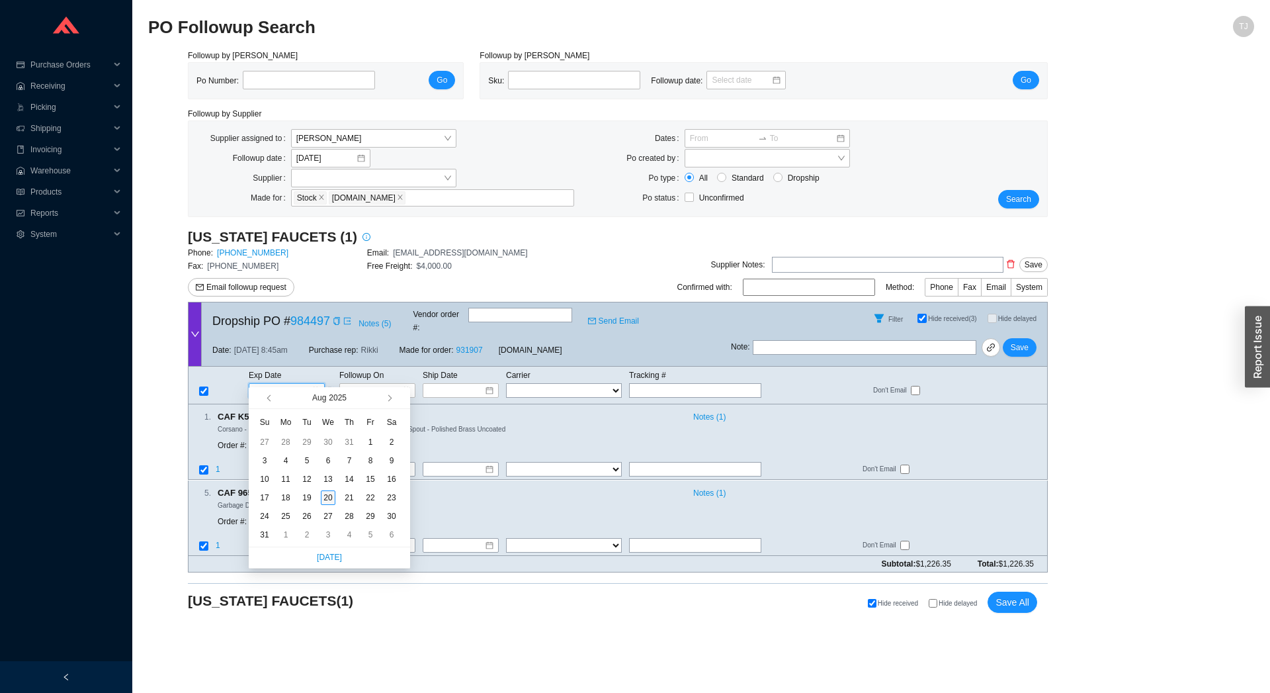
type input "[DATE]"
click at [328, 497] on div "20" at bounding box center [328, 497] width 15 height 15
type input "[DATE]"
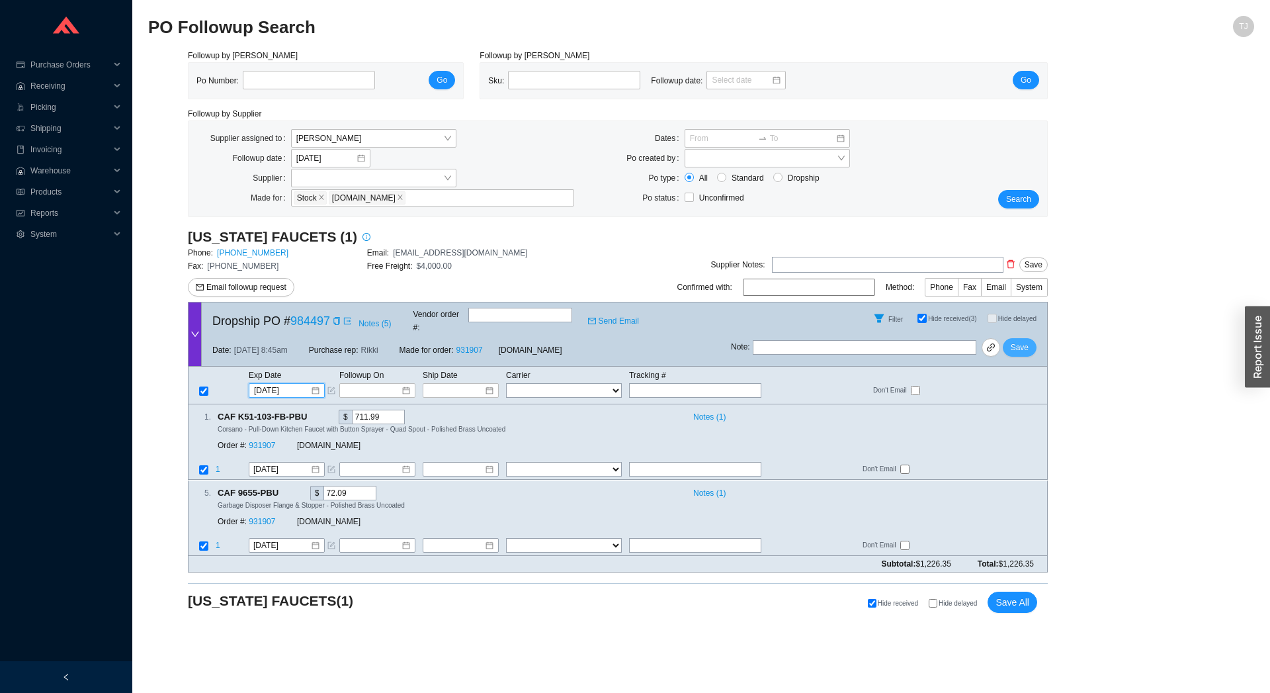
click at [1026, 342] on span "Save" at bounding box center [1020, 347] width 18 height 13
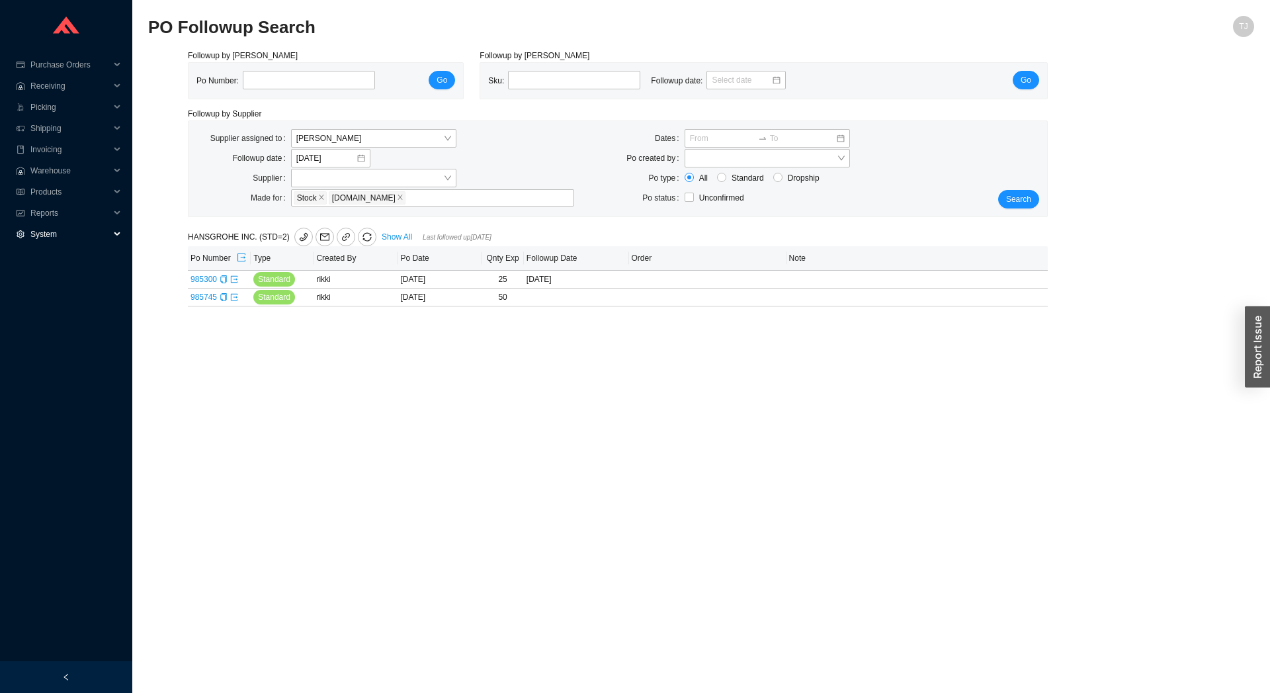
click at [27, 230] on div "System" at bounding box center [66, 234] width 132 height 21
click at [48, 277] on link "Suppliers" at bounding box center [48, 276] width 33 height 9
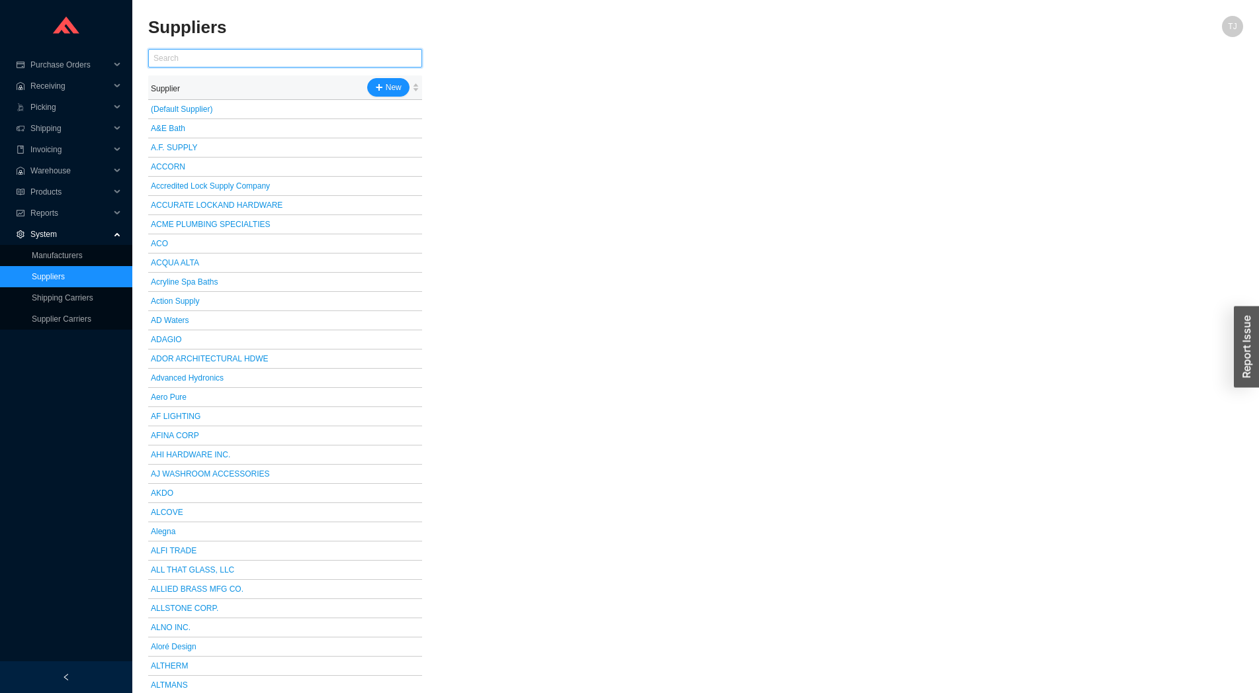
click at [261, 62] on input "text" at bounding box center [285, 58] width 274 height 19
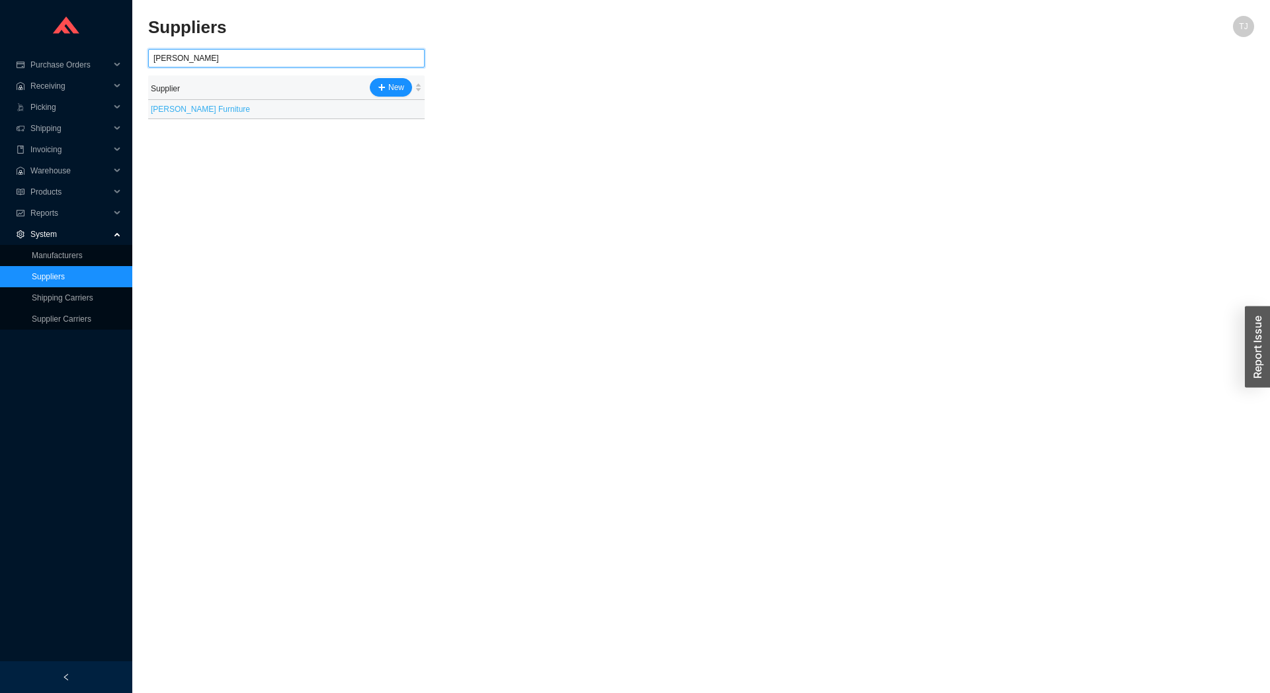
type input "[PERSON_NAME]"
click at [193, 111] on link "[PERSON_NAME] Furniture" at bounding box center [200, 109] width 99 height 9
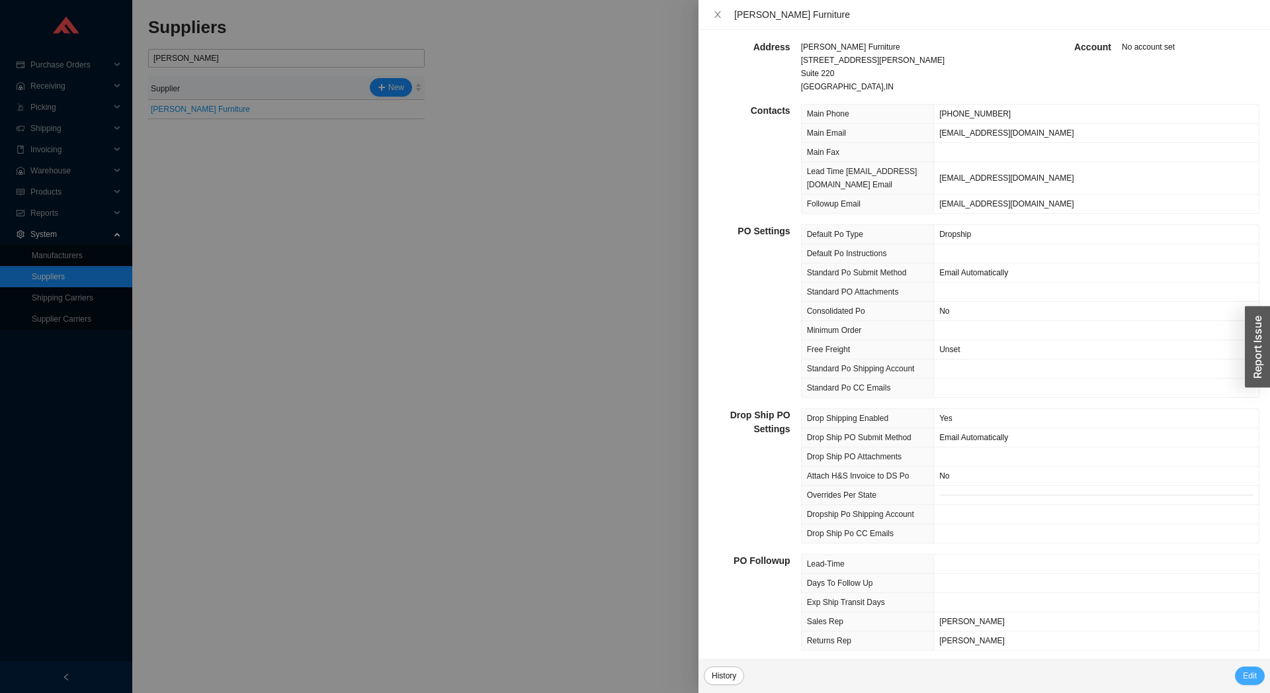
click at [1248, 673] on span "Edit" at bounding box center [1250, 675] width 14 height 13
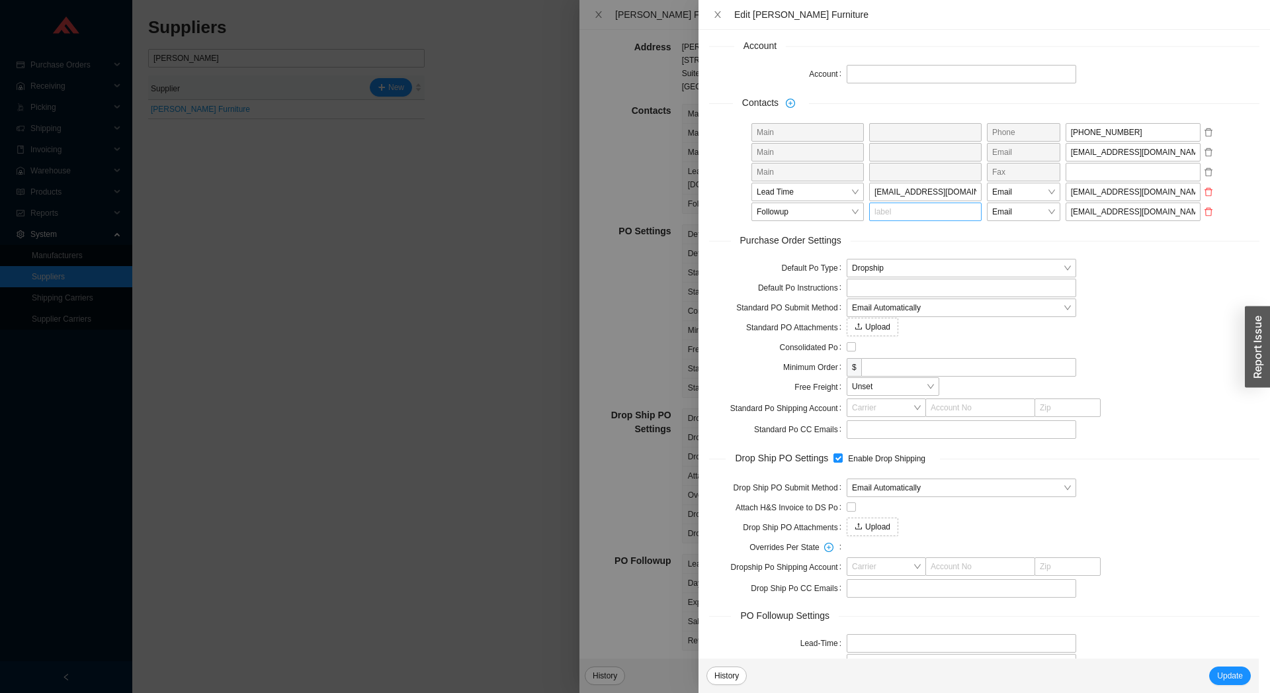
scroll to position [275, 0]
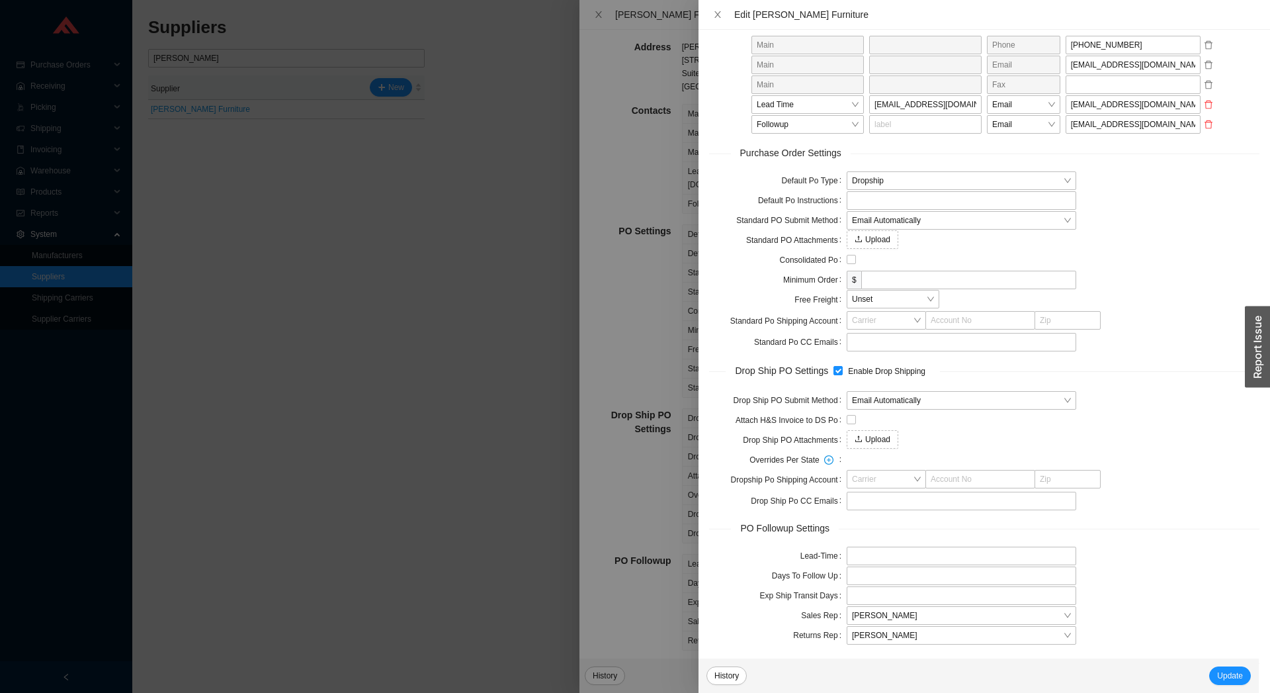
click at [1259, 364] on div "button" at bounding box center [1257, 346] width 25 height 81
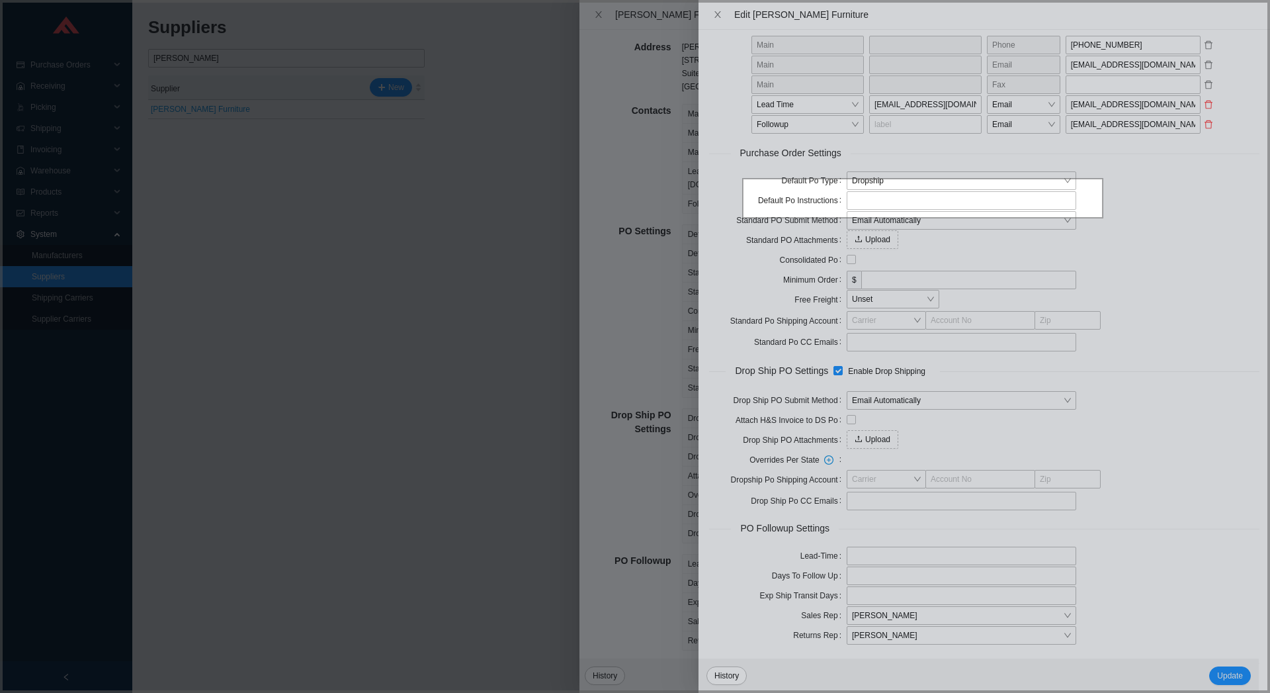
drag, startPoint x: 743, startPoint y: 179, endPoint x: 1103, endPoint y: 218, distance: 362.1
click at [1103, 218] on icon at bounding box center [635, 346] width 1270 height 693
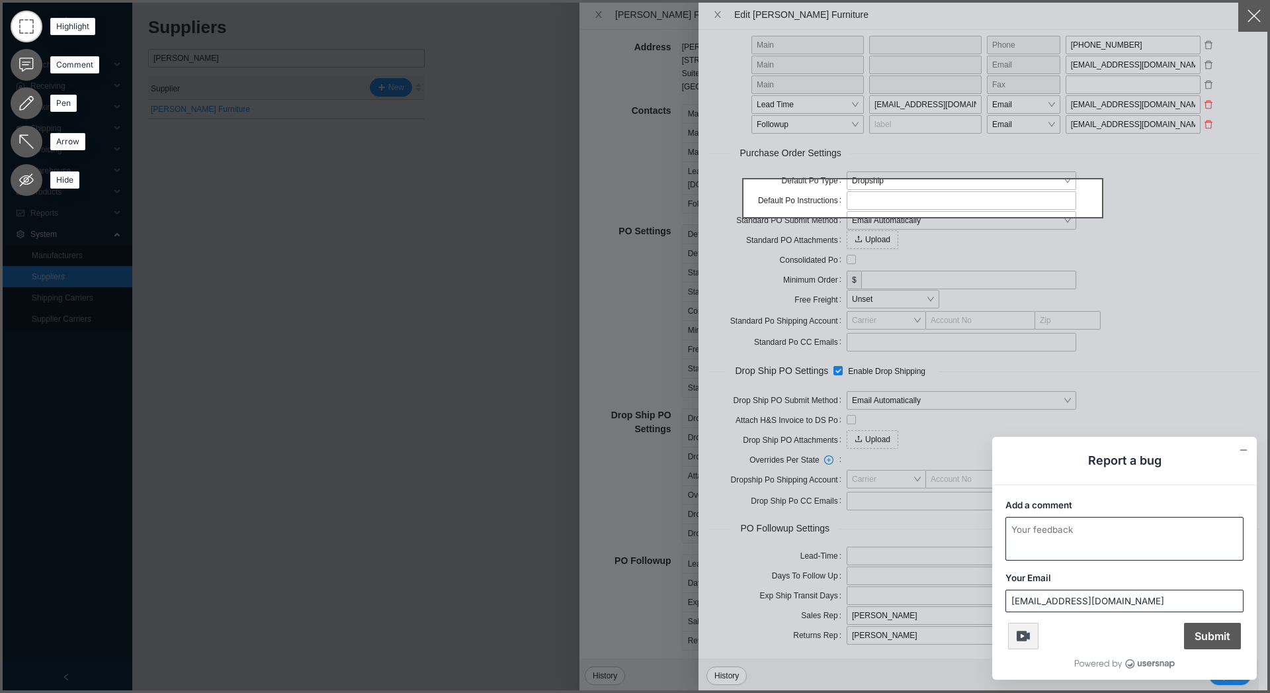
click at [1088, 525] on textarea "Add a comment" at bounding box center [1124, 538] width 237 height 42
type textarea "c"
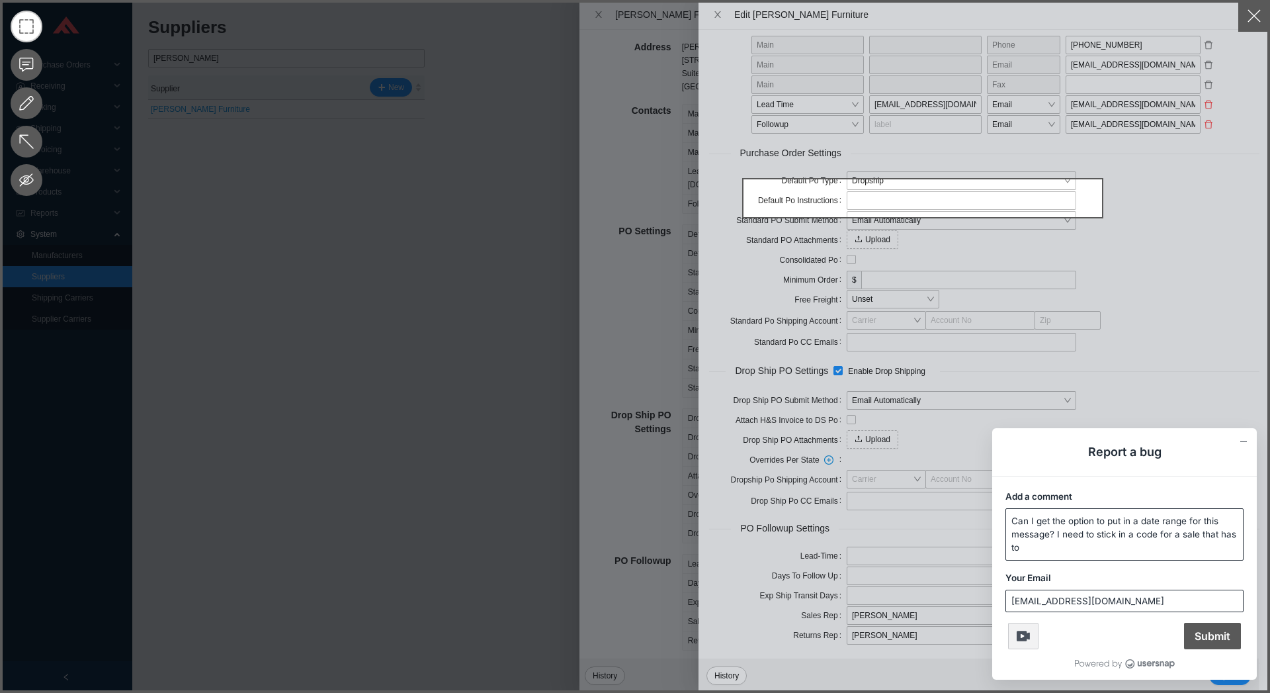
scroll to position [0, 0]
type textarea "Can I get the option to put in a date range for this message? I need to stick i…"
click at [1214, 636] on span "Submit" at bounding box center [1212, 636] width 57 height 26
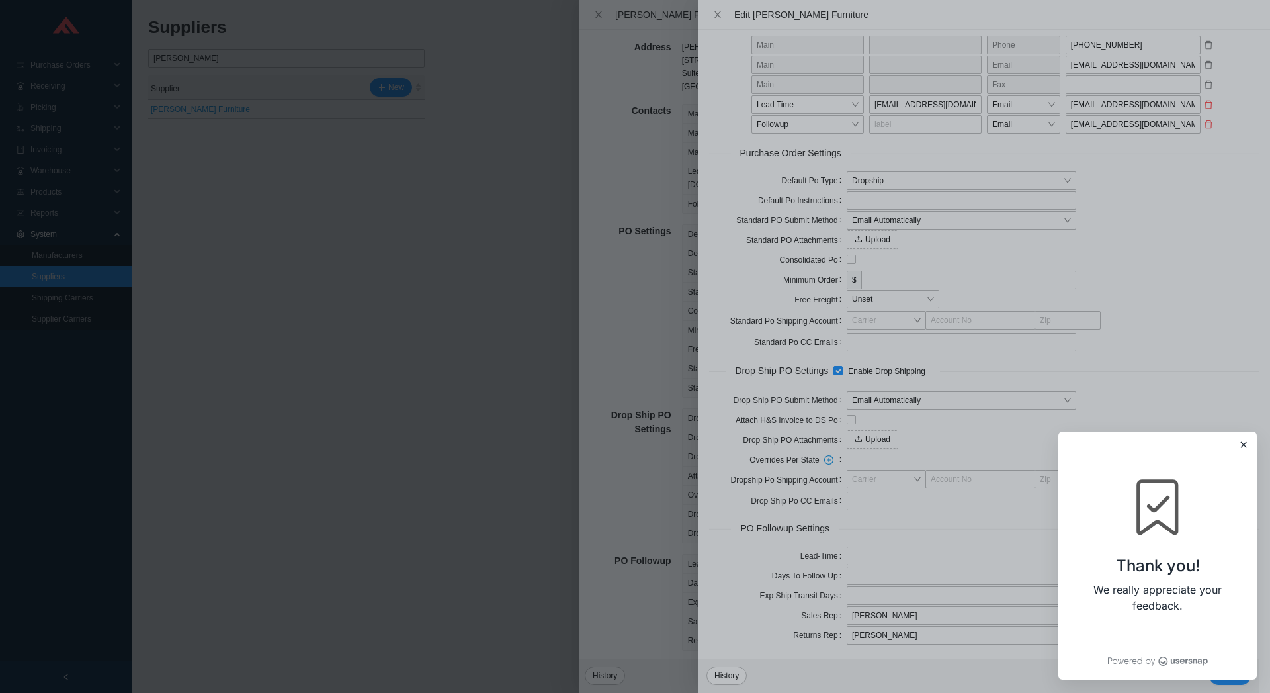
click at [576, 407] on div at bounding box center [635, 346] width 1270 height 693
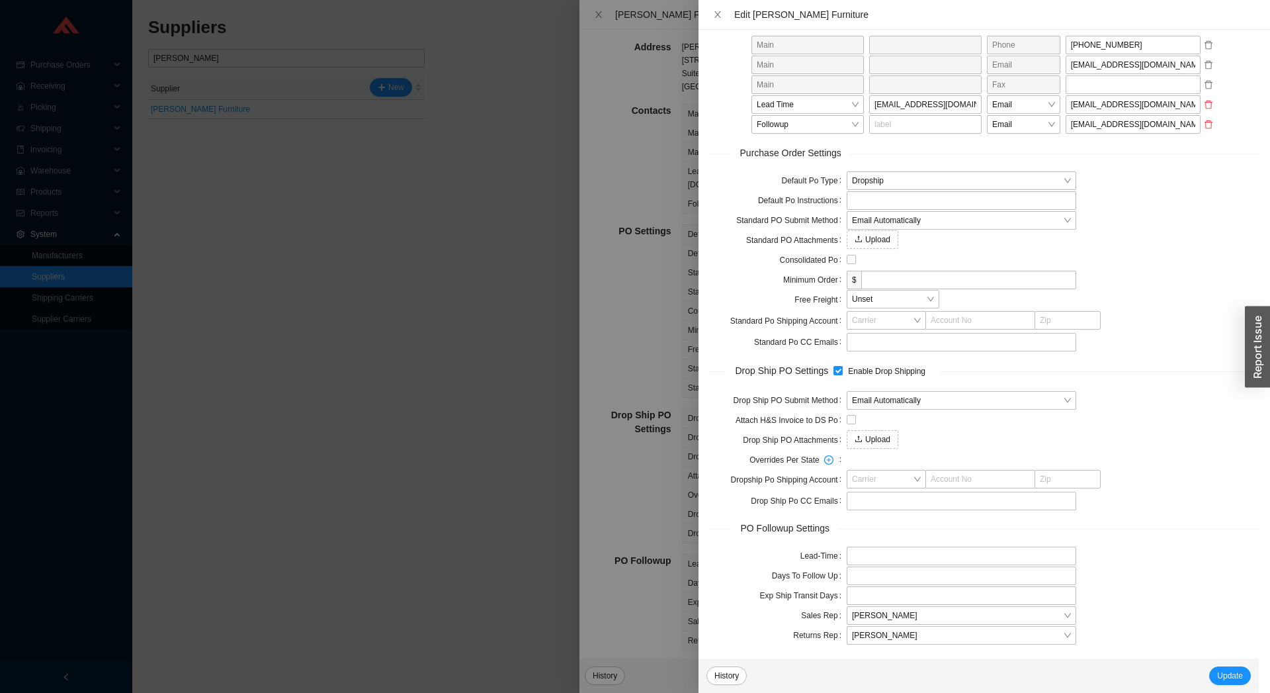
click at [492, 409] on div at bounding box center [635, 346] width 1270 height 693
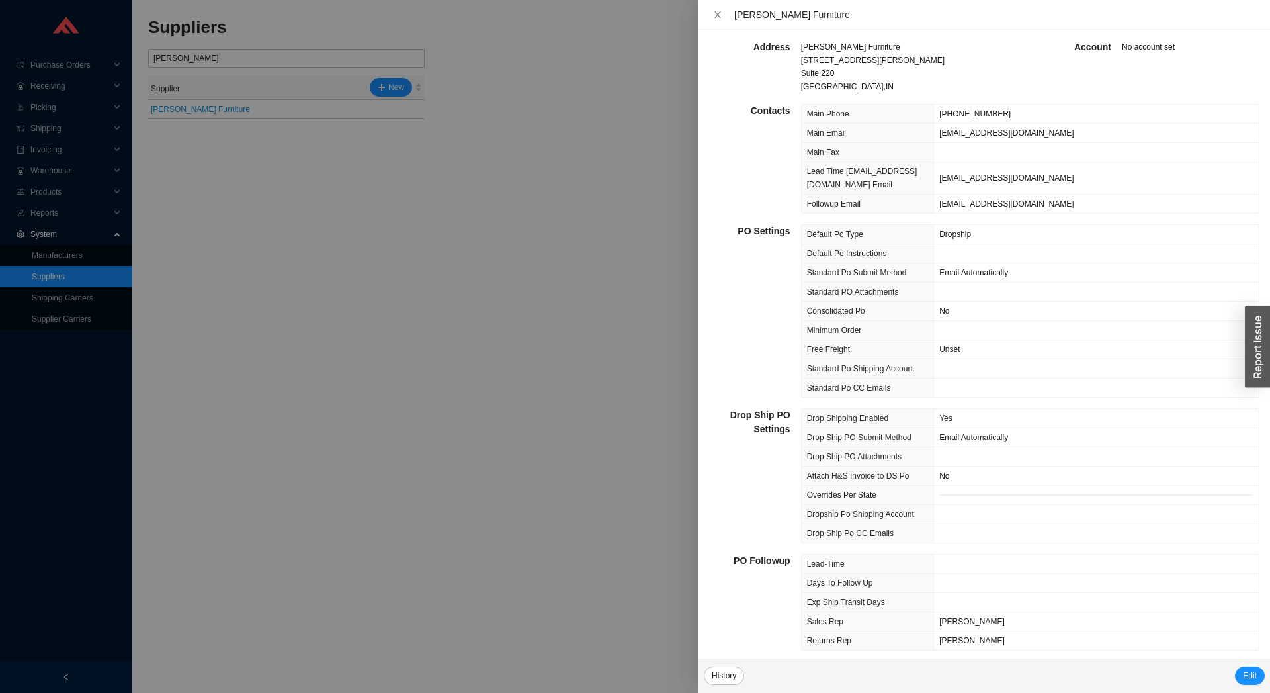
click at [492, 409] on div at bounding box center [635, 346] width 1270 height 693
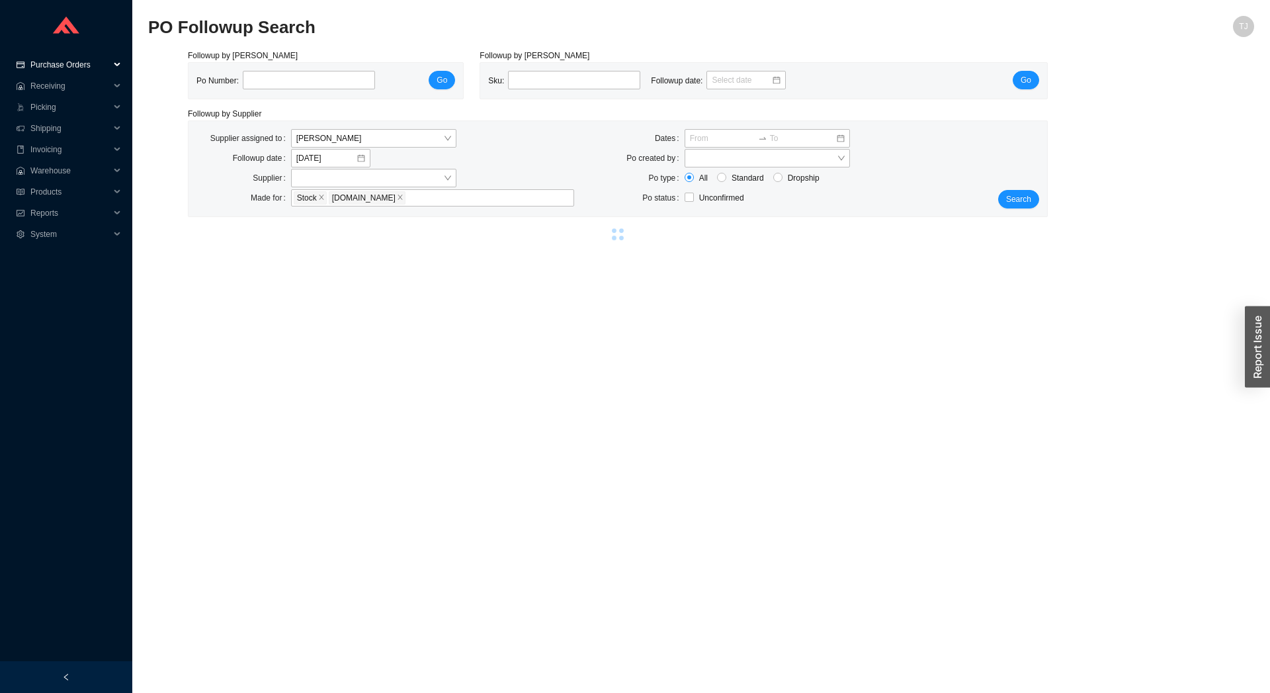
click at [66, 63] on span "Purchase Orders" at bounding box center [69, 64] width 79 height 21
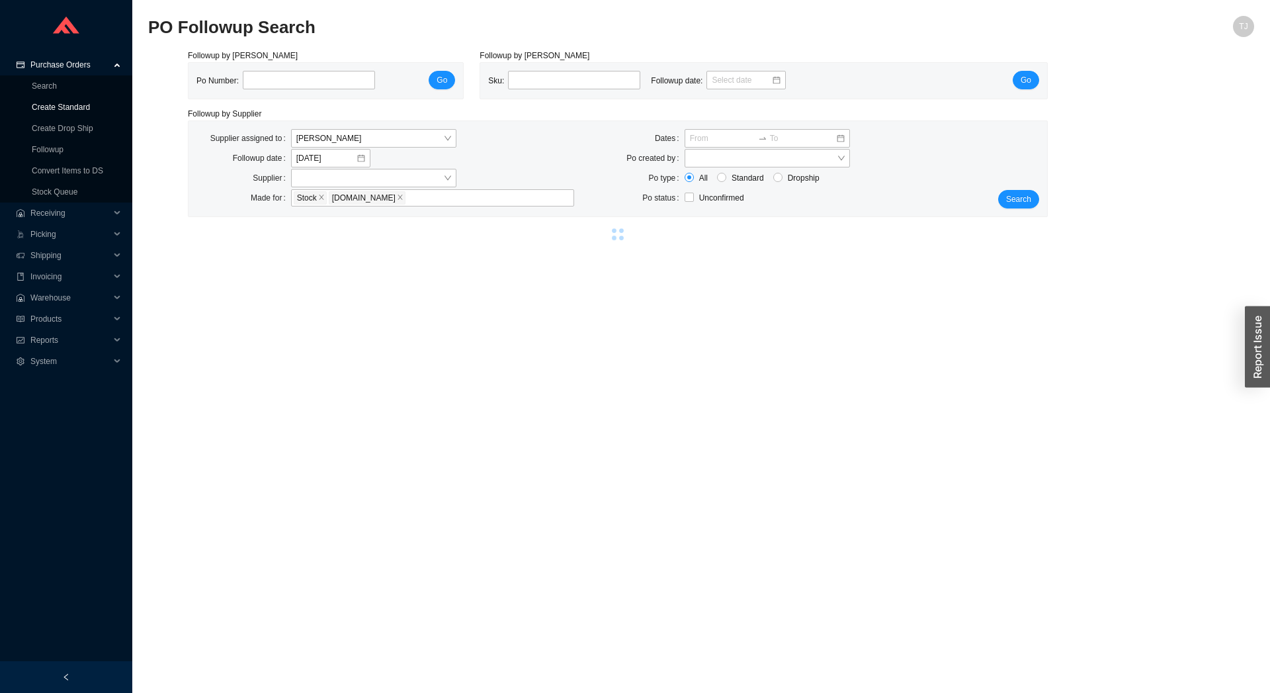
click at [58, 103] on link "Create Standard" at bounding box center [61, 107] width 58 height 9
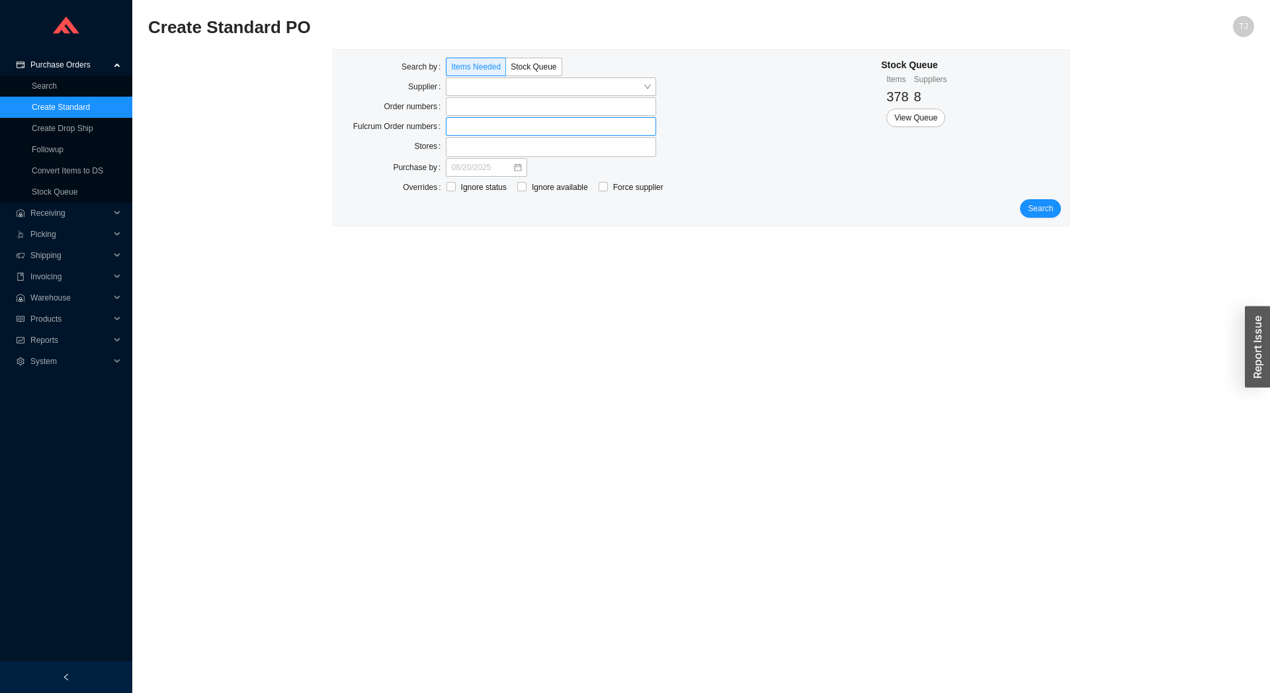
click at [479, 122] on label at bounding box center [551, 126] width 210 height 19
click at [457, 122] on input at bounding box center [452, 126] width 9 height 15
click at [480, 109] on label at bounding box center [551, 106] width 210 height 19
click at [457, 109] on input at bounding box center [452, 106] width 9 height 15
click at [460, 103] on label at bounding box center [551, 106] width 210 height 19
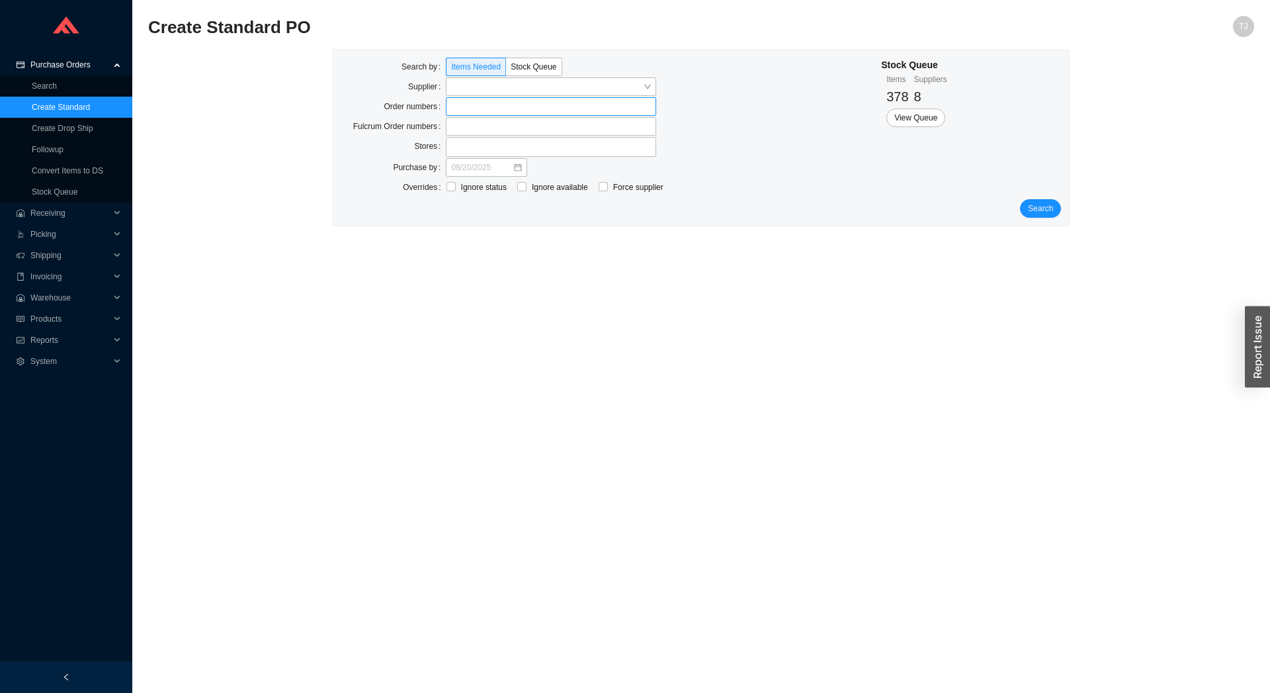
click at [457, 103] on input at bounding box center [452, 106] width 9 height 15
click at [460, 103] on label at bounding box center [551, 106] width 210 height 19
click at [457, 103] on input at bounding box center [452, 106] width 9 height 15
click at [455, 105] on input at bounding box center [452, 106] width 9 height 15
click at [1042, 213] on span "Search" at bounding box center [1040, 209] width 25 height 13
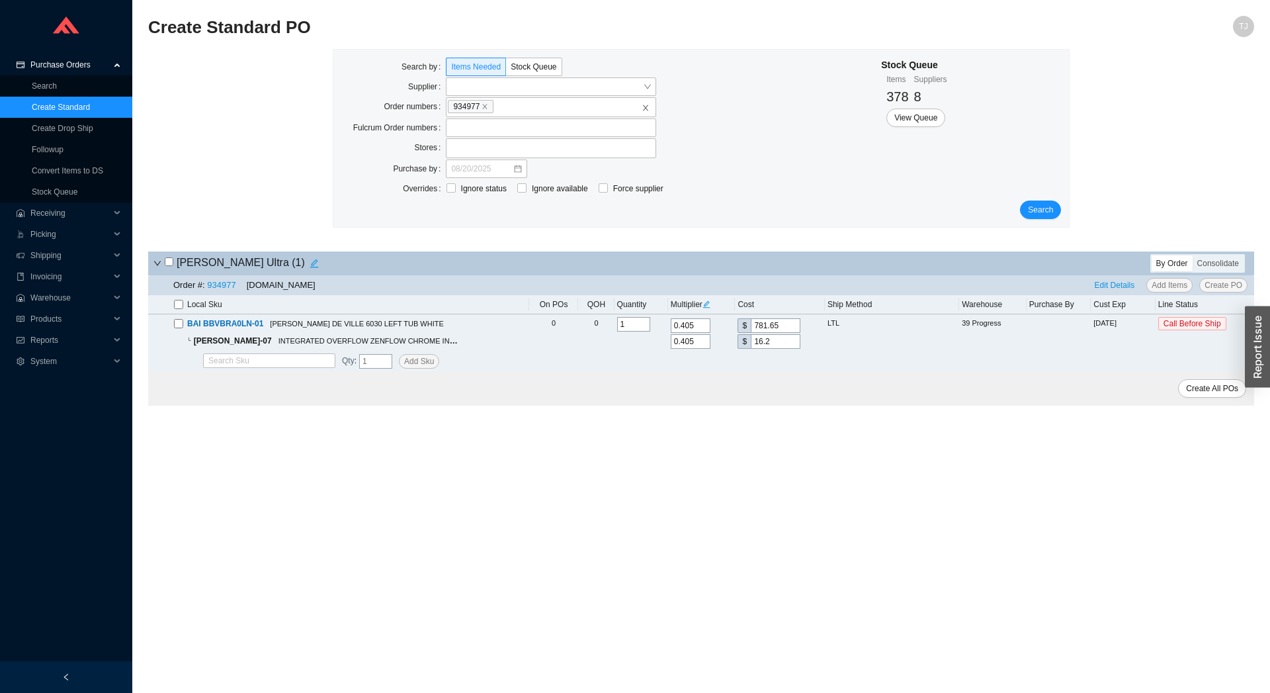
click at [177, 311] on label at bounding box center [178, 304] width 9 height 13
click at [177, 309] on input "checkbox" at bounding box center [178, 304] width 9 height 9
checkbox input "true"
click at [1120, 279] on button "Edit Details" at bounding box center [1115, 285] width 51 height 15
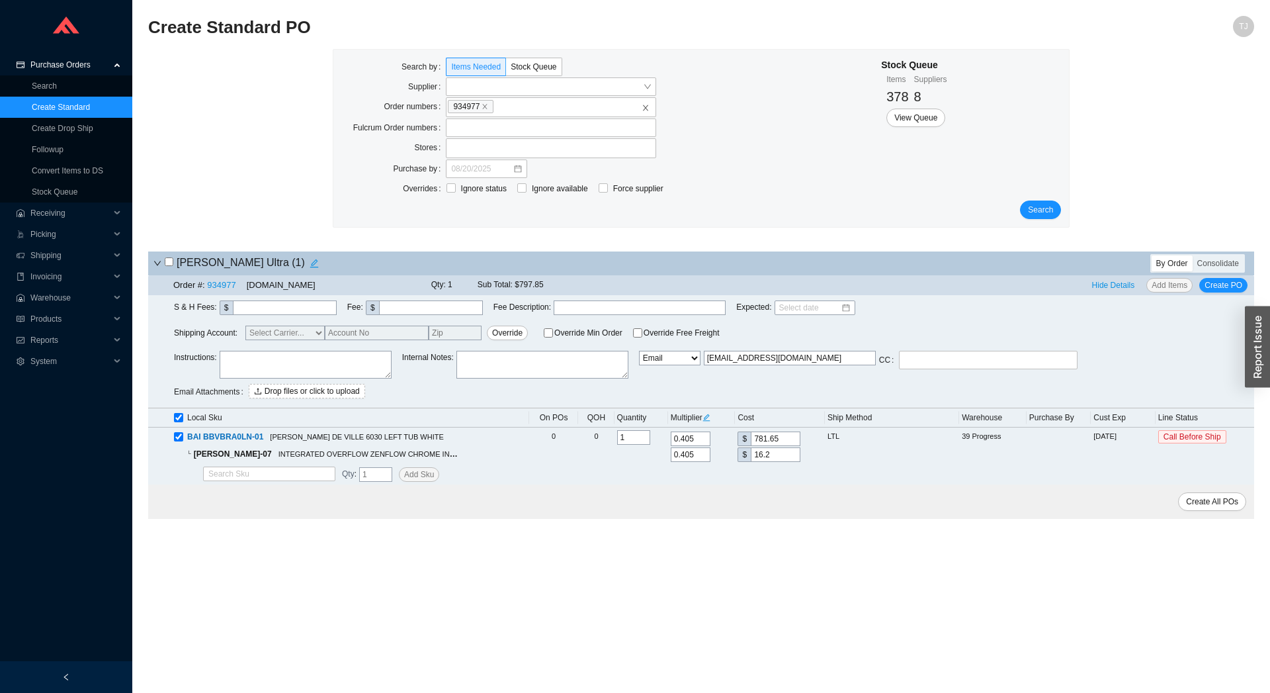
click at [314, 355] on textarea at bounding box center [306, 365] width 172 height 28
paste textarea "Spiff ID SGEL004"
type textarea "Spiff ID SGEL004"
click at [1229, 288] on span "Create PO" at bounding box center [1224, 285] width 38 height 13
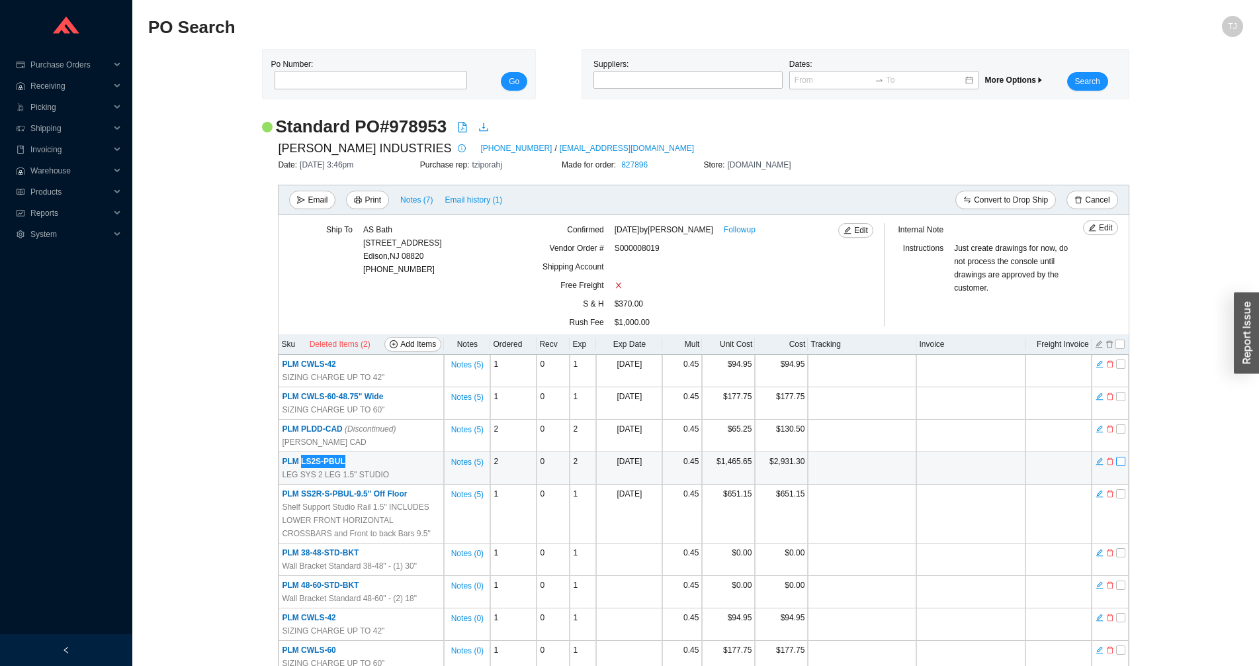
click at [1124, 459] on input "checkbox" at bounding box center [1120, 461] width 9 height 9
checkbox input "true"
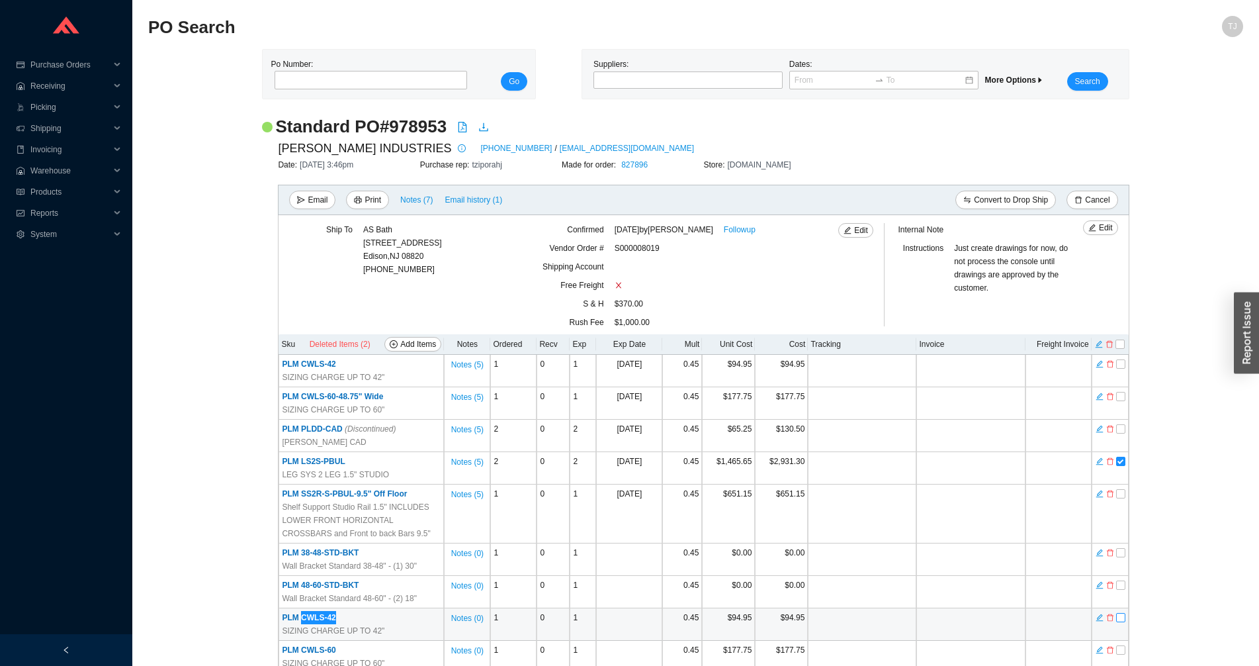
click at [1122, 619] on input "checkbox" at bounding box center [1120, 617] width 9 height 9
checkbox input "true"
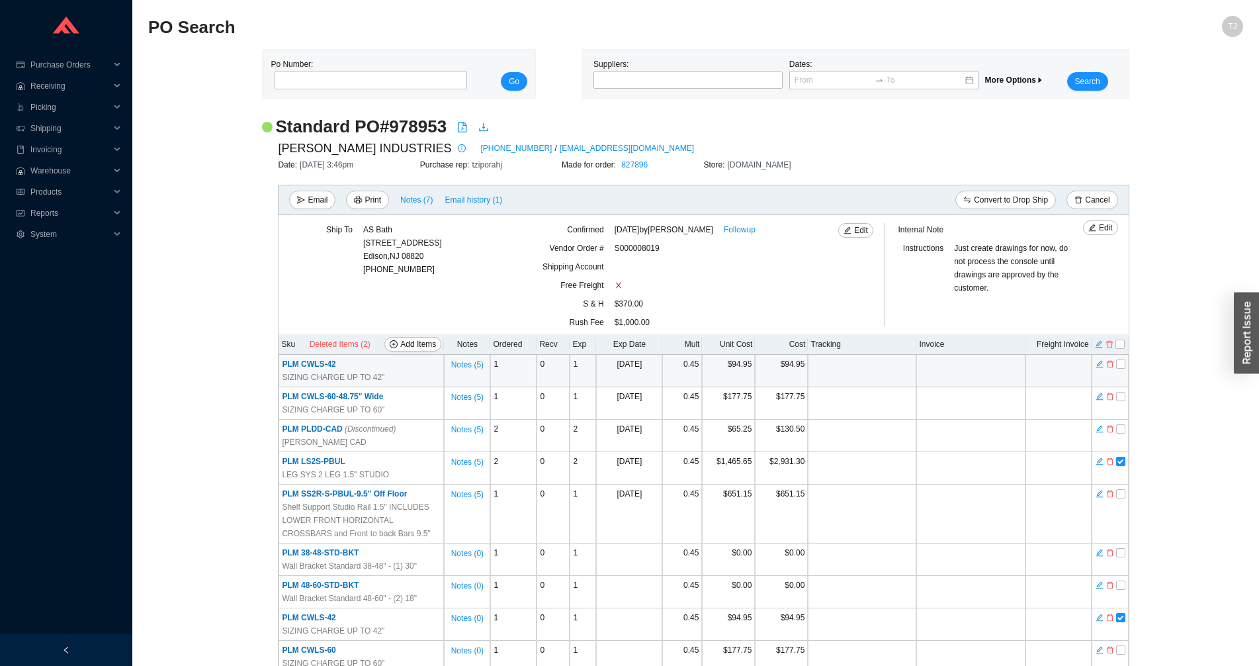
click at [305, 367] on span "PLM CWLS-42" at bounding box center [309, 363] width 54 height 9
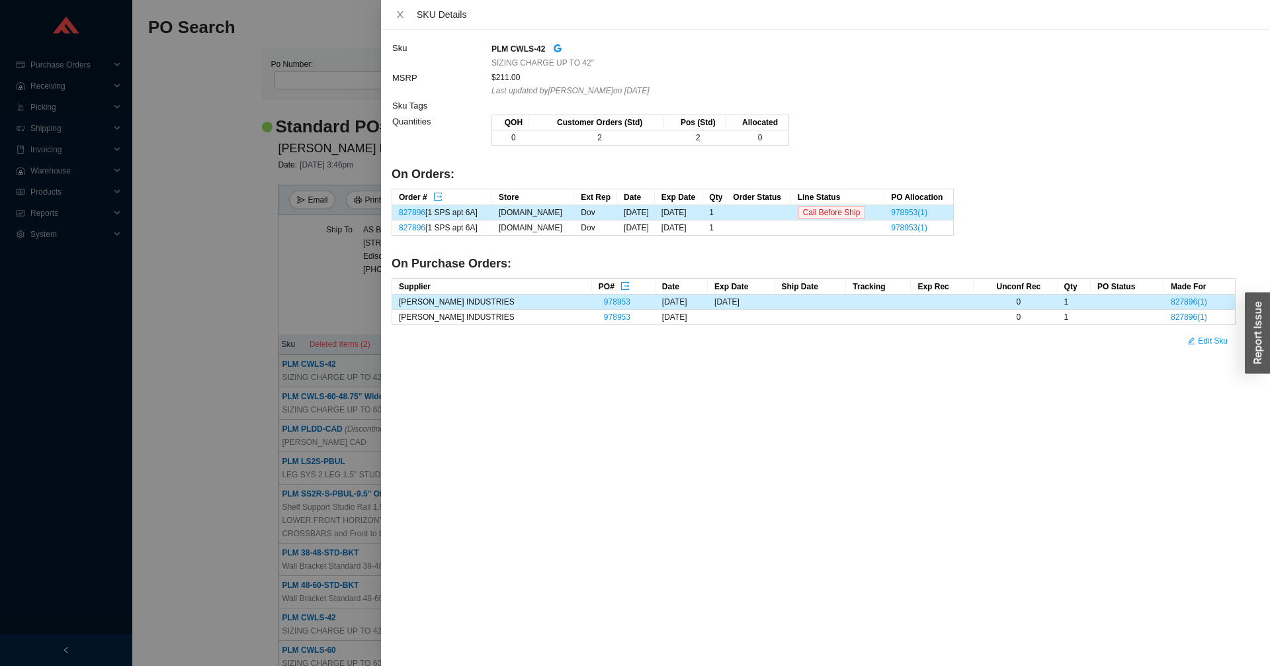
click at [139, 369] on div at bounding box center [635, 333] width 1270 height 666
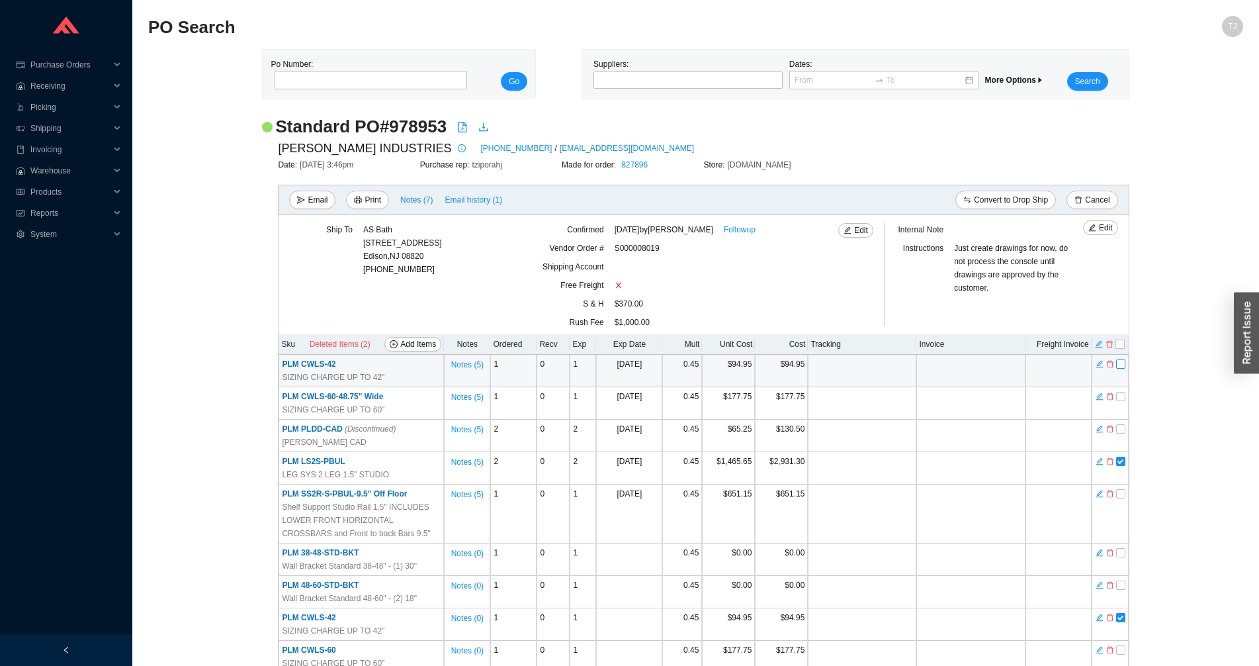
click at [1122, 367] on input "checkbox" at bounding box center [1120, 363] width 9 height 9
checkbox input "true"
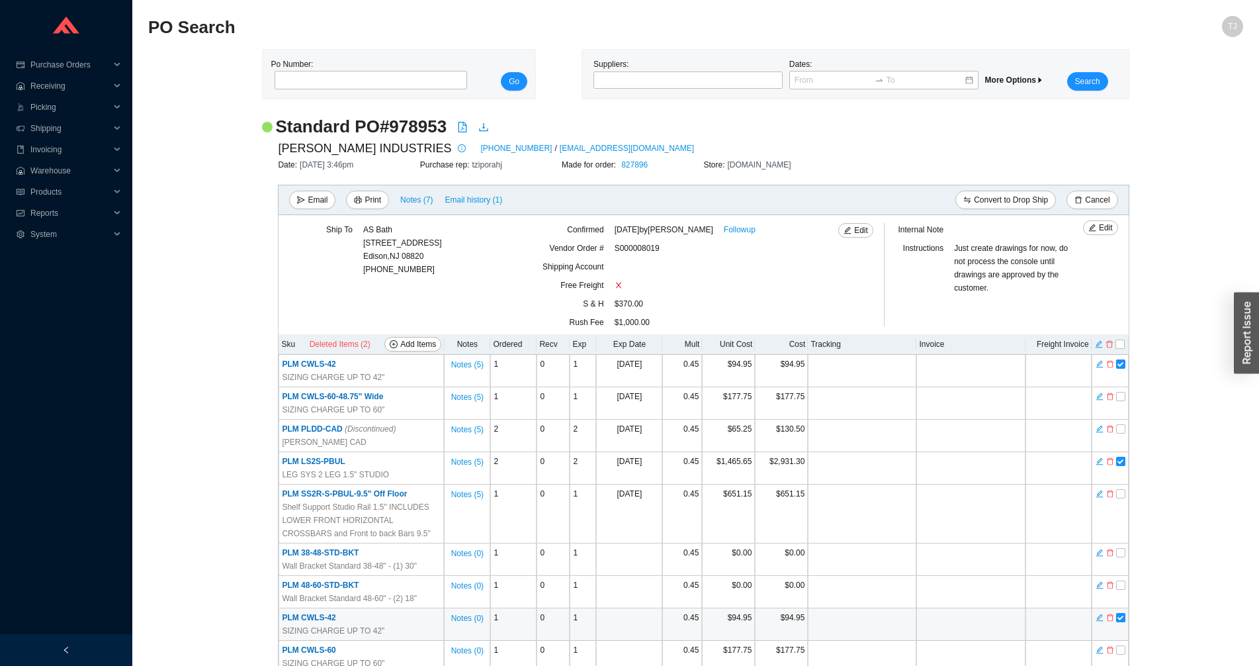
click at [1121, 621] on input "checkbox" at bounding box center [1120, 617] width 9 height 9
checkbox input "false"
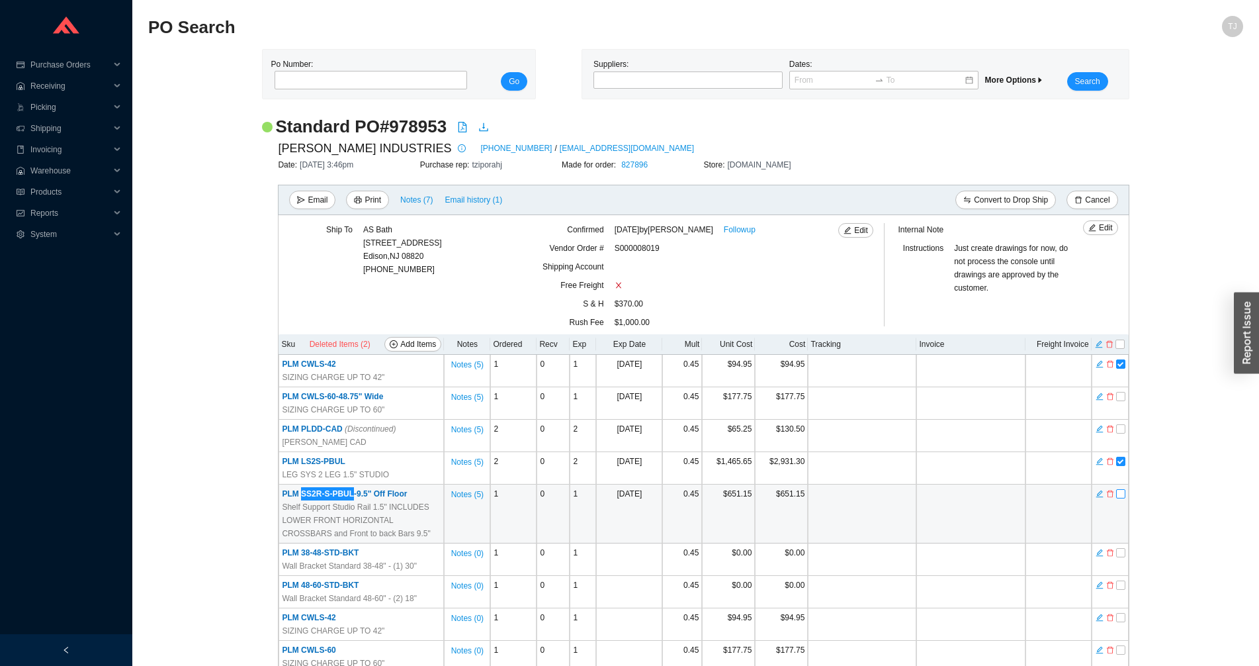
click at [1118, 495] on input "checkbox" at bounding box center [1120, 493] width 9 height 9
checkbox input "true"
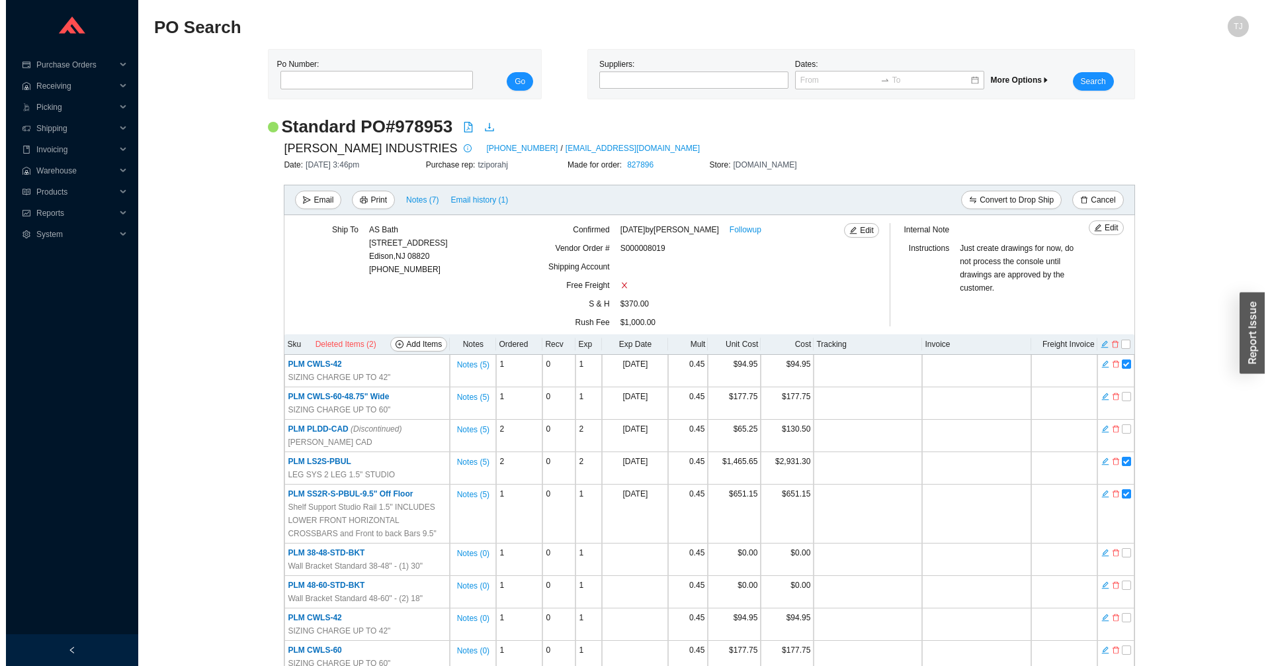
scroll to position [235, 0]
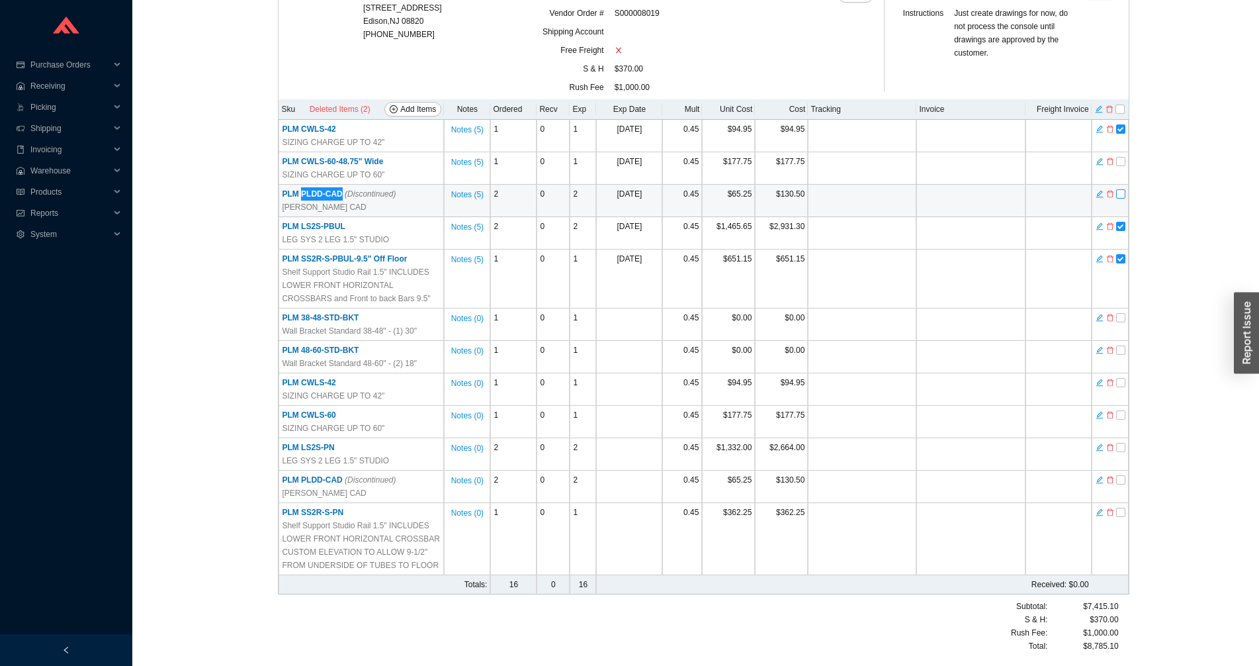
click at [1124, 193] on input "checkbox" at bounding box center [1120, 193] width 9 height 9
checkbox input "true"
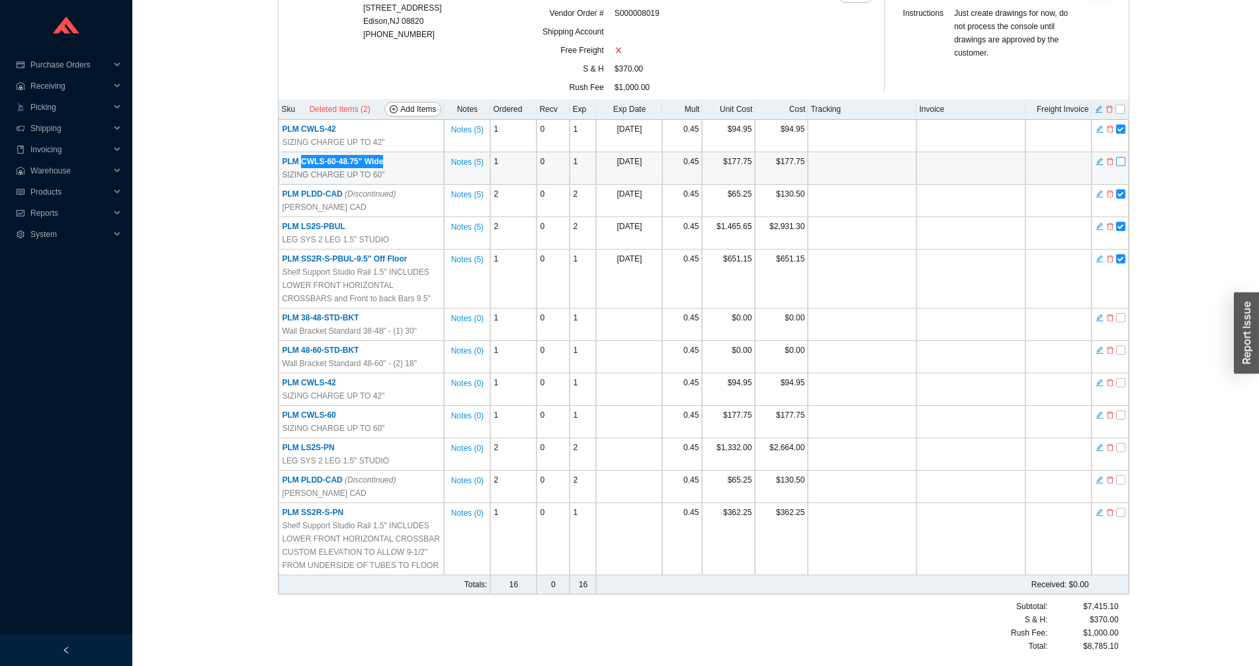
click at [1120, 161] on input "checkbox" at bounding box center [1120, 161] width 9 height 9
checkbox input "true"
click at [1111, 111] on icon "delete" at bounding box center [1110, 109] width 8 height 9
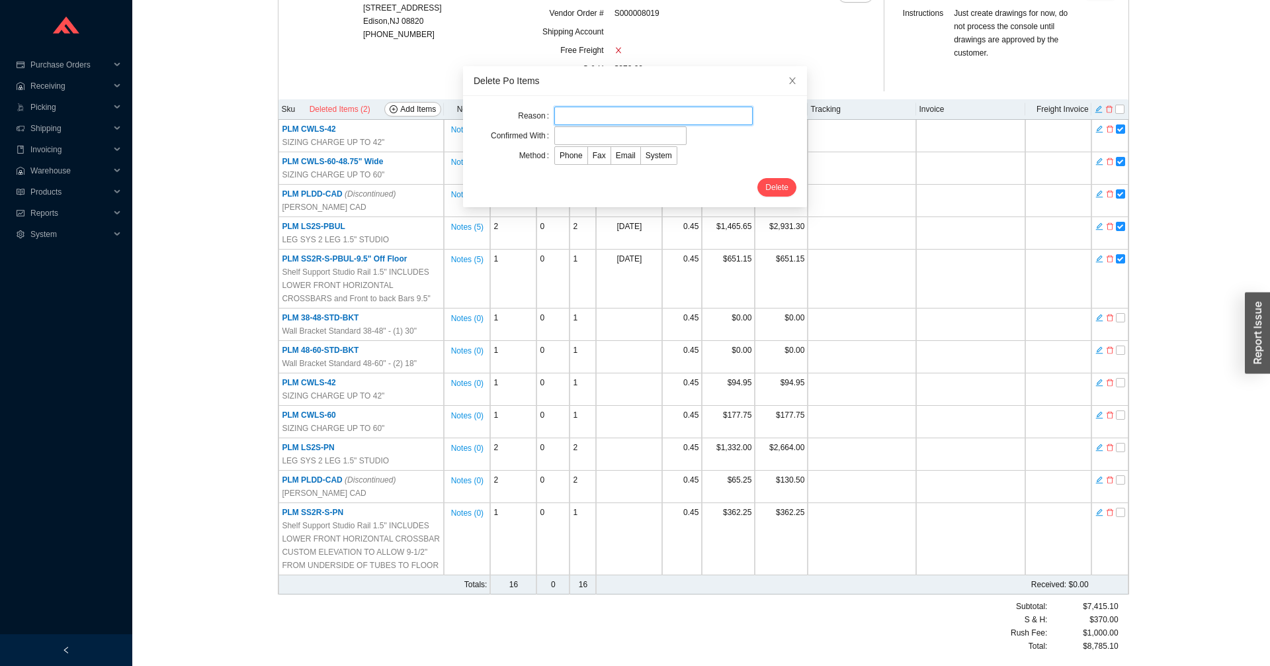
click at [623, 120] on input "text" at bounding box center [653, 116] width 199 height 19
type input "Per Dov"
click at [605, 144] on input "text" at bounding box center [620, 135] width 132 height 19
type input "Dov"
click at [560, 159] on span "Phone" at bounding box center [571, 155] width 23 height 9
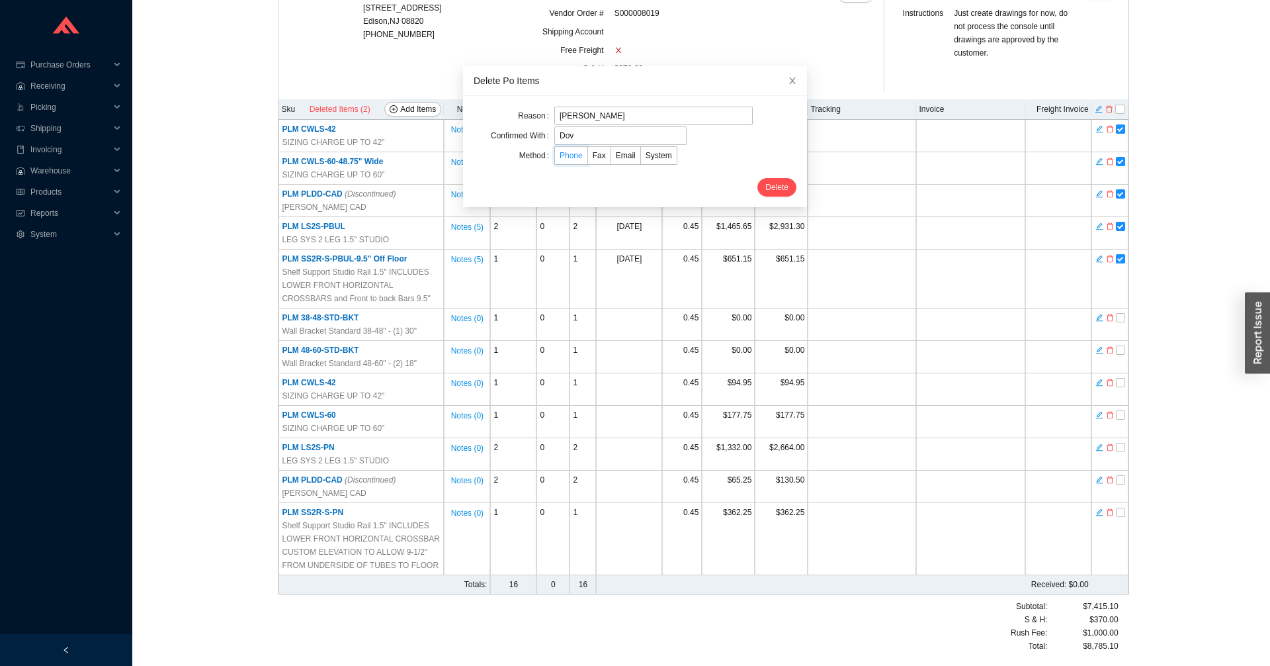
click at [555, 158] on input "Phone" at bounding box center [555, 158] width 0 height 0
click at [766, 187] on span "Delete" at bounding box center [777, 187] width 23 height 13
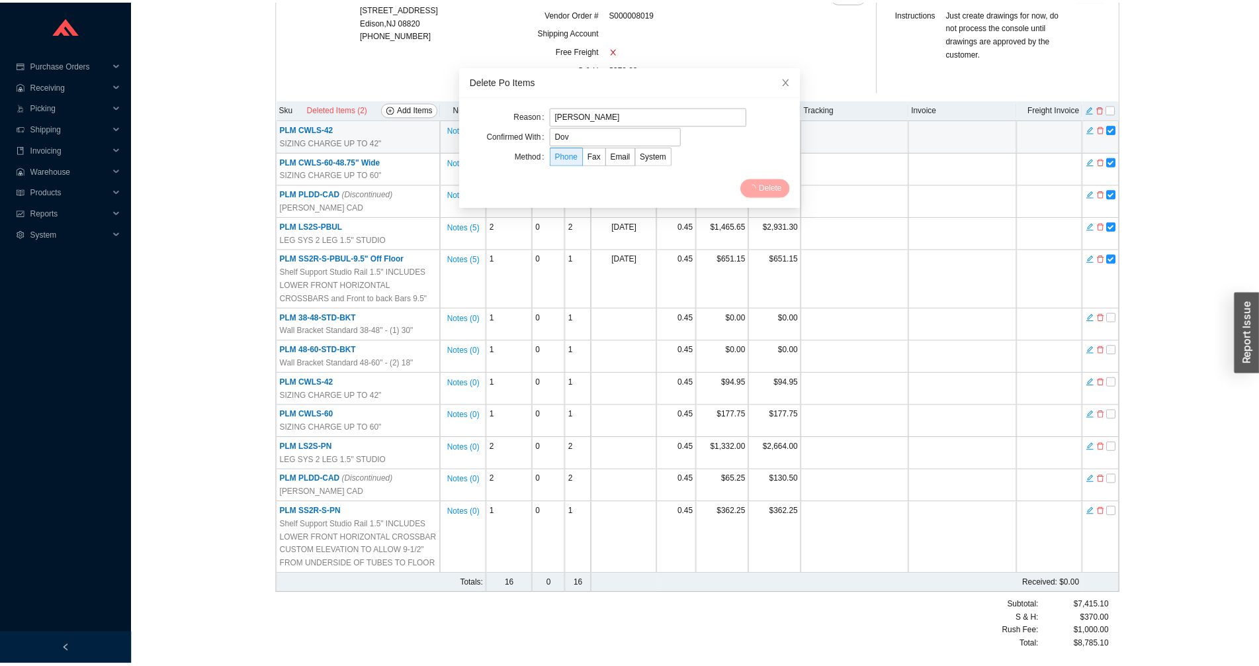
scroll to position [0, 0]
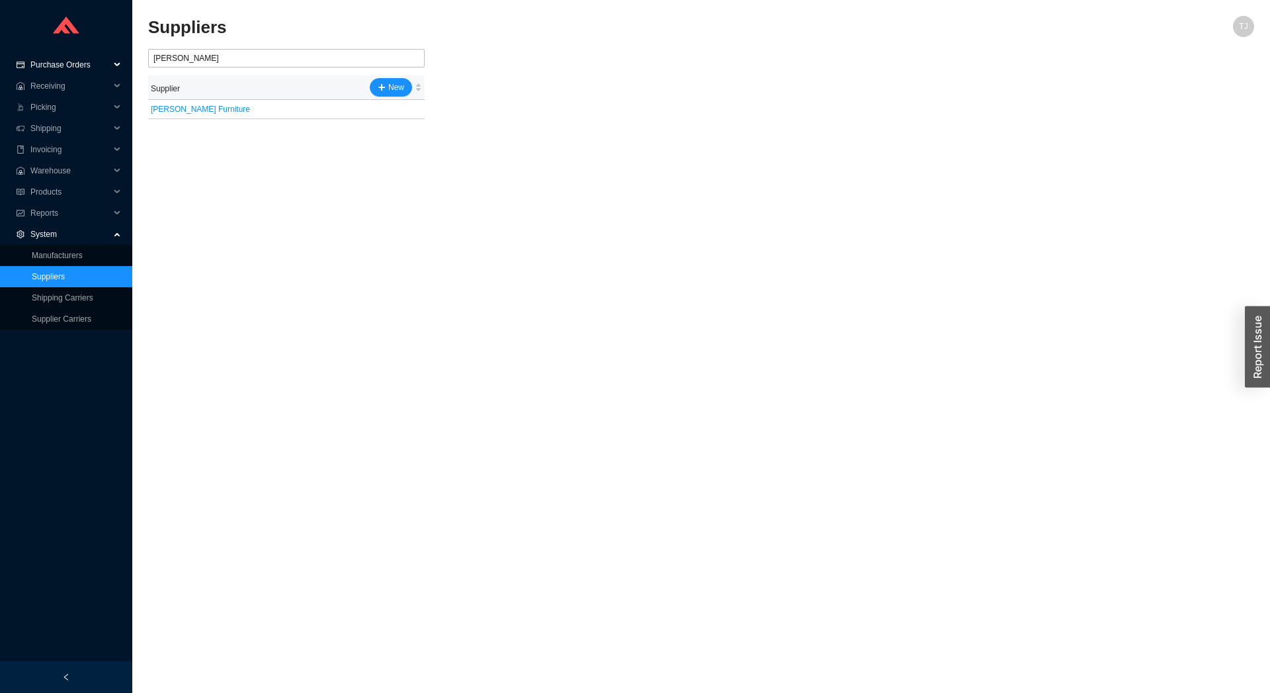
click at [61, 66] on span "Purchase Orders" at bounding box center [69, 64] width 79 height 21
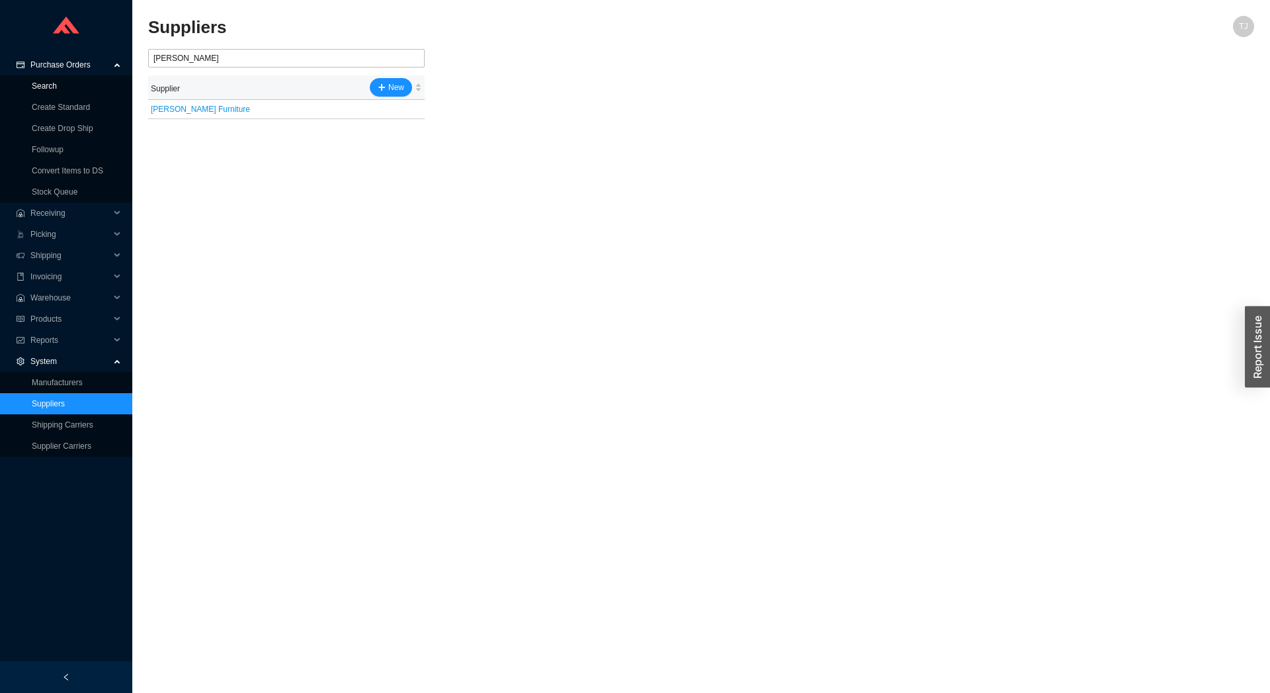
click at [45, 85] on link "Search" at bounding box center [44, 85] width 25 height 9
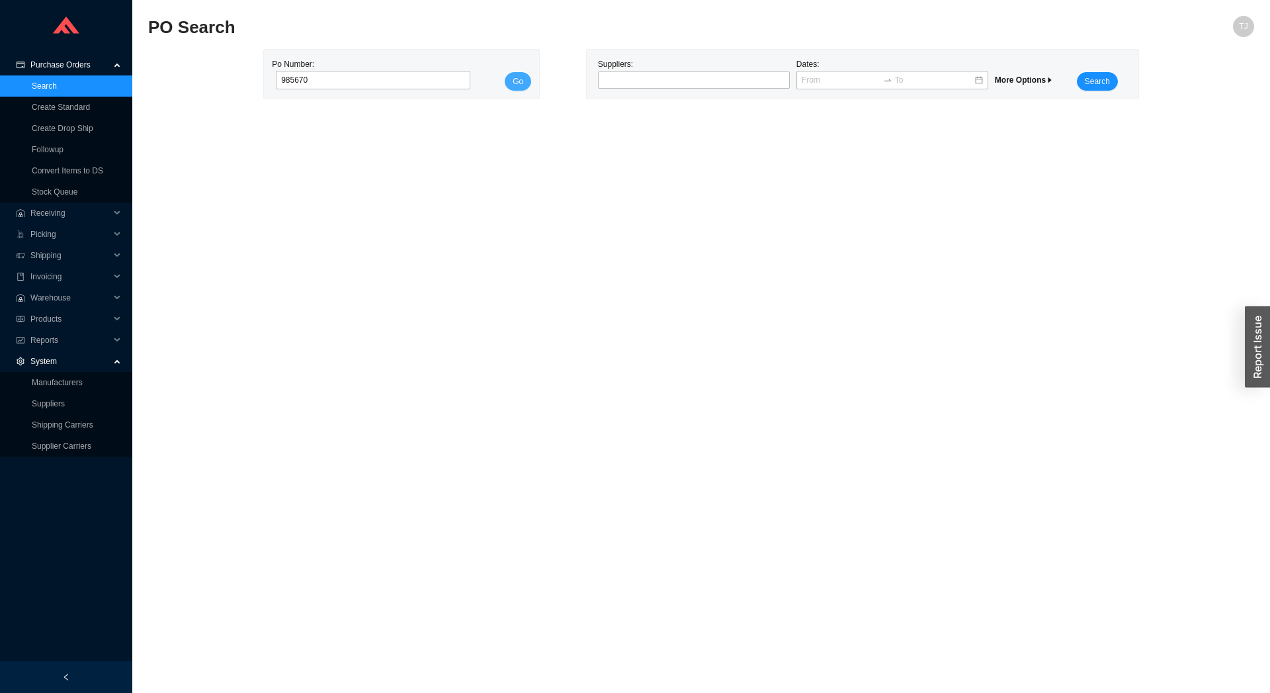
type input "985670"
click at [527, 86] on button "Go" at bounding box center [518, 81] width 26 height 19
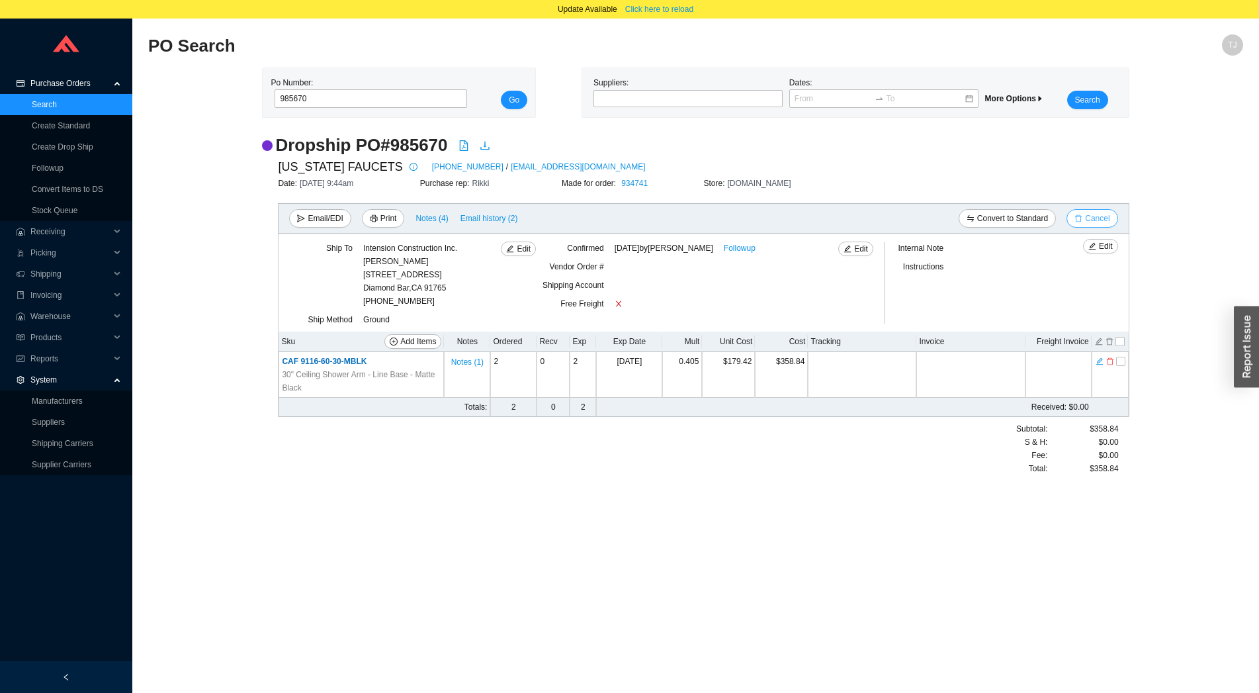
click at [1106, 219] on span "Cancel" at bounding box center [1097, 218] width 24 height 13
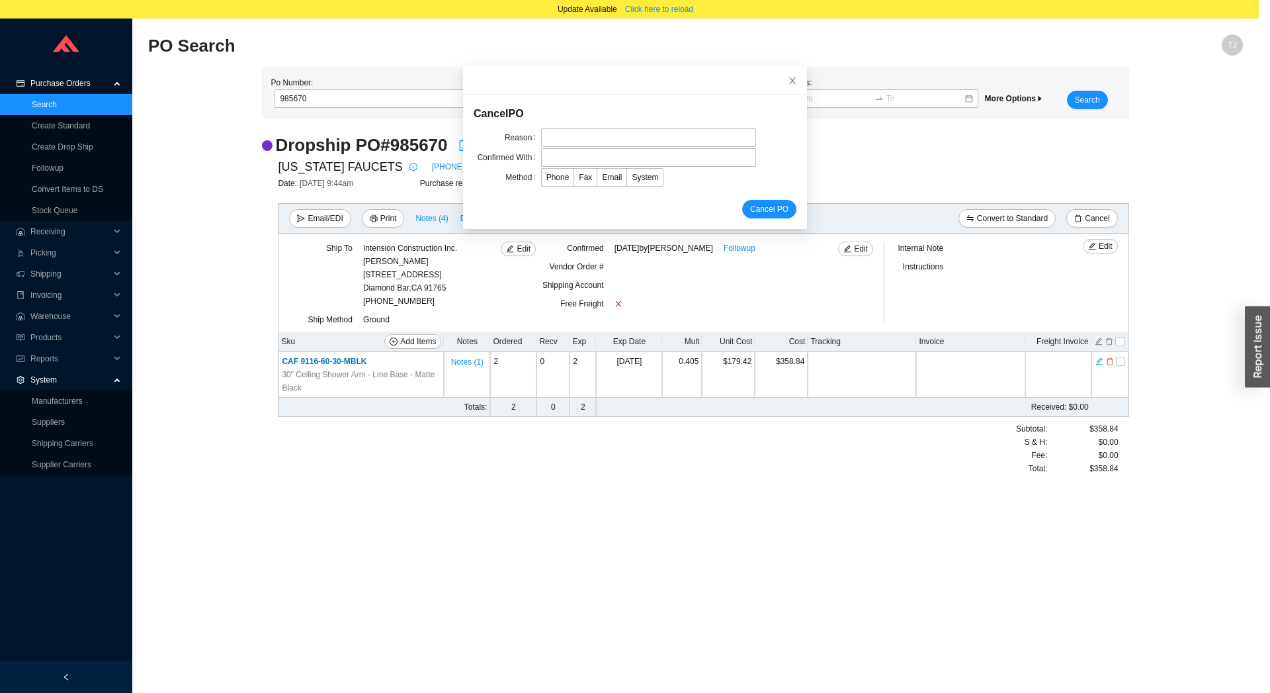
click at [574, 127] on form "Cancel PO Reason Confirmed With Method Phone Fax Email System Cancel PO" at bounding box center [635, 161] width 323 height 113
click at [570, 132] on input "text" at bounding box center [648, 137] width 215 height 19
type input "Customer cancelled"
click at [570, 157] on input "text" at bounding box center [648, 157] width 215 height 19
type input "Marla"
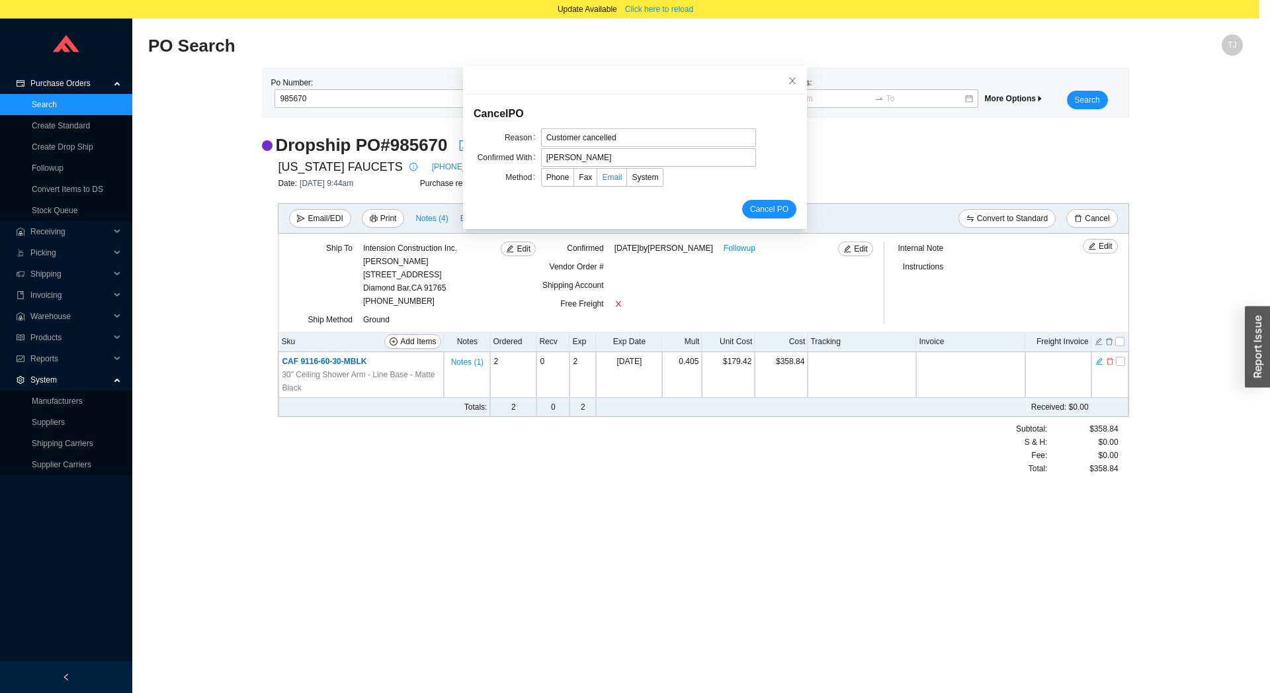
click at [602, 179] on span "Email" at bounding box center [612, 177] width 20 height 9
click at [598, 180] on input "Email" at bounding box center [598, 180] width 0 height 0
click at [751, 214] on span "Cancel PO" at bounding box center [769, 208] width 38 height 13
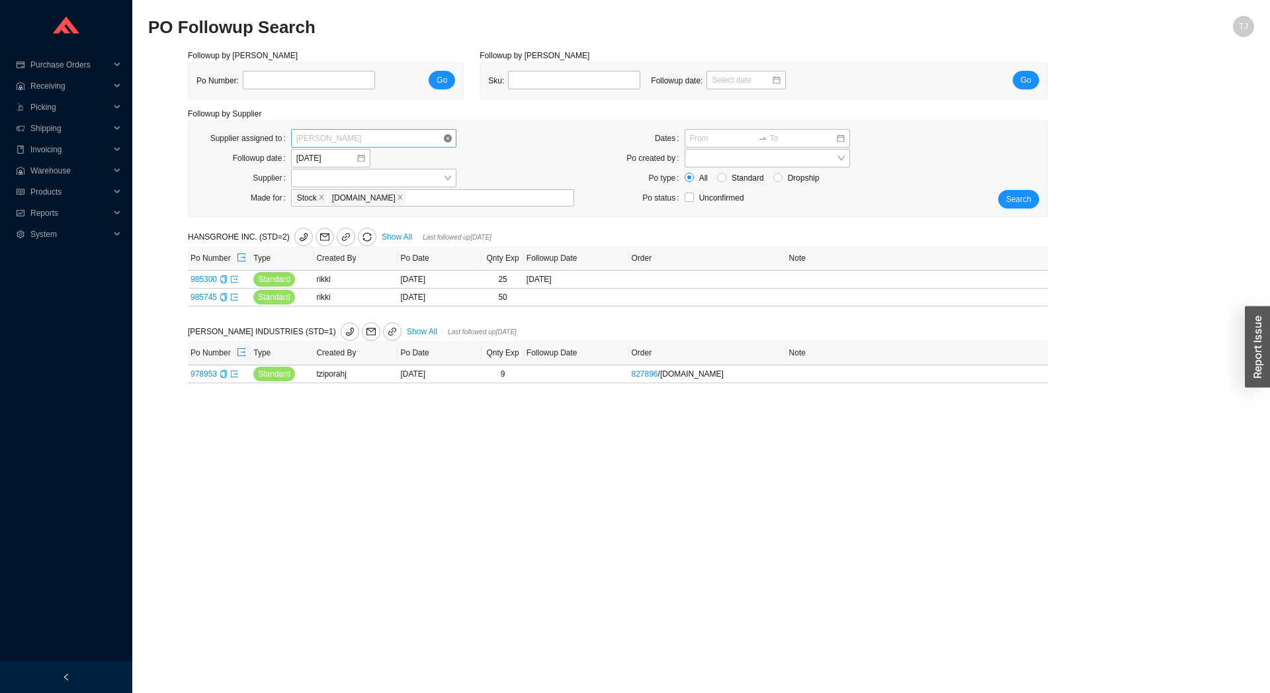
click at [339, 138] on span "[PERSON_NAME]" at bounding box center [373, 138] width 155 height 17
click at [336, 169] on div "Unassigned" at bounding box center [373, 162] width 165 height 19
click at [1015, 202] on span "Search" at bounding box center [1018, 199] width 25 height 13
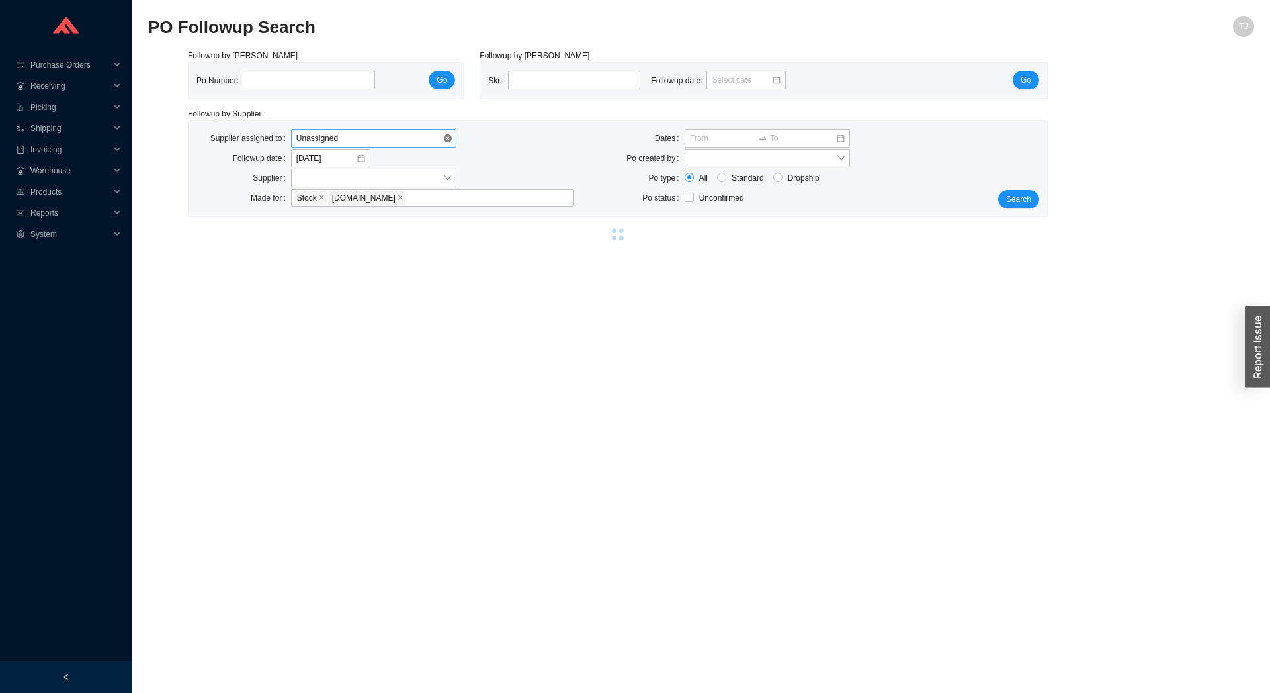
click at [414, 142] on span "Unassigned" at bounding box center [373, 138] width 155 height 17
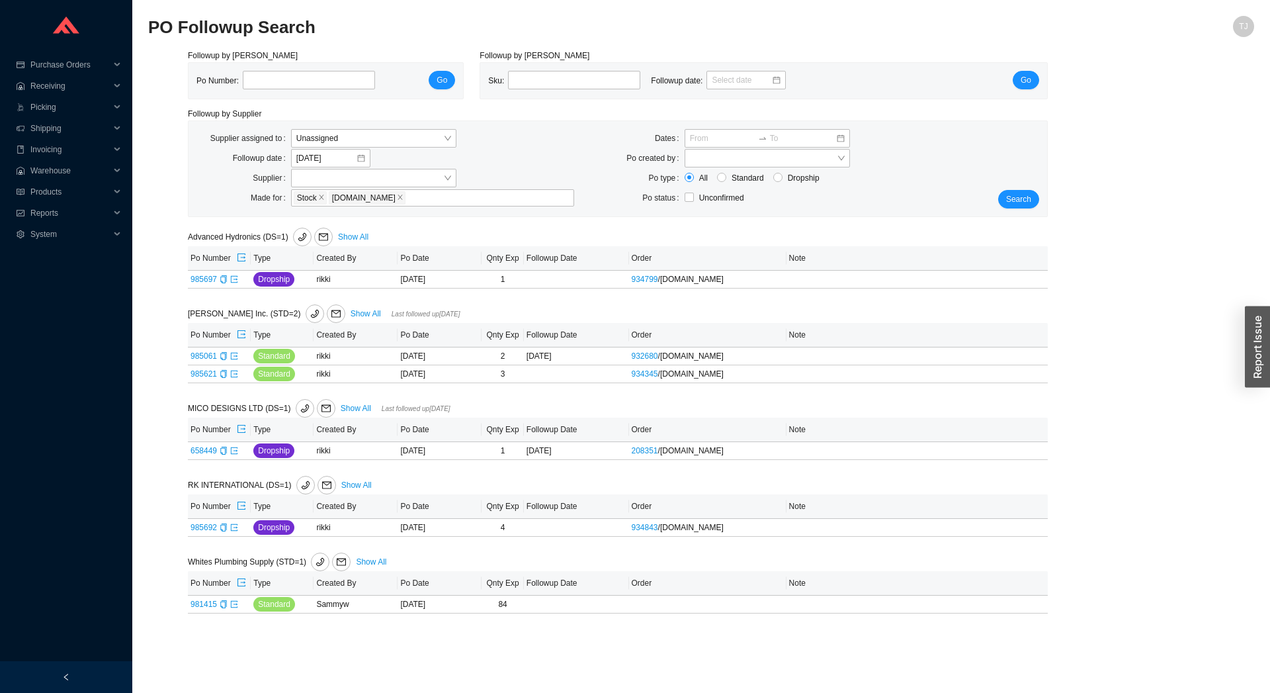
click at [141, 252] on section "PO Followup Search TJ Followup by PO Po Number: Go Followup by Sku Sku: Followu…" at bounding box center [701, 346] width 1138 height 693
click at [341, 135] on span "Unassigned" at bounding box center [373, 138] width 155 height 17
click at [335, 181] on div "Chaya Amsel" at bounding box center [373, 181] width 155 height 12
click at [1028, 208] on button "Search" at bounding box center [1018, 199] width 41 height 19
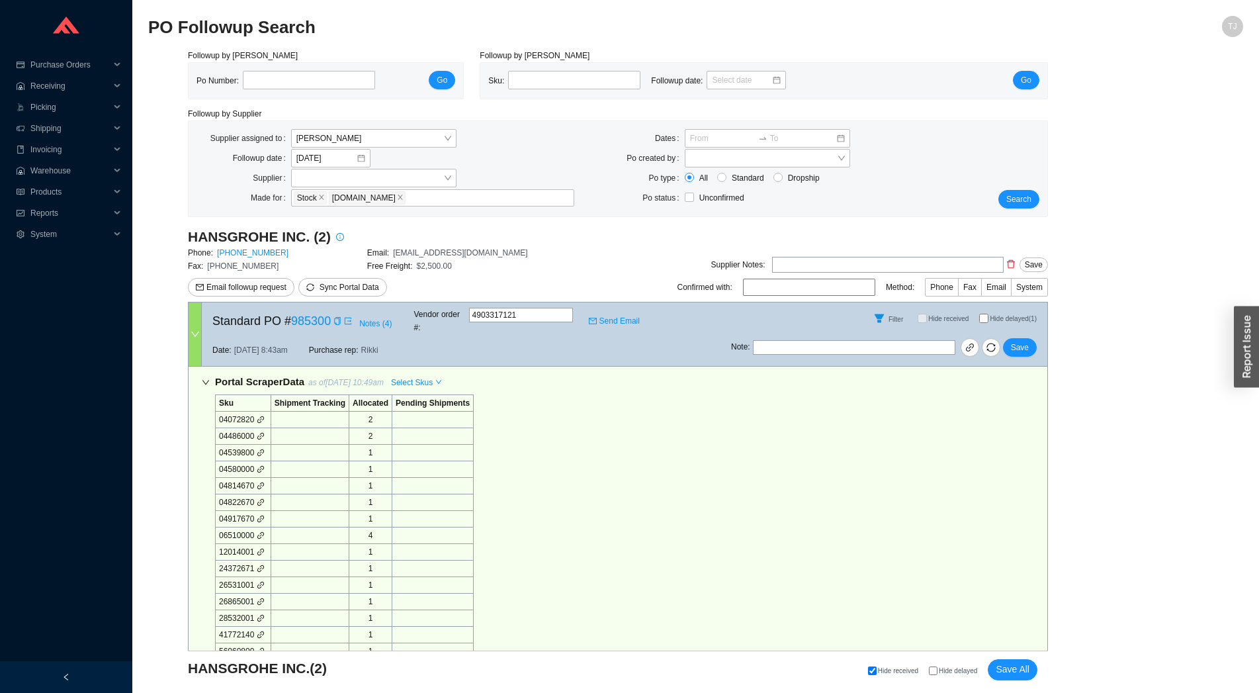
click at [986, 317] on input "Hide delayed (1)" at bounding box center [983, 318] width 9 height 9
checkbox input "true"
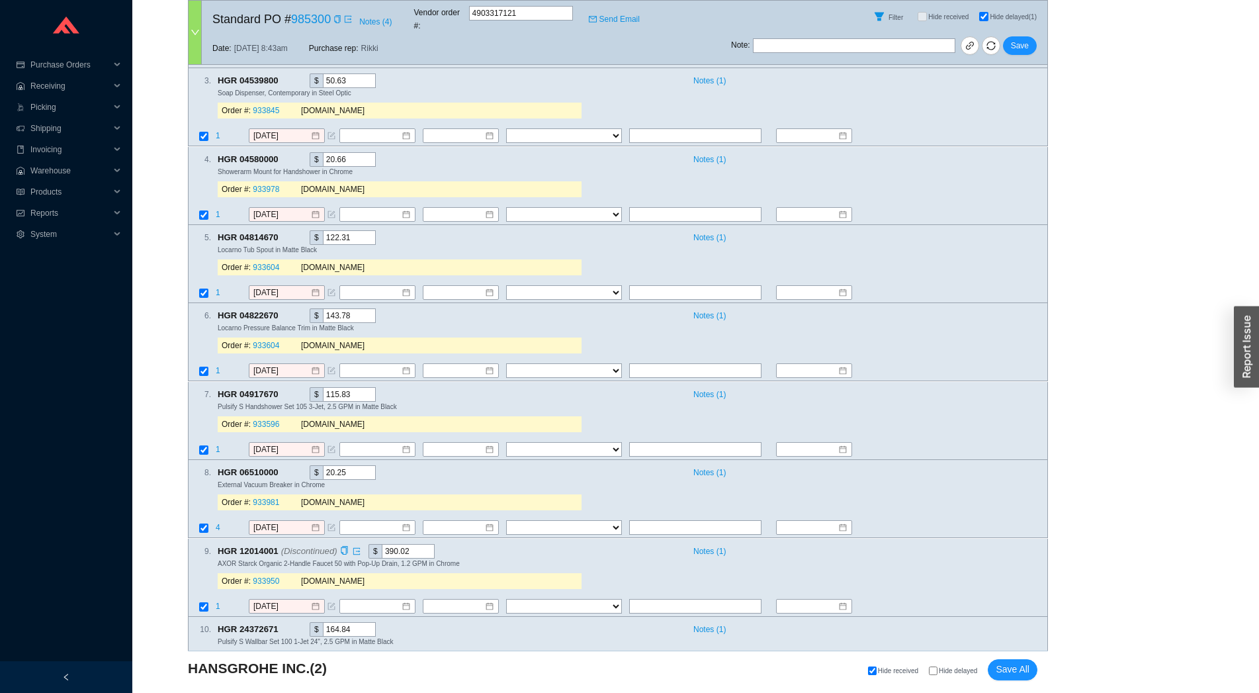
scroll to position [877, 0]
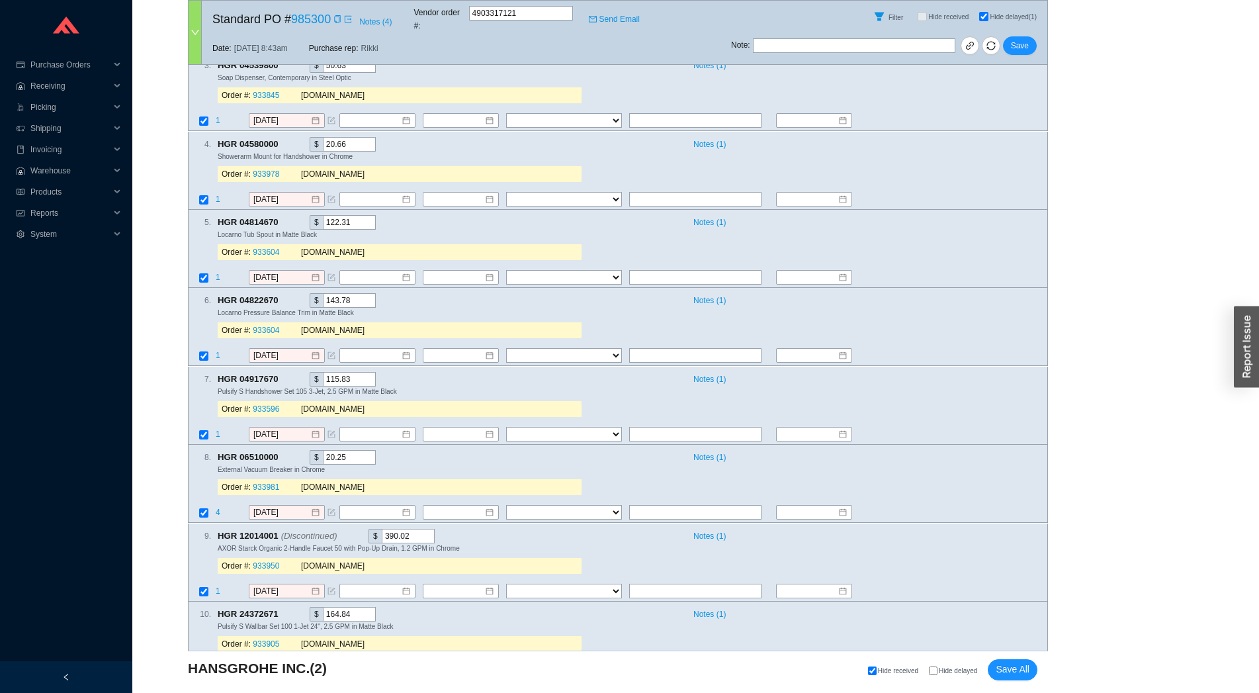
click at [940, 670] on label "Hide delayed" at bounding box center [958, 670] width 59 height 9
click at [938, 670] on input "Hide delayed" at bounding box center [933, 670] width 9 height 9
checkbox input "true"
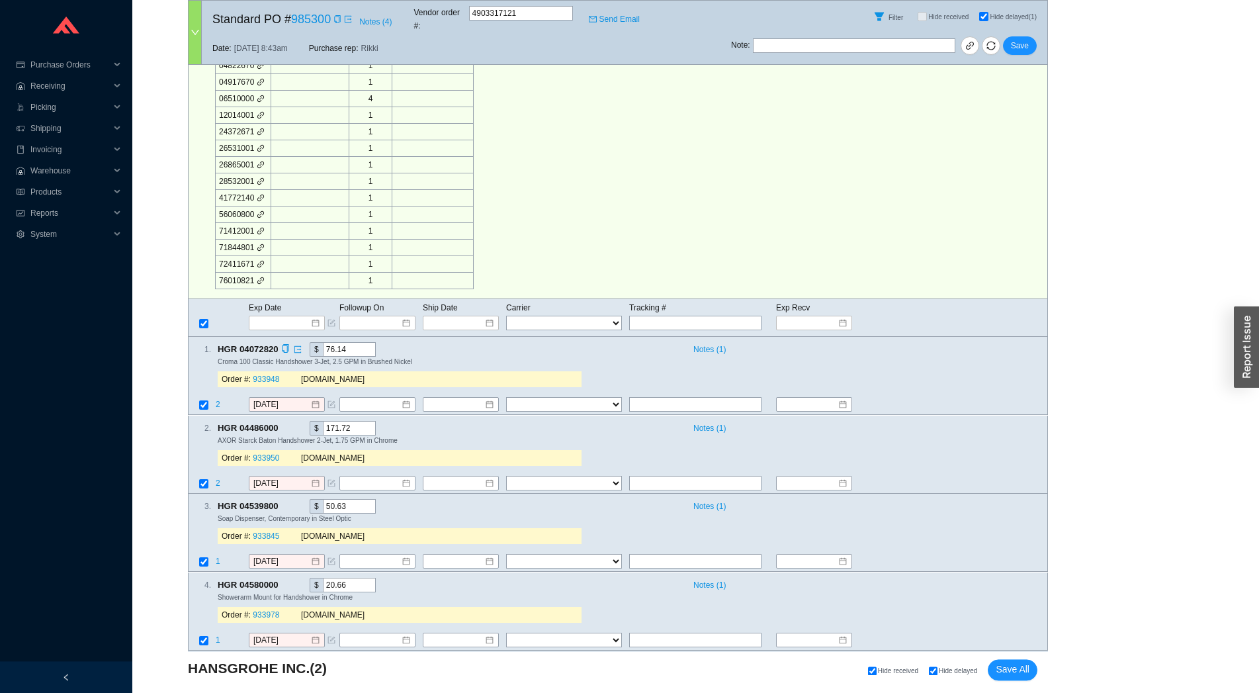
scroll to position [418, 0]
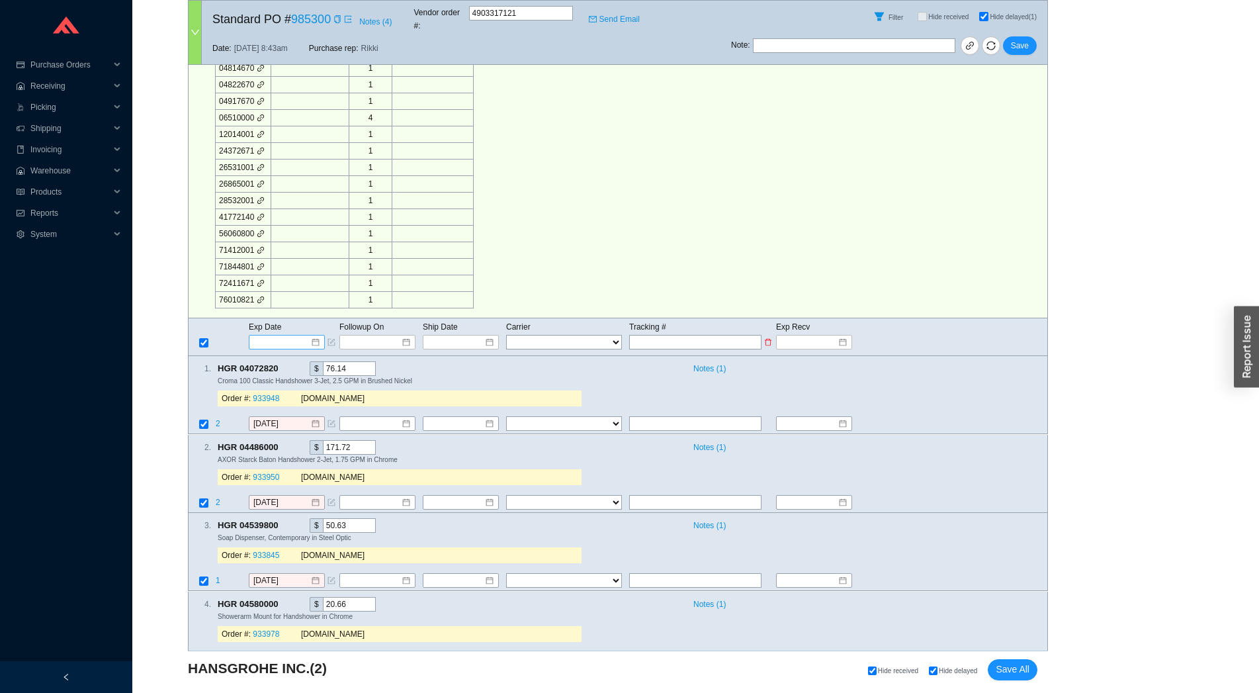
click at [275, 335] on input at bounding box center [282, 341] width 56 height 13
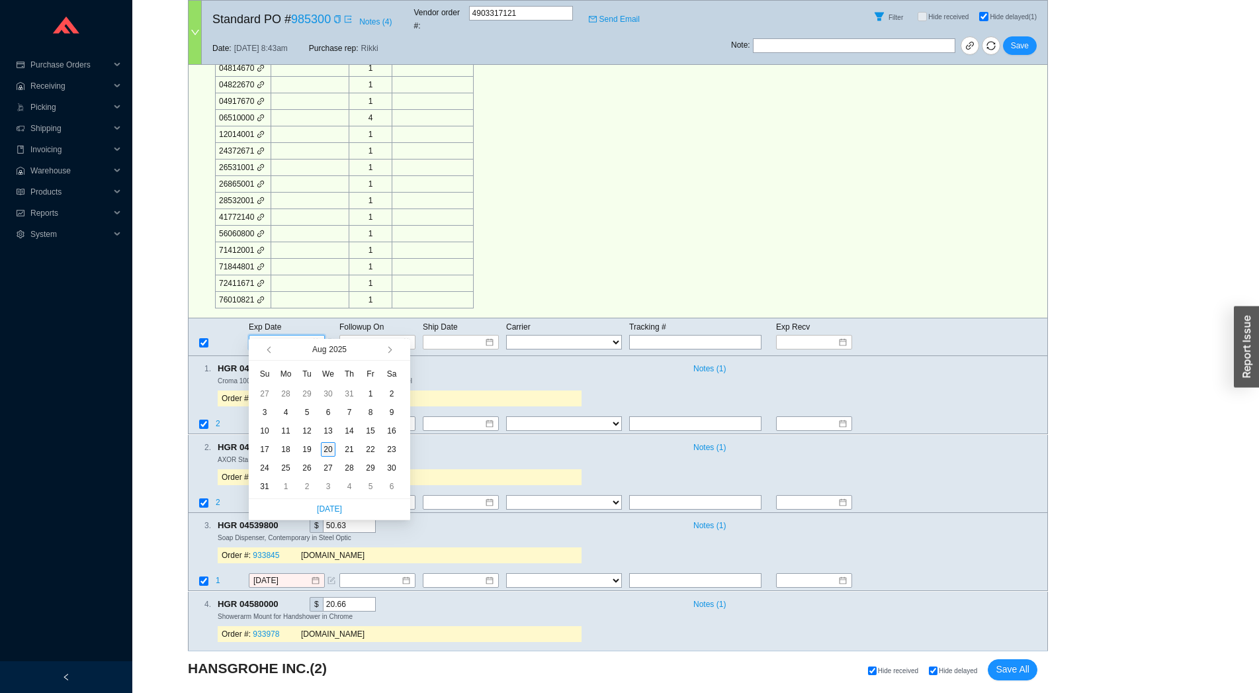
type input "[DATE]"
click at [326, 451] on div "20" at bounding box center [328, 449] width 15 height 15
type input "[DATE]"
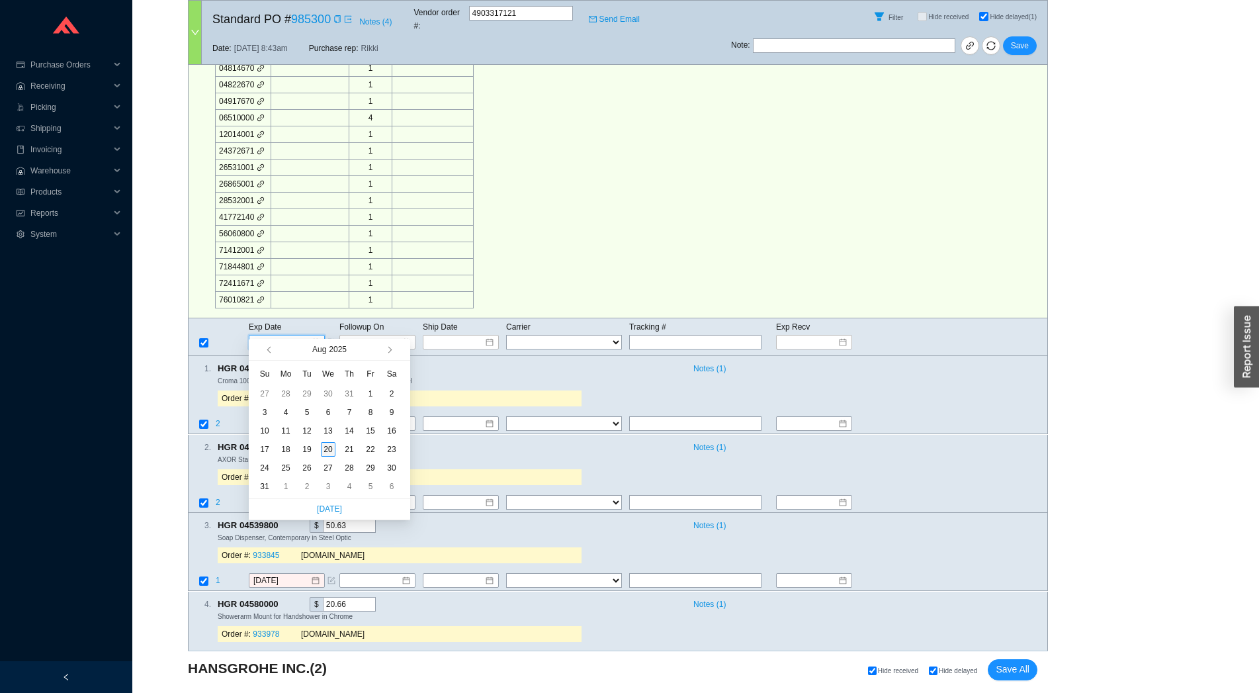
type input "[DATE]"
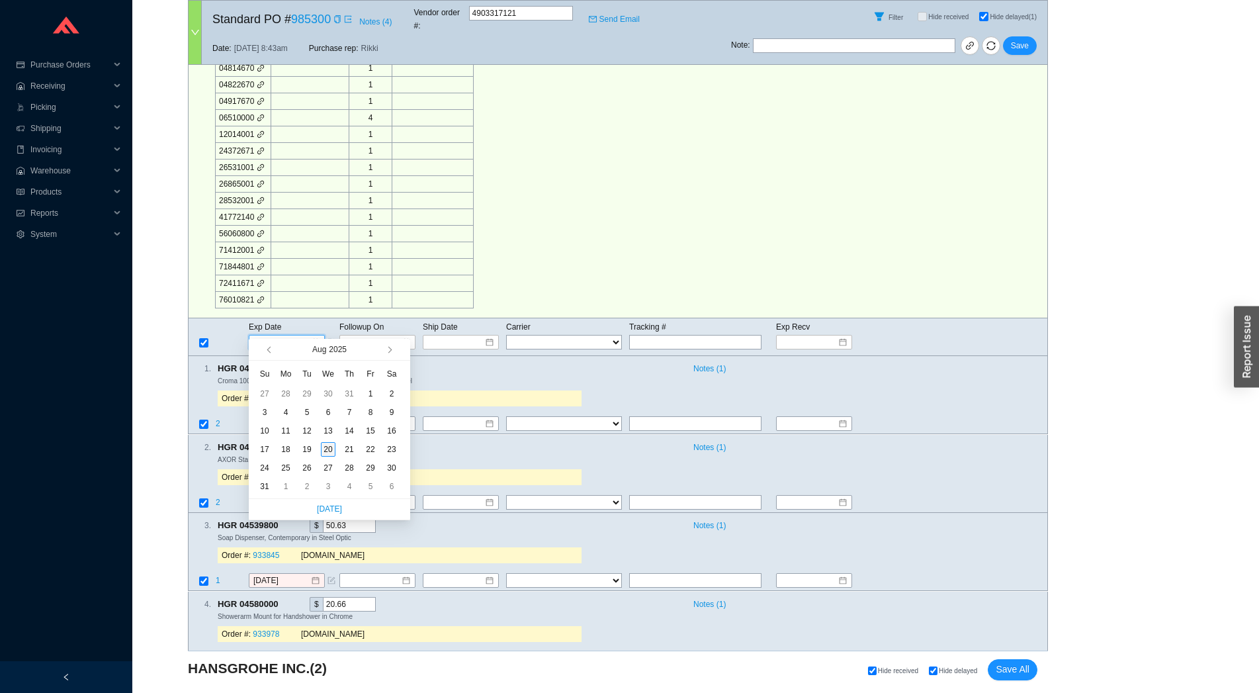
type input "[DATE]"
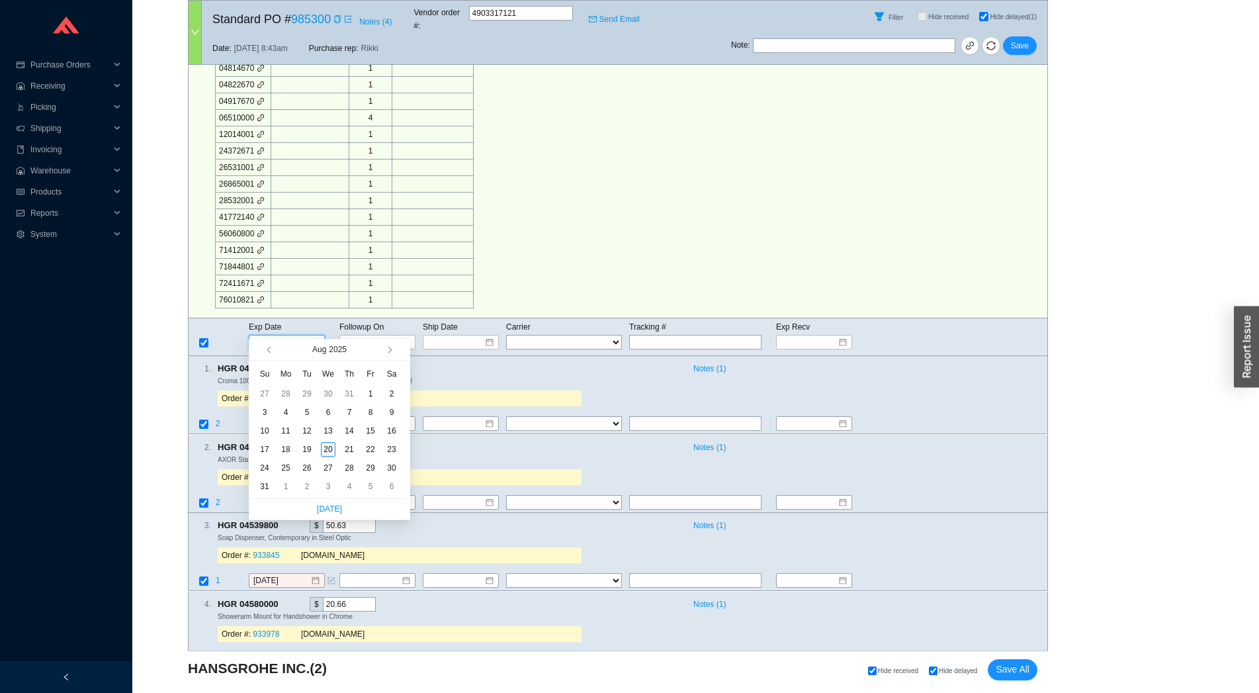
type input "[DATE]"
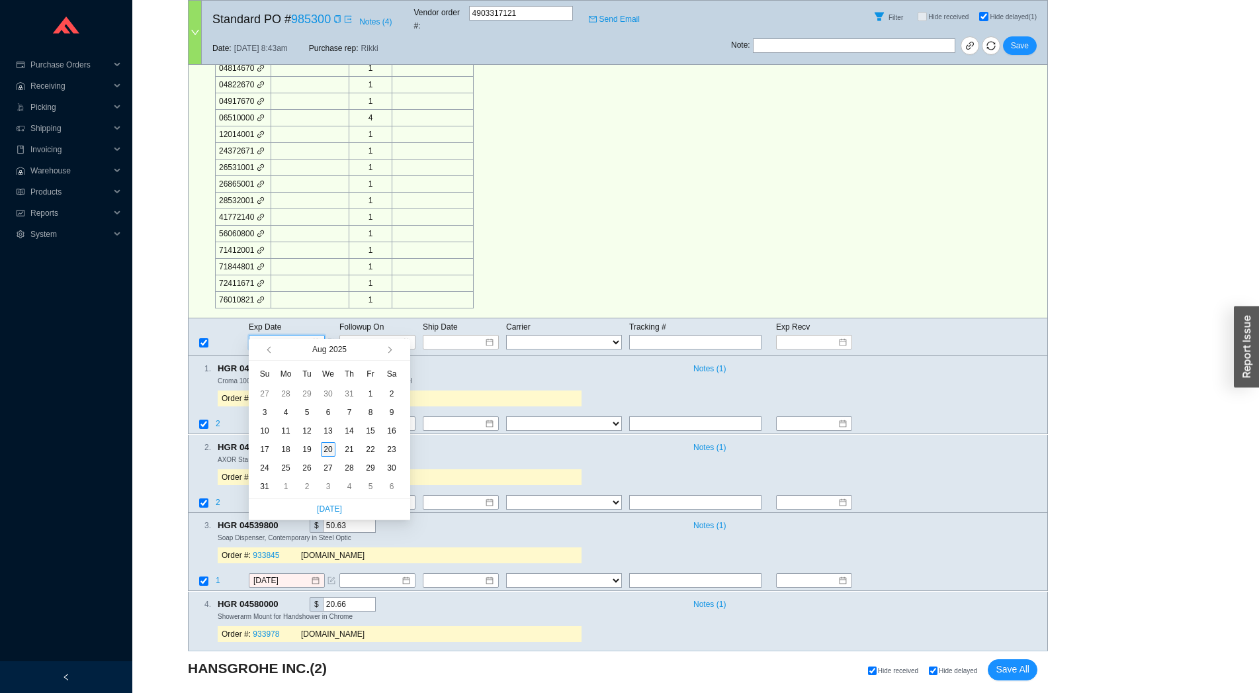
type input "[DATE]"
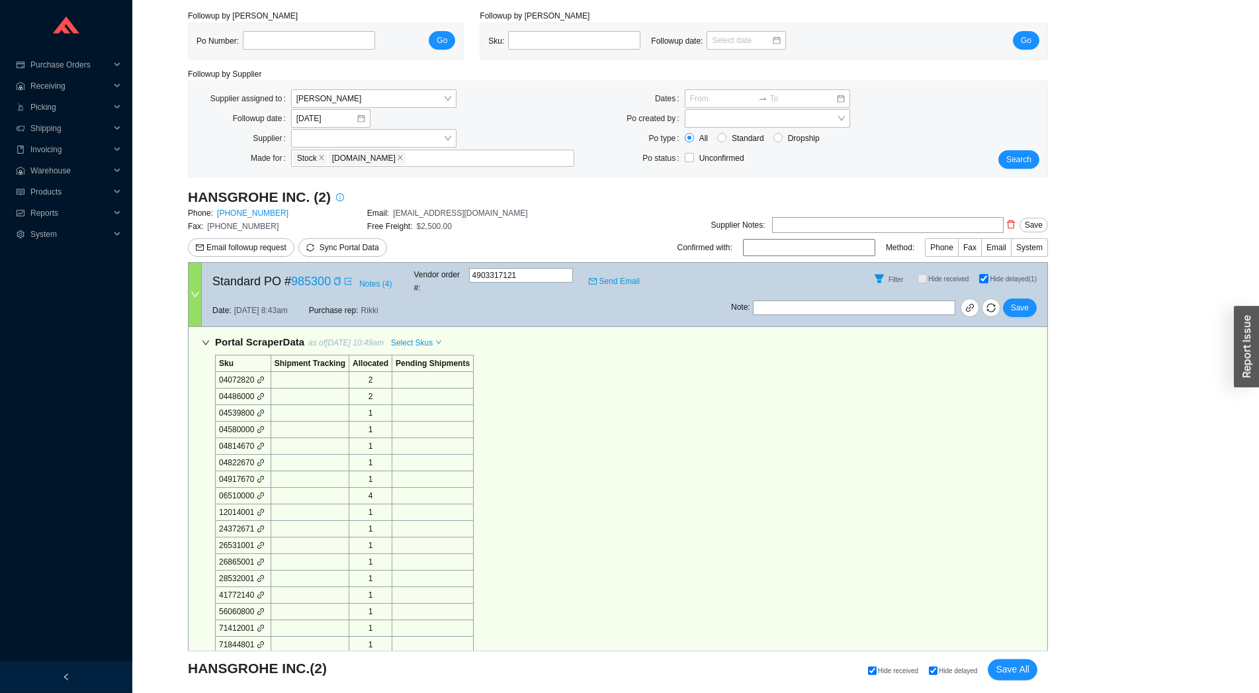
scroll to position [0, 0]
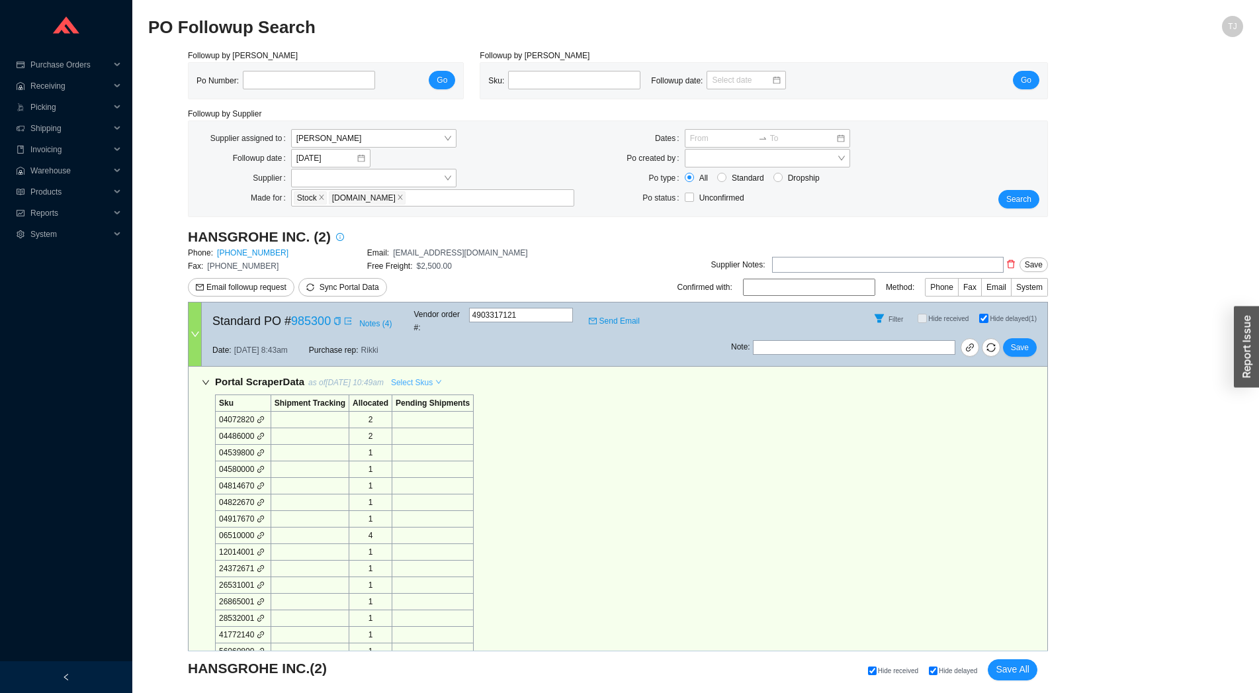
click at [389, 373] on button "Select Skus" at bounding box center [416, 382] width 56 height 19
click at [413, 390] on span "Allocated" at bounding box center [415, 393] width 43 height 12
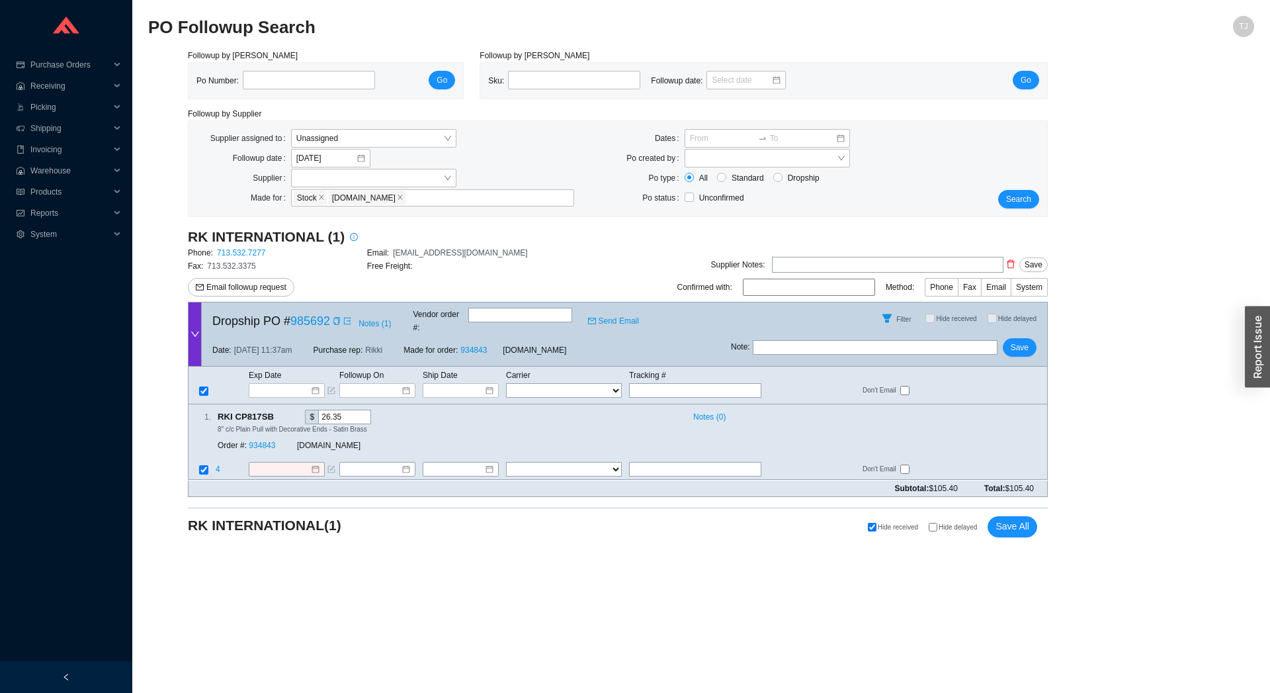
click at [331, 322] on span at bounding box center [335, 320] width 11 height 13
click at [334, 317] on icon "copy" at bounding box center [337, 321] width 8 height 8
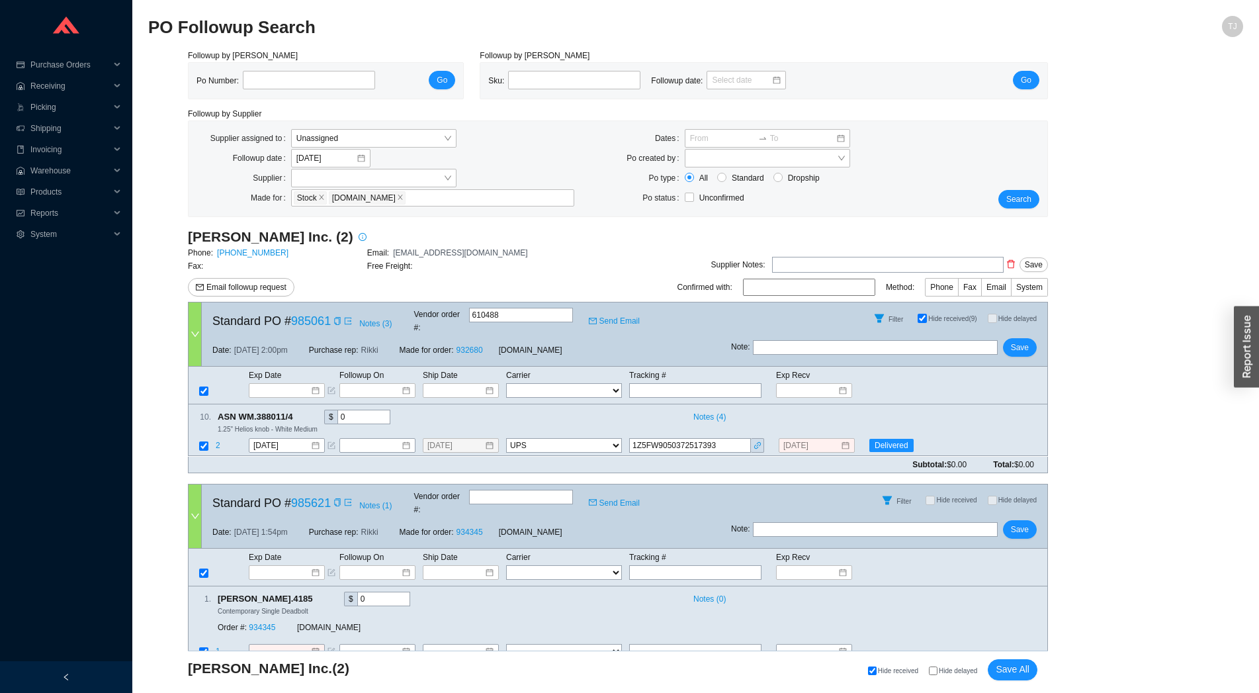
select select "2"
click at [930, 318] on span "Hide received (9)" at bounding box center [952, 318] width 48 height 7
click at [927, 318] on input "Hide received (9)" at bounding box center [922, 318] width 9 height 9
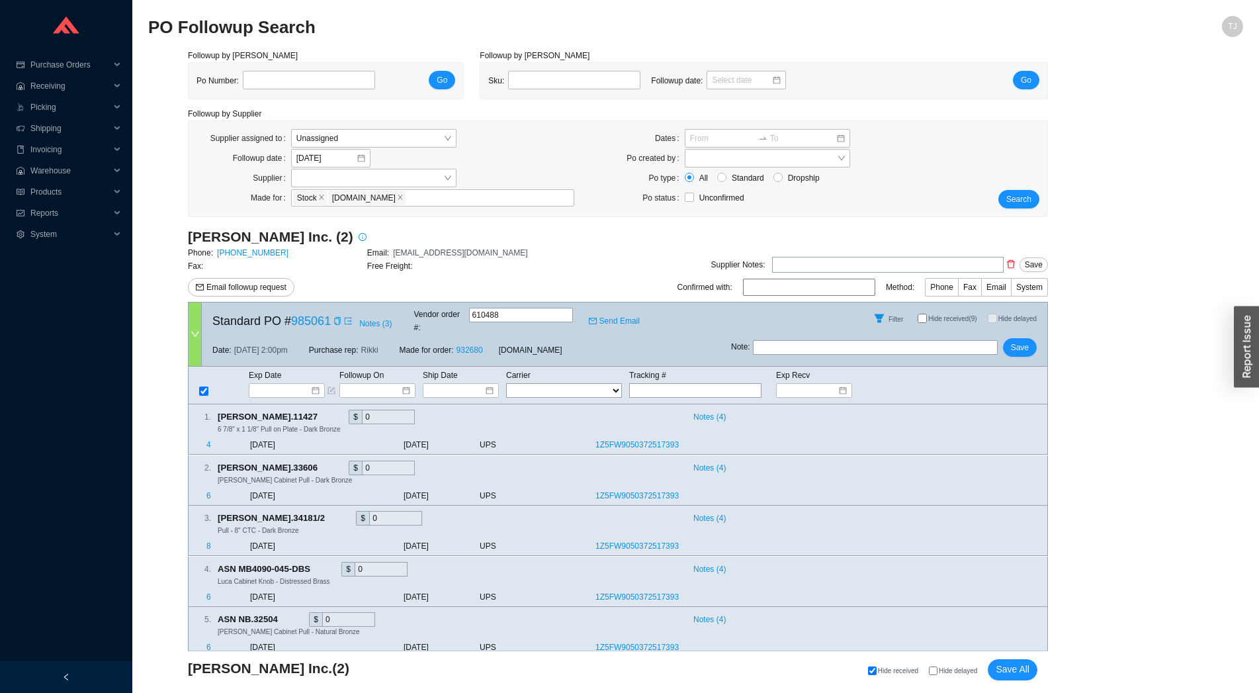
click at [936, 315] on span "Hide received (9)" at bounding box center [952, 318] width 48 height 7
click at [927, 315] on input "Hide received (9)" at bounding box center [922, 318] width 9 height 9
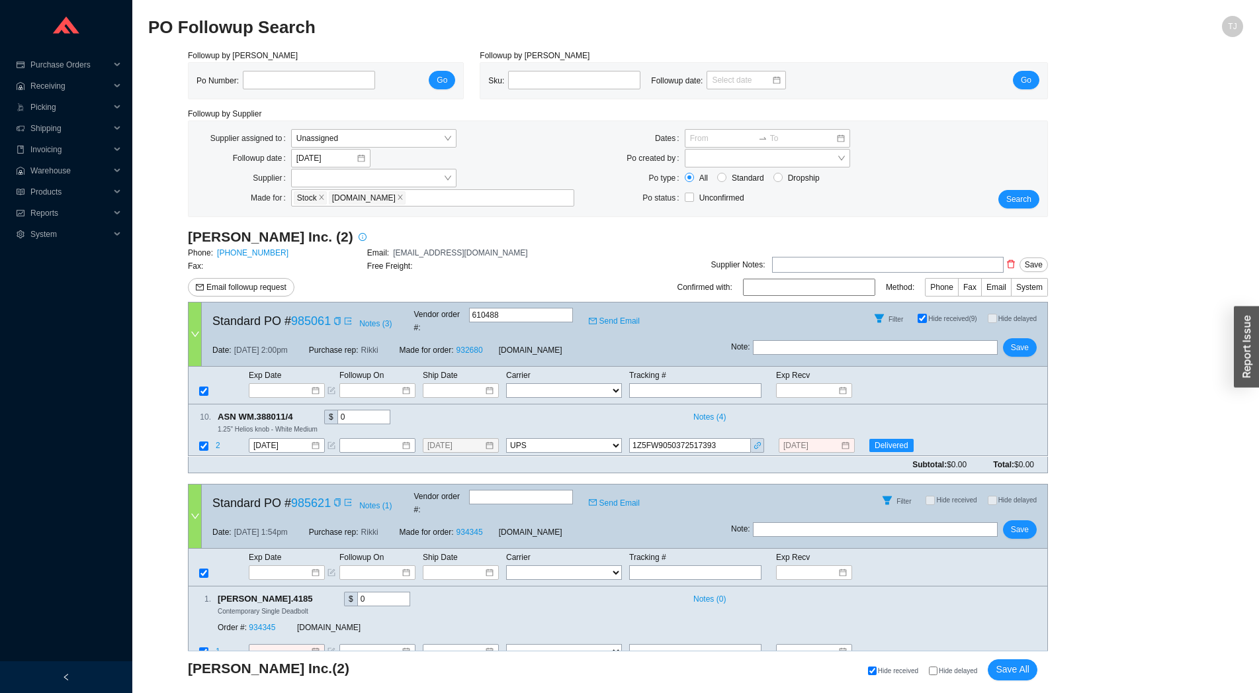
click at [936, 315] on span "Hide received (9)" at bounding box center [952, 318] width 48 height 7
click at [927, 315] on input "Hide received (9)" at bounding box center [922, 318] width 9 height 9
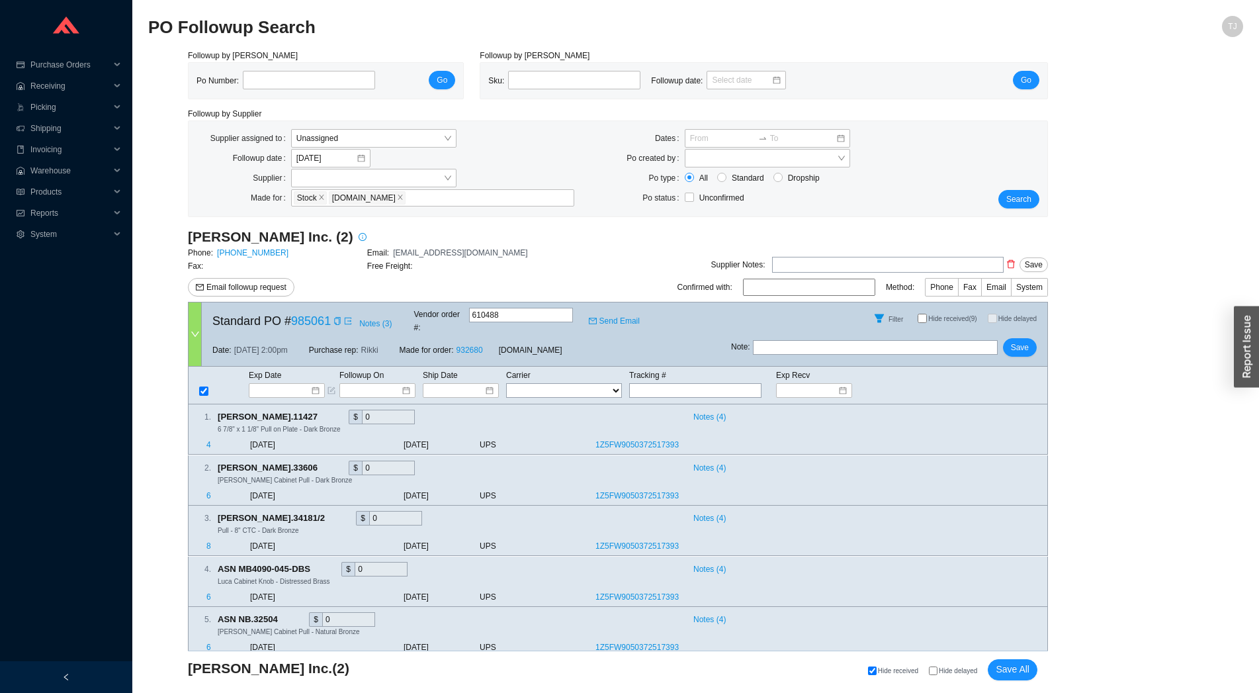
click at [936, 315] on span "Hide received (9)" at bounding box center [952, 318] width 48 height 7
click at [927, 315] on input "Hide received (9)" at bounding box center [922, 318] width 9 height 9
checkbox input "true"
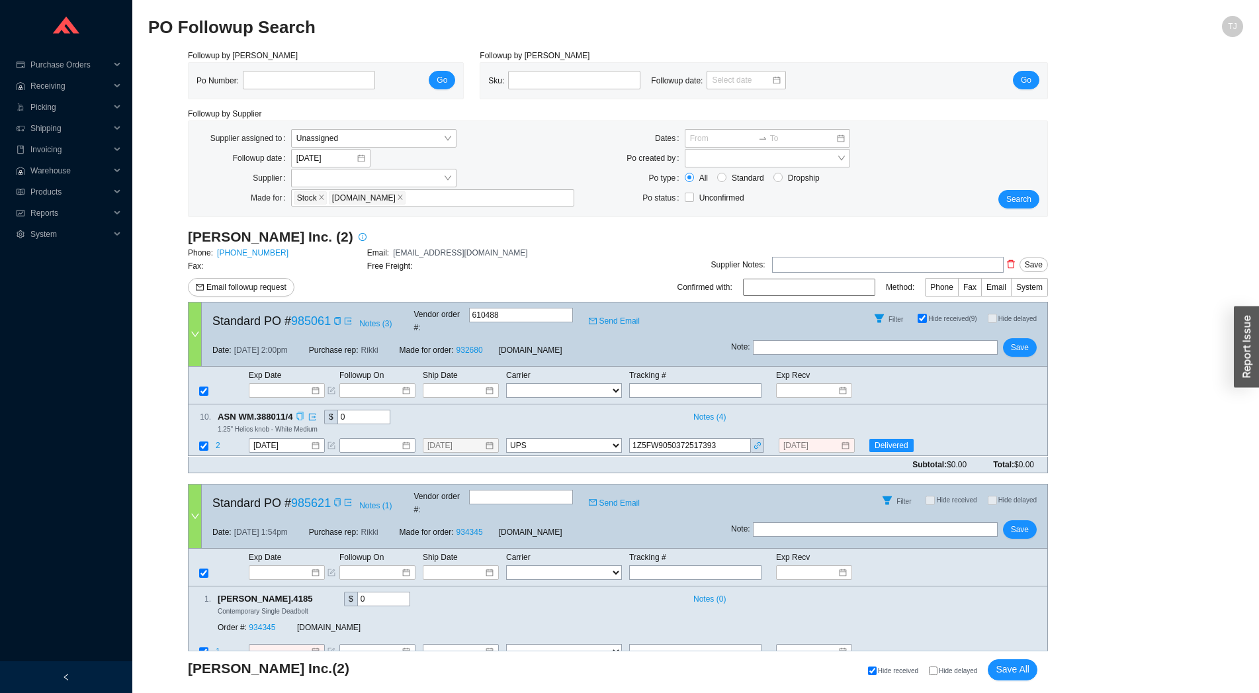
click at [304, 412] on icon "copy" at bounding box center [300, 416] width 9 height 9
click at [218, 441] on span "2" at bounding box center [219, 445] width 7 height 9
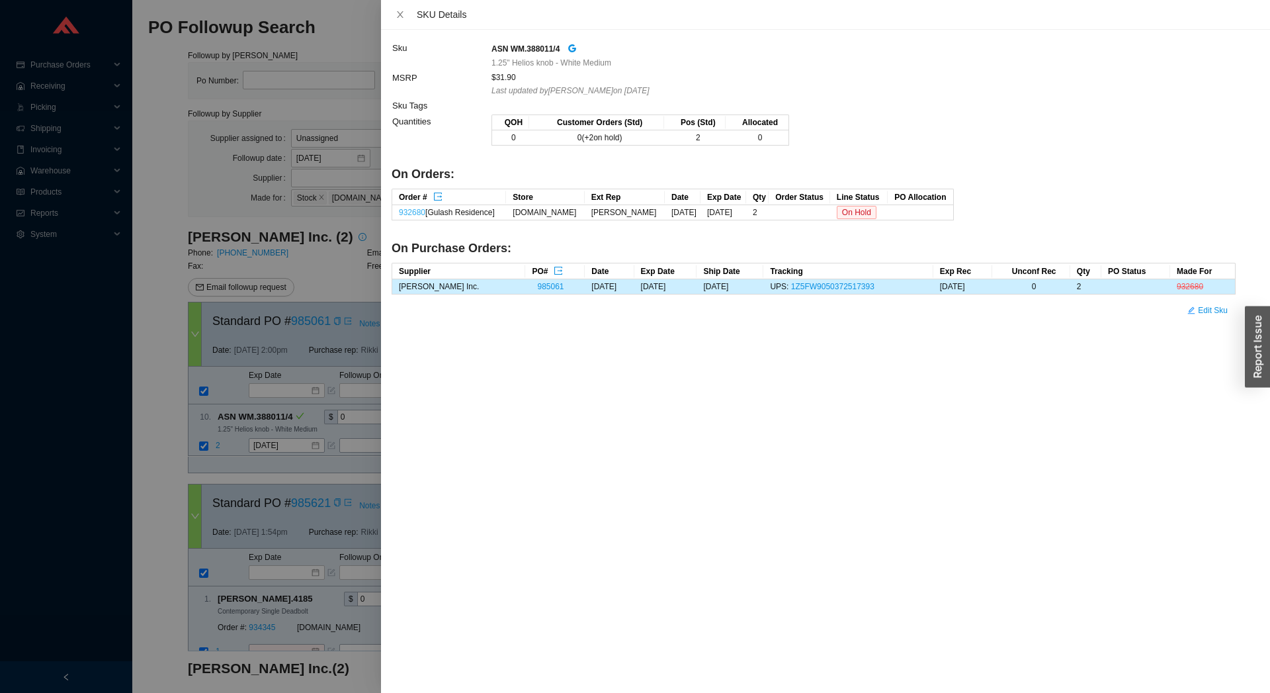
click at [419, 212] on link "932680" at bounding box center [412, 212] width 26 height 9
click at [181, 296] on div at bounding box center [635, 346] width 1270 height 693
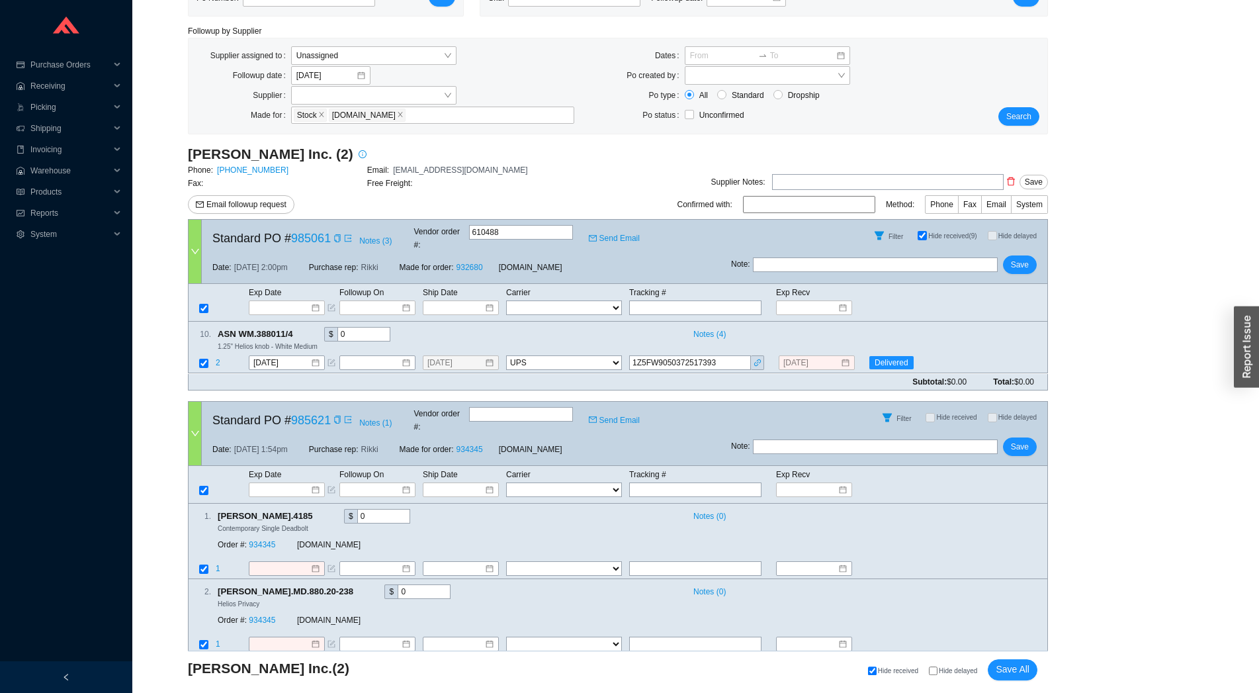
scroll to position [165, 0]
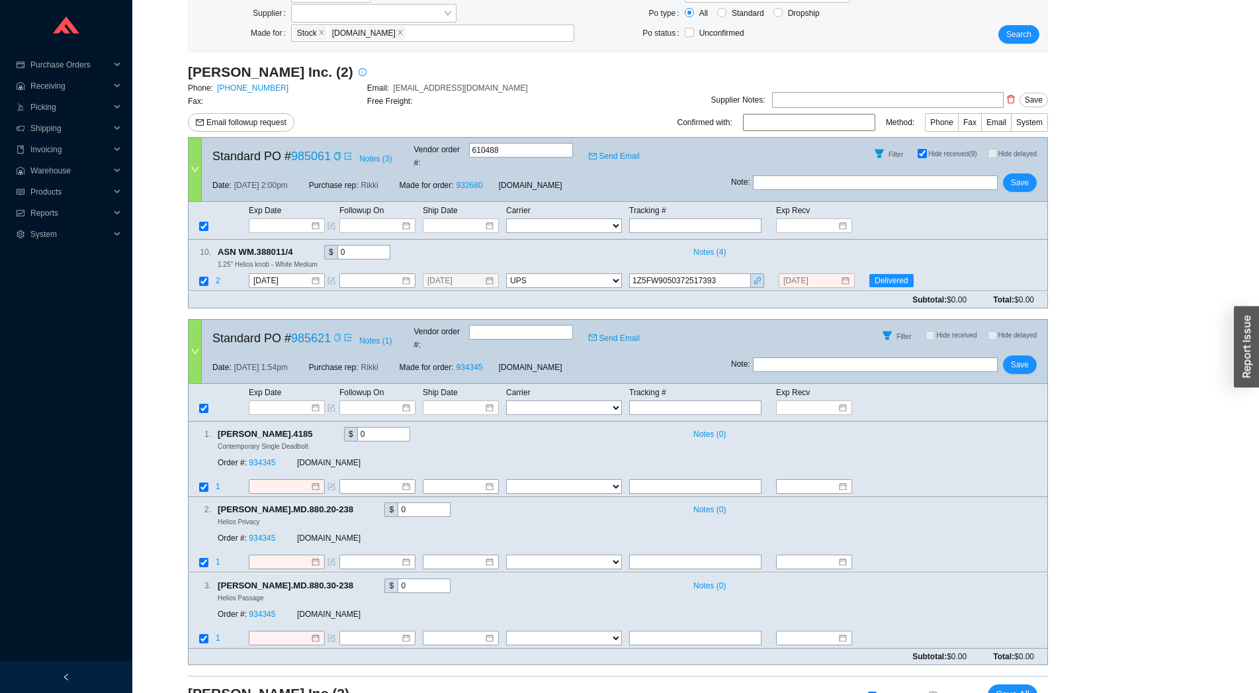
click at [333, 333] on icon "copy" at bounding box center [337, 337] width 8 height 8
click at [255, 88] on link "973-835-4027" at bounding box center [252, 87] width 71 height 9
click at [255, 458] on link "934345" at bounding box center [262, 462] width 26 height 9
click at [268, 458] on link "934345" at bounding box center [262, 462] width 26 height 9
click at [515, 325] on input "text" at bounding box center [521, 332] width 104 height 15
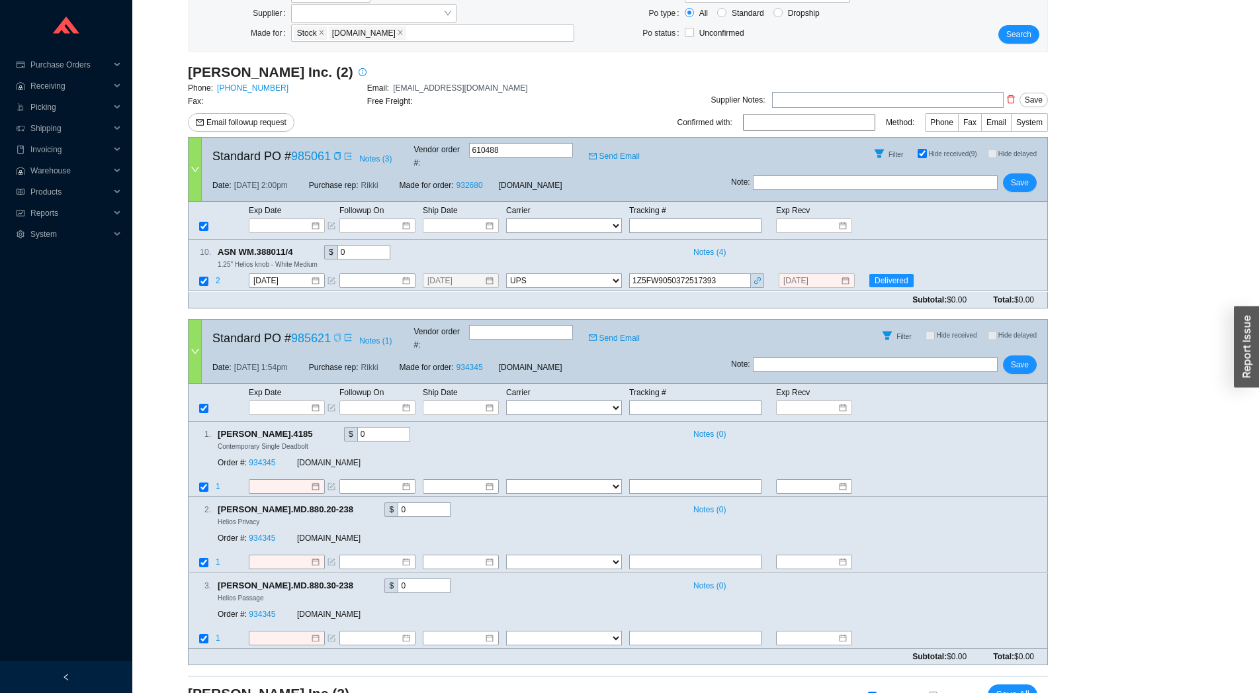
click at [507, 325] on input "text" at bounding box center [521, 332] width 104 height 15
paste input "611397"
type input "611397"
click at [278, 480] on input at bounding box center [281, 486] width 57 height 13
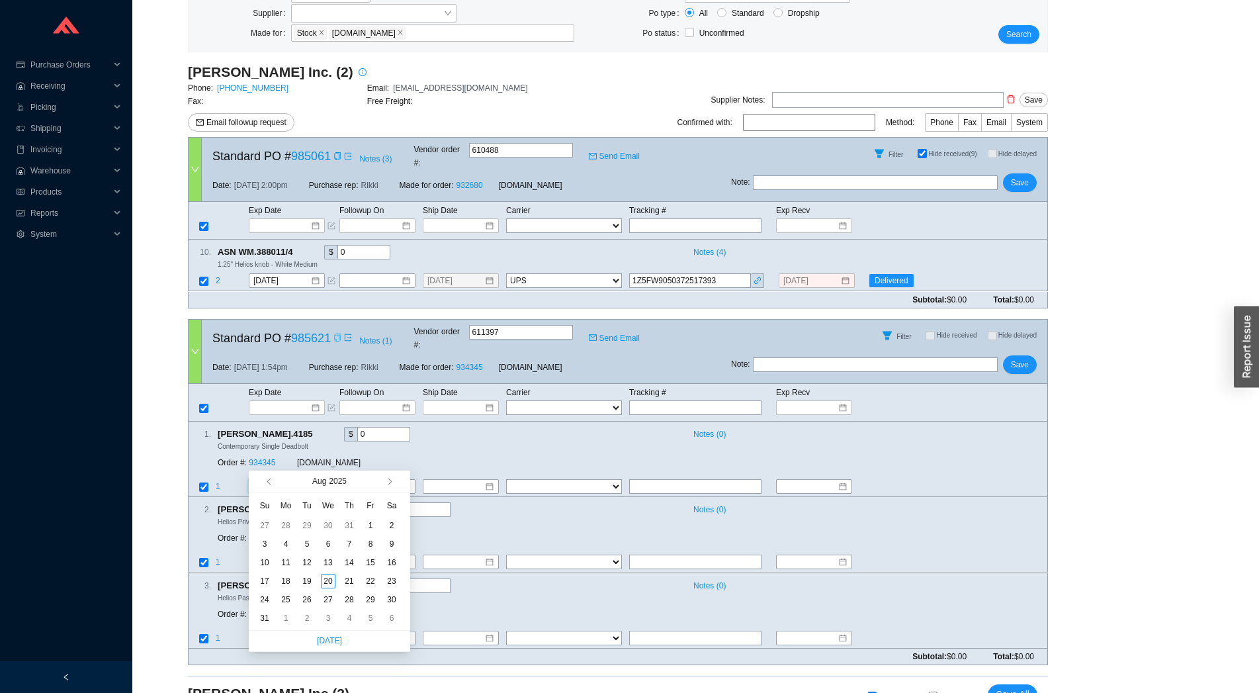
click at [395, 483] on span "button" at bounding box center [401, 480] width 13 height 21
click at [392, 483] on button "button" at bounding box center [388, 480] width 13 height 21
click at [269, 480] on button "button" at bounding box center [270, 480] width 13 height 21
type input "9/9/2025"
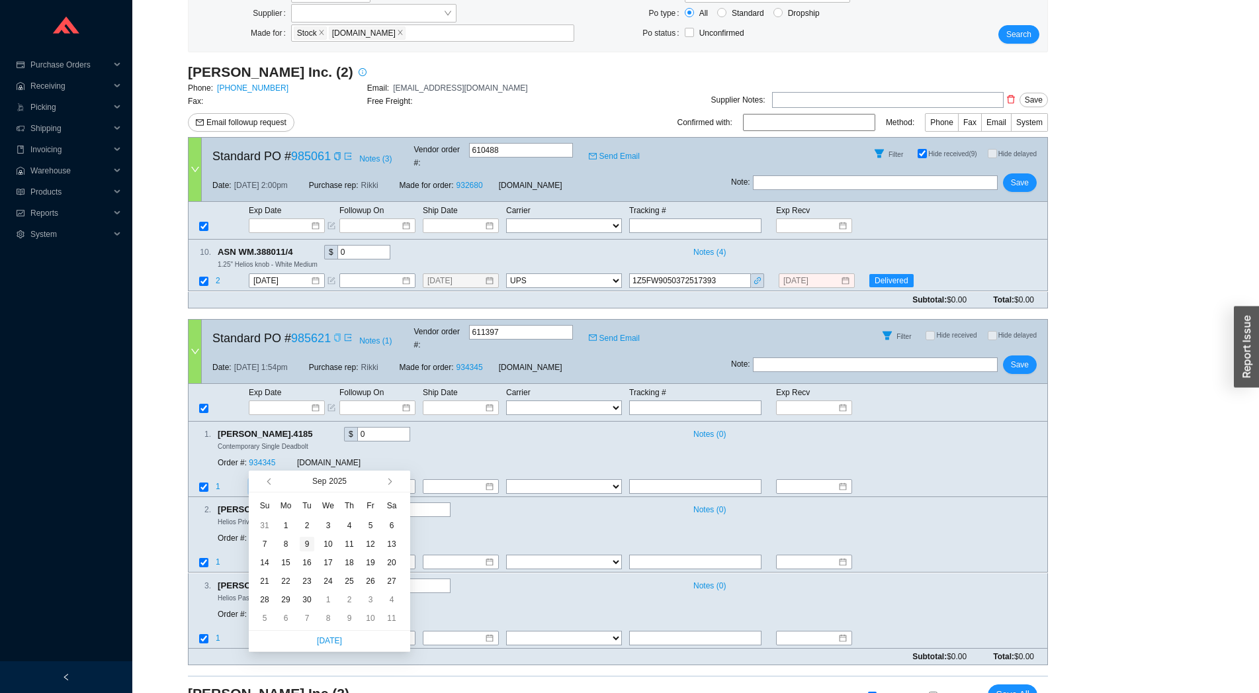
click at [308, 548] on div "9" at bounding box center [307, 544] width 15 height 15
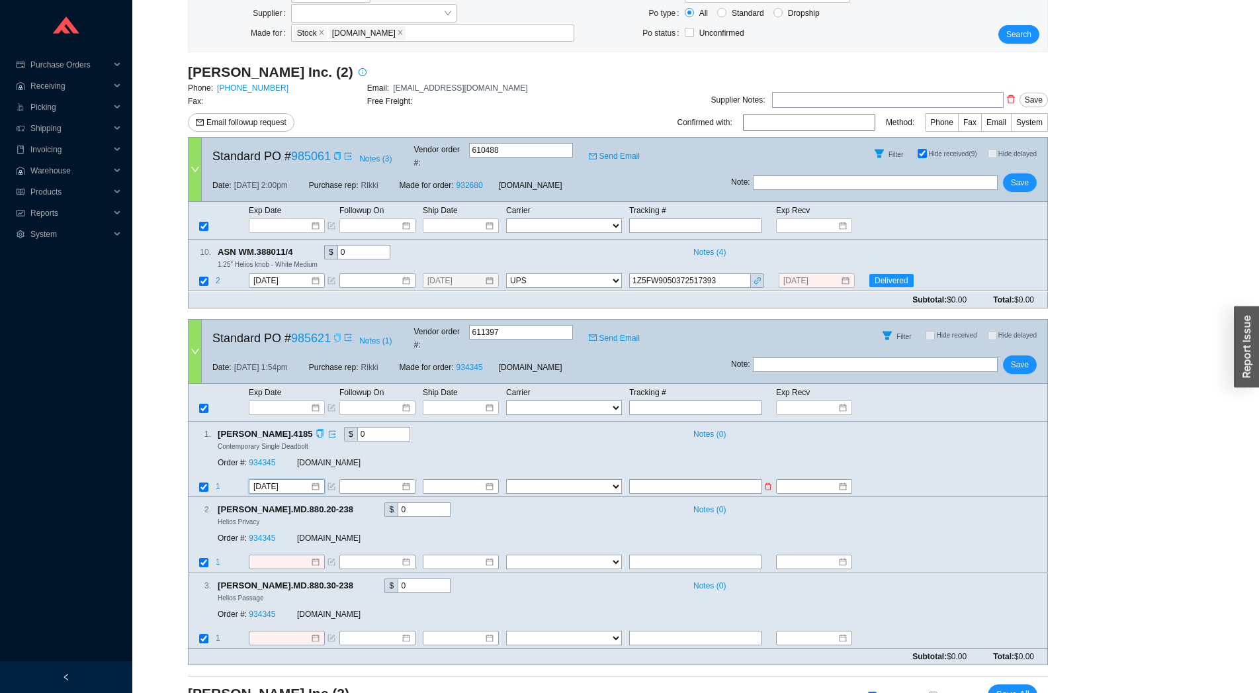
click at [202, 482] on input "checkbox" at bounding box center [203, 486] width 9 height 9
checkbox input "false"
click at [270, 534] on link "934345" at bounding box center [262, 538] width 26 height 9
click at [277, 401] on input at bounding box center [282, 407] width 56 height 13
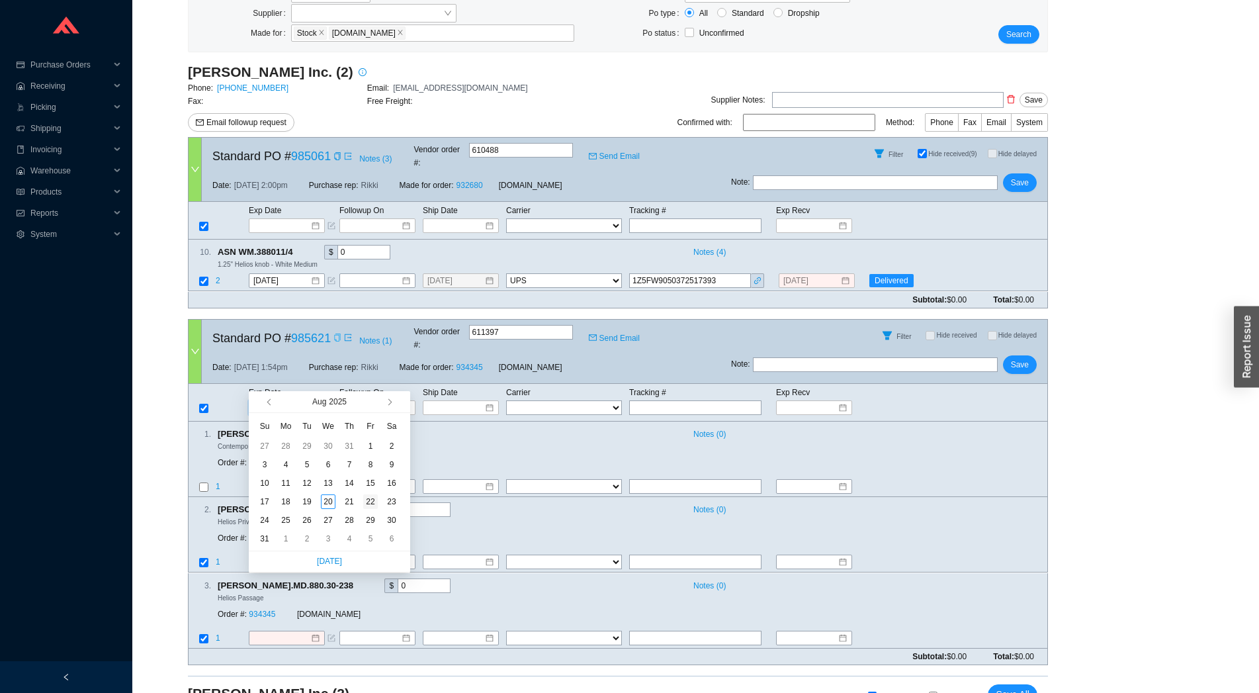
type input "8/22/2025"
click at [367, 501] on div "22" at bounding box center [370, 501] width 15 height 15
type input "8/22/2025"
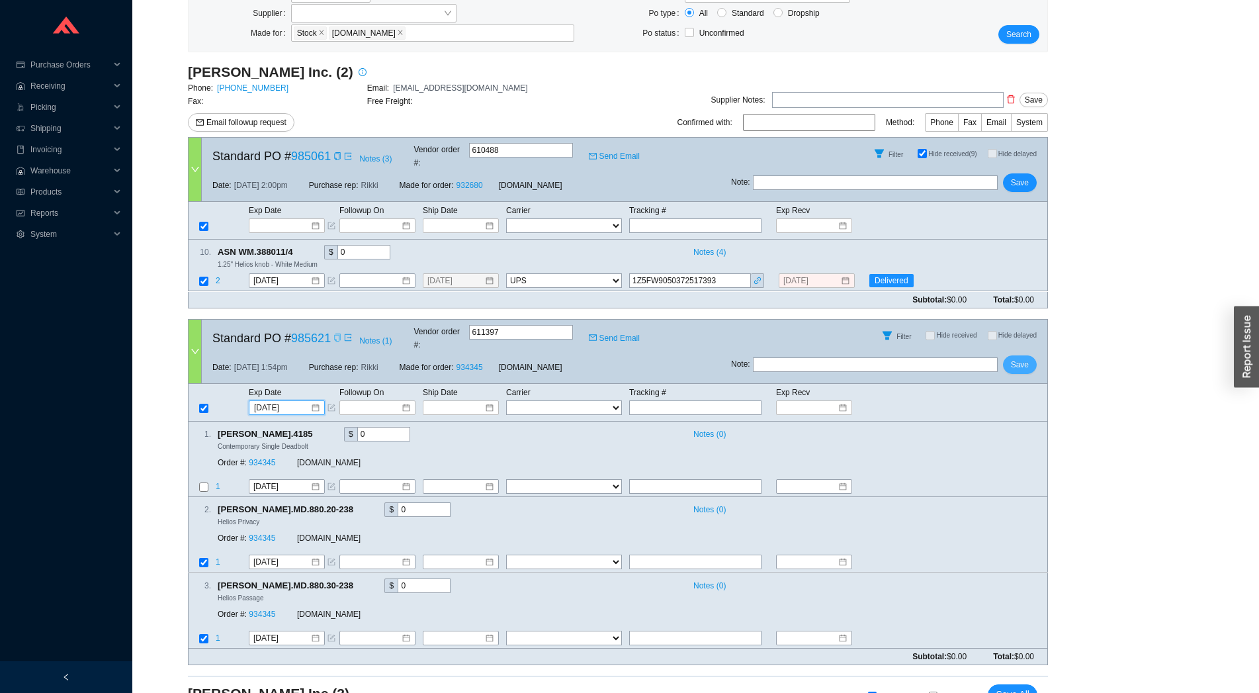
click at [1022, 358] on span "Save" at bounding box center [1020, 364] width 18 height 13
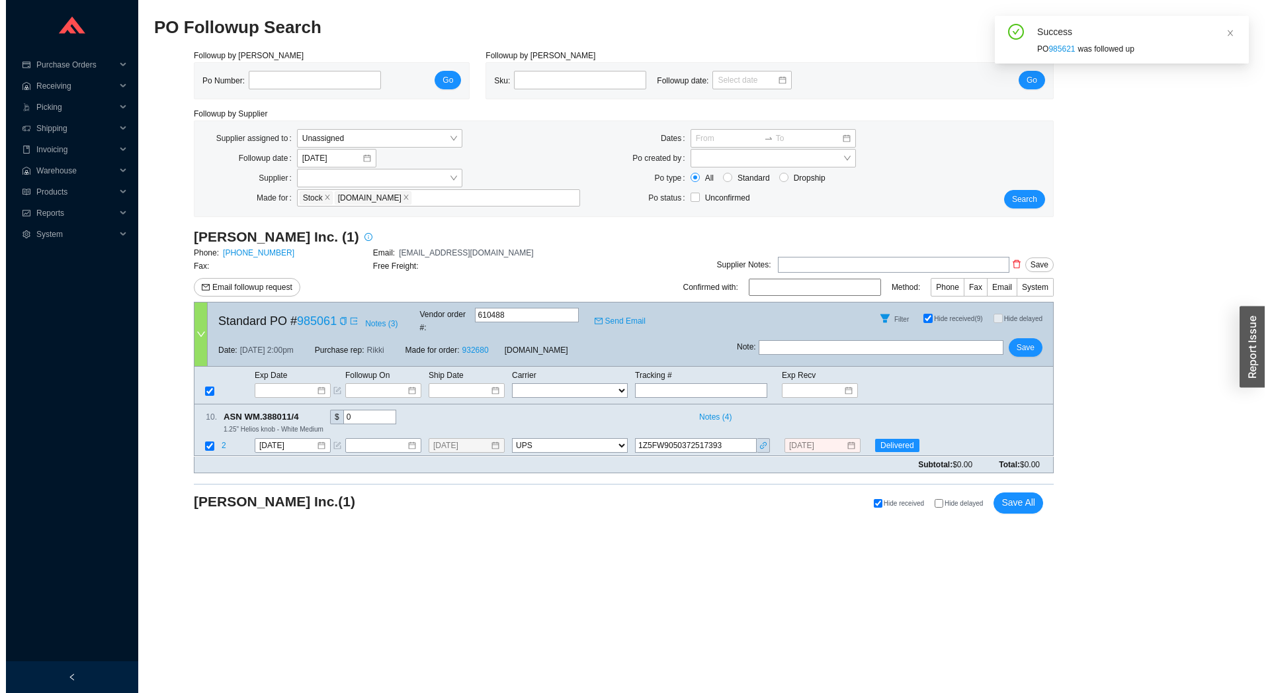
scroll to position [0, 0]
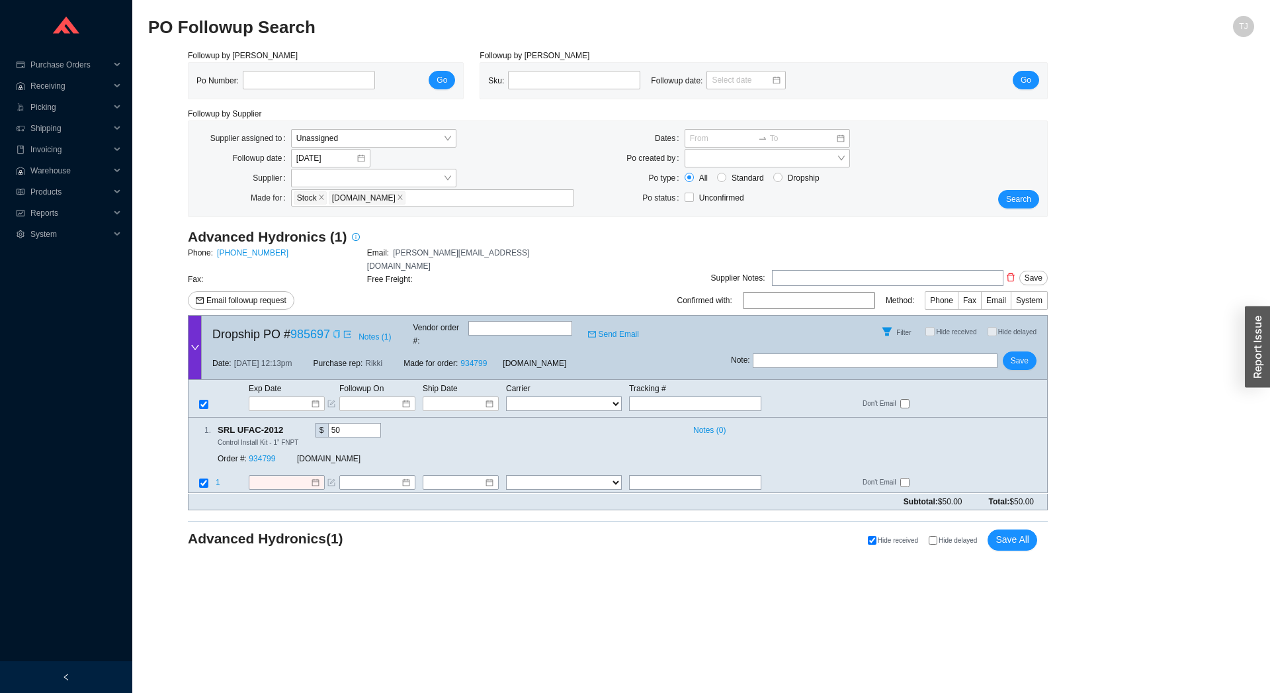
click at [334, 330] on icon "copy" at bounding box center [337, 334] width 8 height 8
click at [245, 254] on link "[PHONE_NUMBER]" at bounding box center [252, 252] width 71 height 9
drag, startPoint x: 305, startPoint y: 565, endPoint x: 317, endPoint y: 553, distance: 17.3
click at [311, 559] on main "PO Followup Search TJ Followup by PO Po Number: Go Followup by Sku Sku: Followu…" at bounding box center [701, 354] width 1106 height 677
click at [369, 330] on span "Notes ( 1 )" at bounding box center [375, 336] width 32 height 13
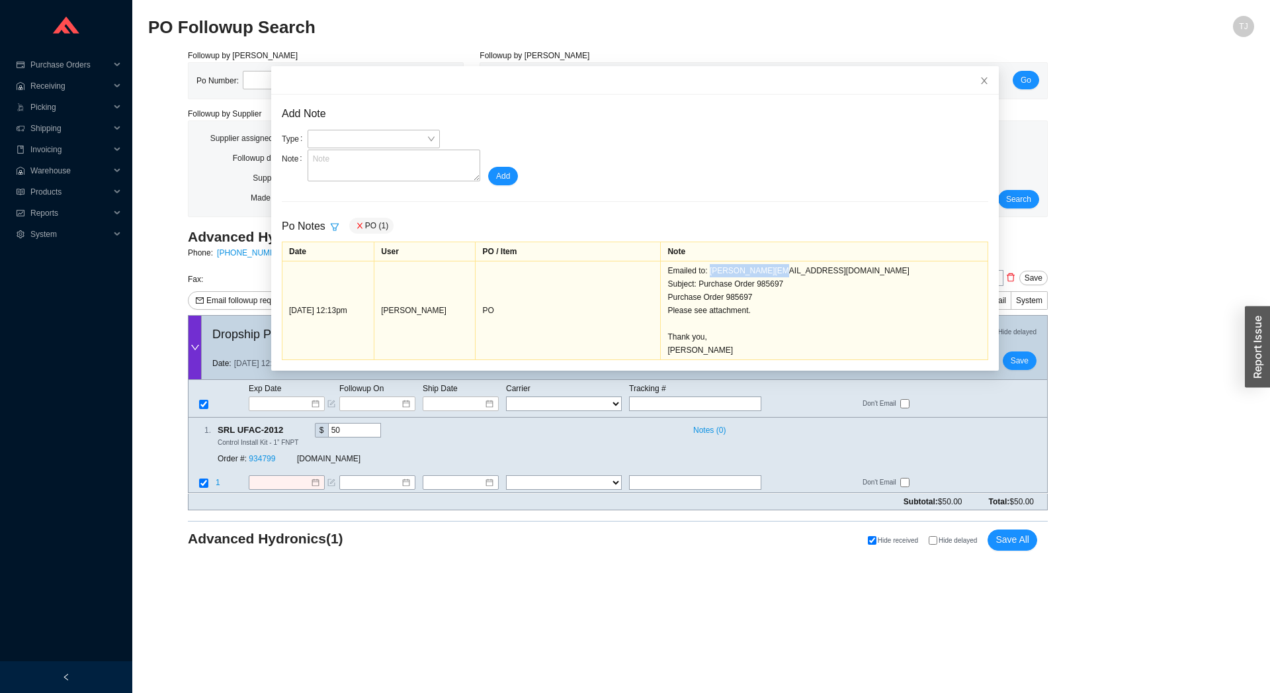
drag, startPoint x: 777, startPoint y: 270, endPoint x: 849, endPoint y: 270, distance: 71.5
click at [849, 270] on div "Emailed to: [PERSON_NAME][EMAIL_ADDRESS][DOMAIN_NAME] Subject: Purchase Order 9…" at bounding box center [825, 310] width 314 height 93
drag, startPoint x: 838, startPoint y: 272, endPoint x: 778, endPoint y: 272, distance: 59.6
click at [778, 272] on div "Emailed to: [PERSON_NAME][EMAIL_ADDRESS][DOMAIN_NAME] Subject: Purchase Order 9…" at bounding box center [825, 310] width 314 height 93
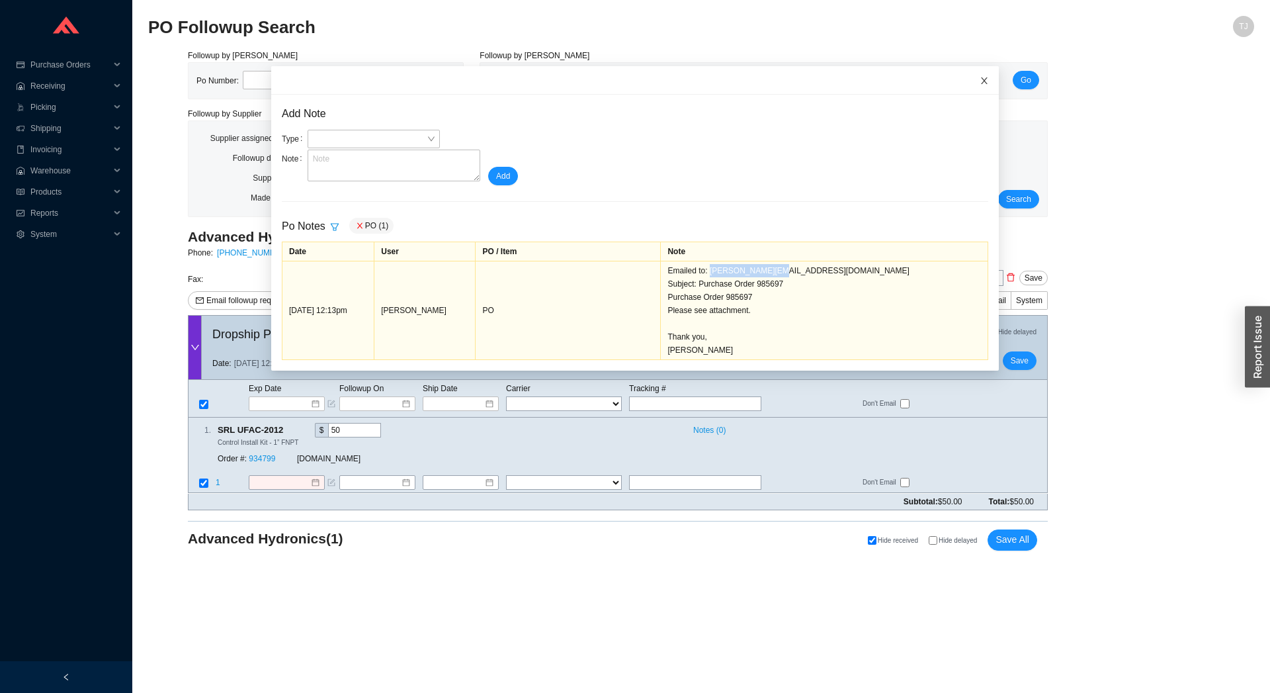
click at [980, 79] on icon "close" at bounding box center [984, 80] width 9 height 9
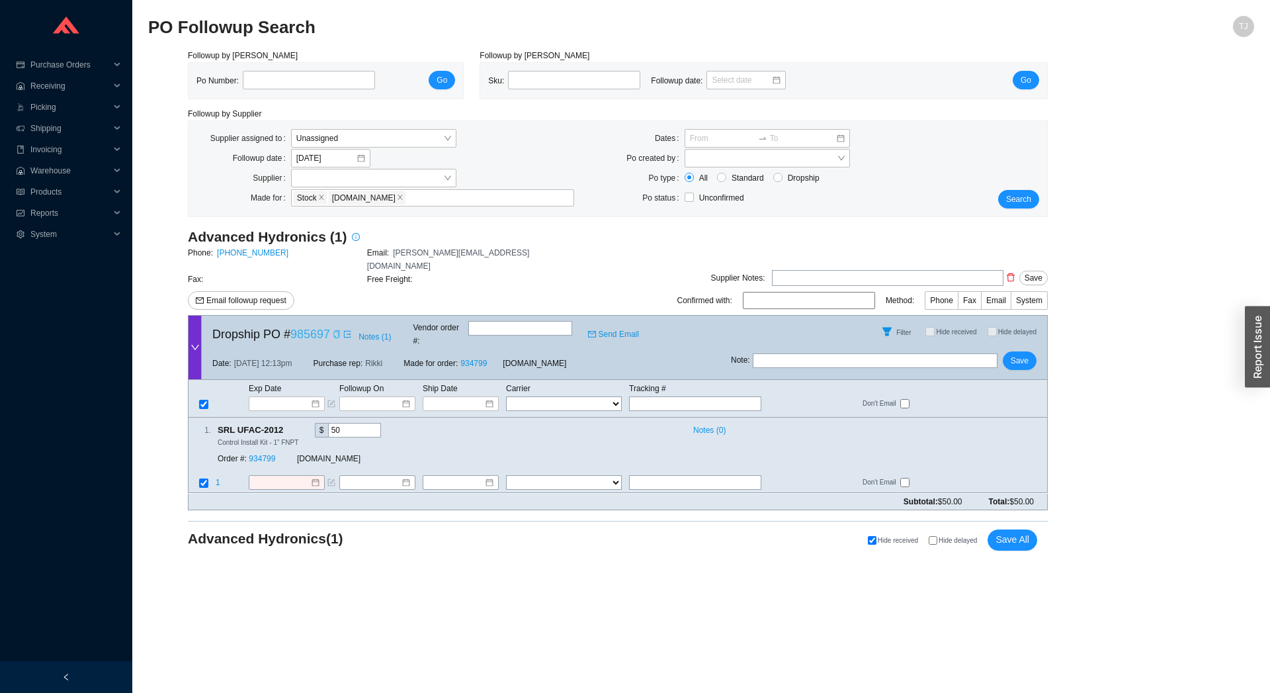
click at [320, 328] on link "985697" at bounding box center [310, 334] width 40 height 13
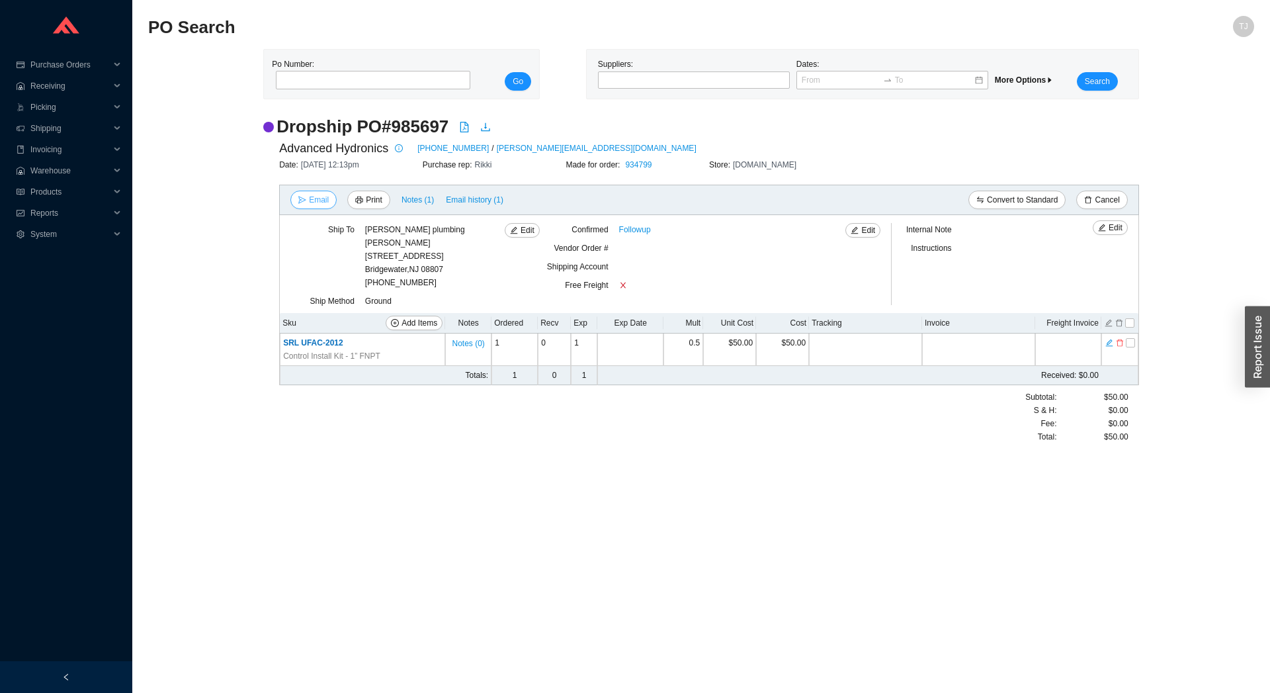
click at [318, 200] on span "Email" at bounding box center [319, 199] width 20 height 13
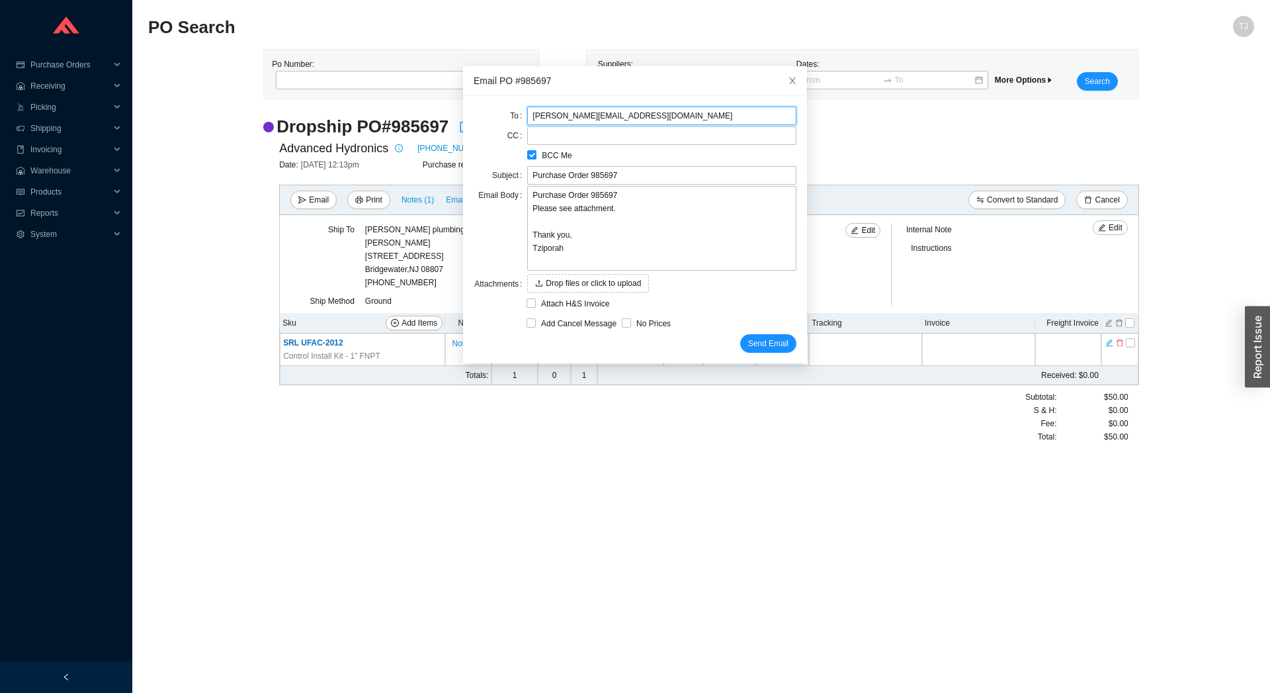
click at [545, 116] on input "[PERSON_NAME][EMAIL_ADDRESS][DOMAIN_NAME]" at bounding box center [661, 116] width 269 height 19
type input "[EMAIL_ADDRESS][DOMAIN_NAME]"
click at [648, 214] on textarea "Purchase Order 985697 Please see attachment. Thank you, Tziporah" at bounding box center [661, 228] width 269 height 85
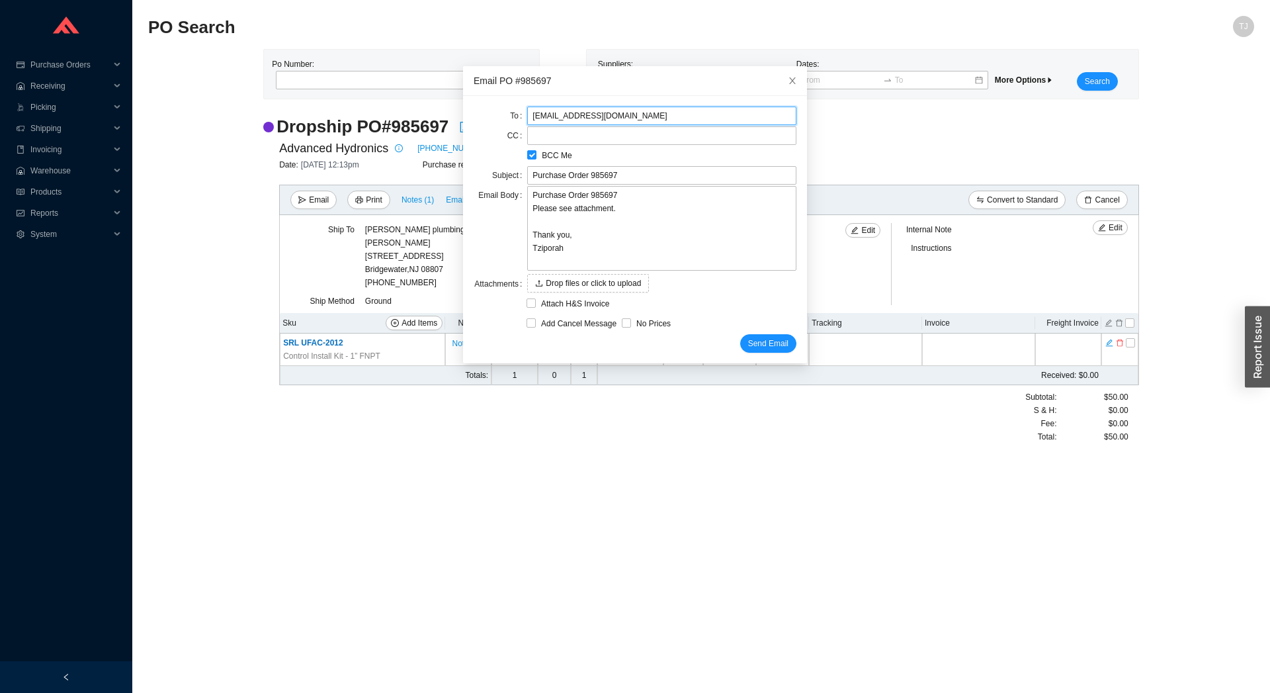
drag, startPoint x: 532, startPoint y: 114, endPoint x: 517, endPoint y: 114, distance: 15.2
click at [527, 114] on input "[EMAIL_ADDRESS][DOMAIN_NAME]" at bounding box center [661, 116] width 269 height 19
click at [584, 240] on textarea "Purchase Order 985697 Please see attachment. Thank you, Tziporah" at bounding box center [661, 228] width 269 height 85
click at [748, 339] on span "Send Email" at bounding box center [768, 343] width 40 height 13
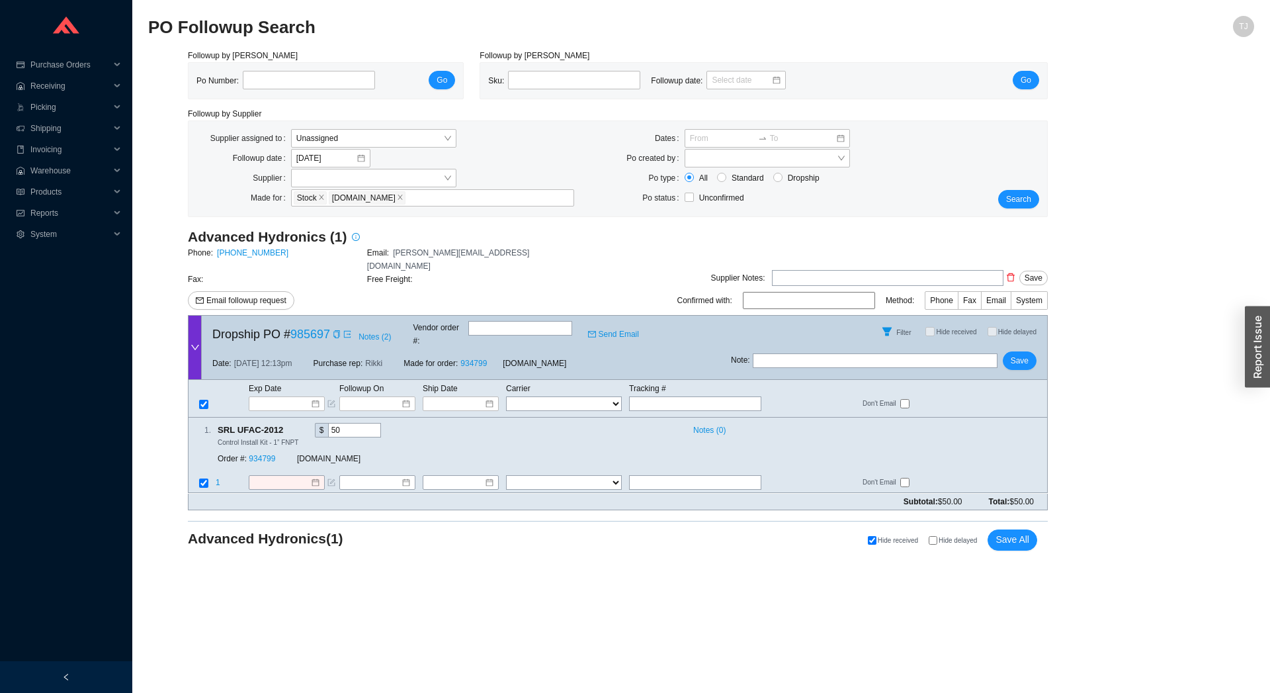
click at [843, 347] on div "Note : Save" at bounding box center [889, 363] width 316 height 32
click at [842, 353] on input "text" at bounding box center [875, 360] width 245 height 15
type input "Re-sent [PERSON_NAME]"
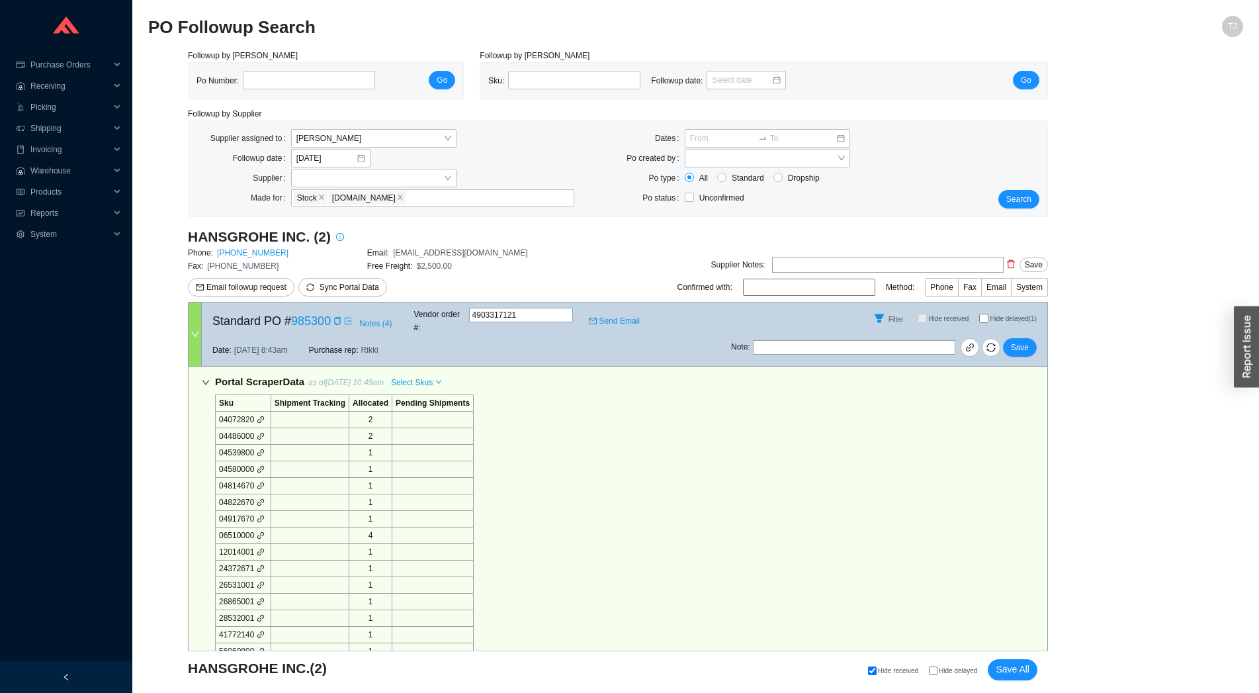
click at [982, 314] on input "Hide delayed (1)" at bounding box center [983, 318] width 9 height 9
checkbox input "true"
drag, startPoint x: 401, startPoint y: 363, endPoint x: 410, endPoint y: 378, distance: 17.3
click at [401, 376] on span "Select Skus" at bounding box center [412, 382] width 42 height 13
click at [417, 392] on span "Allocated" at bounding box center [415, 393] width 43 height 12
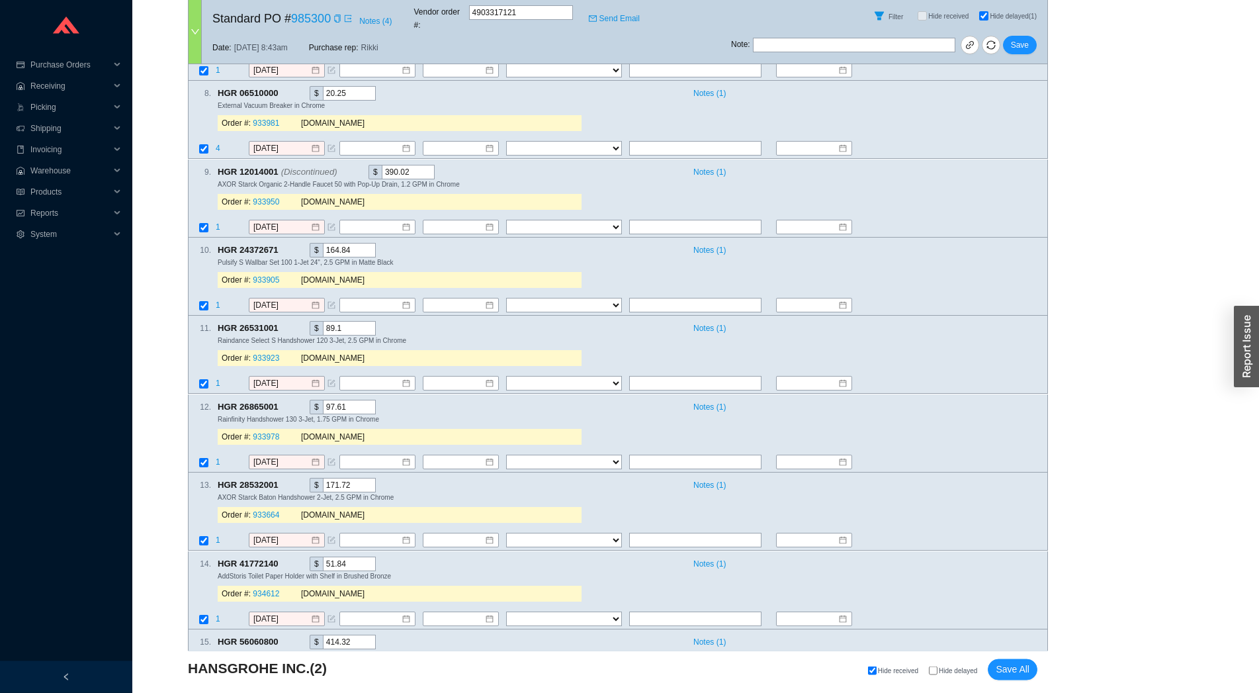
scroll to position [585, 0]
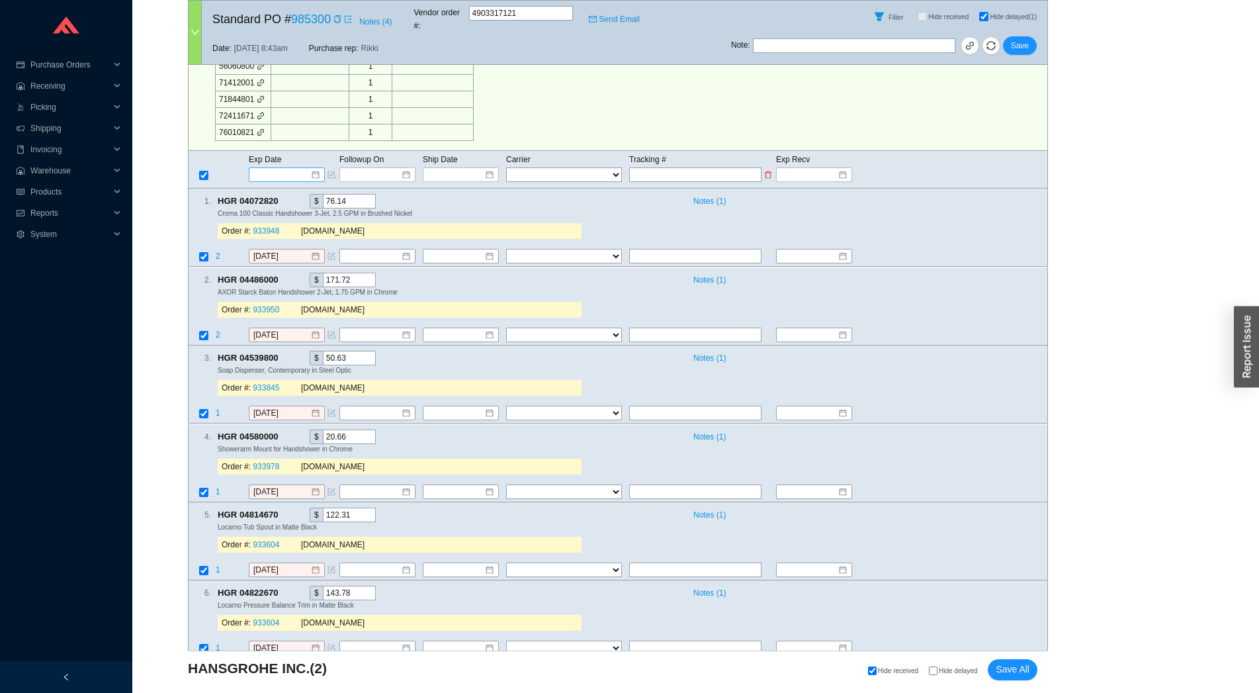
click at [275, 168] on input at bounding box center [282, 174] width 56 height 13
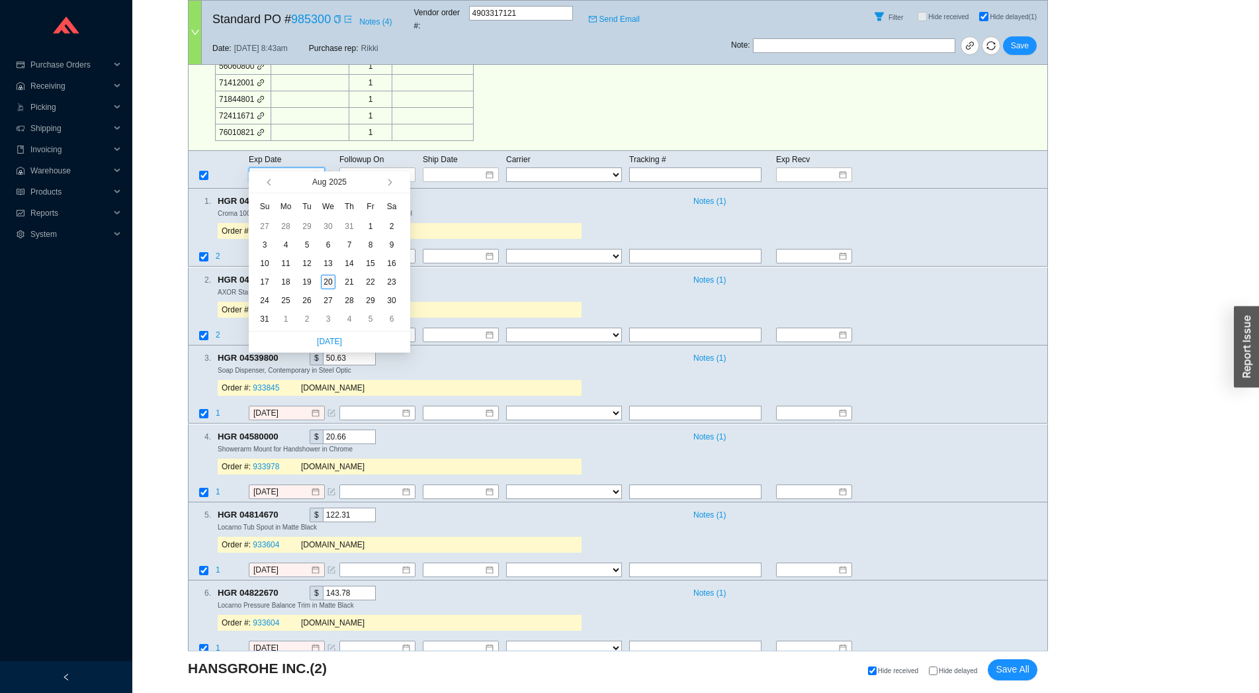
type input "[DATE]"
click at [321, 285] on div "20" at bounding box center [328, 282] width 15 height 15
type input "[DATE]"
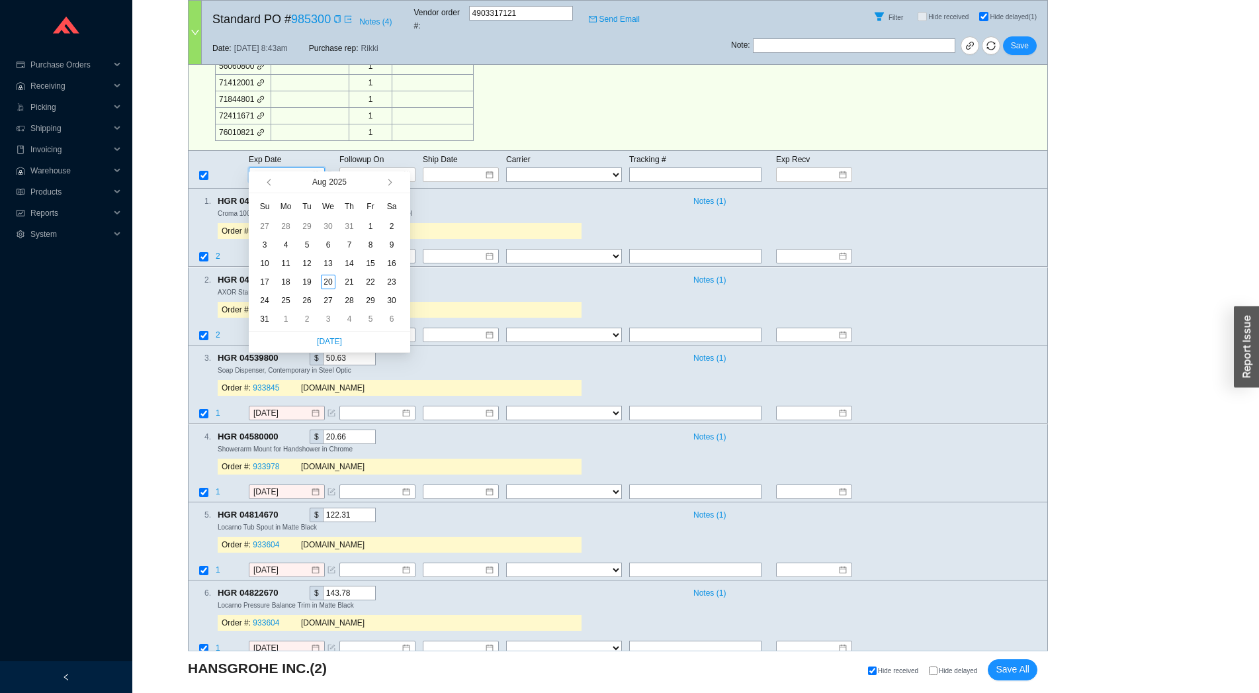
type input "[DATE]"
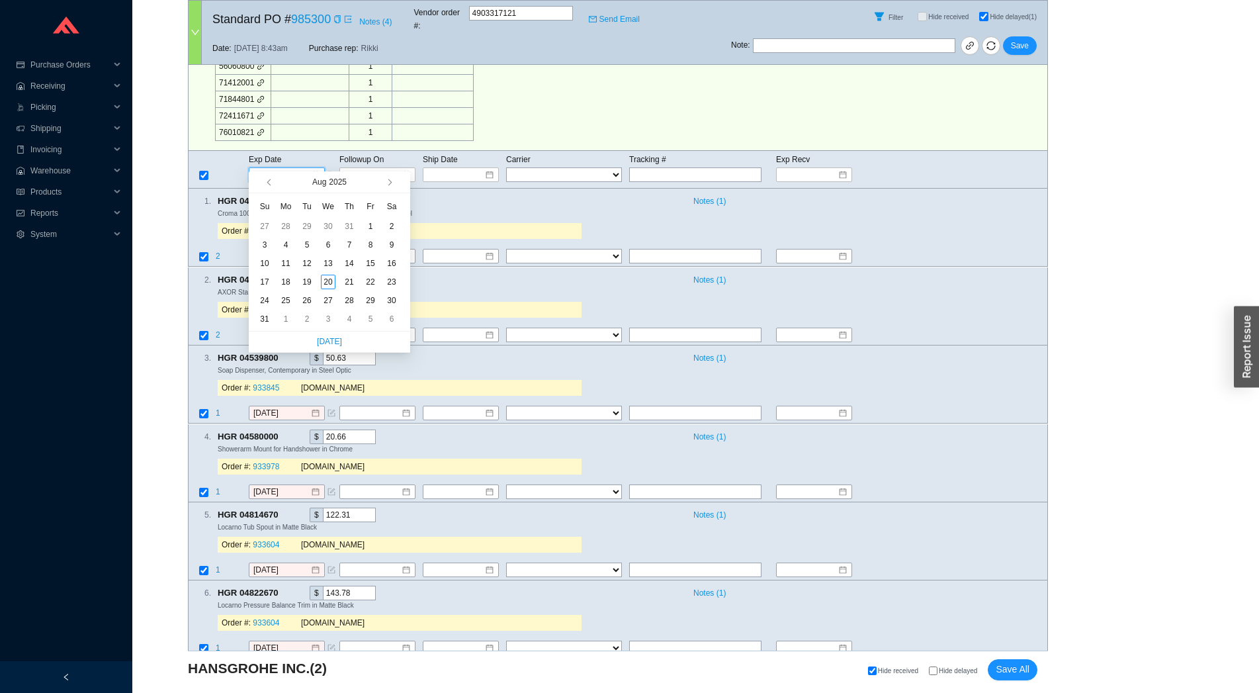
type input "[DATE]"
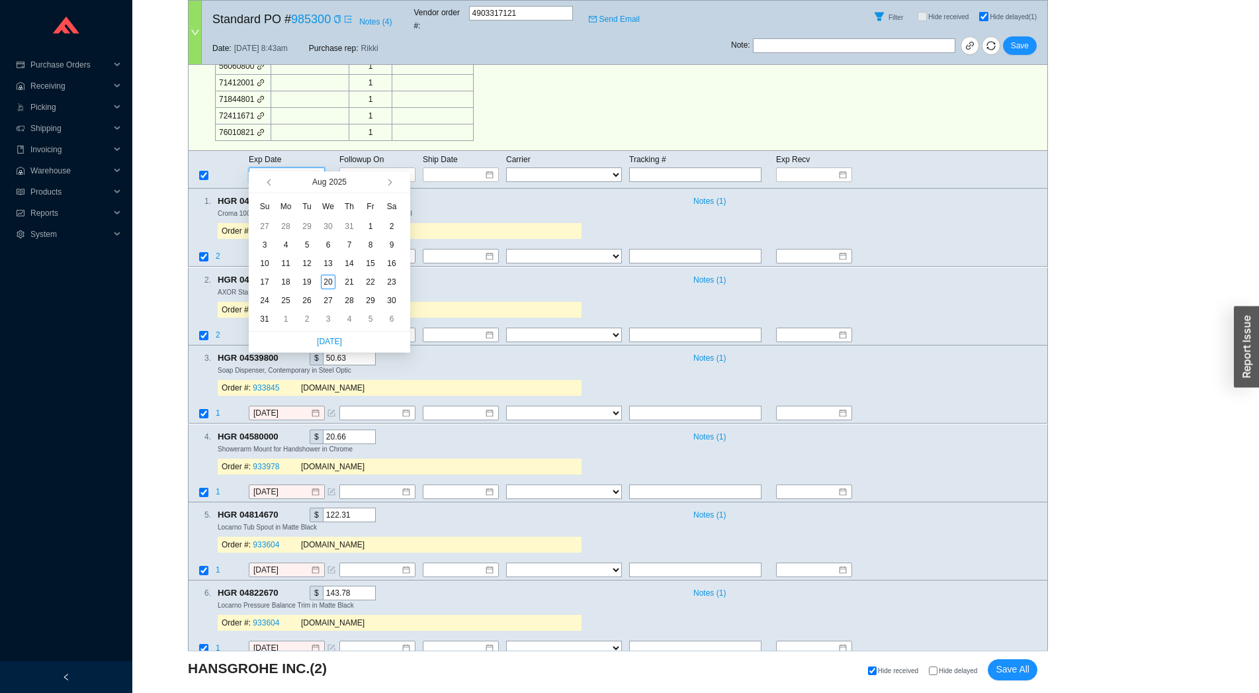
type input "[DATE]"
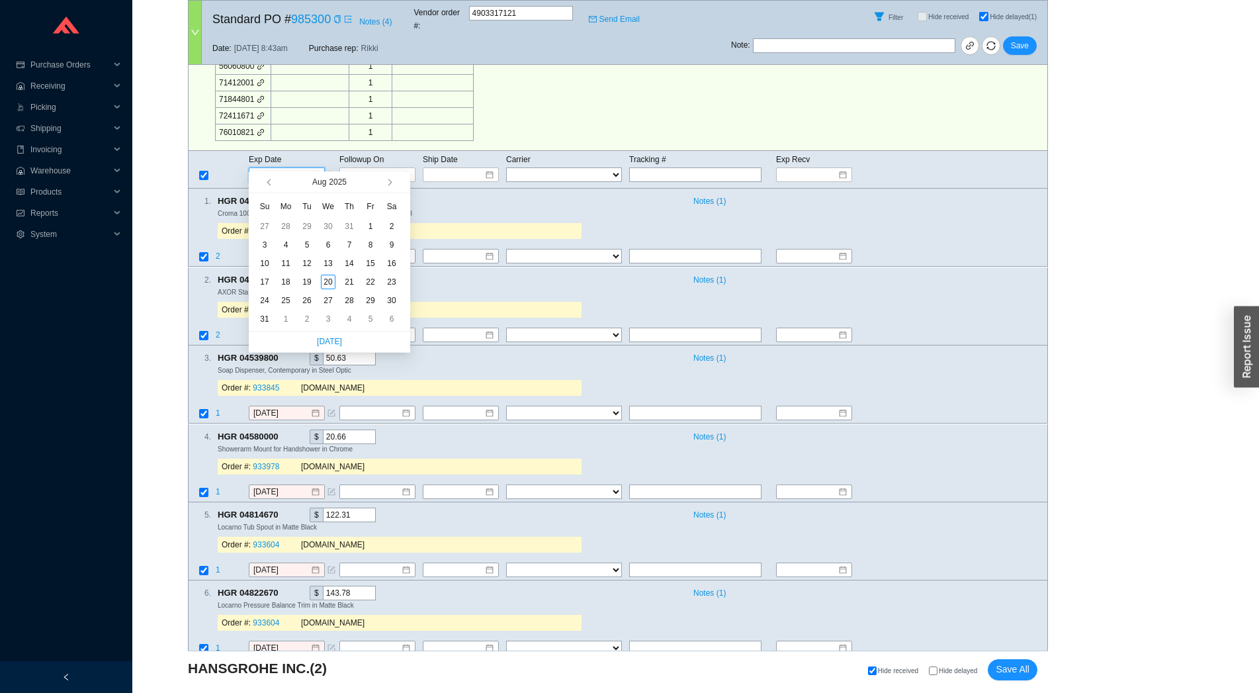
type input "[DATE]"
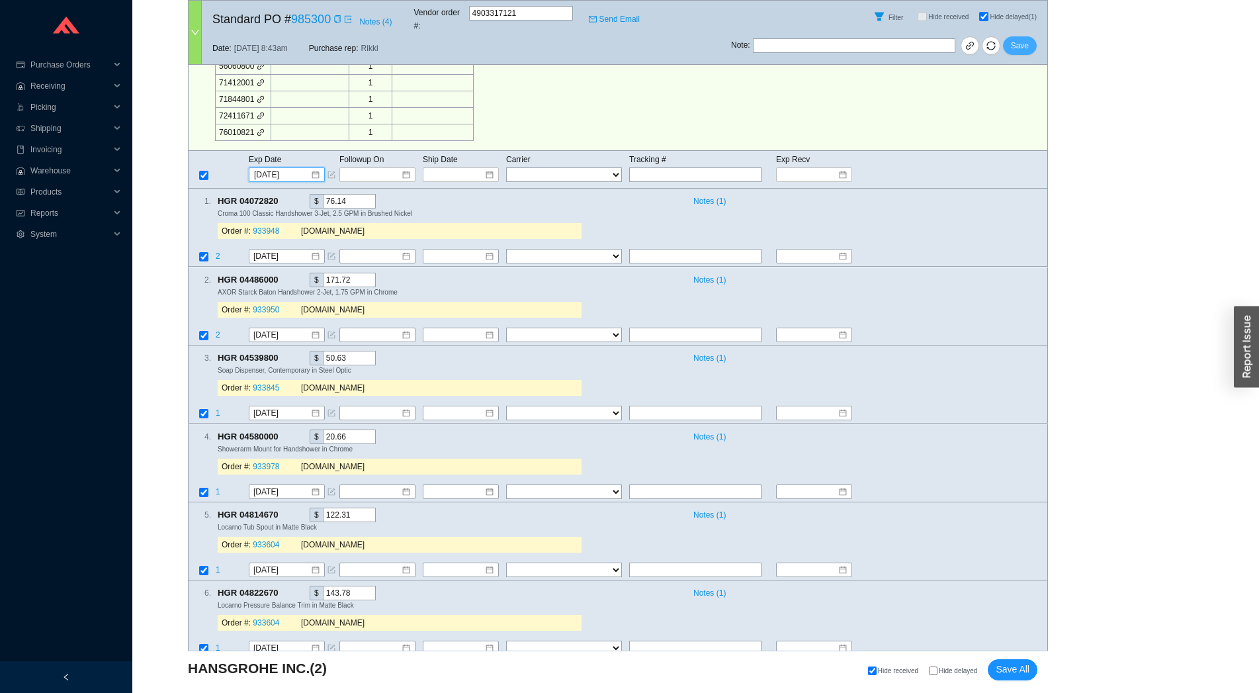
click at [1029, 40] on button "Save" at bounding box center [1020, 45] width 34 height 19
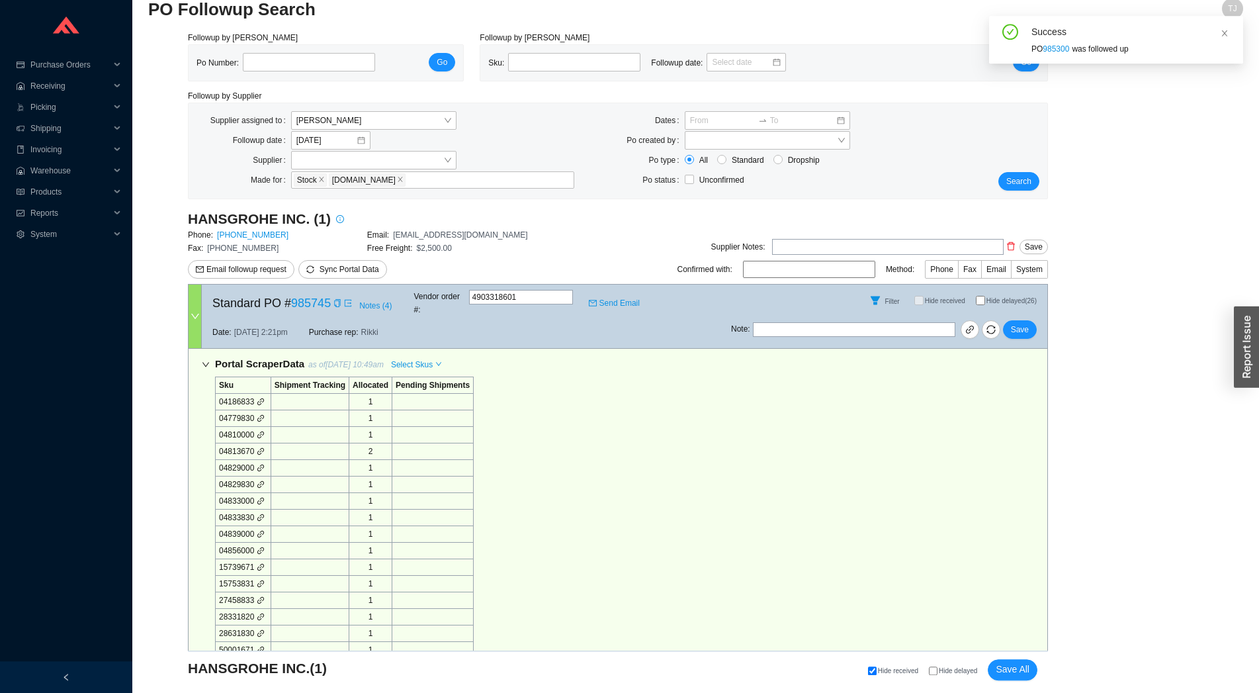
scroll to position [0, 0]
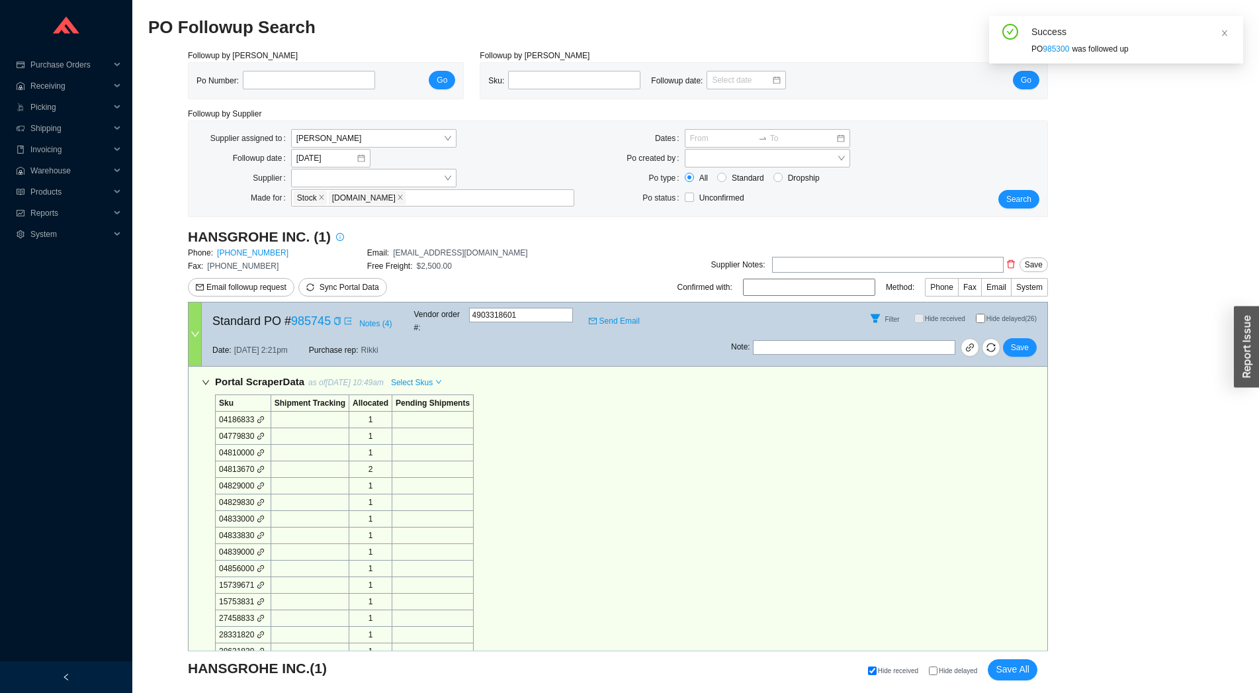
click at [1000, 320] on div "Filter Hide received Hide delayed (26)" at bounding box center [889, 318] width 316 height 32
click at [350, 283] on span "Sync Portal Data" at bounding box center [350, 287] width 60 height 9
click at [412, 250] on span "OK" at bounding box center [412, 249] width 11 height 13
click at [987, 310] on div "Filter Hide received Hide delayed (26)" at bounding box center [889, 318] width 316 height 32
click at [987, 315] on span "Hide delayed (26)" at bounding box center [1012, 318] width 50 height 7
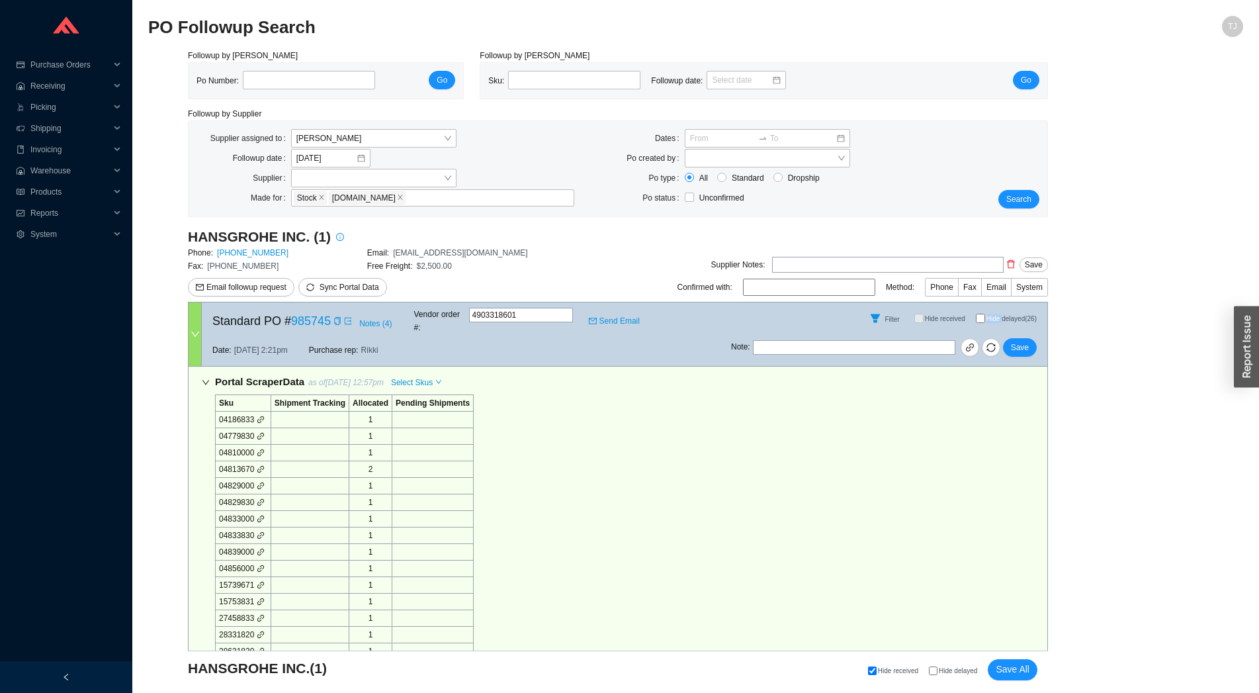
click at [985, 314] on input "Hide delayed (26)" at bounding box center [980, 318] width 9 height 9
checkbox input "true"
click at [413, 367] on div "Portal Scraper Data as of 8/20/25 12:57pm Select Skus Sku Shipment Tracking All…" at bounding box center [618, 576] width 860 height 419
click at [413, 376] on span "Select Skus" at bounding box center [412, 382] width 42 height 13
click at [420, 388] on span "Allocated" at bounding box center [415, 393] width 43 height 12
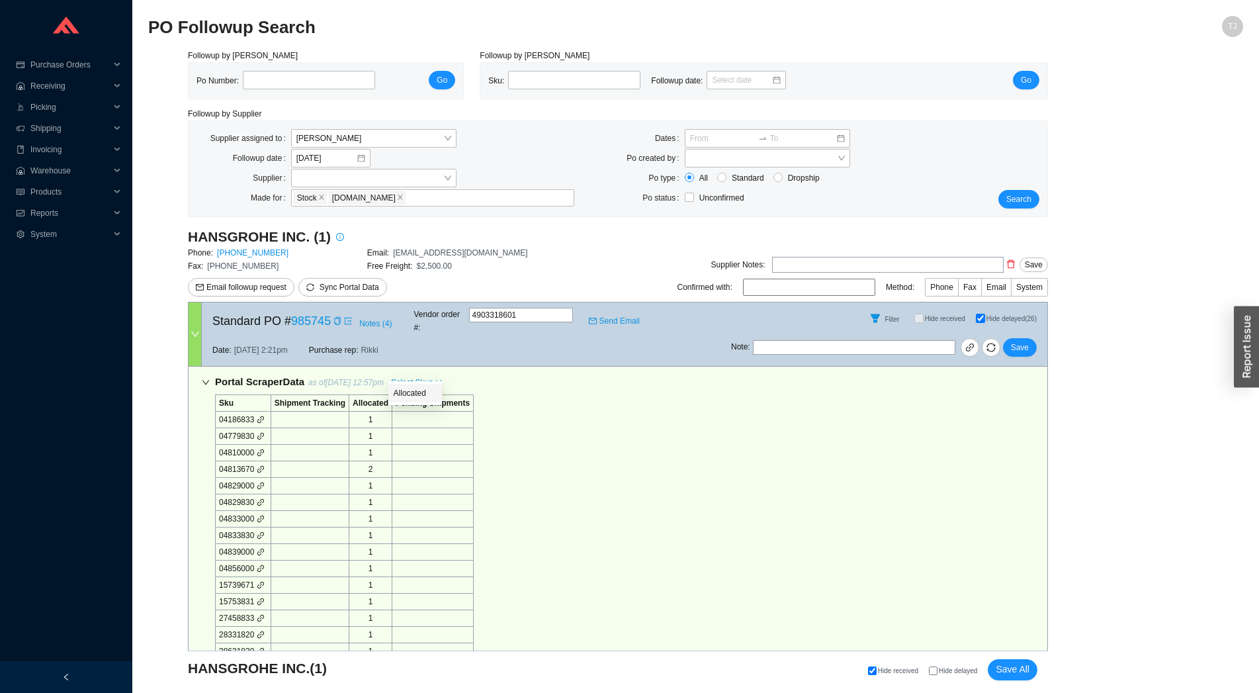
checkbox input "false"
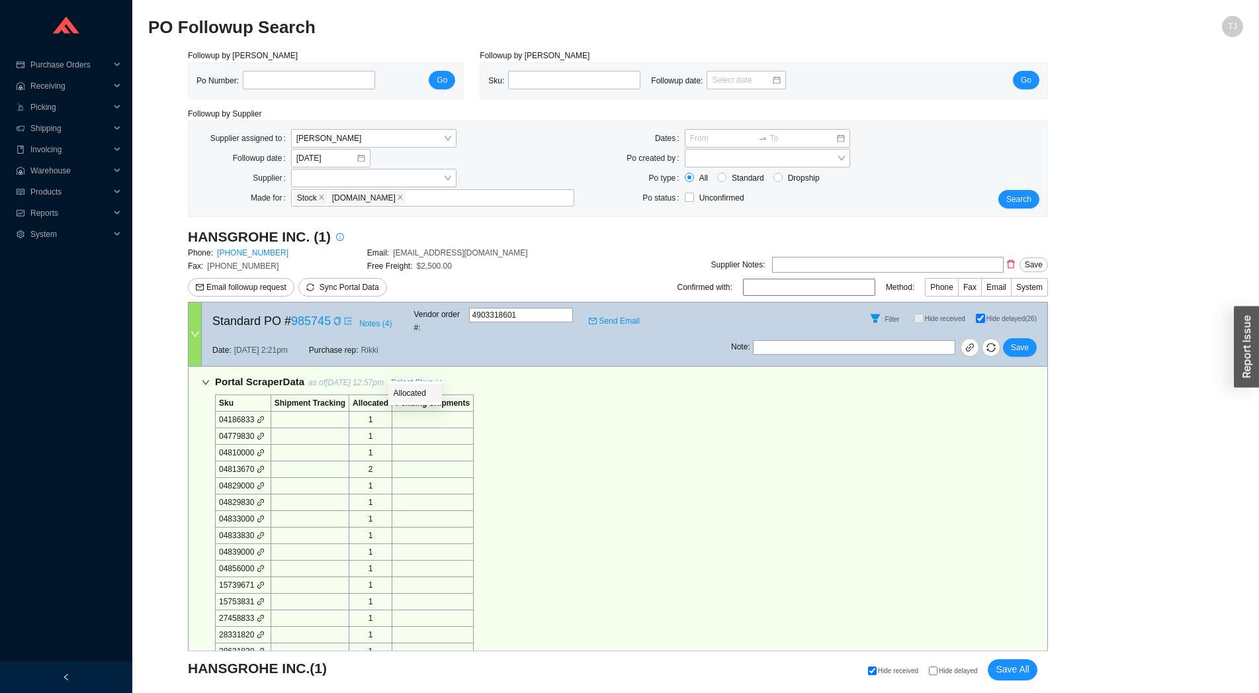
checkbox input "false"
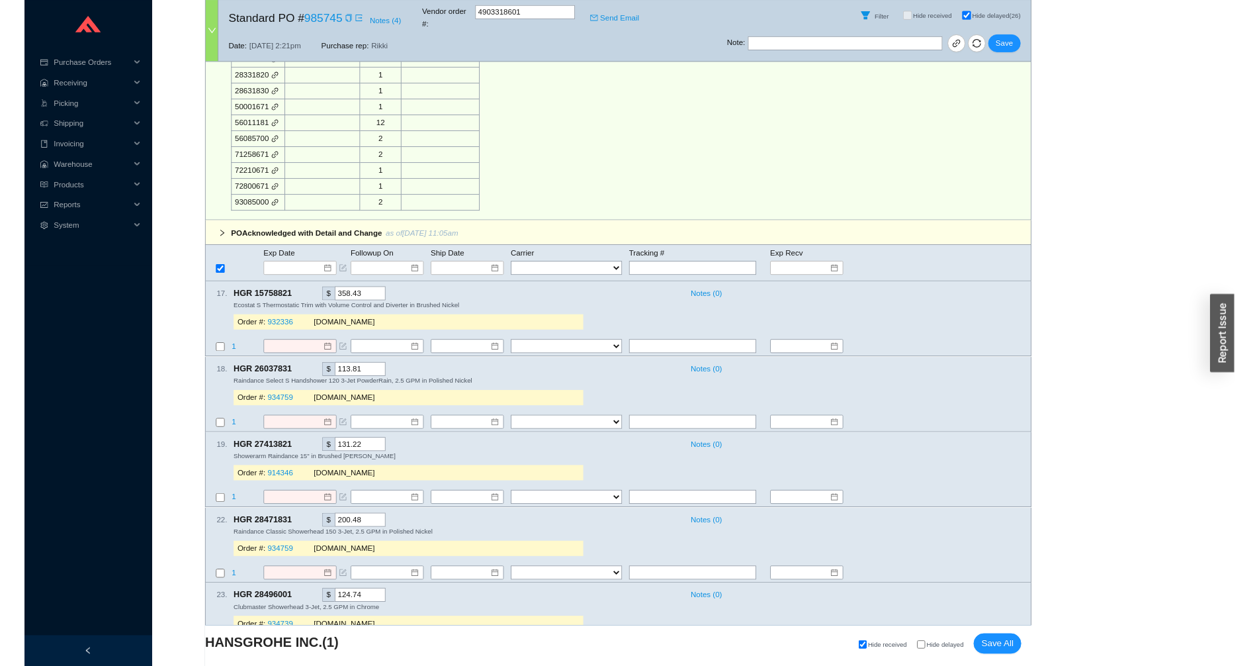
scroll to position [585, 0]
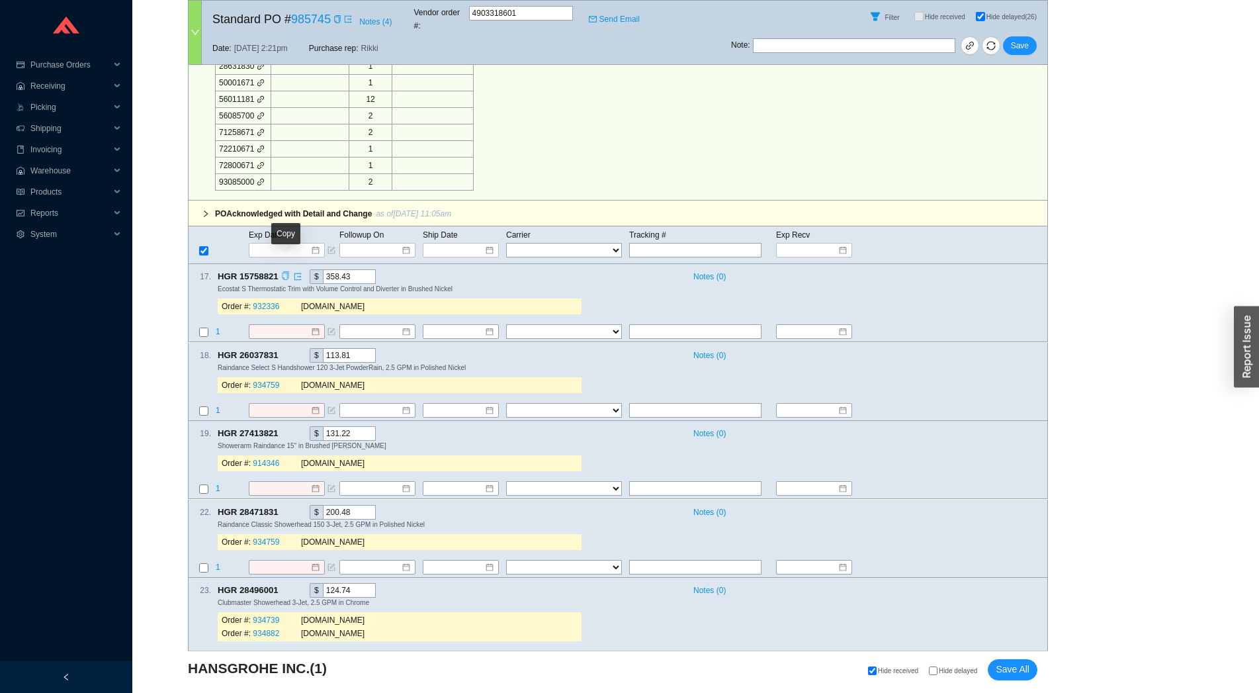
click at [288, 272] on icon "copy" at bounding box center [285, 276] width 7 height 9
click at [220, 328] on span "1" at bounding box center [218, 332] width 5 height 9
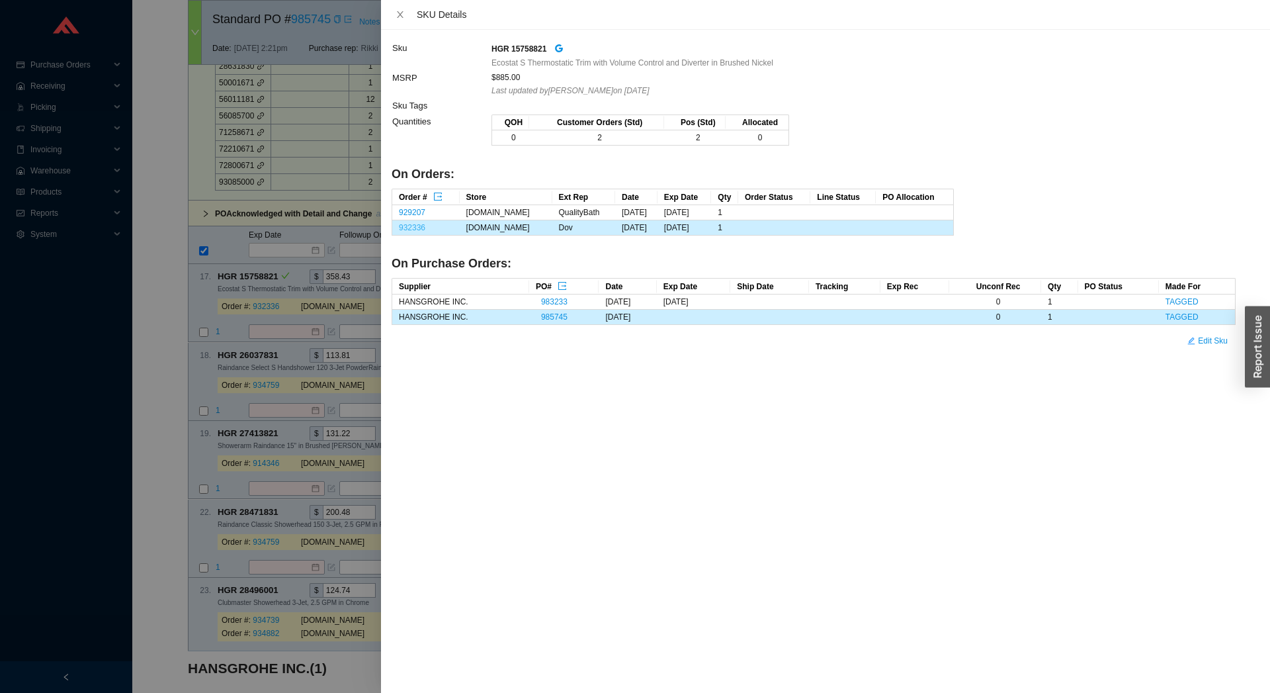
click at [421, 229] on link "932336" at bounding box center [412, 227] width 26 height 9
click at [271, 321] on div at bounding box center [635, 346] width 1270 height 693
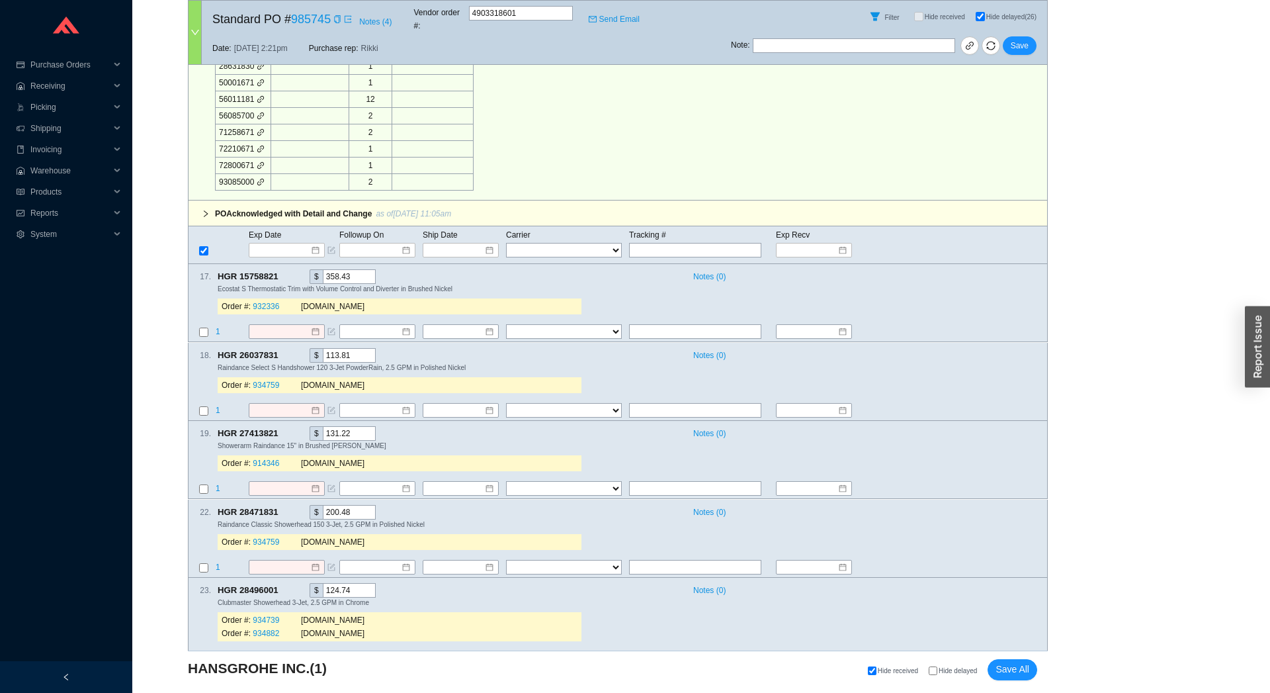
click at [271, 326] on input at bounding box center [281, 332] width 57 height 13
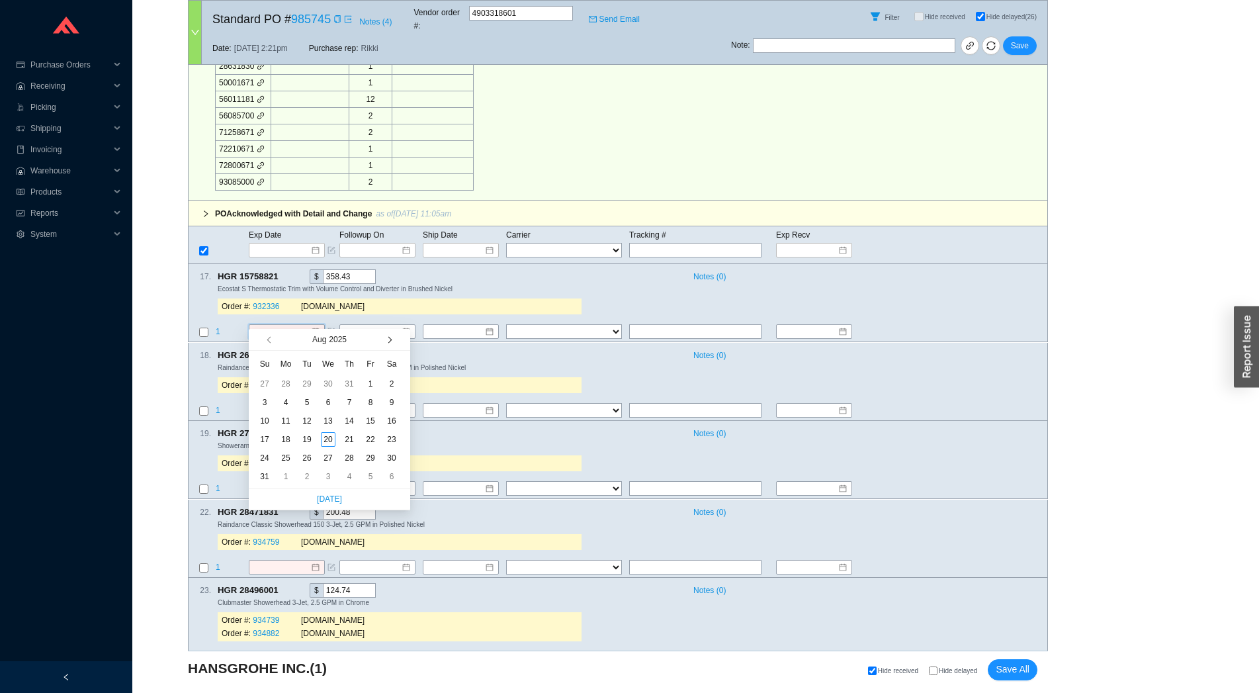
click at [388, 336] on button "button" at bounding box center [388, 339] width 13 height 21
type input "9/18/2025"
click at [344, 421] on div "18" at bounding box center [349, 421] width 15 height 15
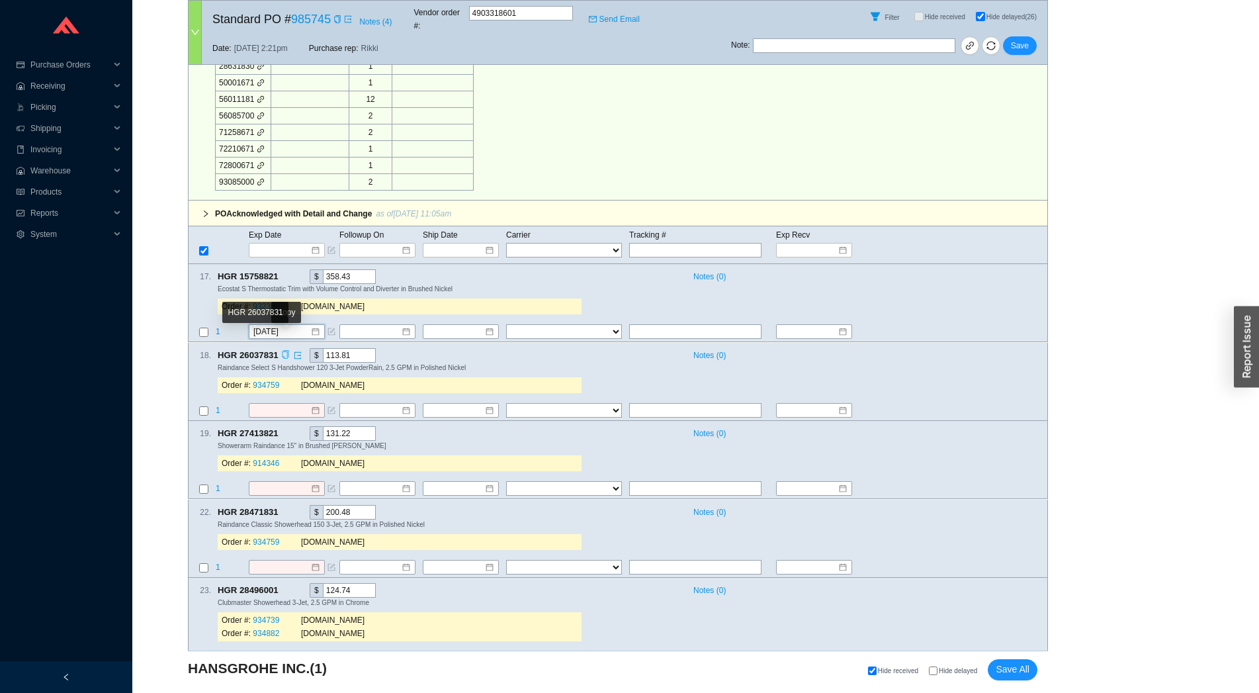
click at [288, 350] on icon "copy" at bounding box center [285, 354] width 7 height 9
click at [220, 402] on td "1" at bounding box center [231, 411] width 33 height 18
click at [219, 406] on span "1" at bounding box center [218, 410] width 5 height 9
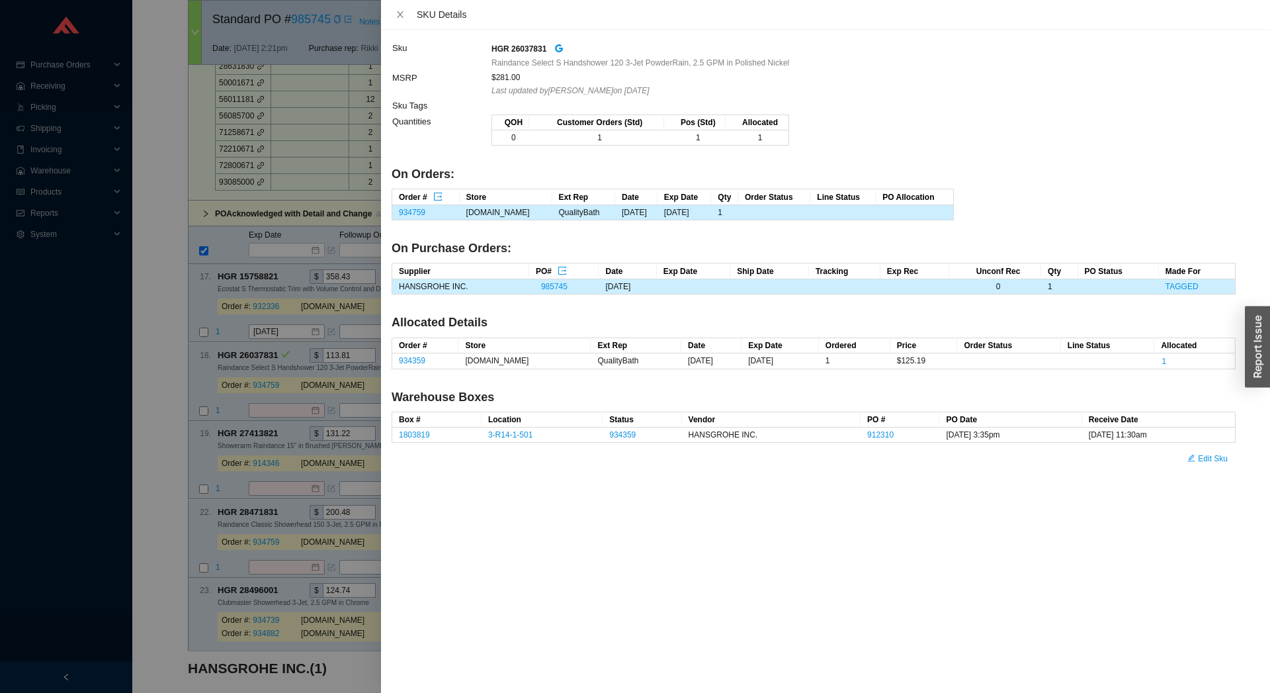
click at [416, 219] on td "934759" at bounding box center [425, 212] width 67 height 15
click at [409, 214] on link "934759" at bounding box center [412, 212] width 26 height 9
click at [267, 396] on div at bounding box center [635, 346] width 1270 height 693
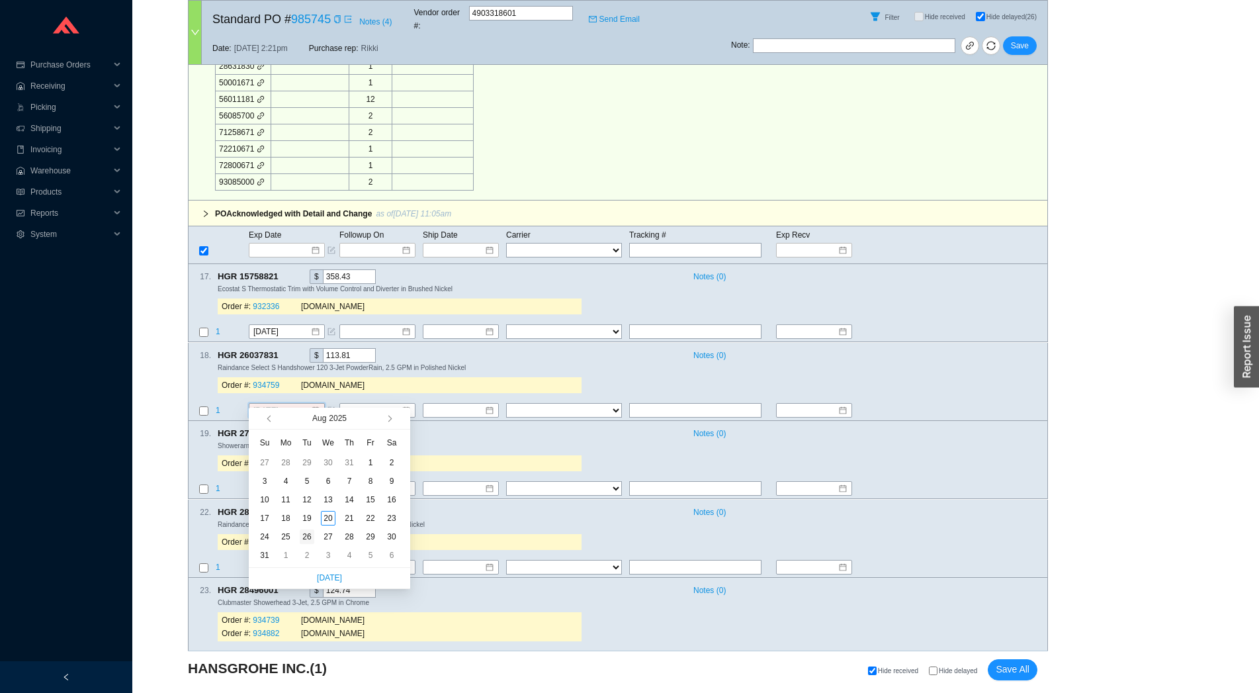
type input "8/26/2025"
click at [302, 537] on div "26" at bounding box center [307, 536] width 15 height 15
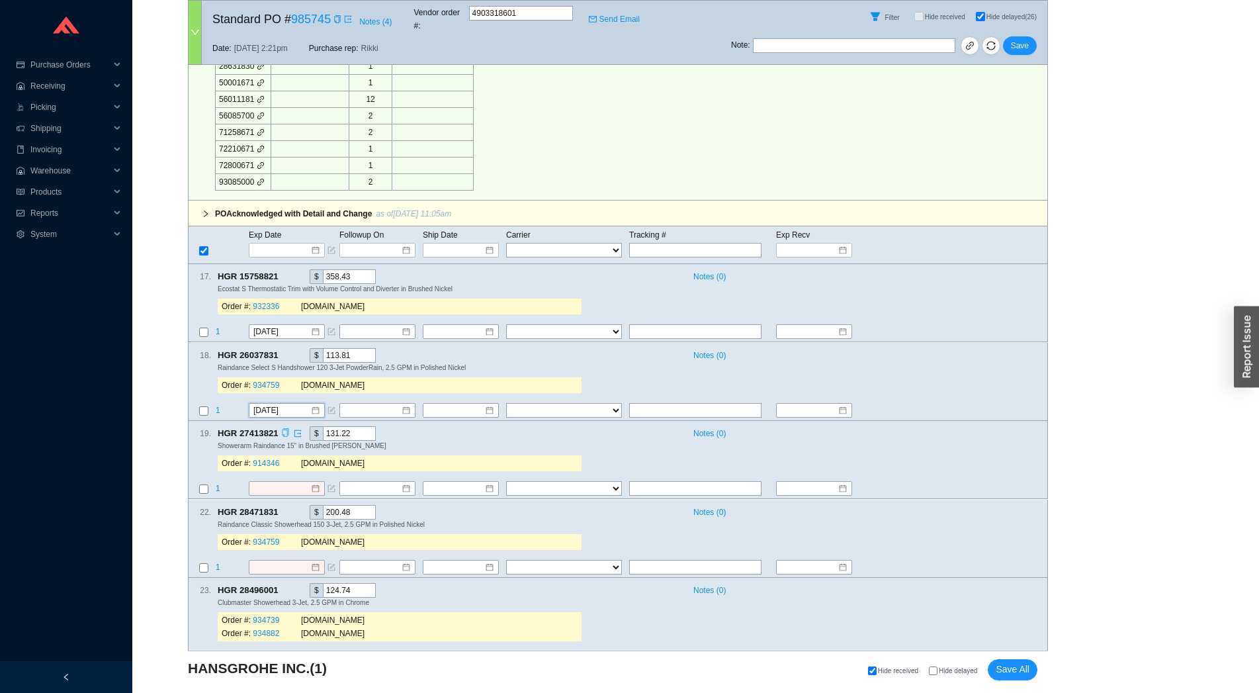
click at [287, 429] on icon "copy" at bounding box center [285, 433] width 9 height 9
click at [216, 484] on span "1" at bounding box center [218, 488] width 5 height 9
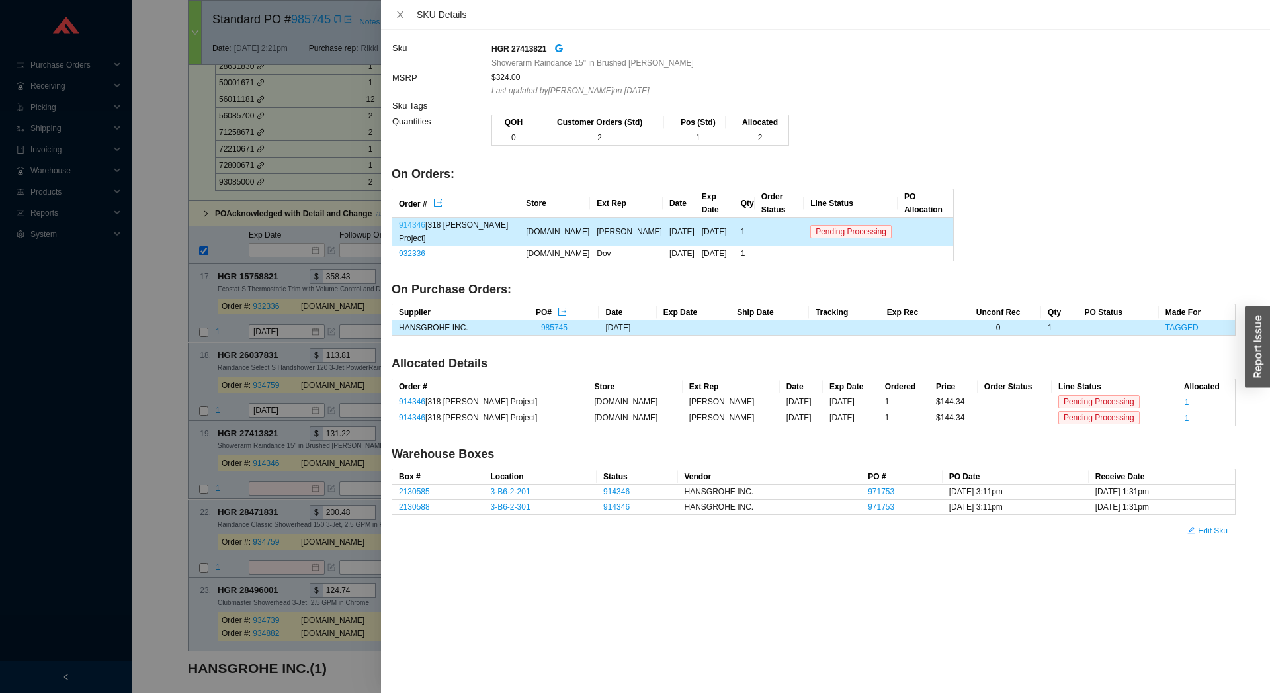
click at [420, 220] on link "914346" at bounding box center [412, 224] width 26 height 9
click at [419, 249] on link "932336" at bounding box center [412, 253] width 26 height 9
click at [533, 56] on div "HGR 27413821" at bounding box center [864, 48] width 744 height 15
copy strong "27413821"
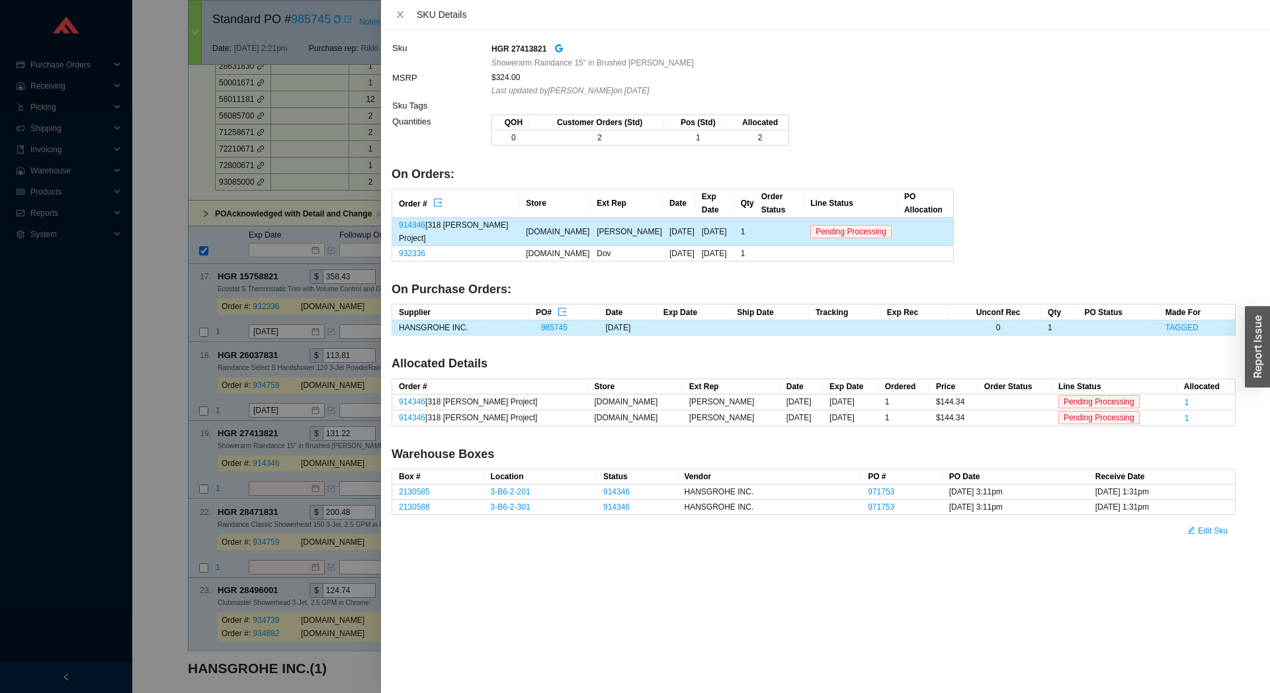
click at [136, 257] on div at bounding box center [635, 346] width 1270 height 693
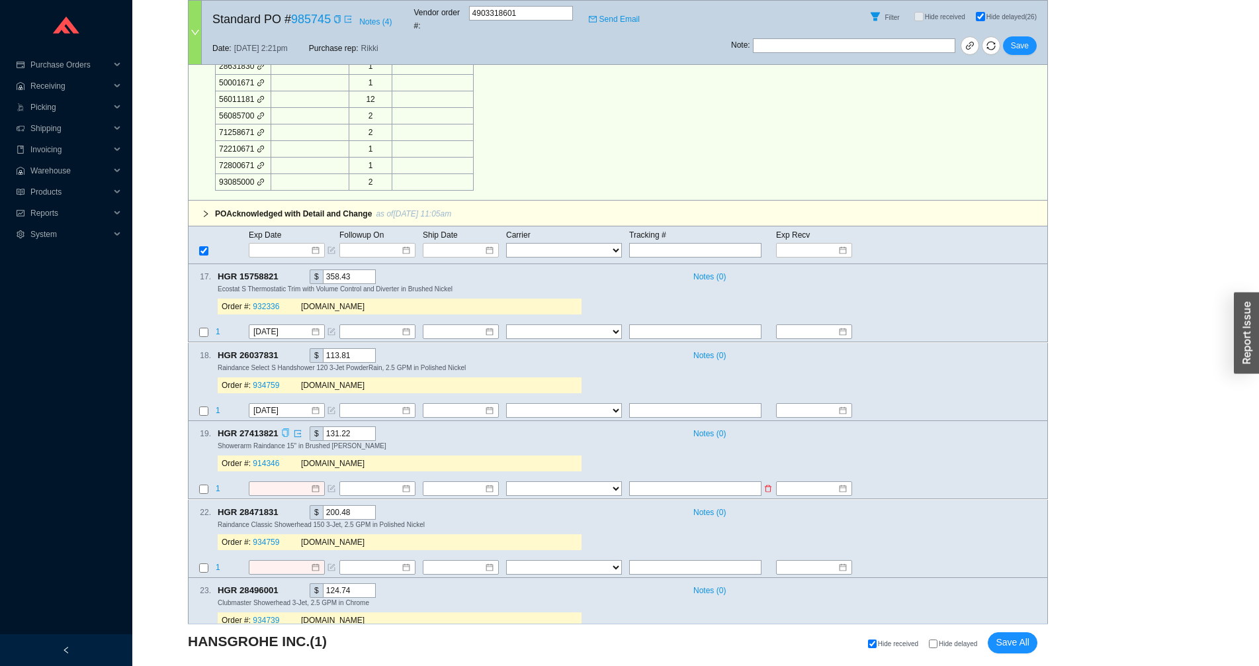
click at [221, 481] on td "1" at bounding box center [231, 490] width 33 height 18
click at [220, 484] on span "1" at bounding box center [218, 488] width 5 height 9
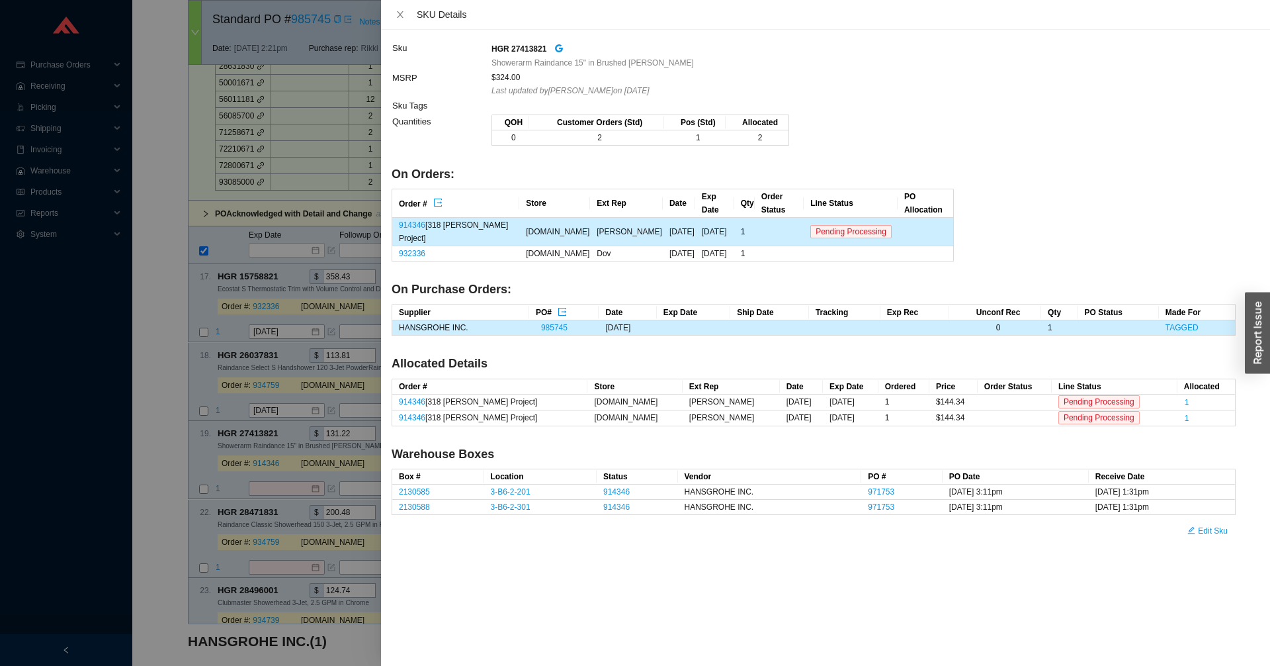
click at [127, 175] on div at bounding box center [635, 333] width 1270 height 666
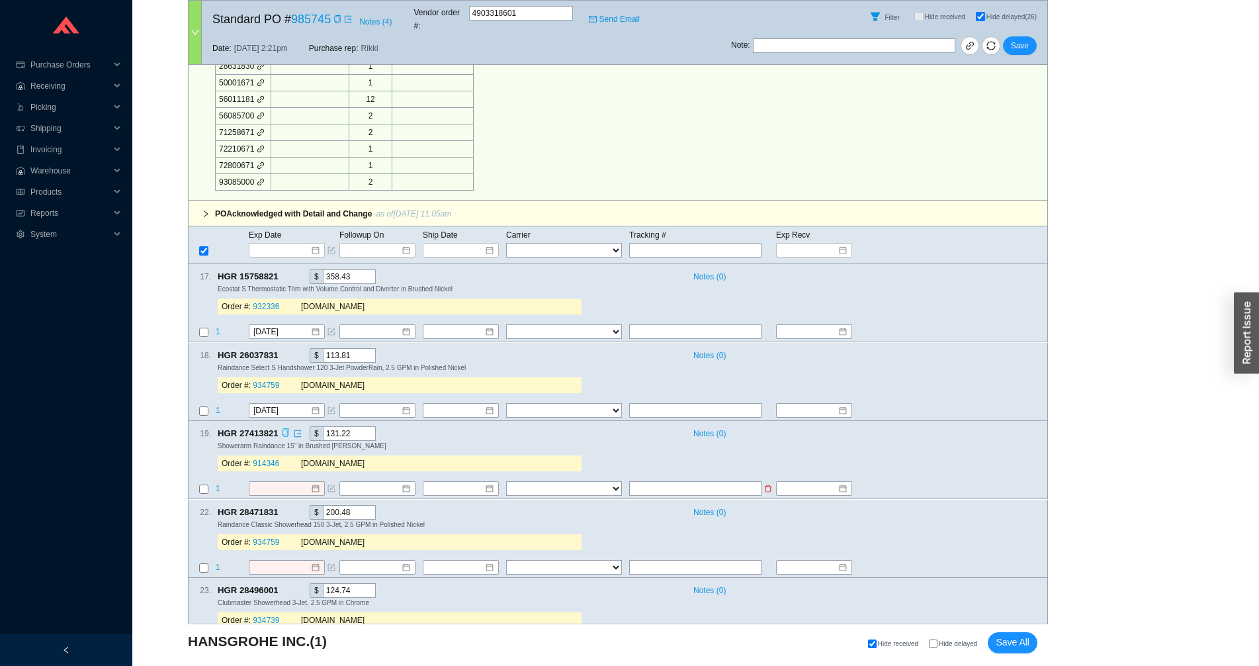
click at [220, 484] on span "1" at bounding box center [218, 488] width 5 height 9
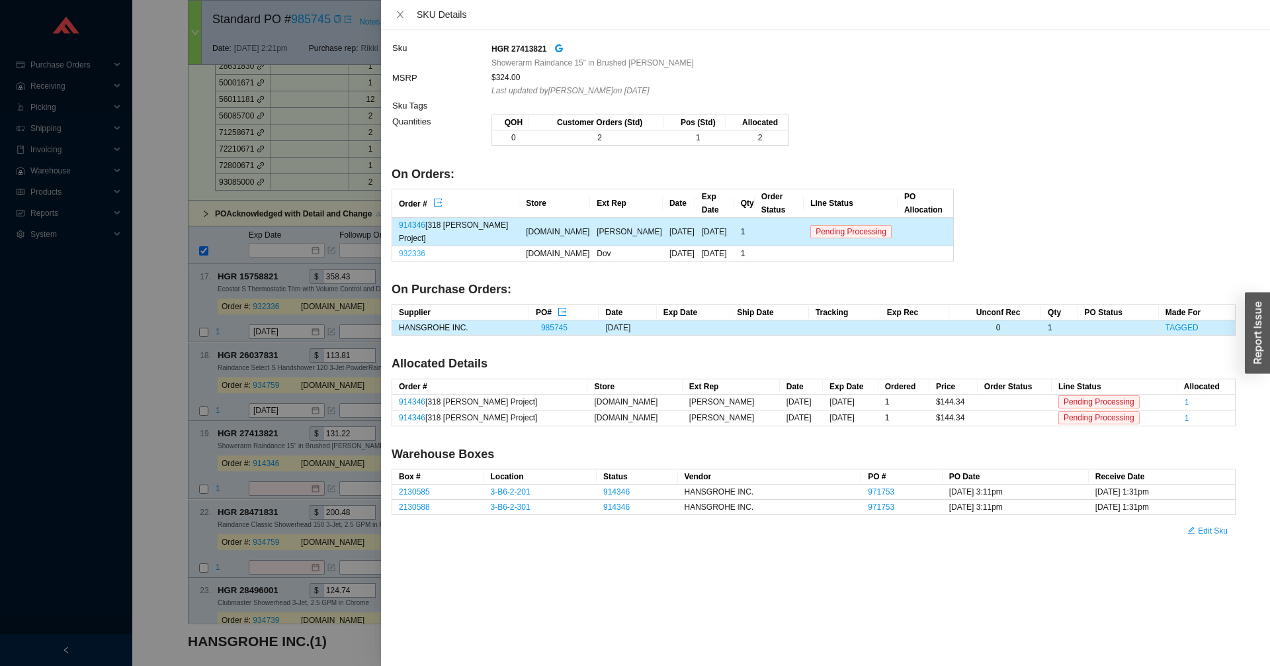
click at [416, 249] on link "932336" at bounding box center [412, 253] width 26 height 9
click at [1178, 323] on link "TAGGED" at bounding box center [1182, 327] width 33 height 9
drag, startPoint x: 257, startPoint y: 497, endPoint x: 255, endPoint y: 485, distance: 12.1
click at [255, 491] on div at bounding box center [635, 333] width 1270 height 666
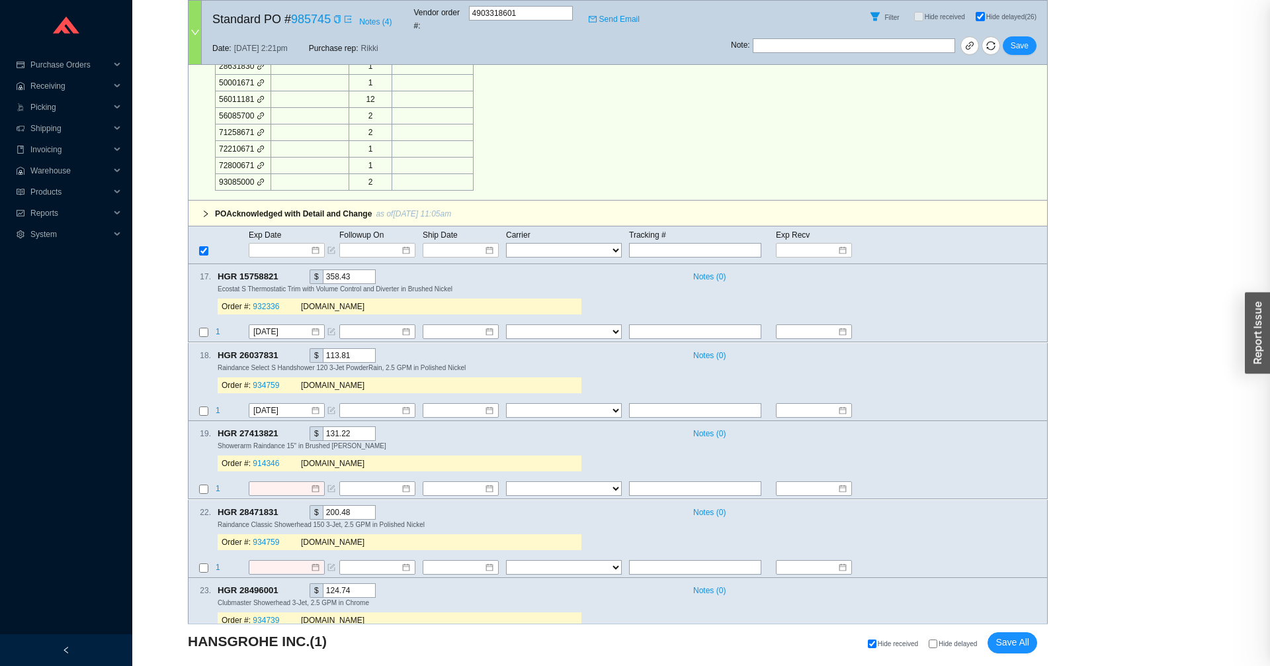
click at [256, 478] on div at bounding box center [635, 333] width 1270 height 666
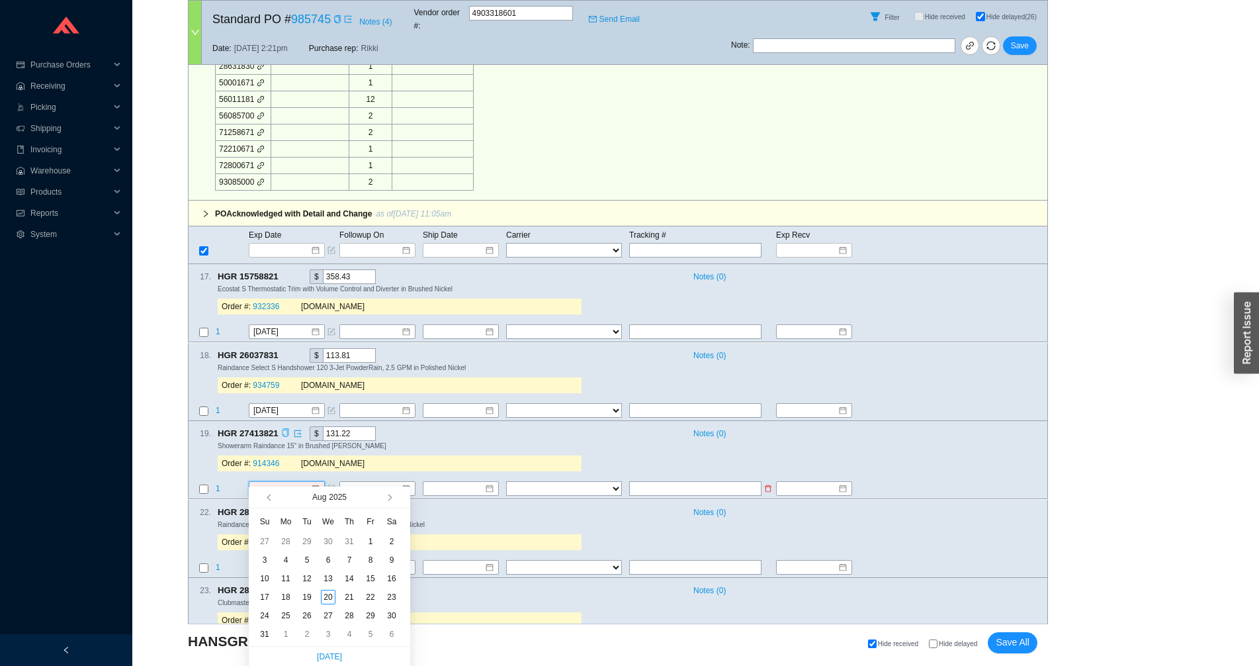
click at [287, 482] on input at bounding box center [281, 488] width 57 height 13
click at [395, 502] on span "button" at bounding box center [401, 496] width 13 height 21
click at [392, 500] on button "button" at bounding box center [388, 496] width 13 height 21
type input "9/5/2025"
click at [382, 498] on button "button" at bounding box center [388, 496] width 13 height 21
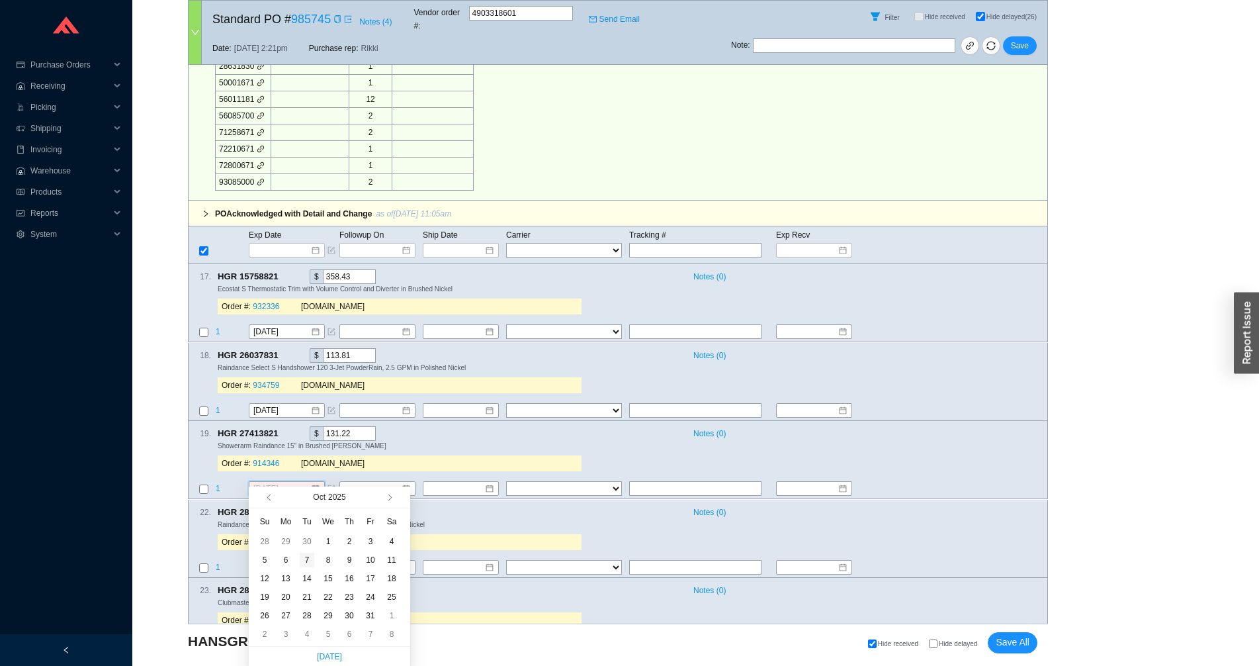
type input "10/7/2025"
click at [308, 563] on div "7" at bounding box center [307, 560] width 15 height 15
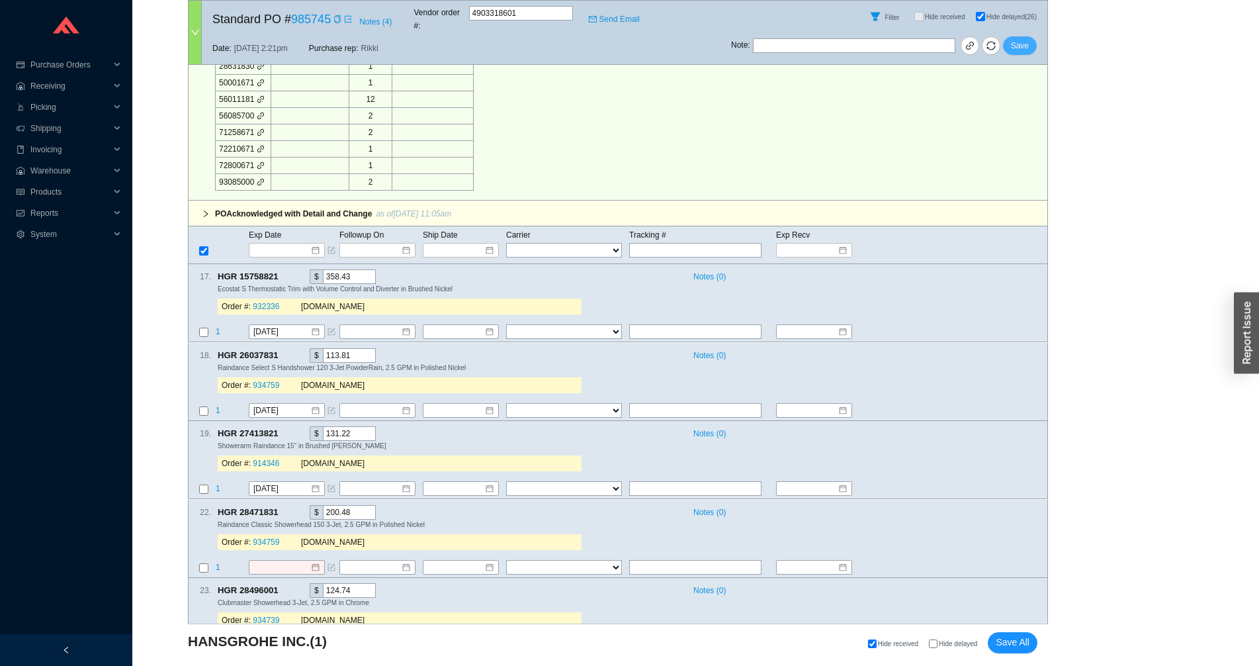
click at [1024, 39] on span "Save" at bounding box center [1020, 45] width 18 height 13
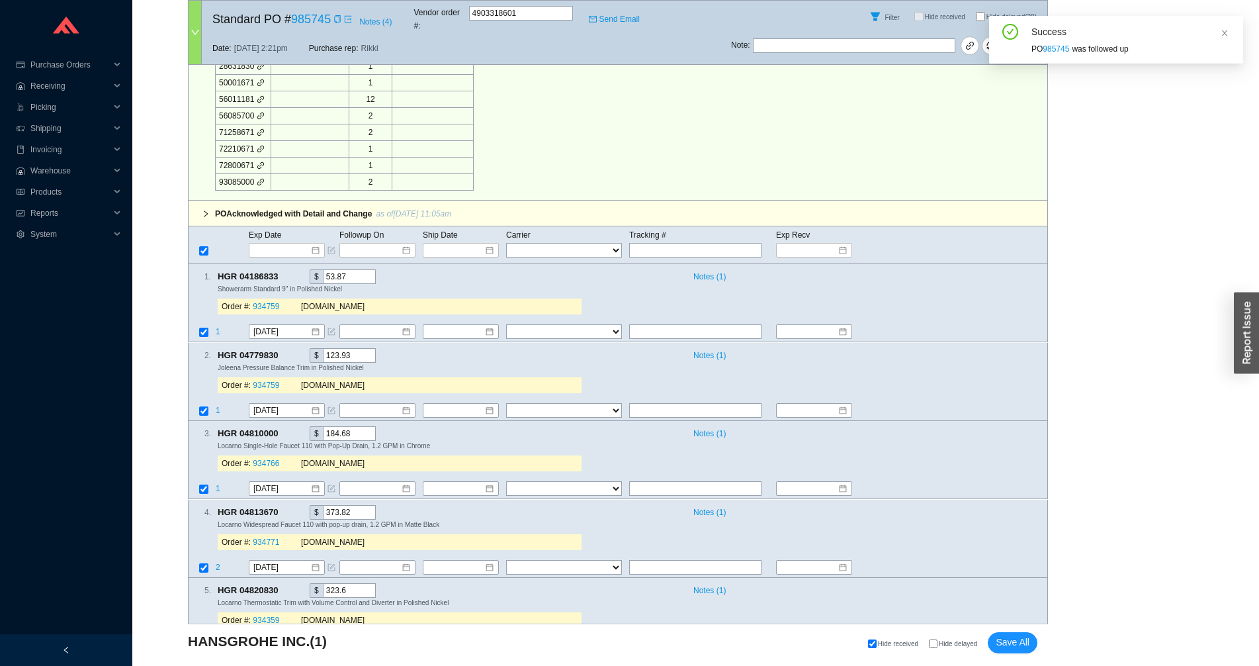
click at [994, 8] on div "Filter Hide received Hide delayed (29)" at bounding box center [889, 17] width 316 height 32
click at [985, 12] on label "Hide delayed (29)" at bounding box center [1011, 16] width 71 height 9
click at [985, 12] on input "Hide delayed (29)" at bounding box center [980, 16] width 9 height 9
checkbox input "true"
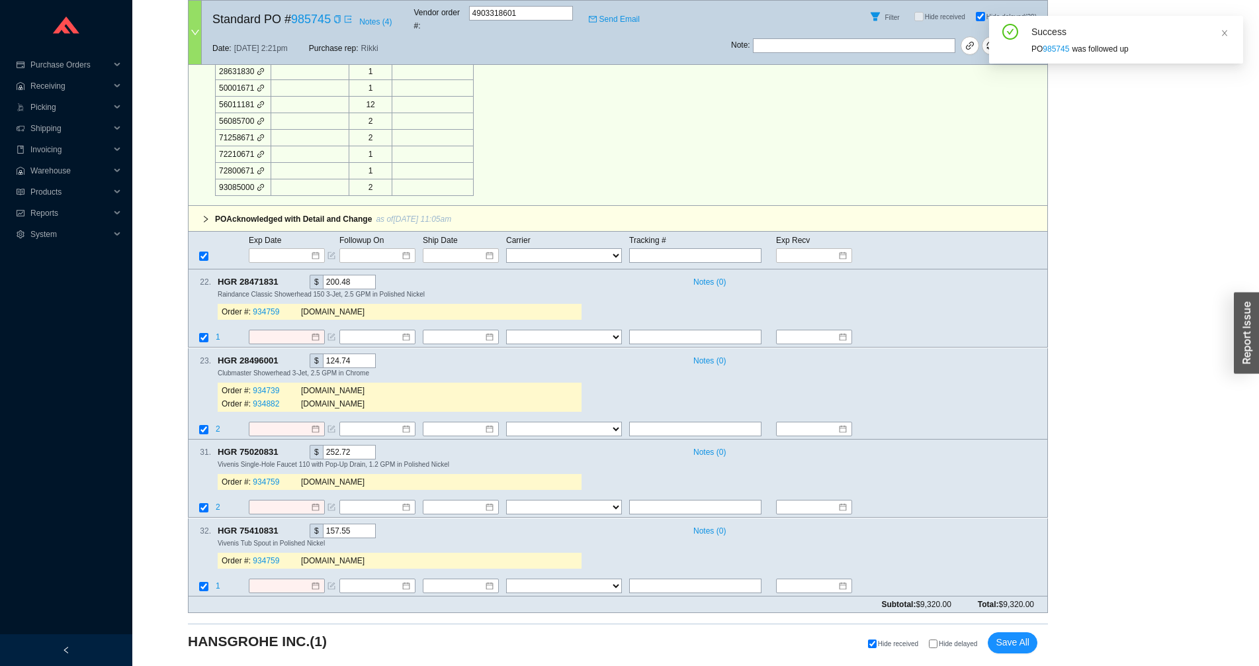
scroll to position [568, 0]
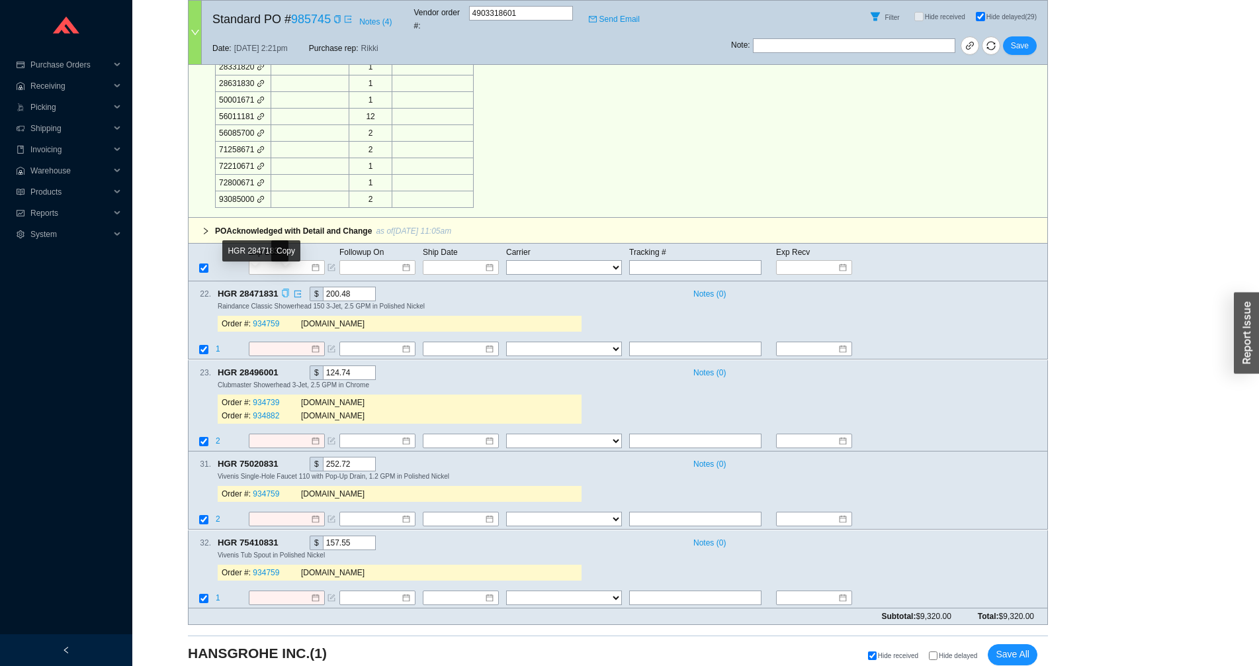
click at [288, 289] on icon "copy" at bounding box center [285, 293] width 9 height 9
click at [218, 345] on span "1" at bounding box center [218, 349] width 5 height 9
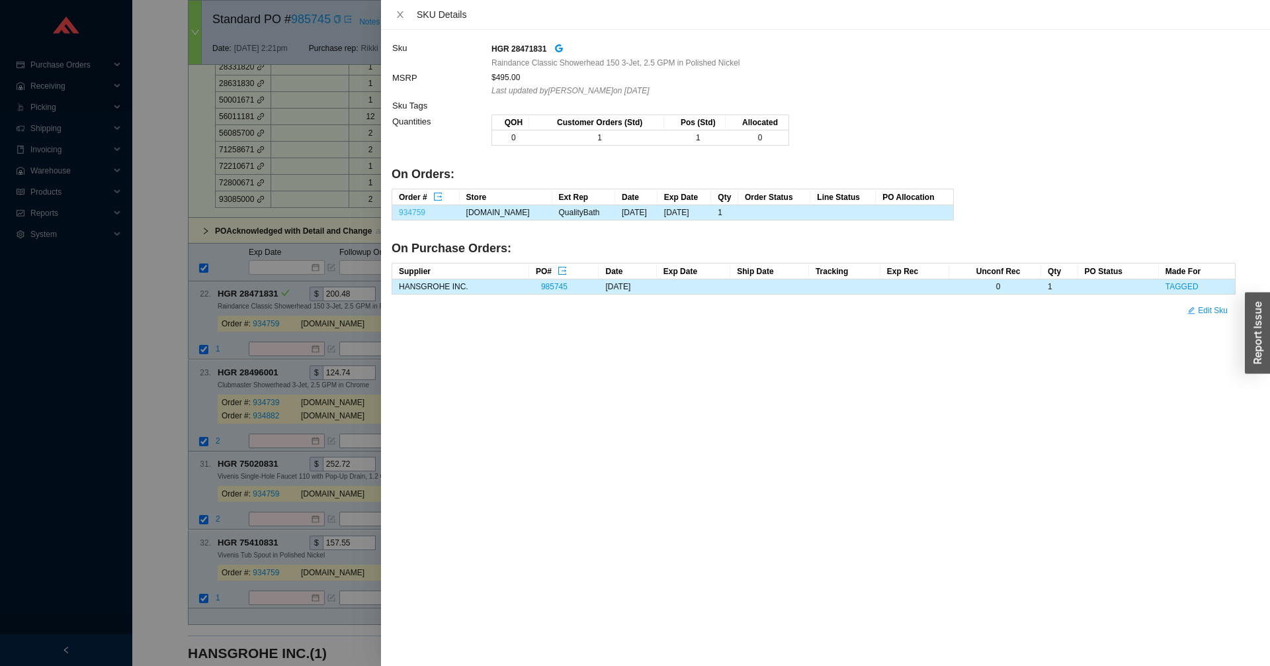
click at [417, 210] on link "934759" at bounding box center [412, 212] width 26 height 9
click at [299, 350] on div at bounding box center [635, 333] width 1270 height 666
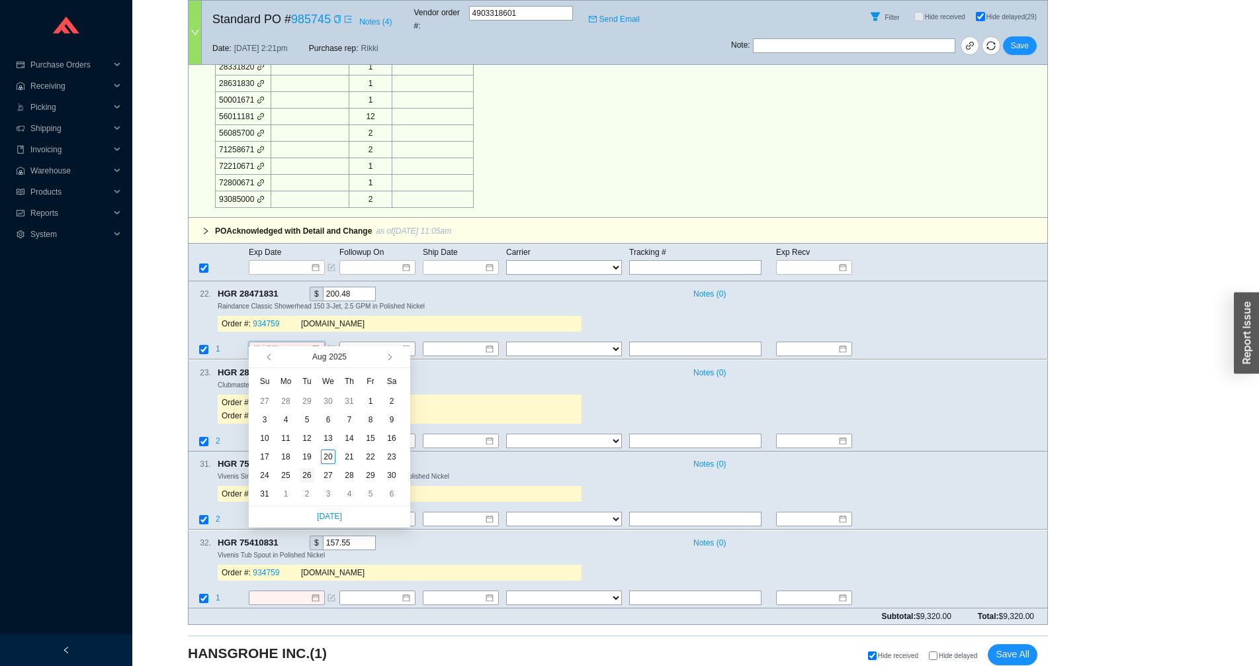
type input "8/26/2025"
click at [304, 472] on div "26" at bounding box center [307, 475] width 15 height 15
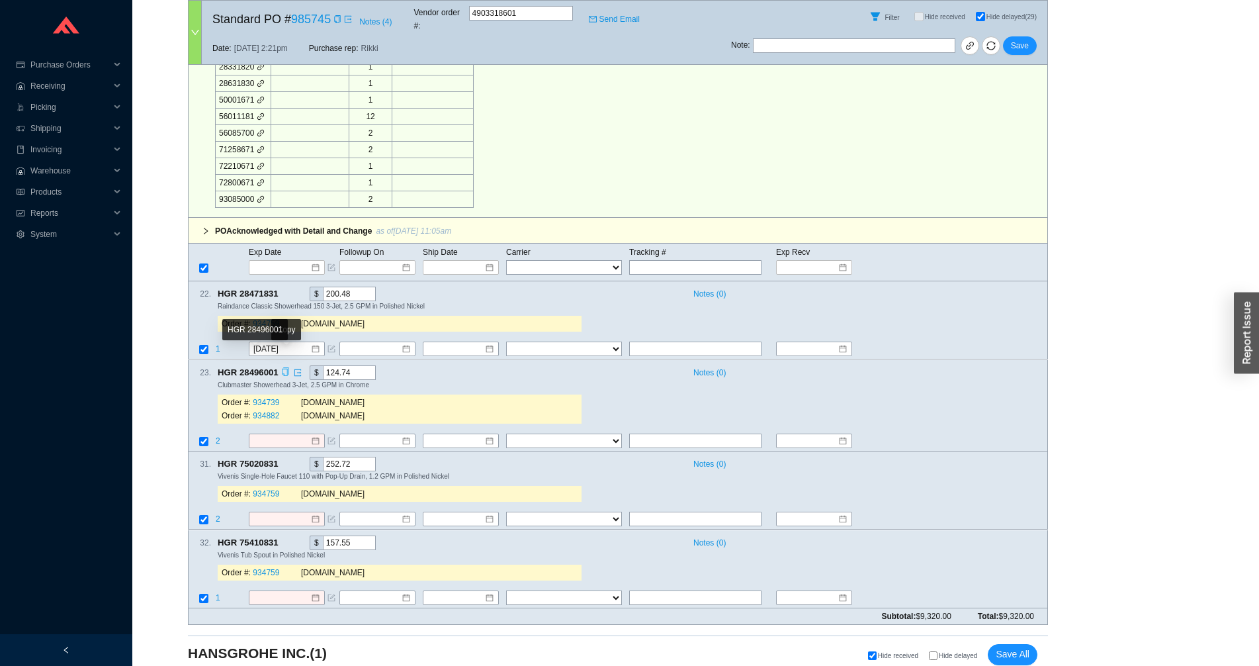
click at [286, 367] on icon "copy" at bounding box center [285, 371] width 9 height 9
click at [219, 436] on span "2" at bounding box center [219, 440] width 7 height 9
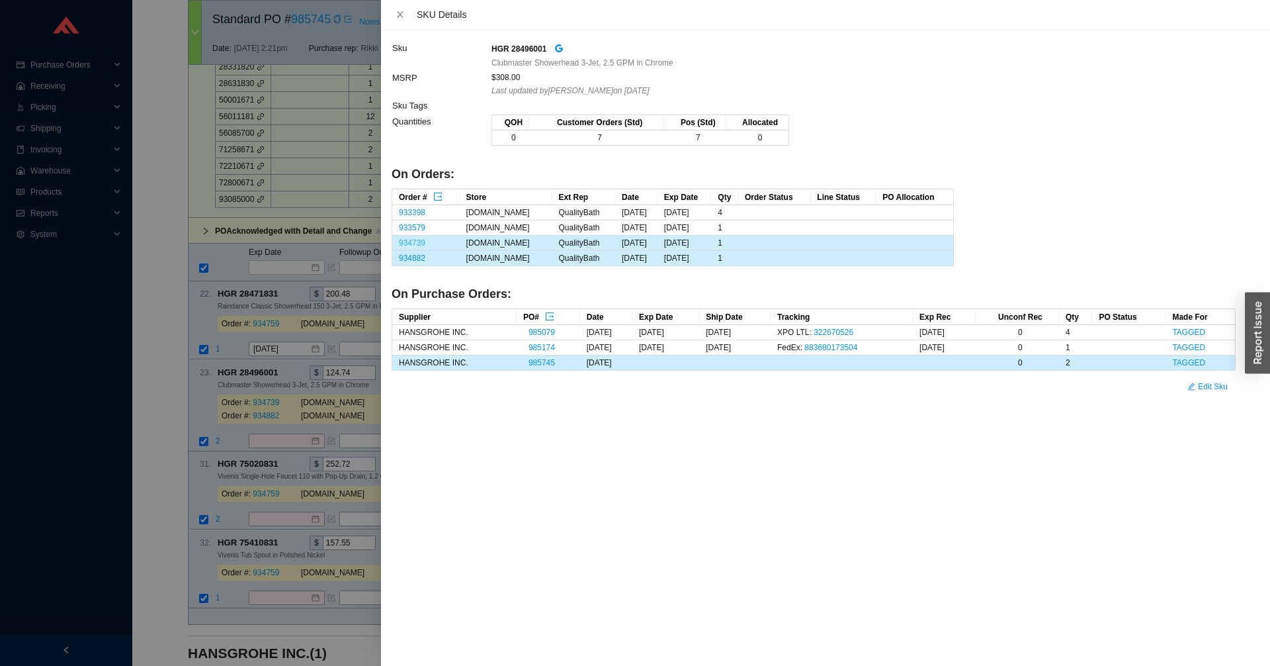
click at [416, 243] on link "934739" at bounding box center [412, 242] width 26 height 9
click at [416, 260] on link "934882" at bounding box center [412, 257] width 26 height 9
click at [519, 48] on strong "HGR 28496001" at bounding box center [519, 48] width 55 height 9
copy strong "28496001"
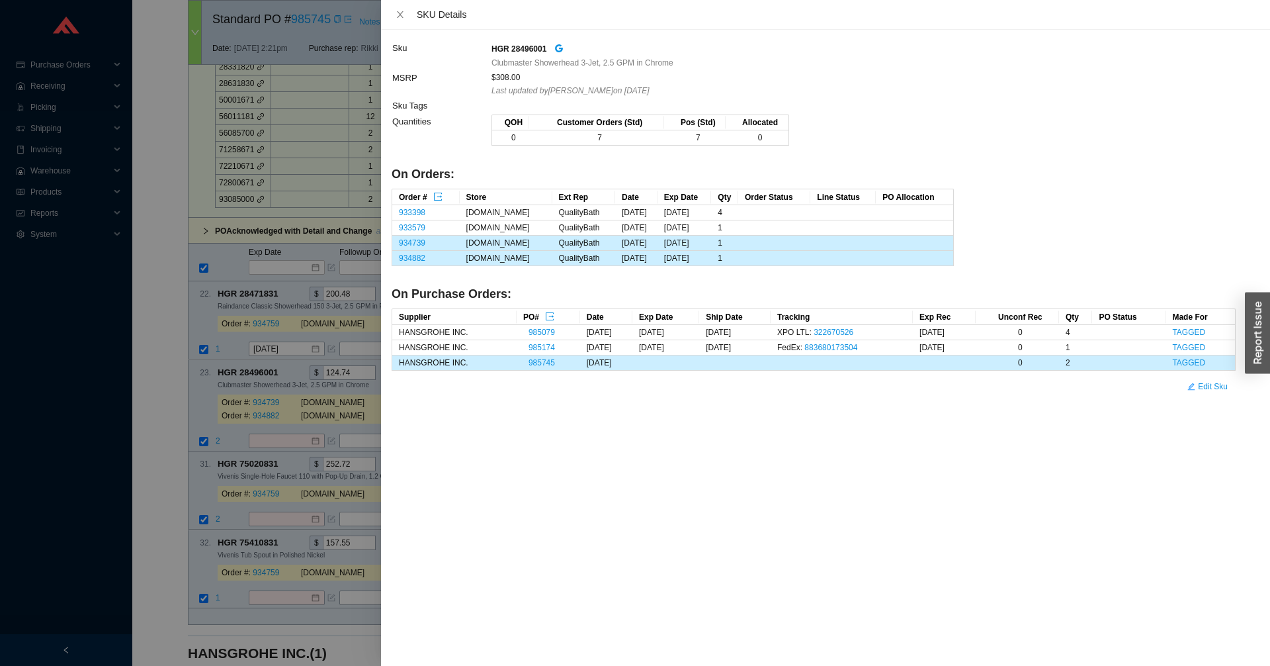
click at [277, 432] on div at bounding box center [635, 333] width 1270 height 666
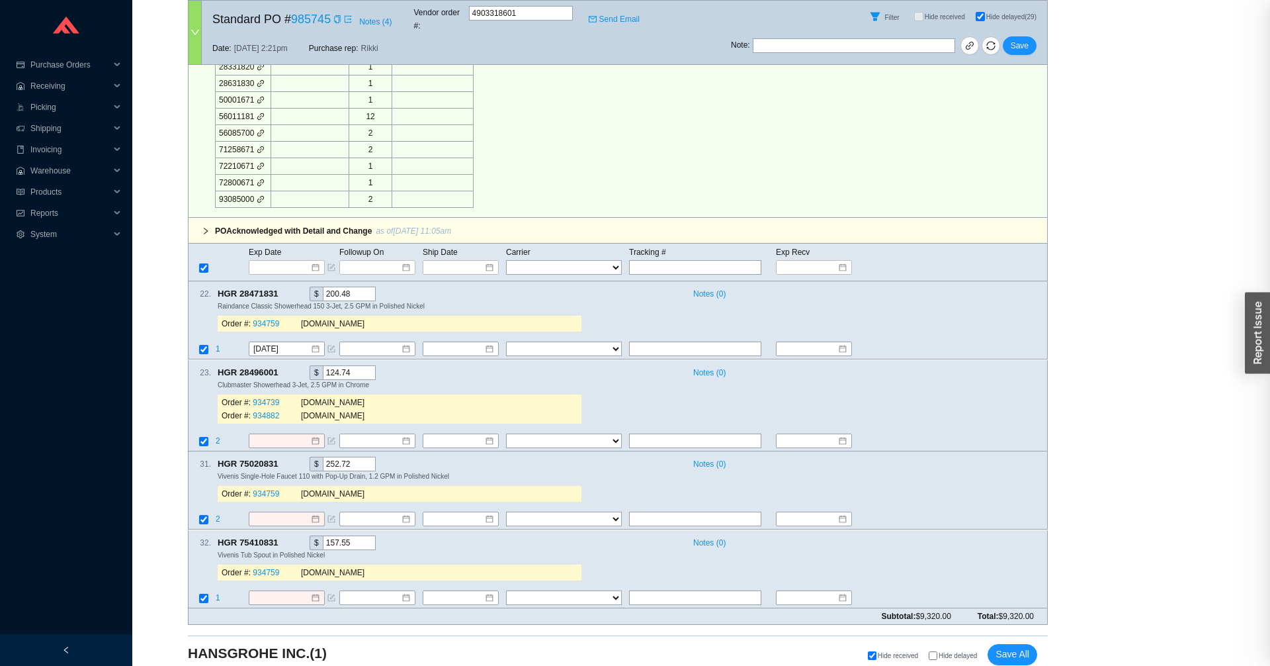
click at [267, 434] on input at bounding box center [281, 440] width 57 height 13
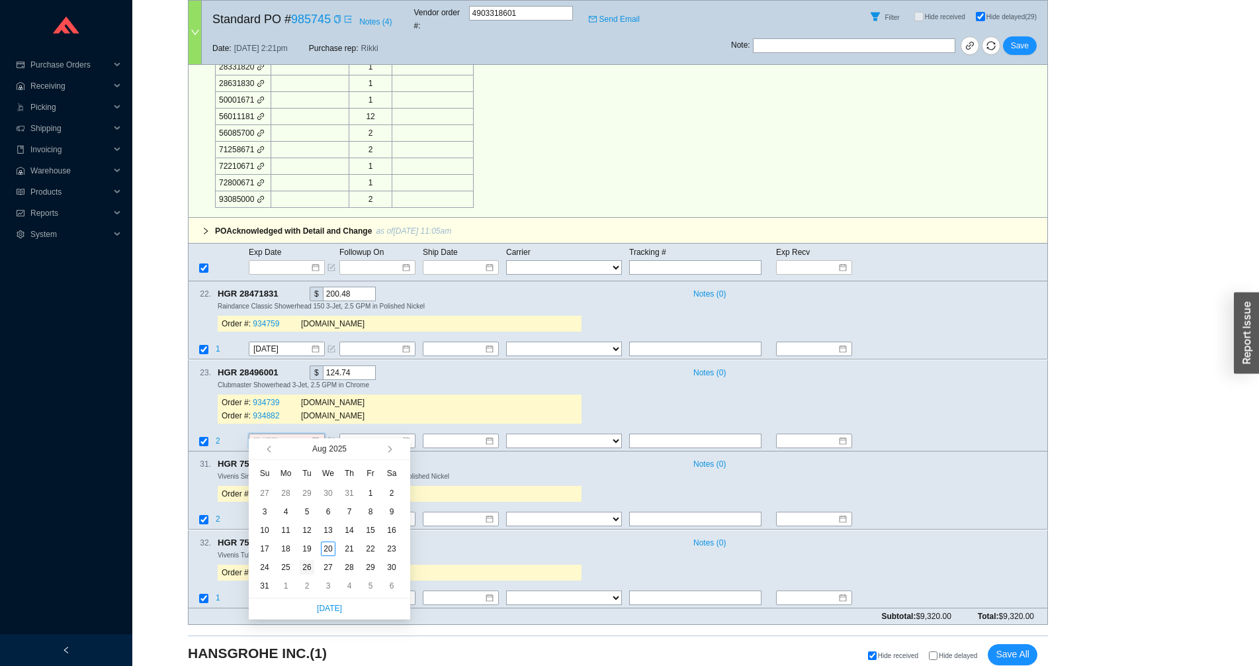
type input "8/26/2025"
click at [304, 569] on div "26" at bounding box center [307, 567] width 15 height 15
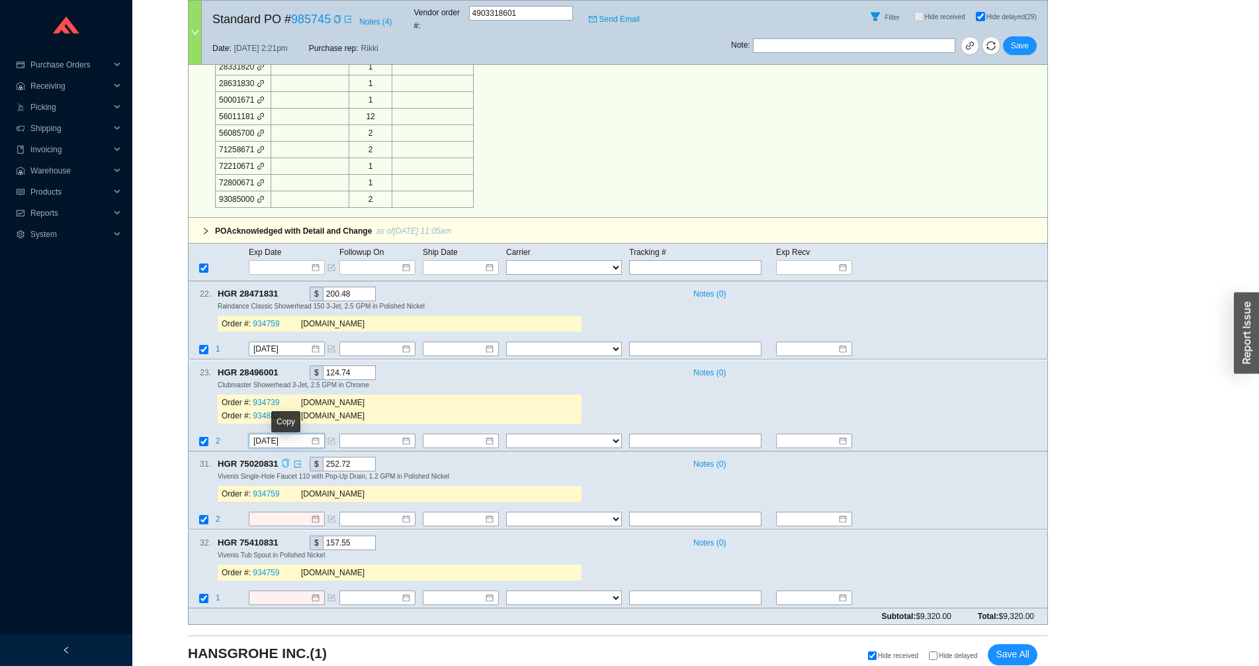
click at [284, 459] on icon "copy" at bounding box center [285, 463] width 9 height 9
click at [218, 515] on span "2" at bounding box center [219, 519] width 7 height 9
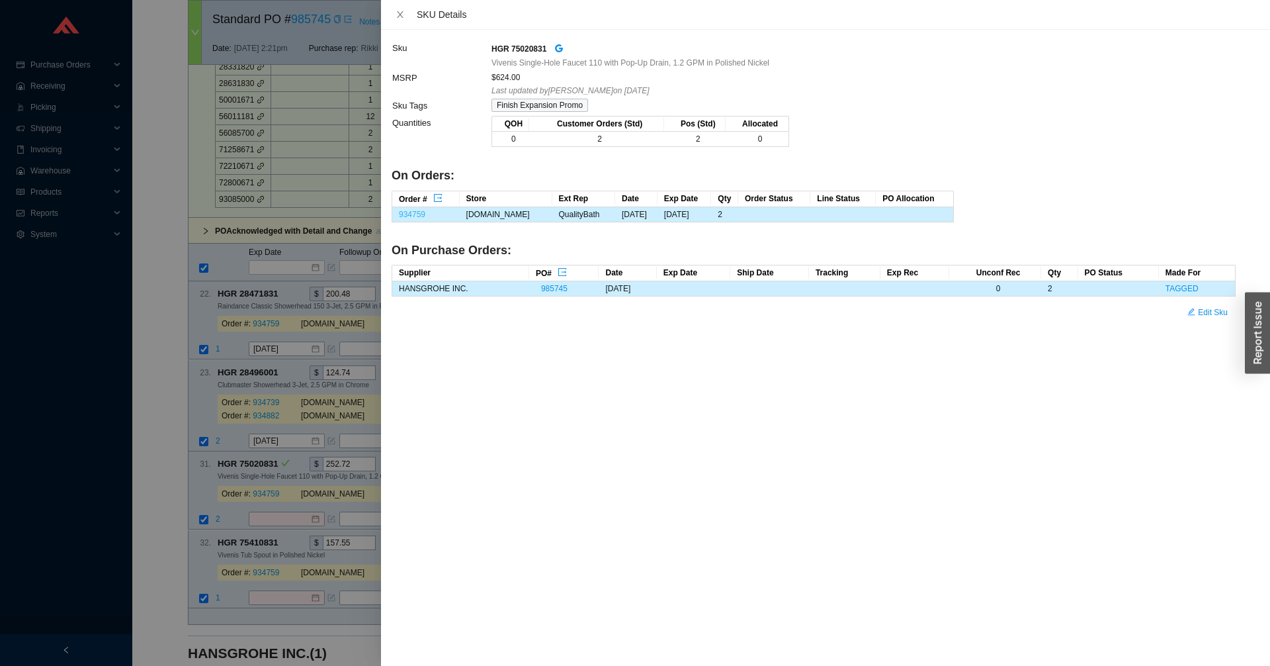
click at [413, 214] on link "934759" at bounding box center [412, 214] width 26 height 9
click at [281, 503] on div at bounding box center [635, 333] width 1270 height 666
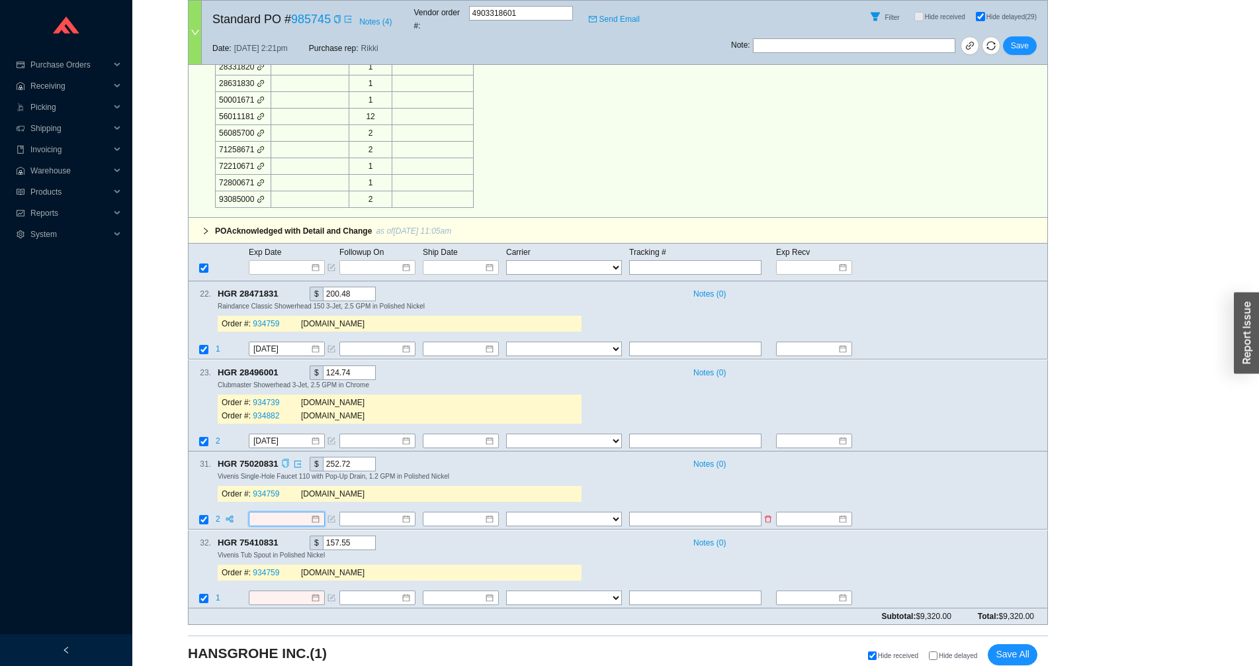
click at [279, 513] on input at bounding box center [281, 519] width 57 height 13
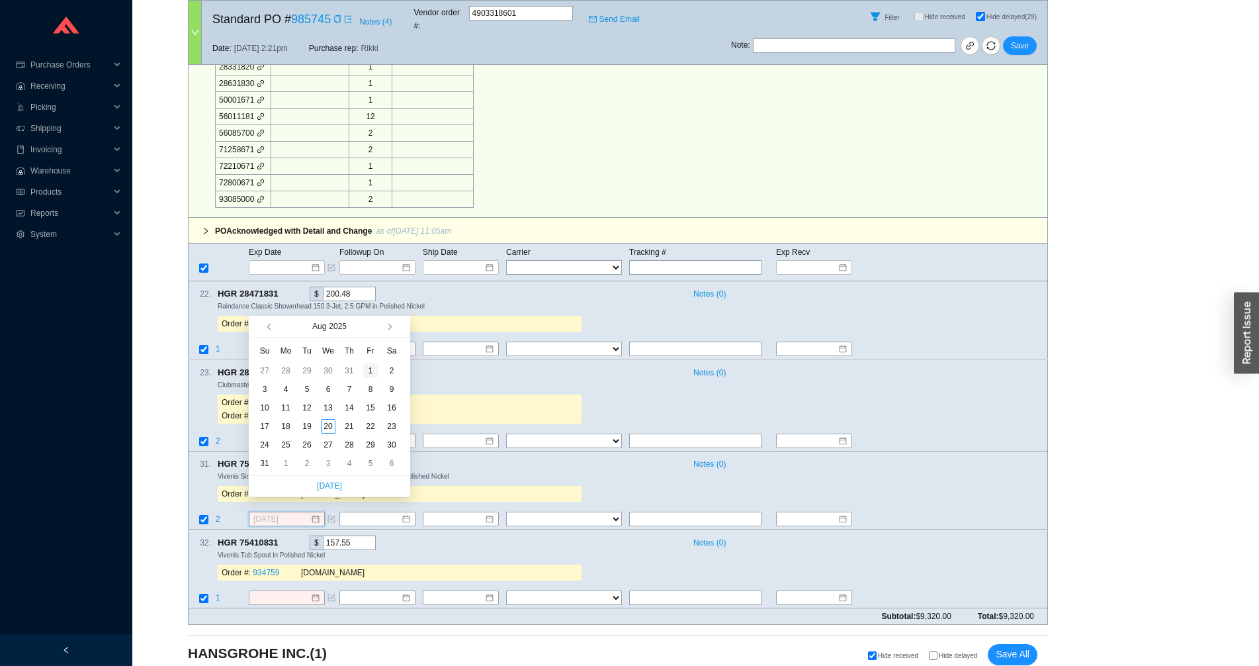
type input "8/1/2025"
click at [390, 327] on span "button" at bounding box center [388, 327] width 7 height 7
type input "10/20/2025"
click at [287, 427] on div "20" at bounding box center [286, 426] width 15 height 15
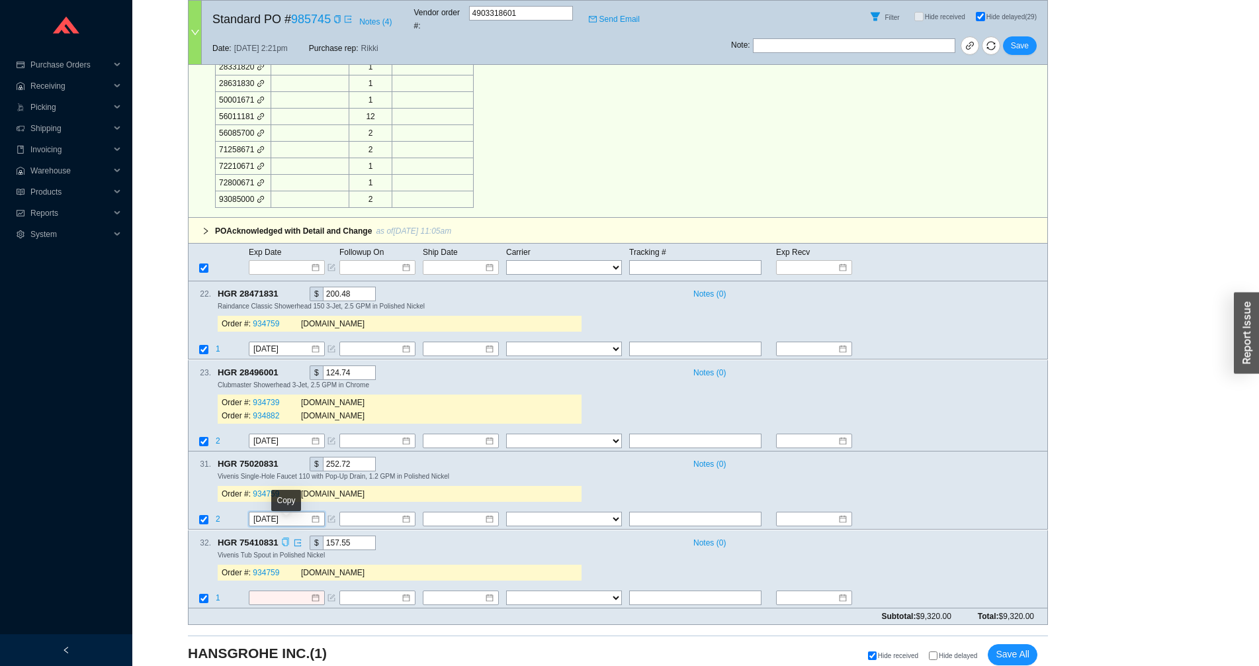
click at [284, 537] on icon "copy" at bounding box center [285, 541] width 9 height 9
click at [220, 593] on span "1" at bounding box center [218, 597] width 5 height 9
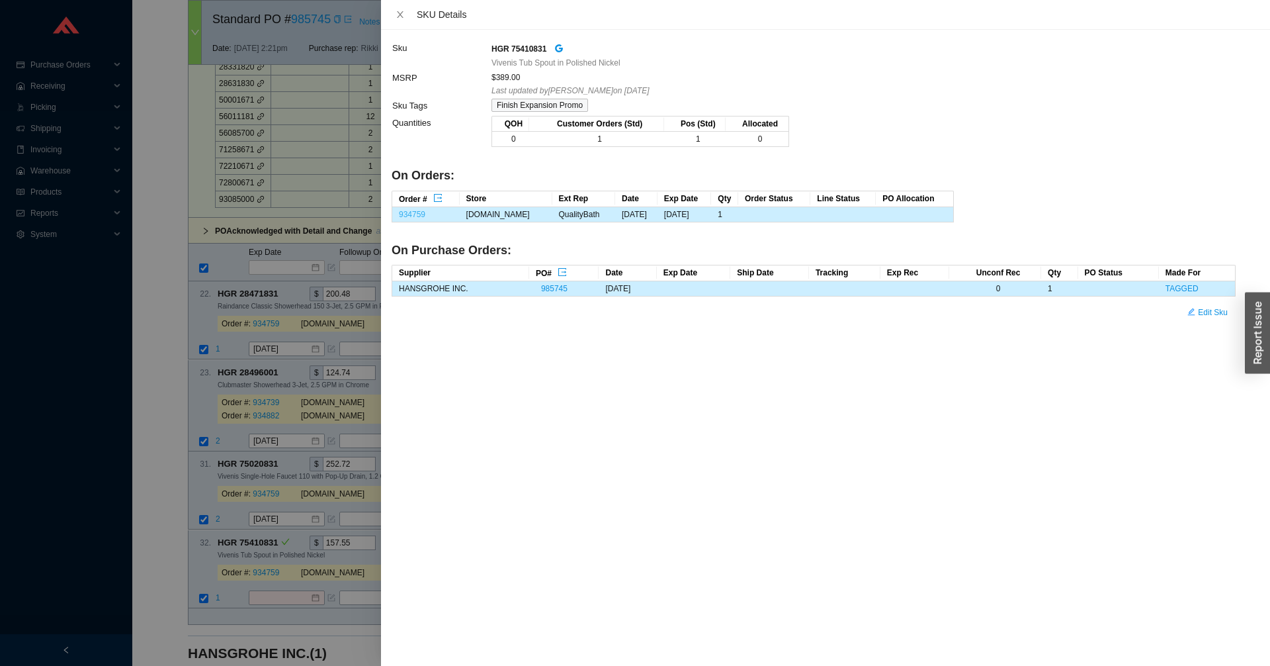
click at [412, 215] on link "934759" at bounding box center [412, 214] width 26 height 9
click at [277, 591] on div at bounding box center [635, 333] width 1270 height 666
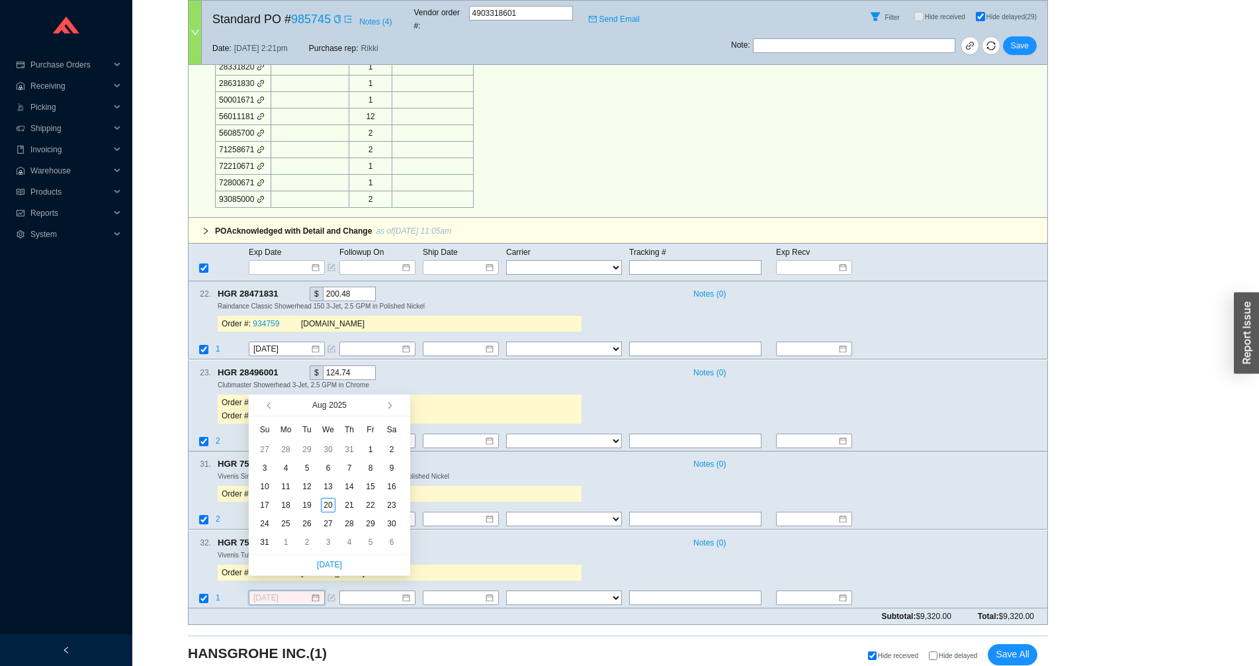
type input "8/2/2025"
click at [392, 408] on button "button" at bounding box center [388, 404] width 13 height 21
type input "10/20/2025"
click at [282, 504] on div "20" at bounding box center [286, 505] width 15 height 15
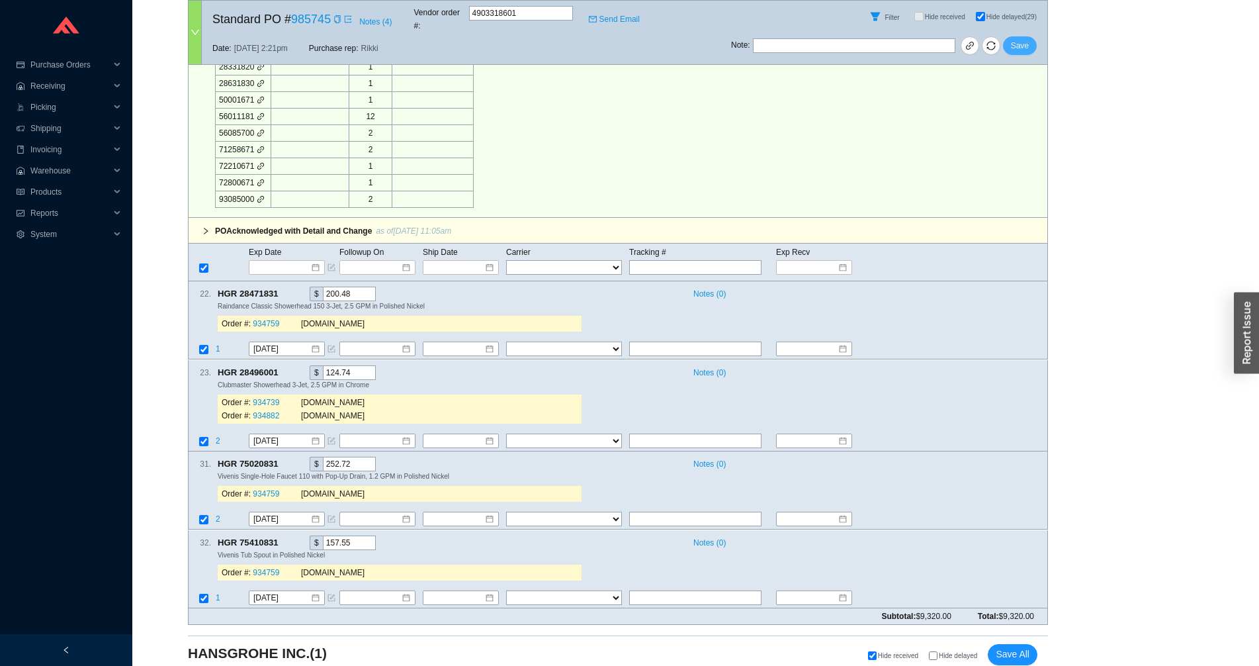
click at [1024, 39] on span "Save" at bounding box center [1020, 45] width 18 height 13
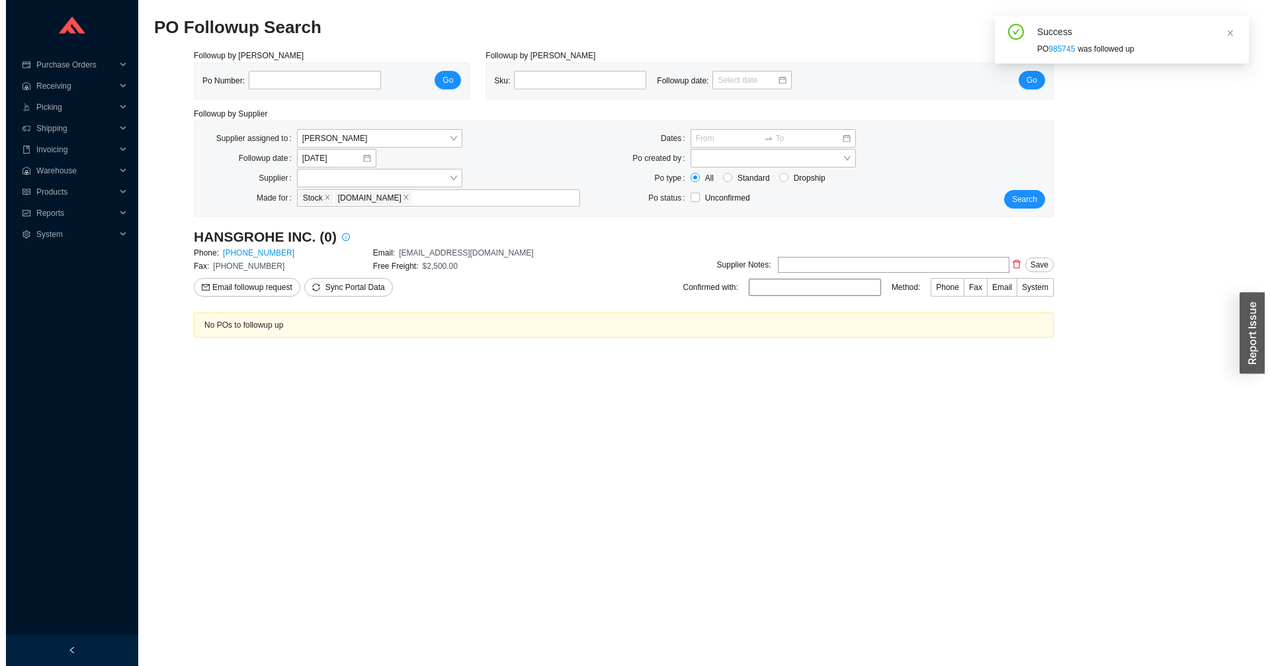
scroll to position [0, 0]
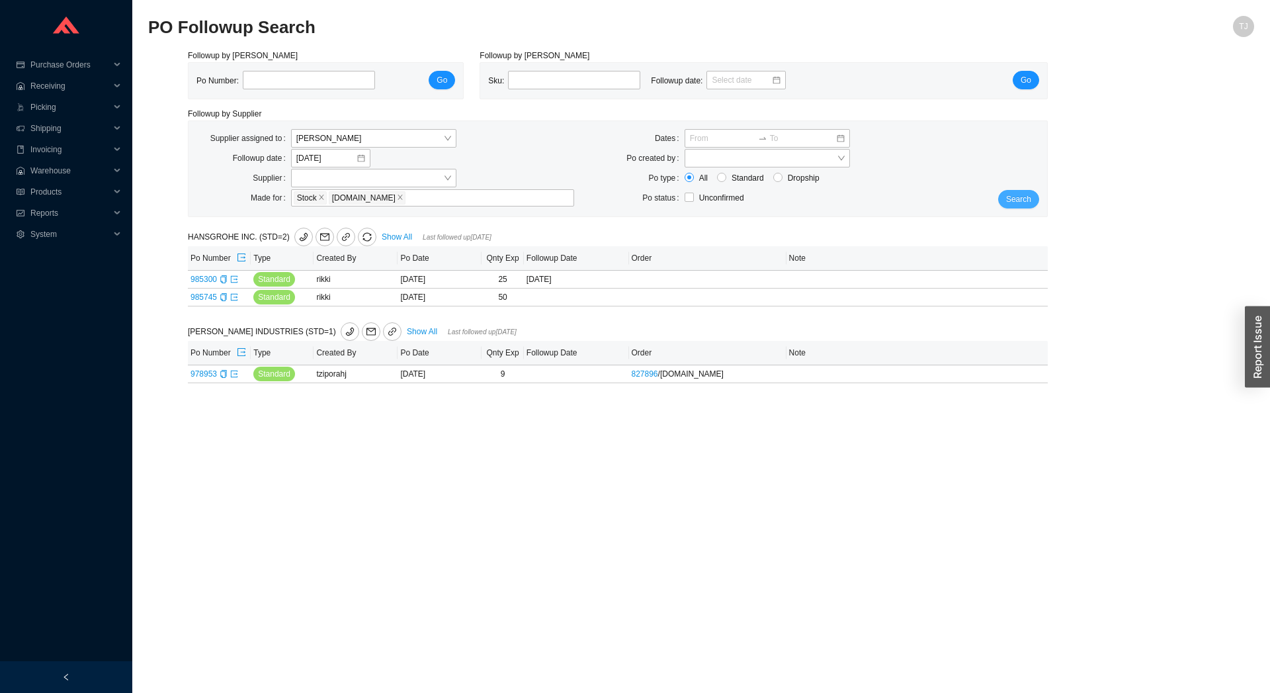
click at [1023, 196] on span "Search" at bounding box center [1018, 199] width 25 height 13
